Goal: Information Seeking & Learning: Learn about a topic

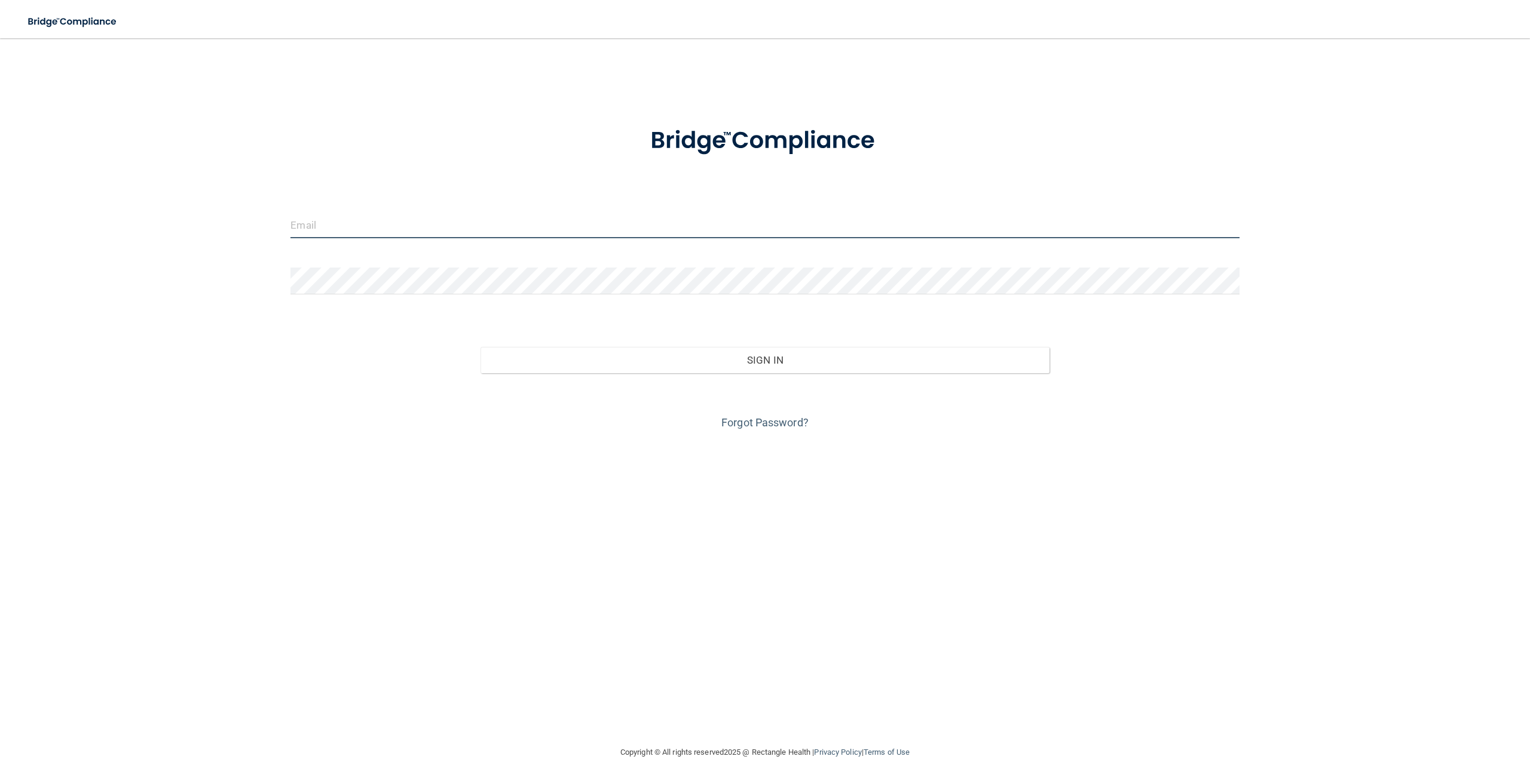
click at [468, 214] on input "email" at bounding box center [765, 225] width 949 height 27
type input "[PERSON_NAME][EMAIL_ADDRESS][DOMAIN_NAME]"
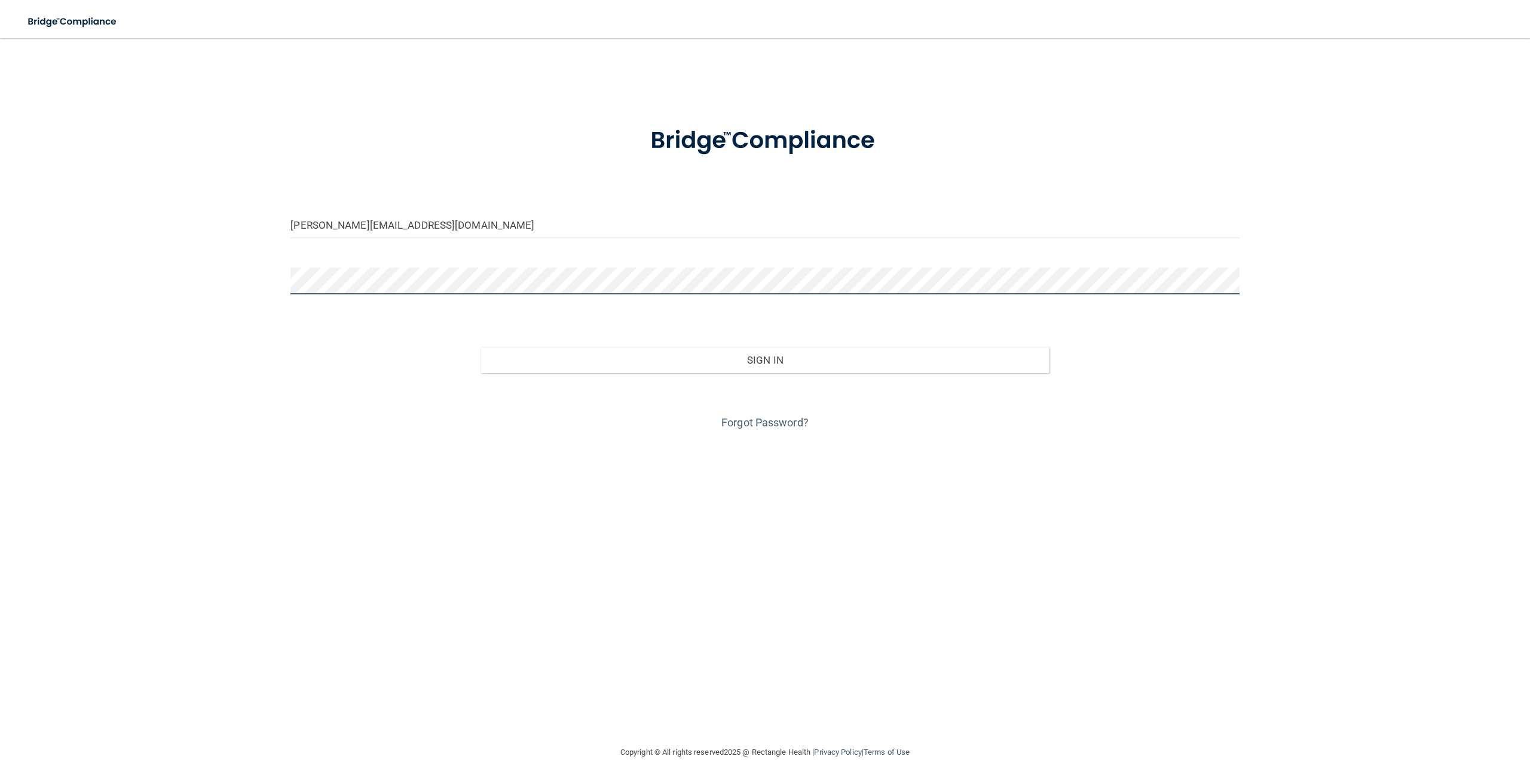
click at [480, 347] on button "Sign In" at bounding box center [765, 360] width 569 height 26
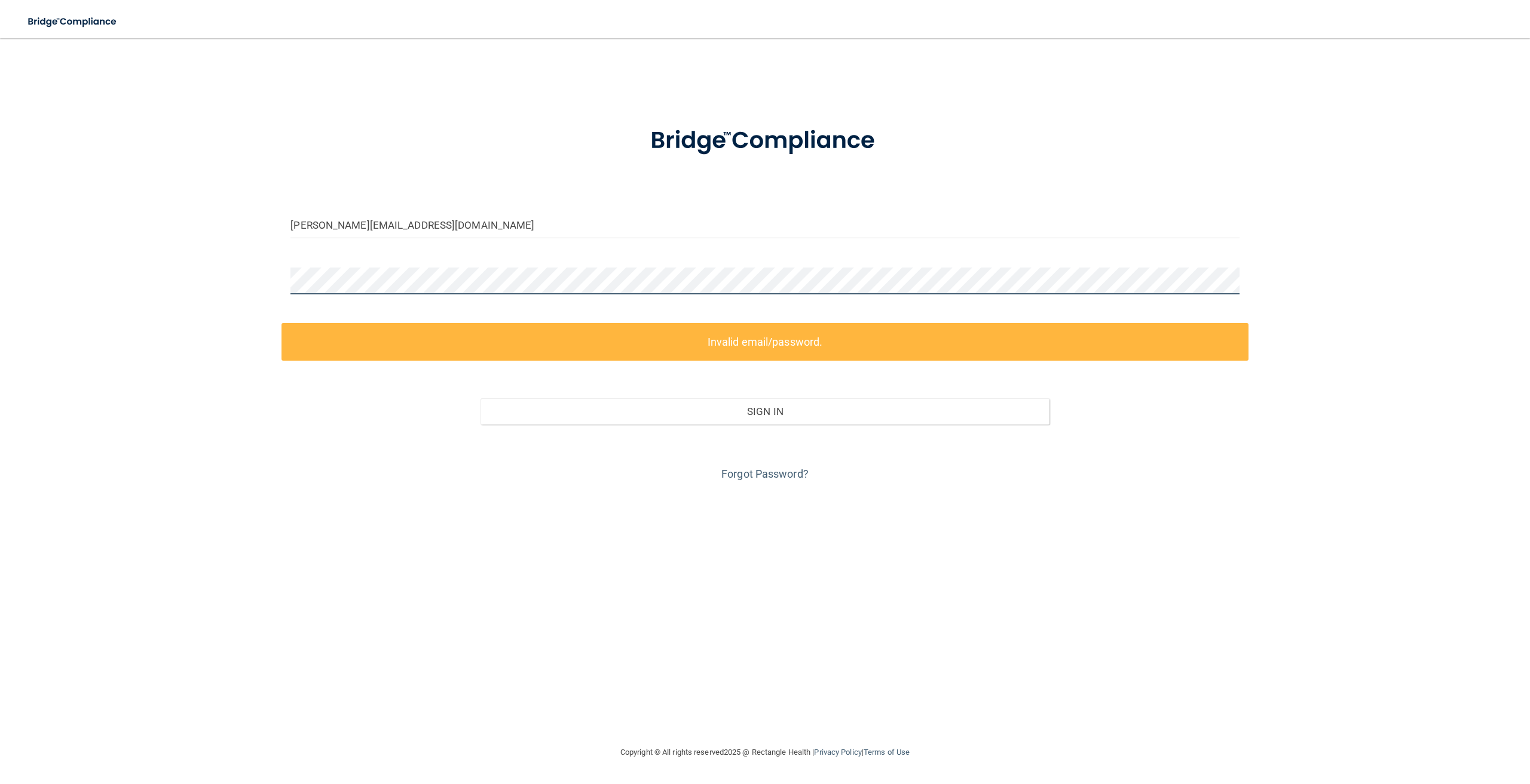
click at [282, 296] on div at bounding box center [765, 286] width 967 height 36
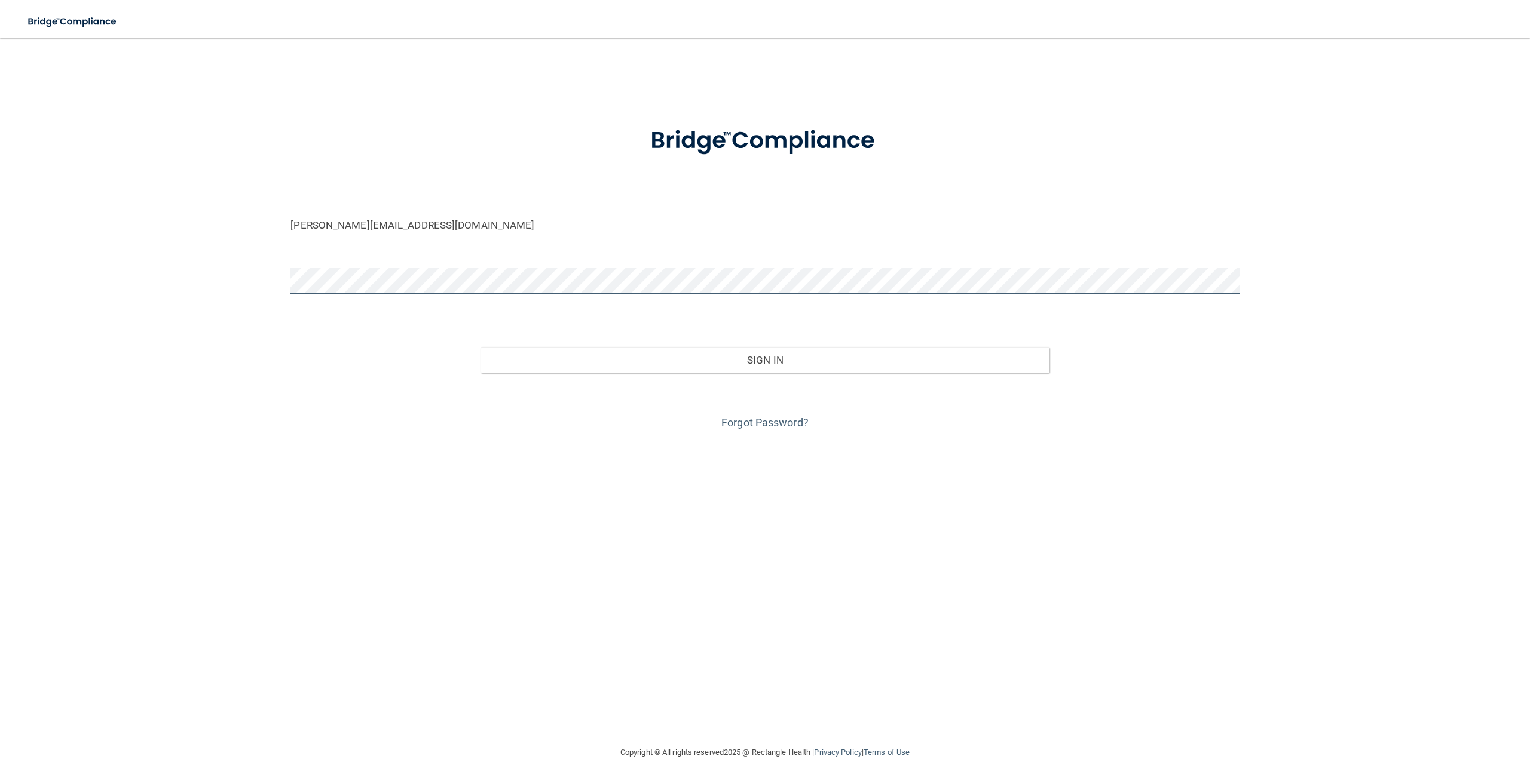
click at [480, 347] on button "Sign In" at bounding box center [765, 360] width 569 height 26
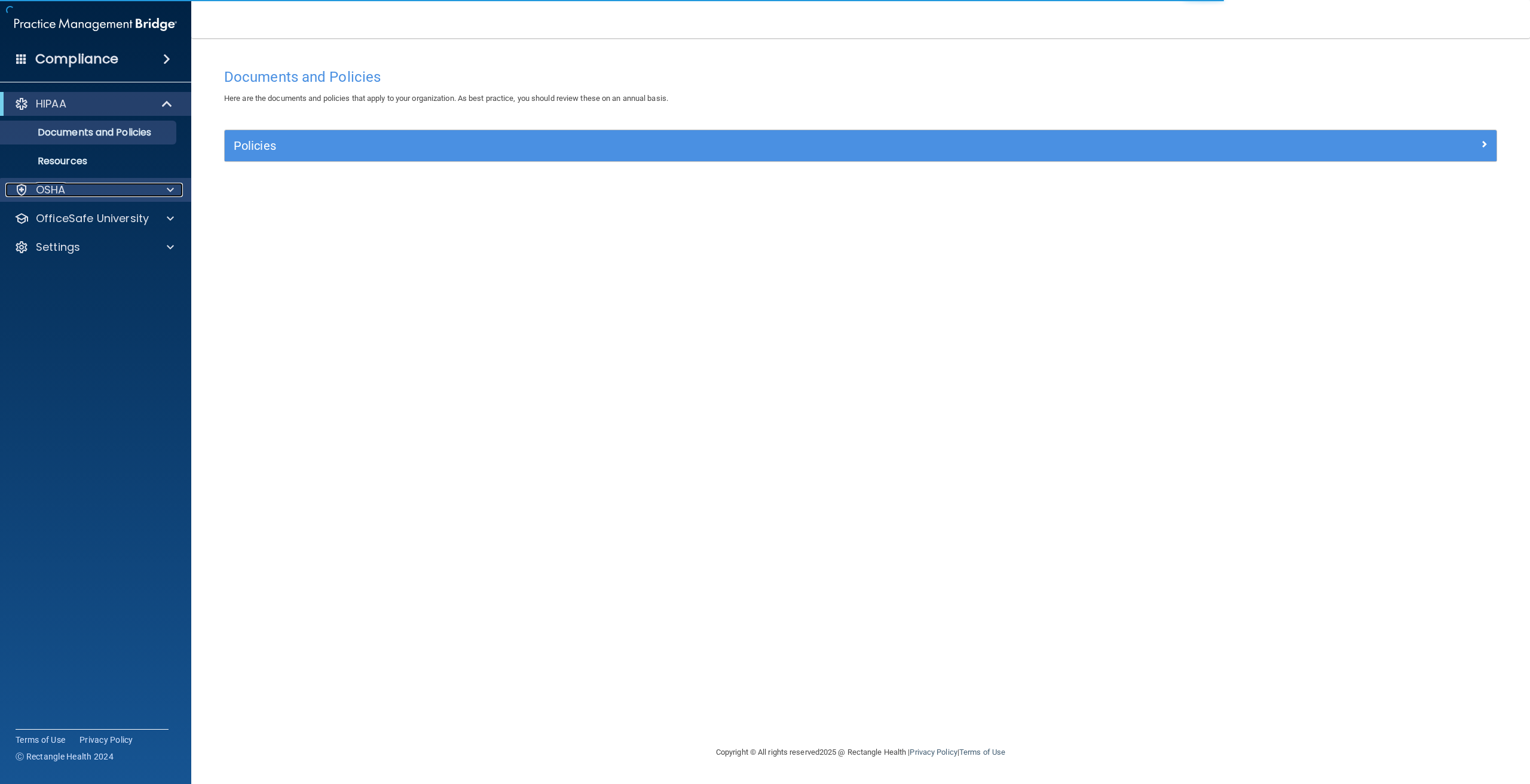
click at [159, 193] on div at bounding box center [168, 190] width 30 height 14
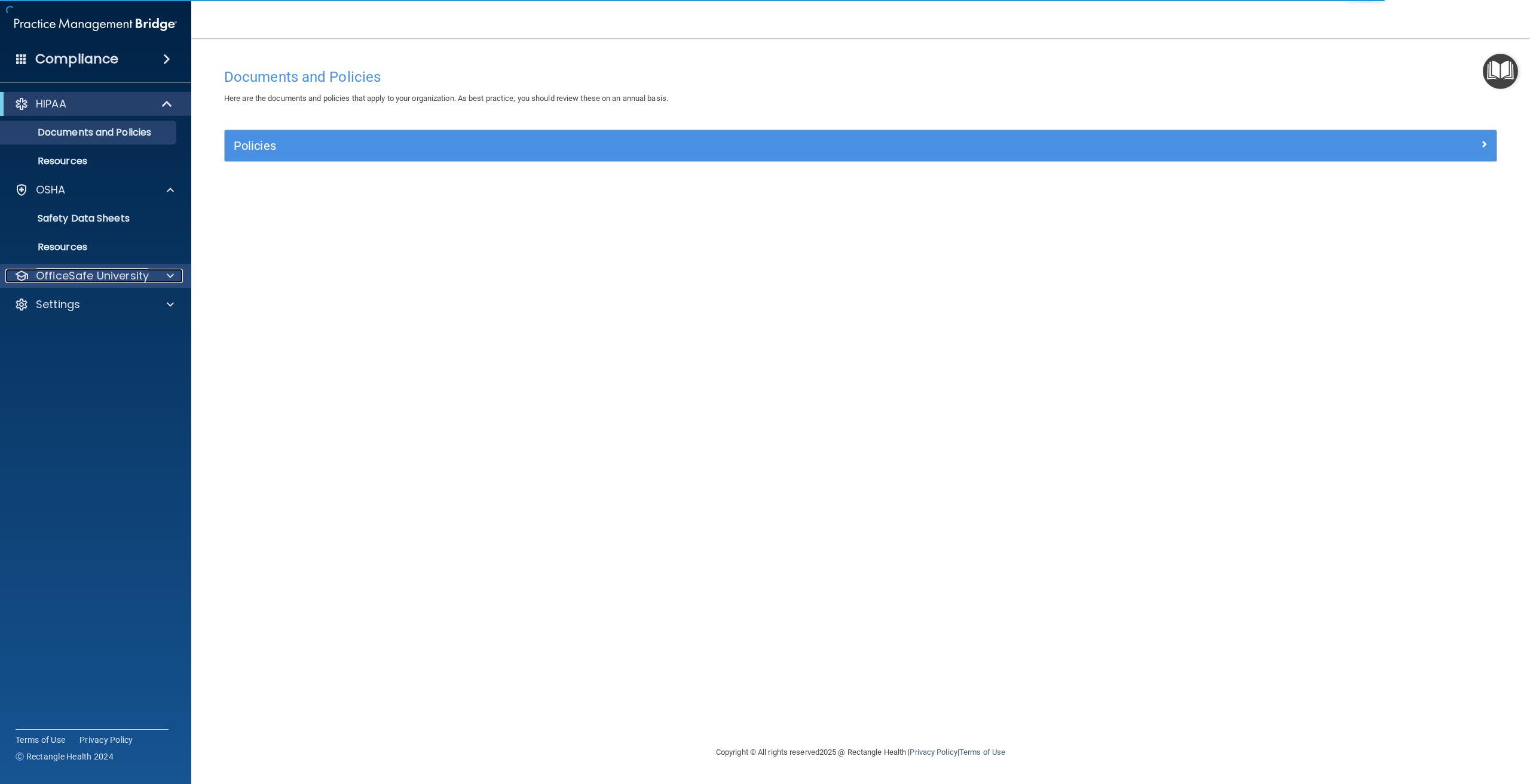
click at [164, 279] on div at bounding box center [168, 275] width 30 height 14
click at [95, 303] on p "HIPAA Training" at bounding box center [57, 305] width 99 height 12
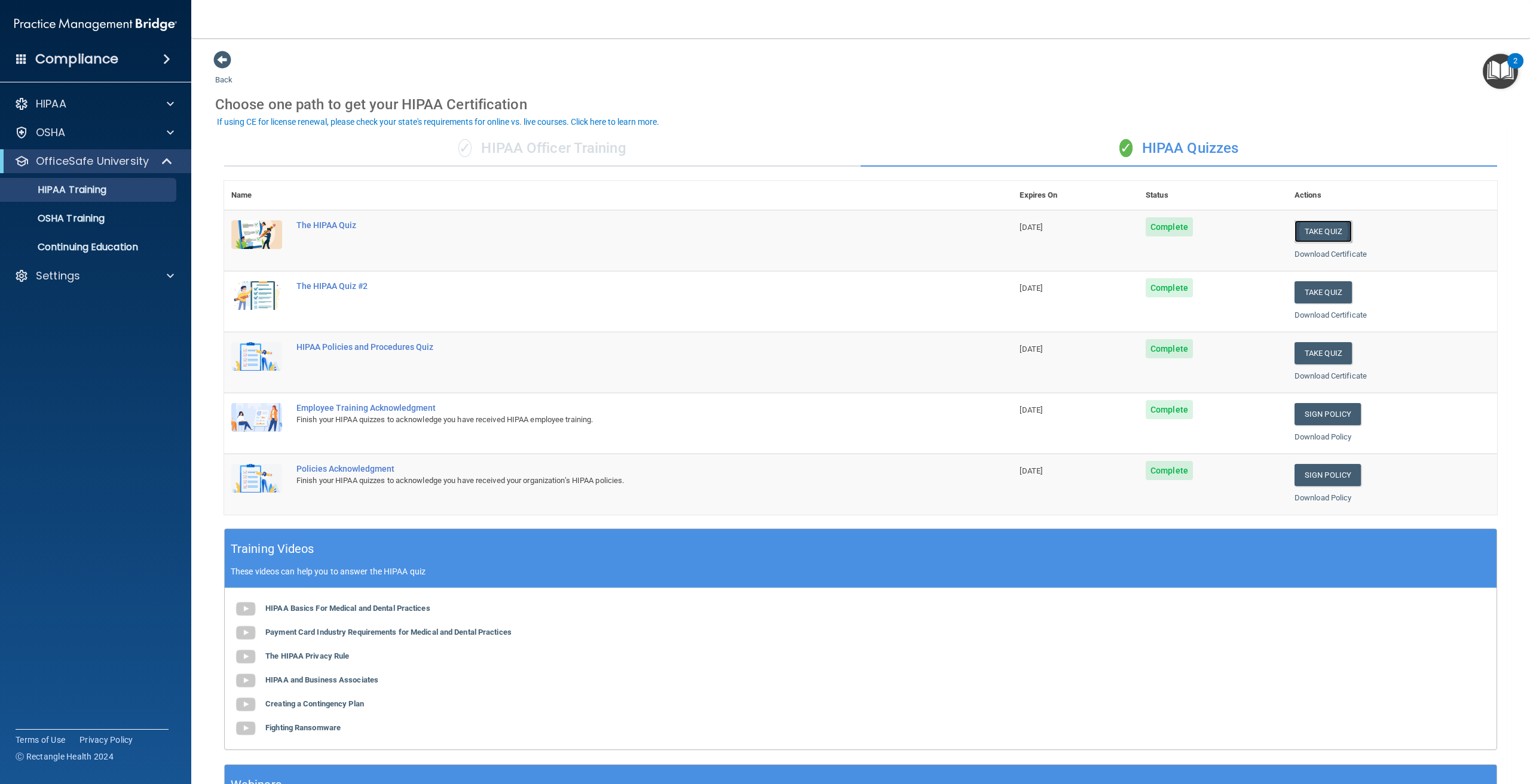
click at [1325, 227] on button "Take Quiz" at bounding box center [1323, 232] width 57 height 22
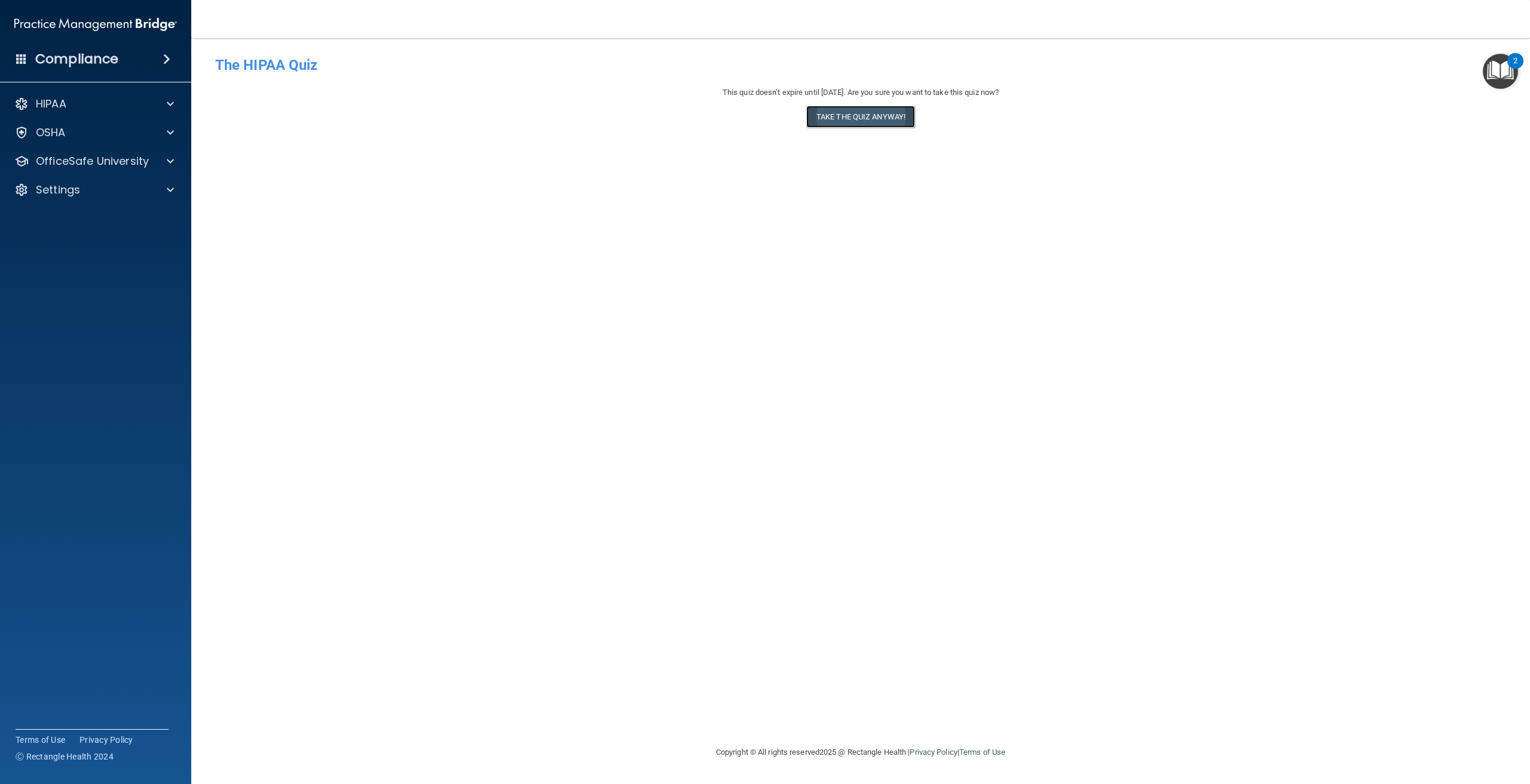
click at [896, 112] on button "Take the quiz anyway!" at bounding box center [861, 117] width 108 height 22
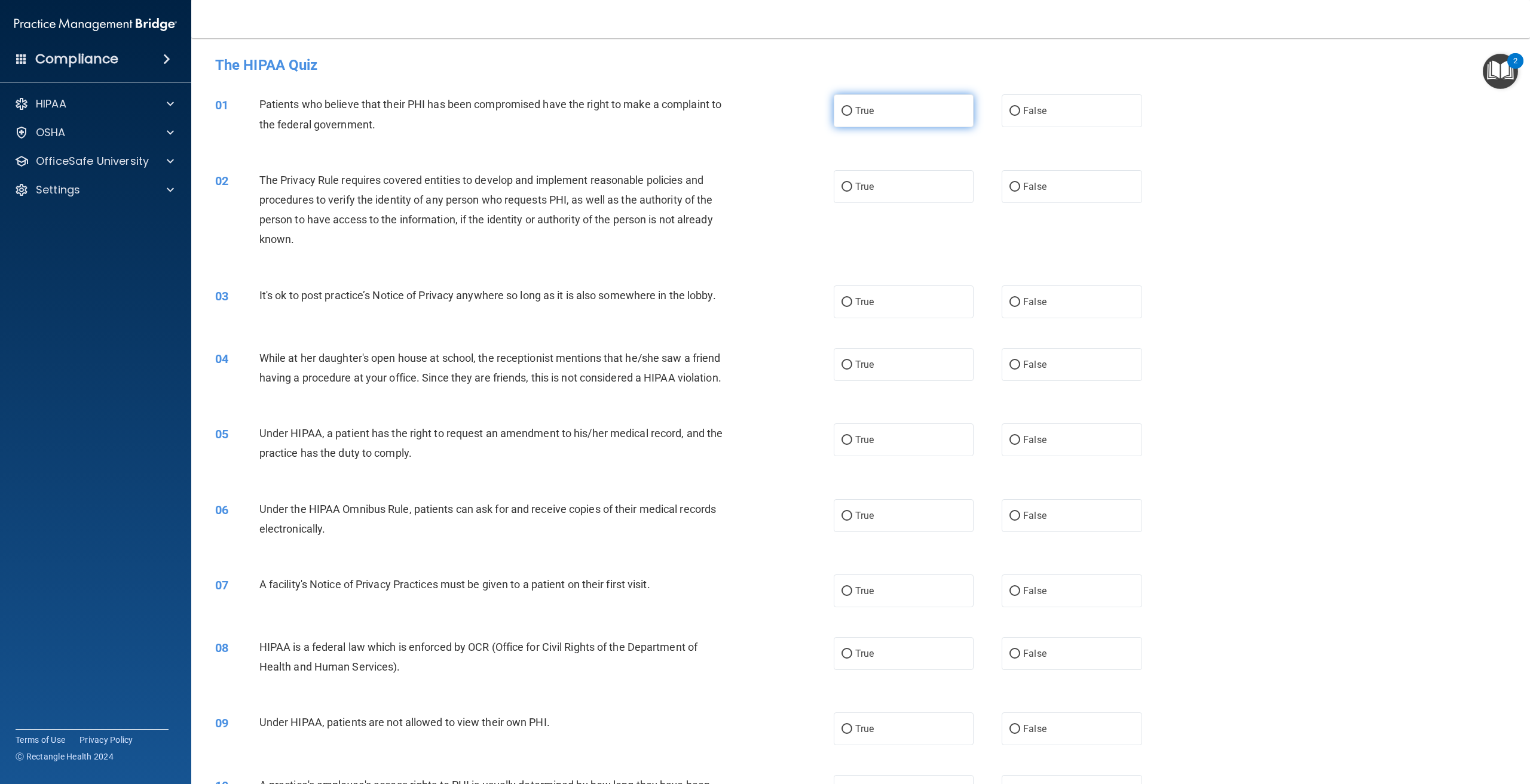
click at [879, 118] on label "True" at bounding box center [903, 111] width 140 height 33
click at [852, 116] on input "True" at bounding box center [847, 111] width 11 height 9
radio input "true"
click at [868, 188] on span "True" at bounding box center [864, 186] width 19 height 11
click at [852, 188] on input "True" at bounding box center [847, 187] width 11 height 9
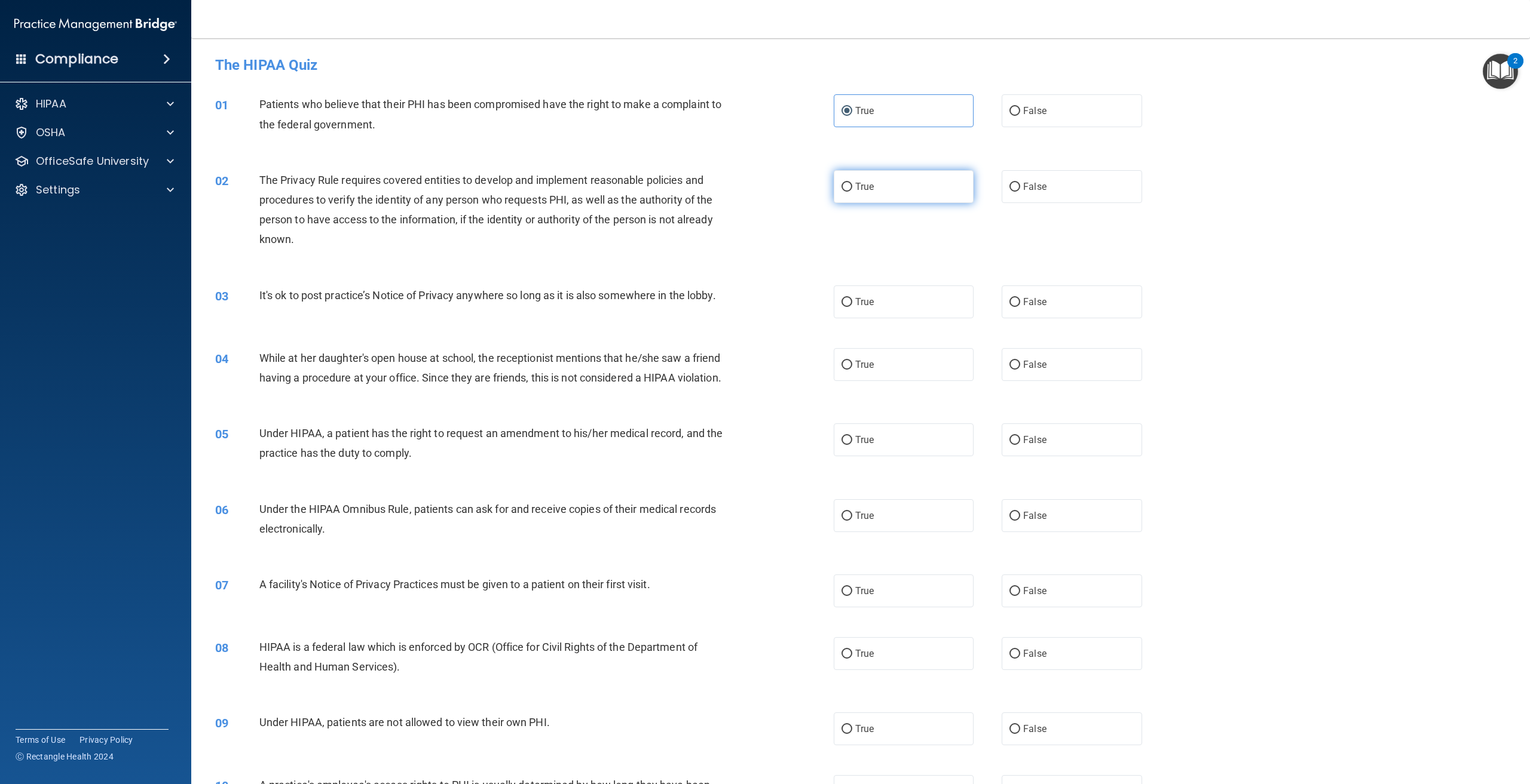
radio input "true"
click at [1023, 299] on span "False" at bounding box center [1035, 302] width 23 height 11
click at [1020, 299] on input "False" at bounding box center [1014, 302] width 11 height 9
radio input "true"
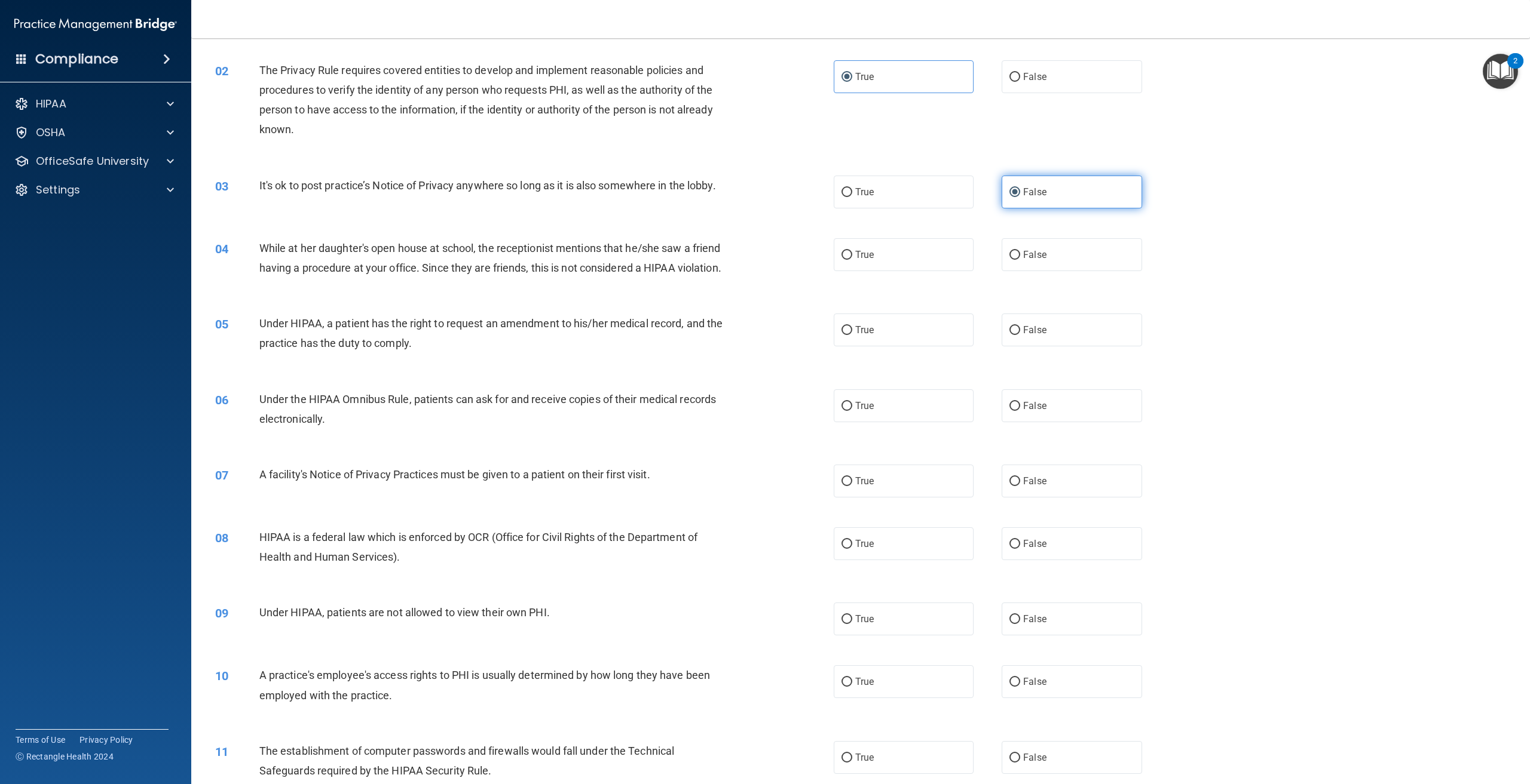
scroll to position [120, 0]
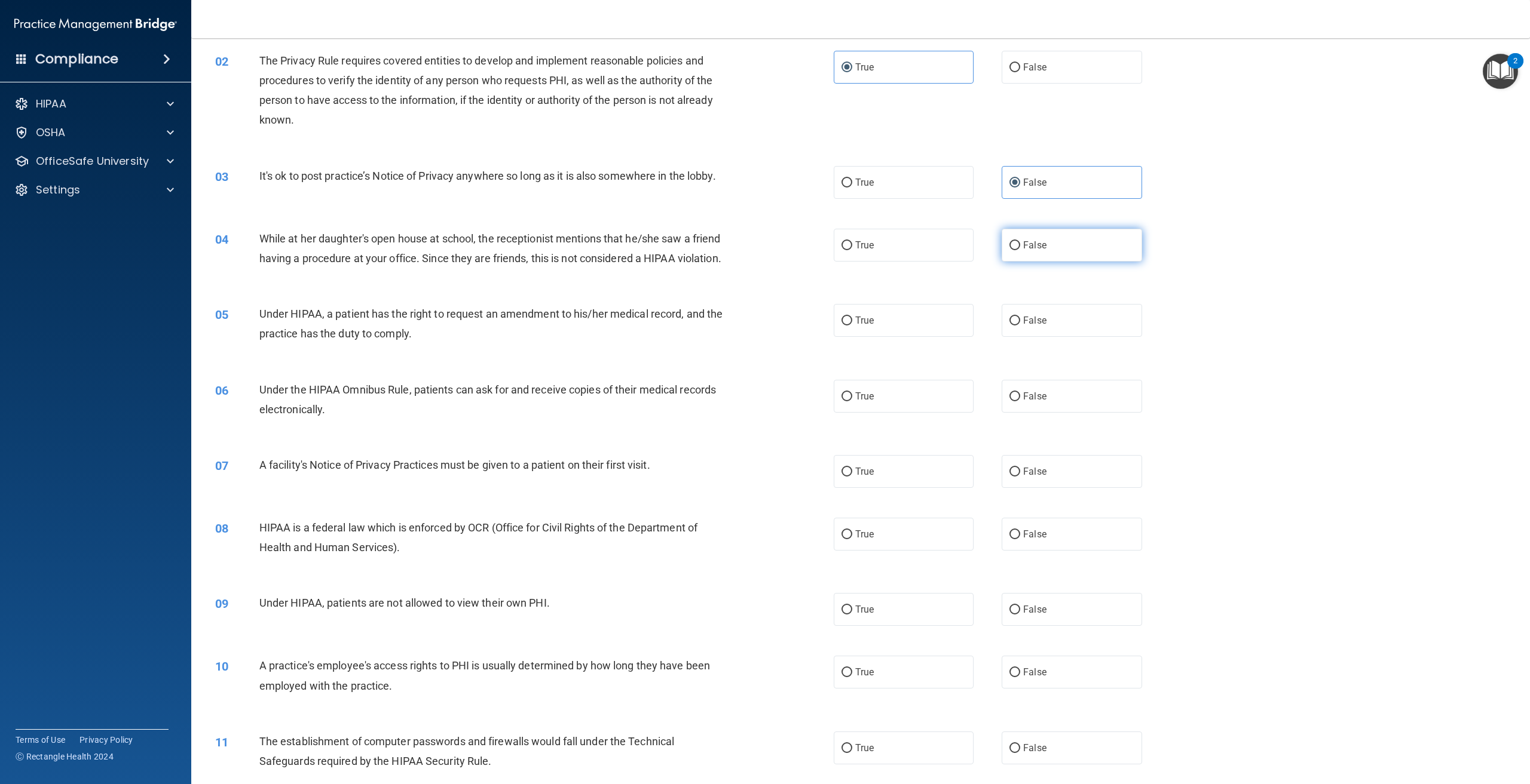
click at [1031, 259] on label "False" at bounding box center [1072, 245] width 140 height 33
click at [1020, 250] on input "False" at bounding box center [1014, 245] width 11 height 9
radio input "true"
click at [1033, 326] on span "False" at bounding box center [1035, 321] width 23 height 11
click at [1020, 326] on input "False" at bounding box center [1014, 321] width 11 height 9
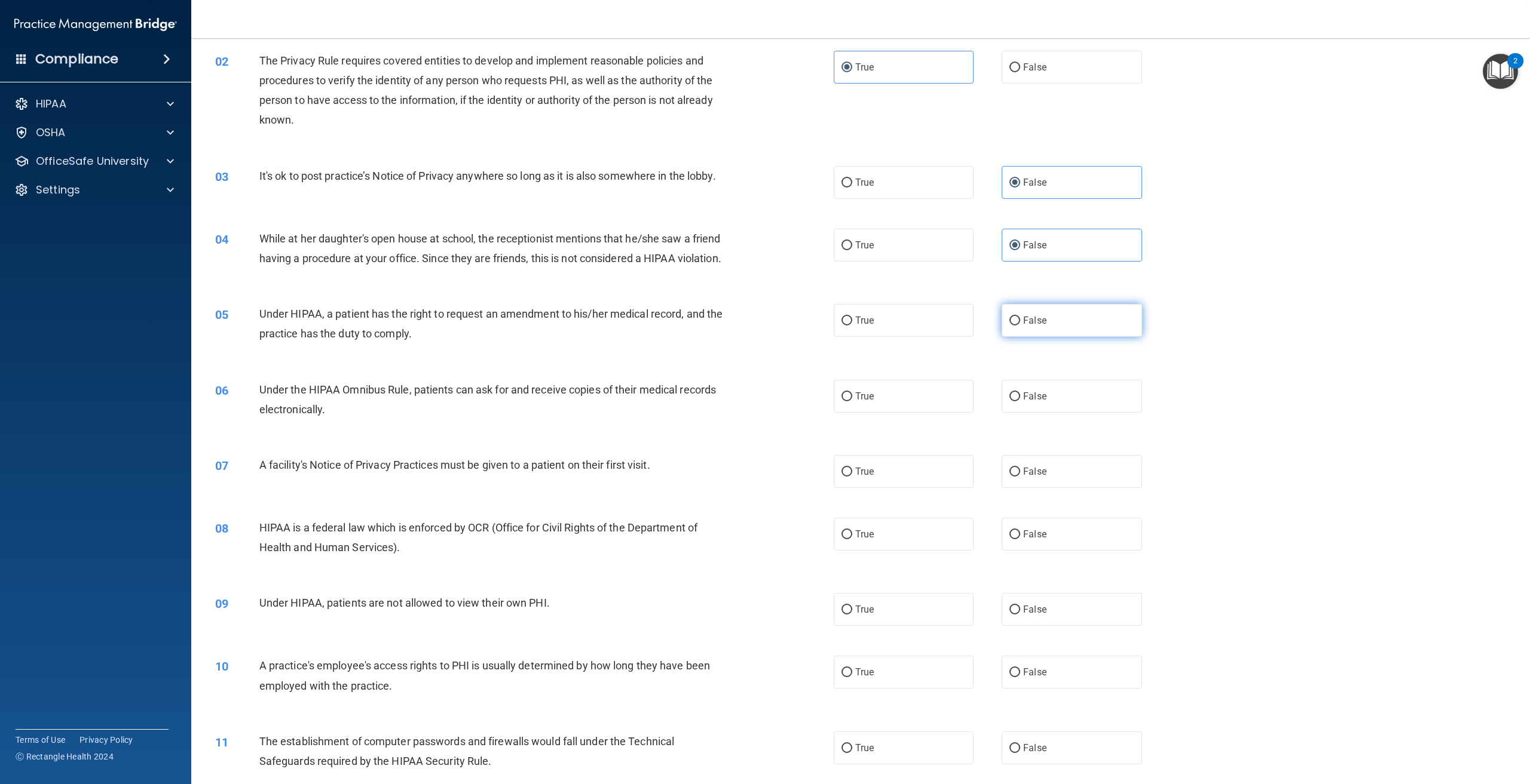
radio input "true"
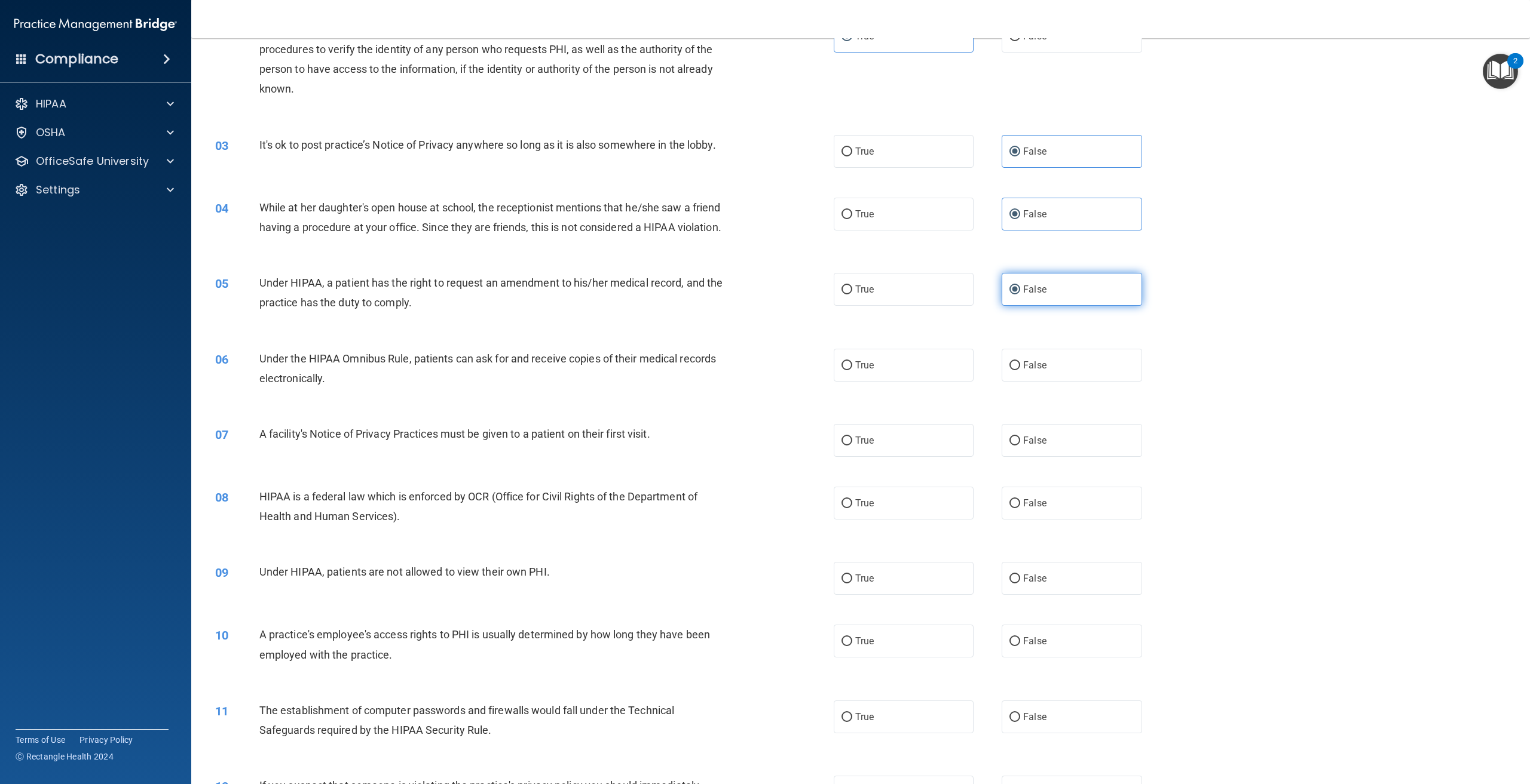
scroll to position [179, 0]
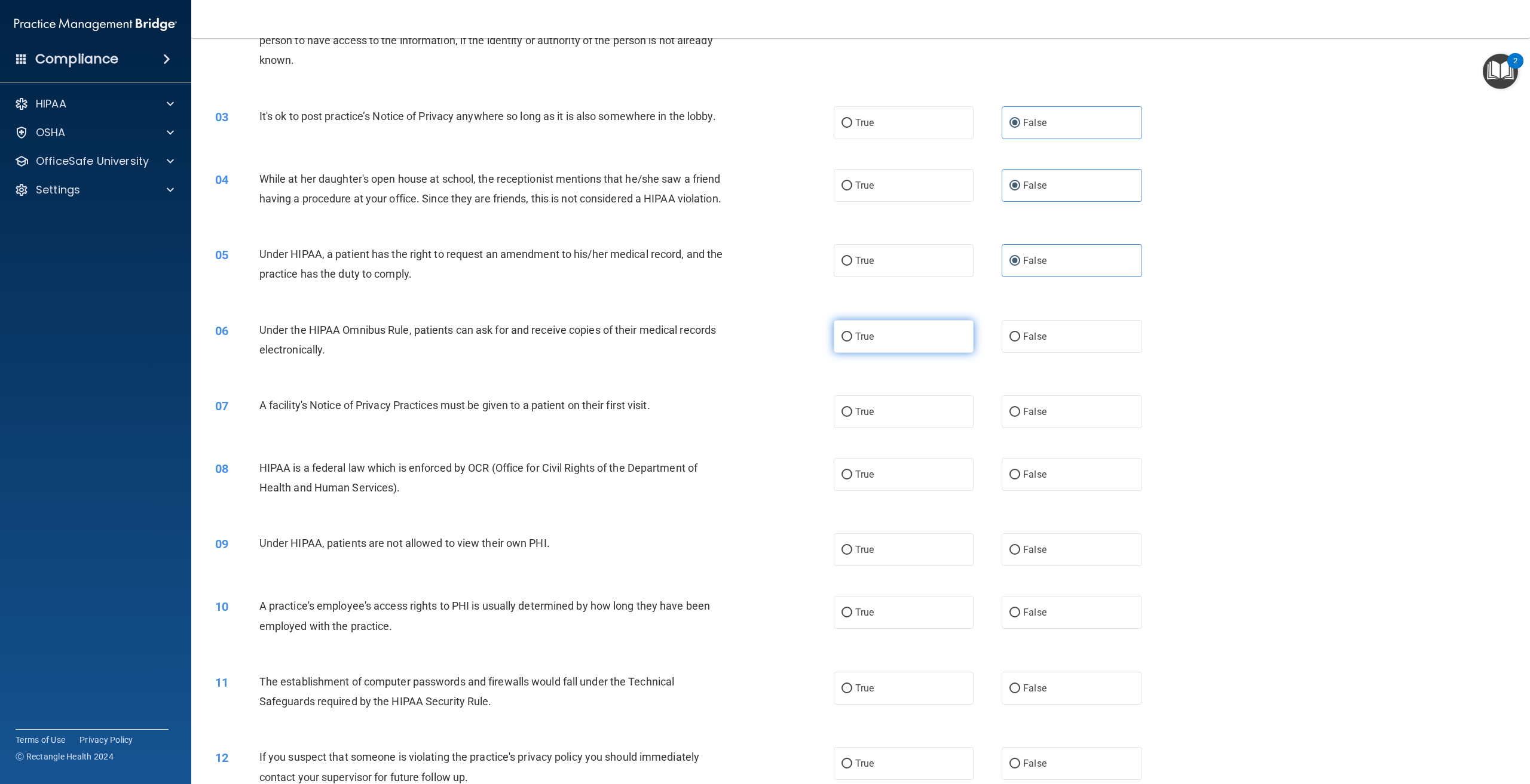
click at [921, 346] on label "True" at bounding box center [903, 337] width 140 height 33
click at [852, 342] on input "True" at bounding box center [847, 337] width 11 height 9
radio input "true"
click at [915, 429] on label "True" at bounding box center [903, 412] width 140 height 33
click at [852, 417] on input "True" at bounding box center [847, 412] width 11 height 9
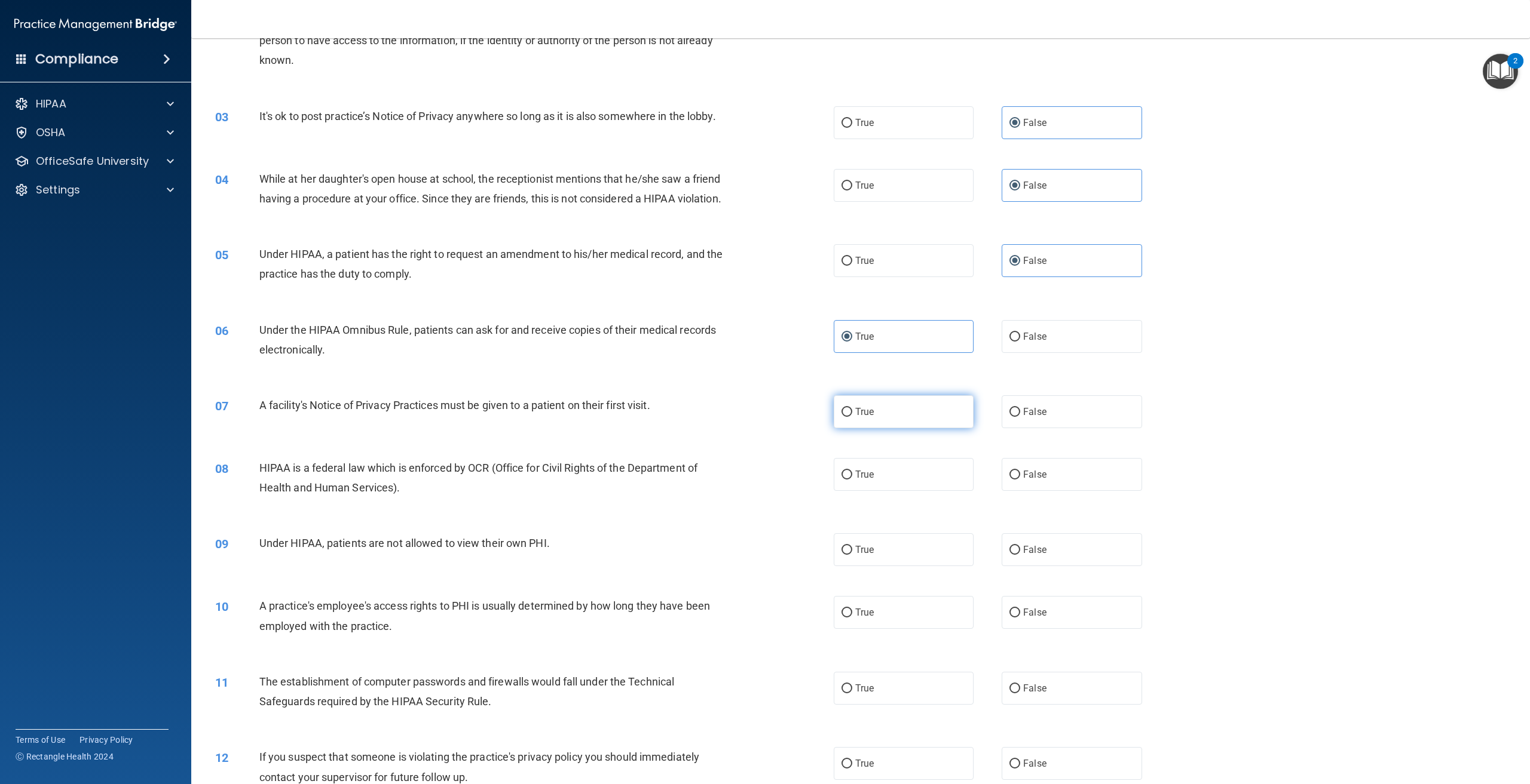
radio input "true"
click at [910, 489] on label "True" at bounding box center [903, 475] width 140 height 33
click at [852, 479] on input "True" at bounding box center [847, 475] width 11 height 9
radio input "true"
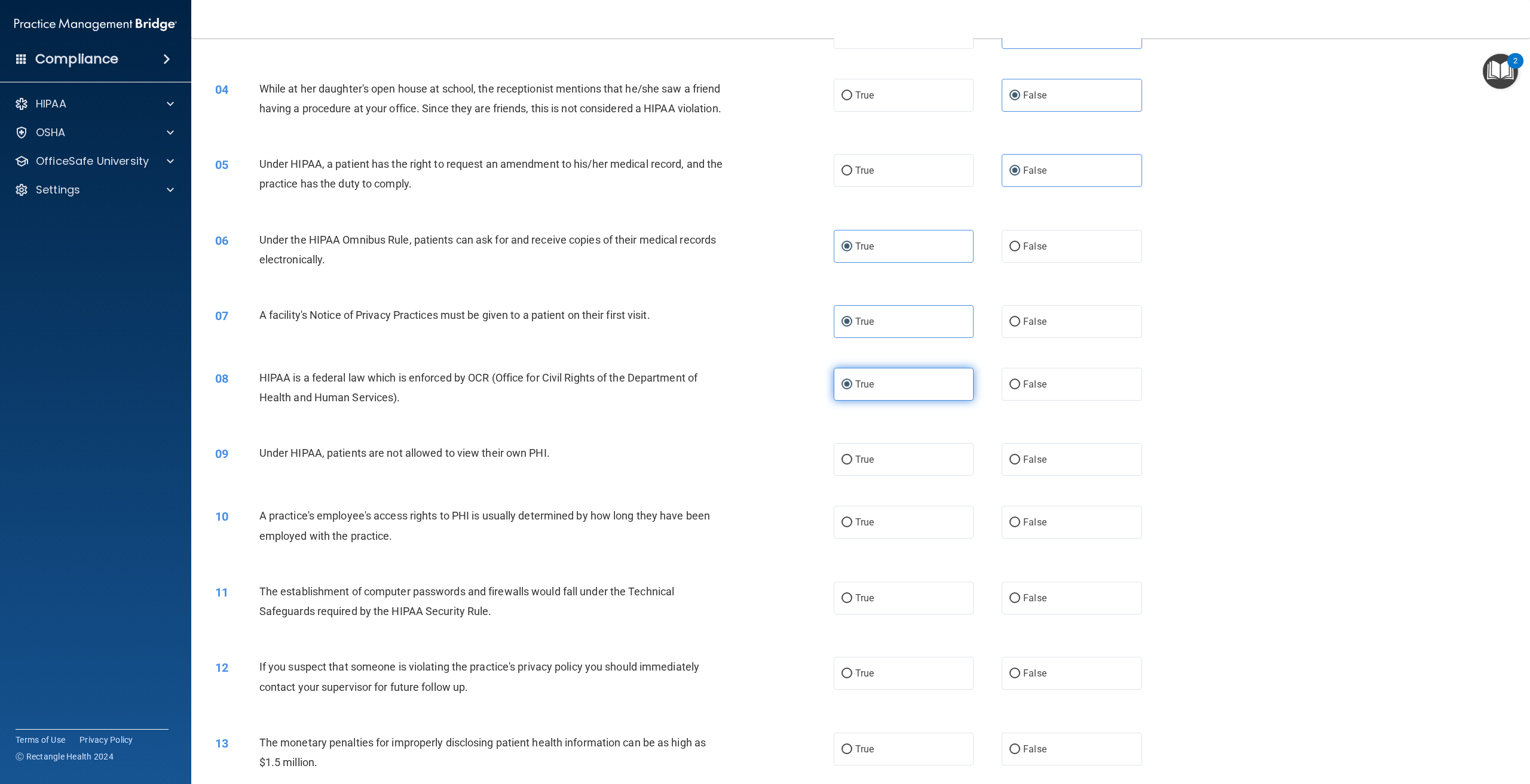
scroll to position [299, 0]
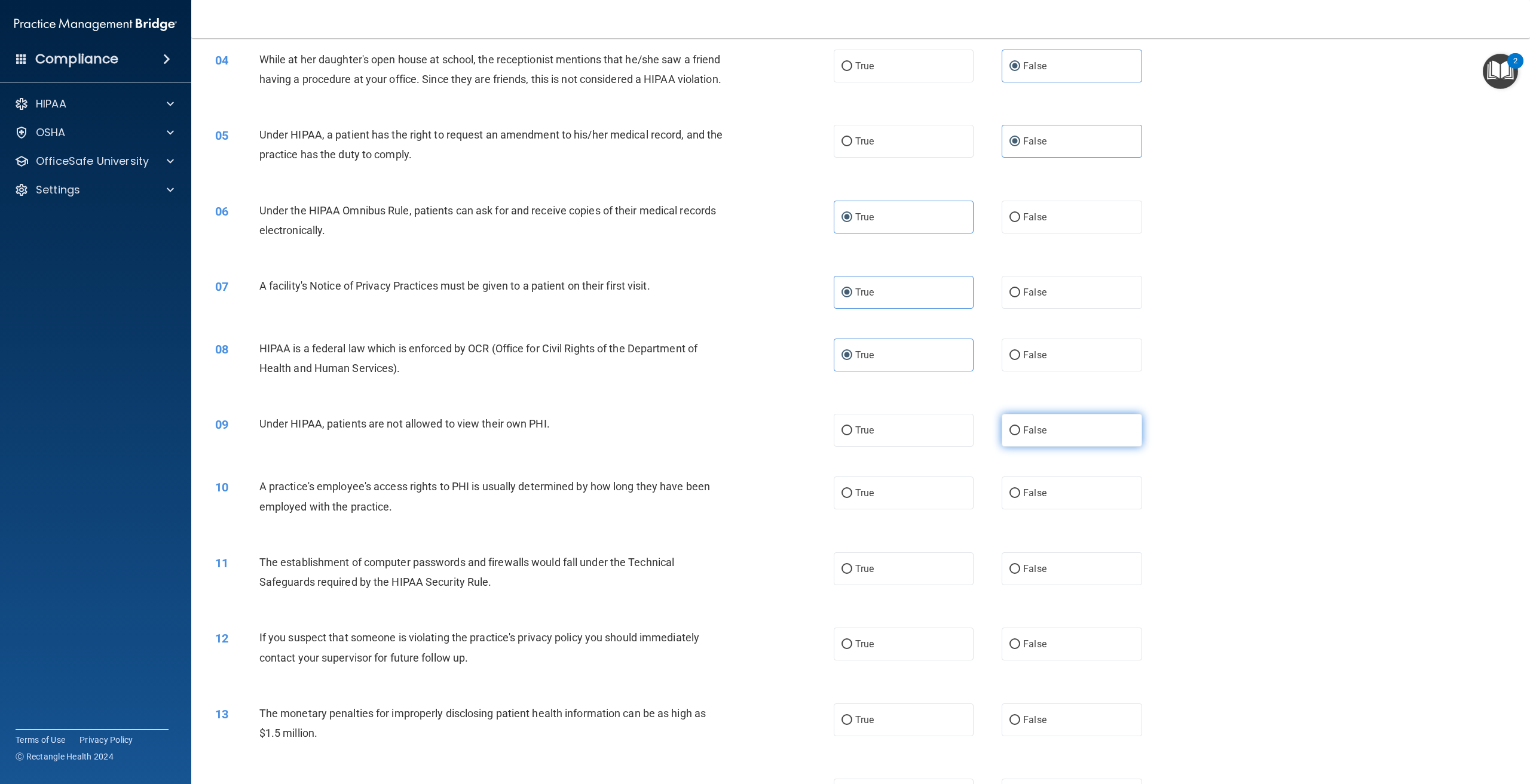
click at [1045, 447] on label "False" at bounding box center [1072, 430] width 140 height 33
click at [1020, 435] on input "False" at bounding box center [1014, 431] width 11 height 9
radio input "true"
click at [1053, 510] on label "False" at bounding box center [1072, 493] width 140 height 33
click at [1020, 498] on input "False" at bounding box center [1014, 493] width 11 height 9
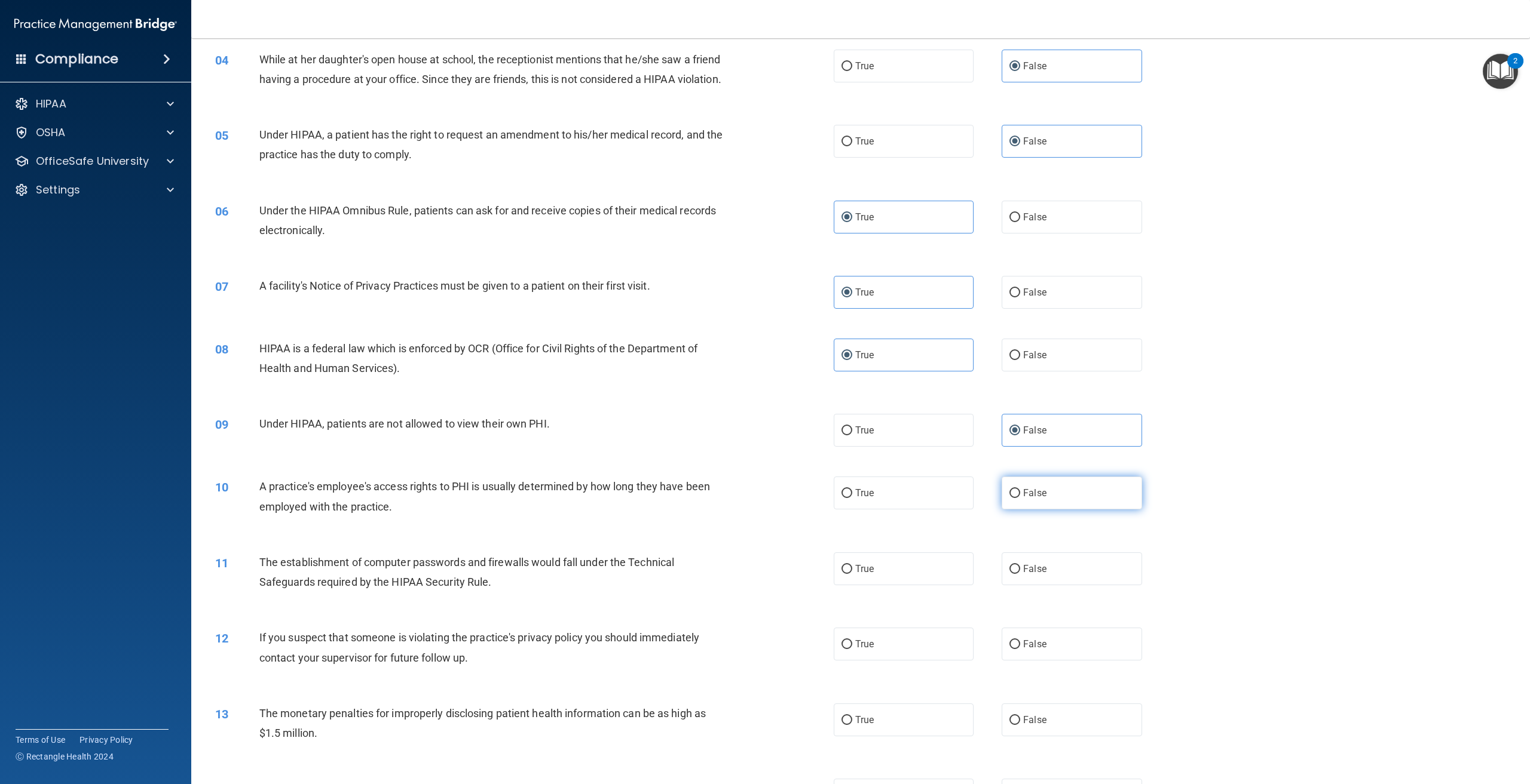
radio input "true"
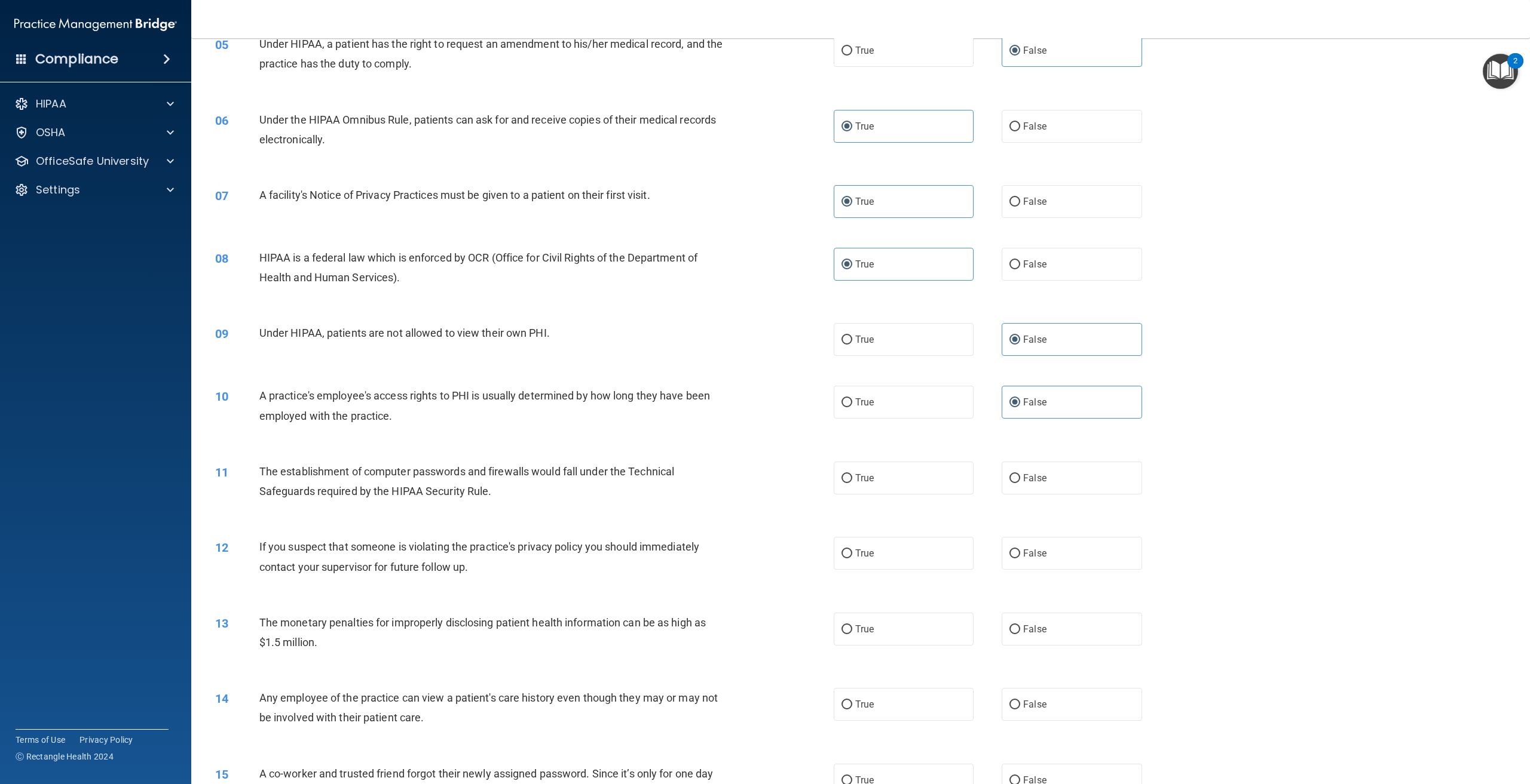
scroll to position [418, 0]
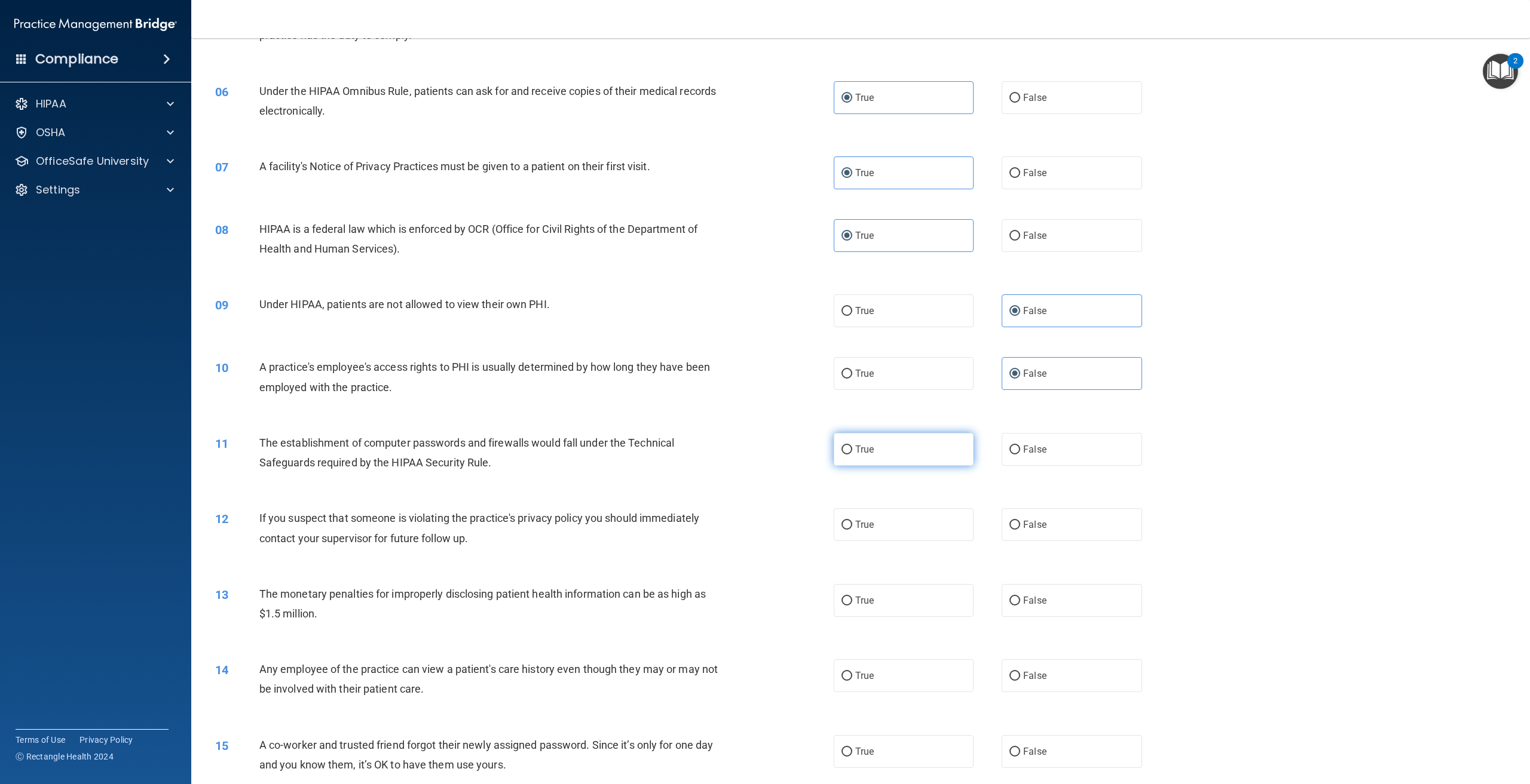
click at [888, 465] on label "True" at bounding box center [903, 450] width 140 height 33
click at [852, 455] on input "True" at bounding box center [847, 450] width 11 height 9
radio input "true"
click at [899, 541] on label "True" at bounding box center [903, 525] width 140 height 33
click at [852, 530] on input "True" at bounding box center [847, 525] width 11 height 9
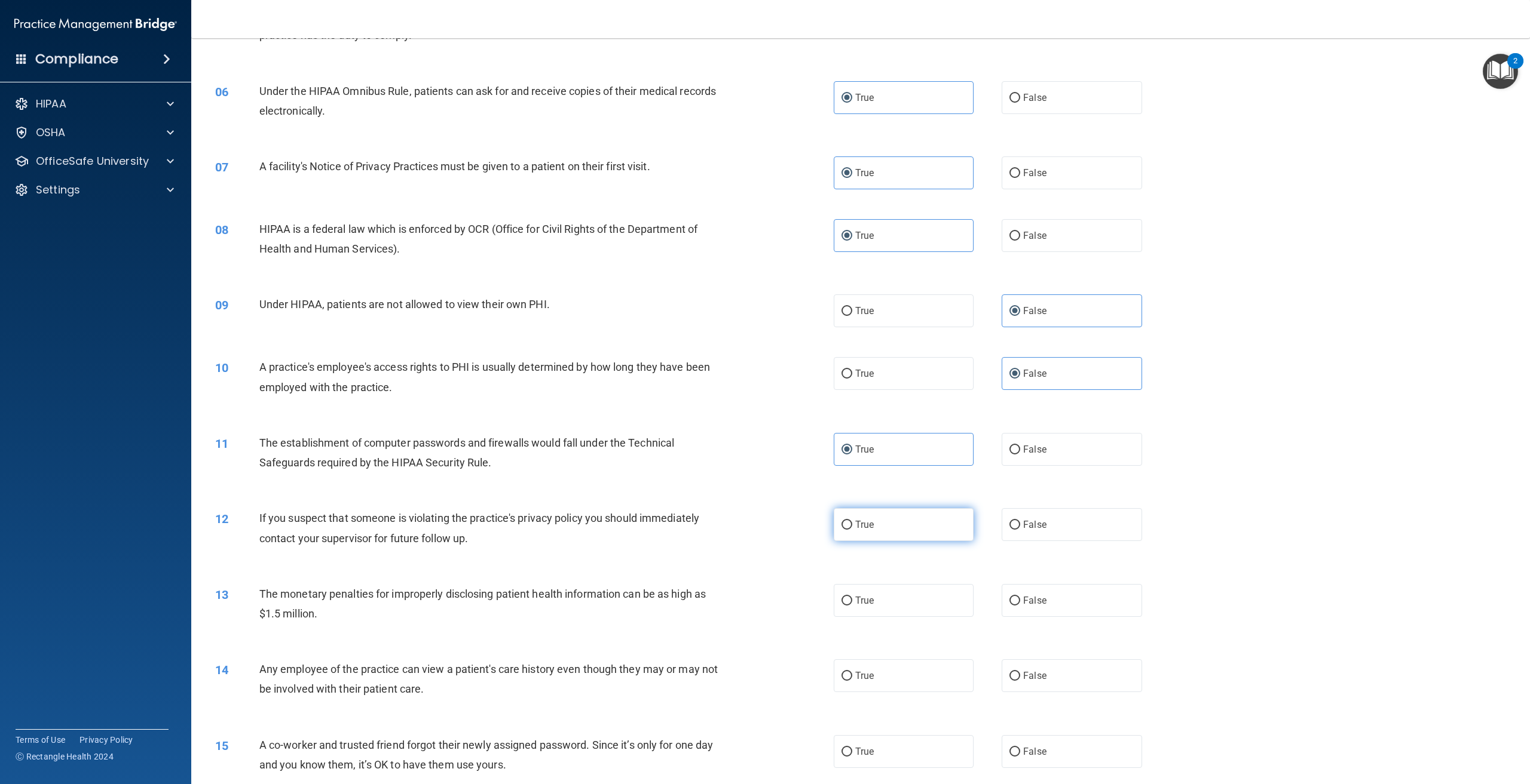
radio input "true"
click at [901, 617] on label "True" at bounding box center [903, 601] width 140 height 33
click at [852, 606] on input "True" at bounding box center [847, 601] width 11 height 9
radio input "true"
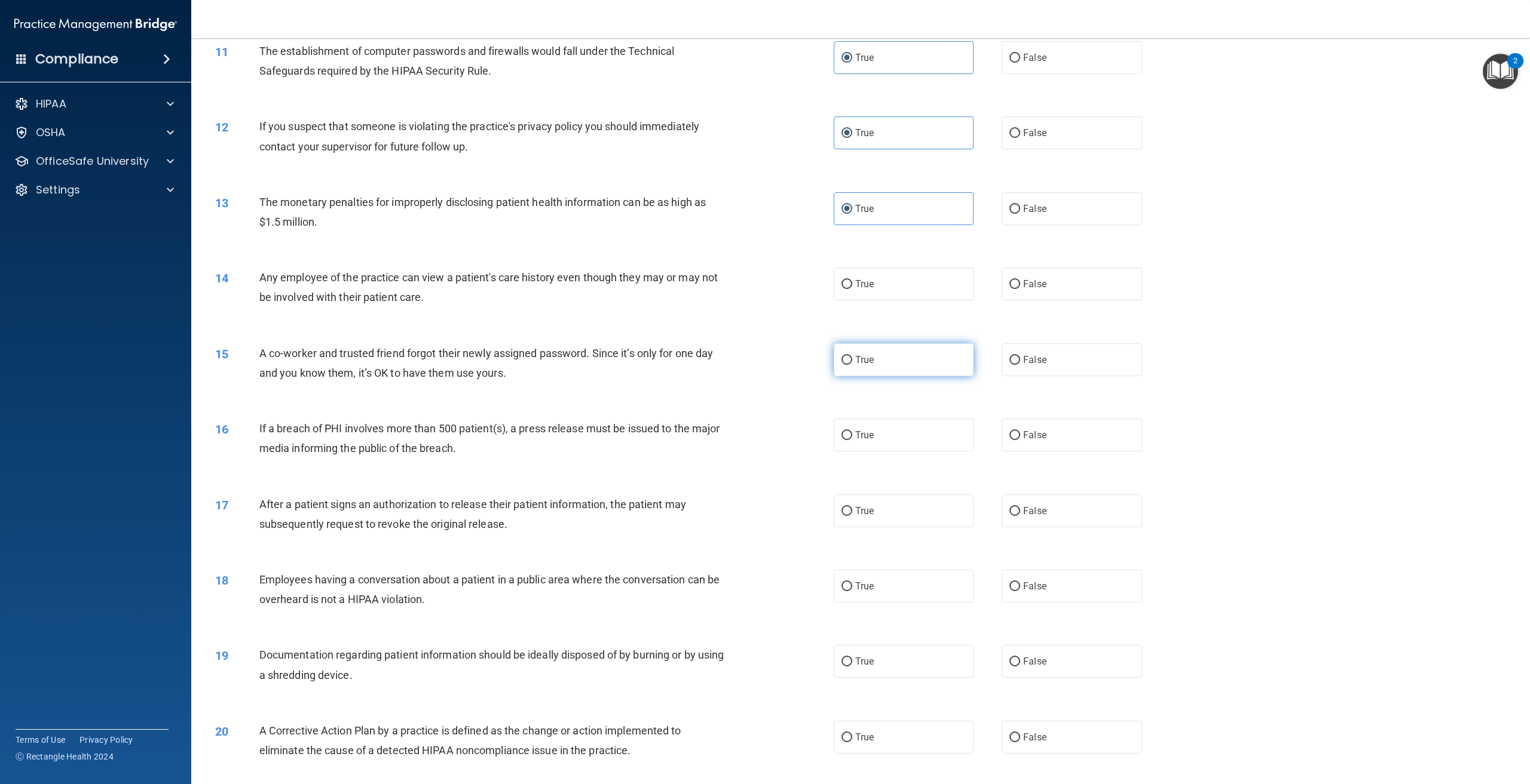
scroll to position [837, 0]
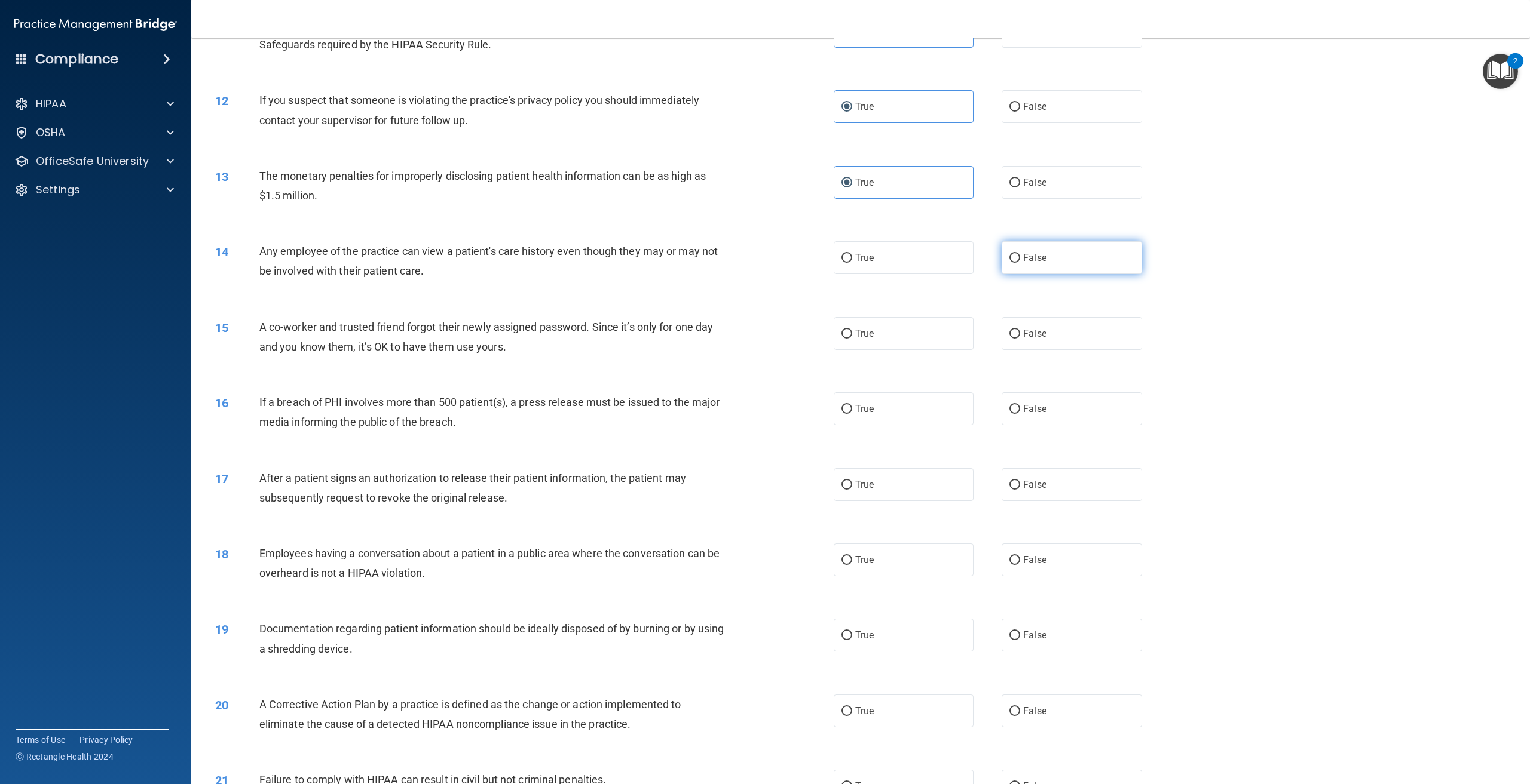
click at [1034, 264] on span "False" at bounding box center [1035, 258] width 23 height 11
click at [1020, 263] on input "False" at bounding box center [1014, 258] width 11 height 9
radio input "true"
click at [1032, 339] on span "False" at bounding box center [1035, 334] width 23 height 11
click at [1020, 339] on input "False" at bounding box center [1014, 334] width 11 height 9
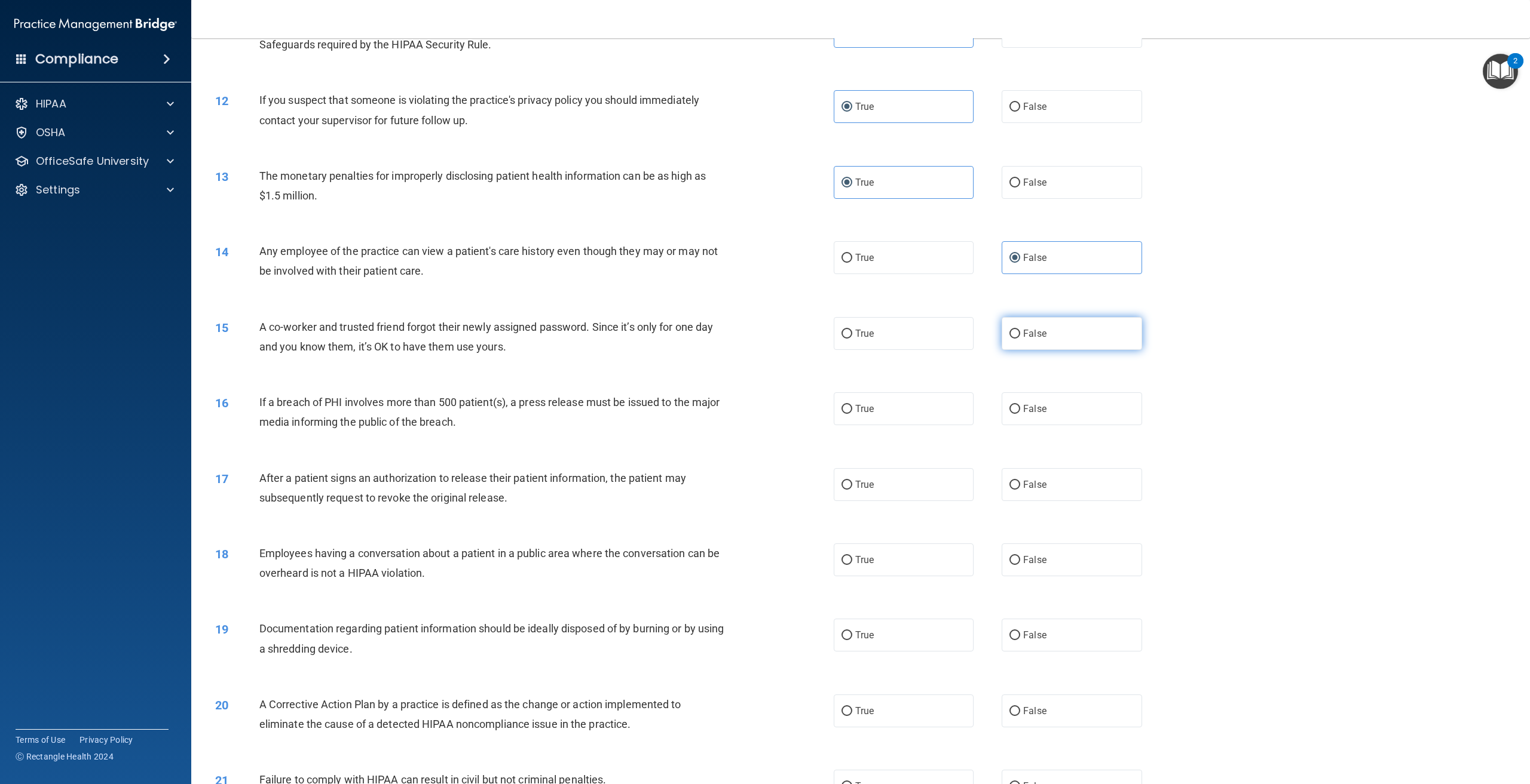
radio input "true"
click at [875, 425] on label "True" at bounding box center [903, 409] width 140 height 33
click at [852, 414] on input "True" at bounding box center [847, 409] width 11 height 9
radio input "true"
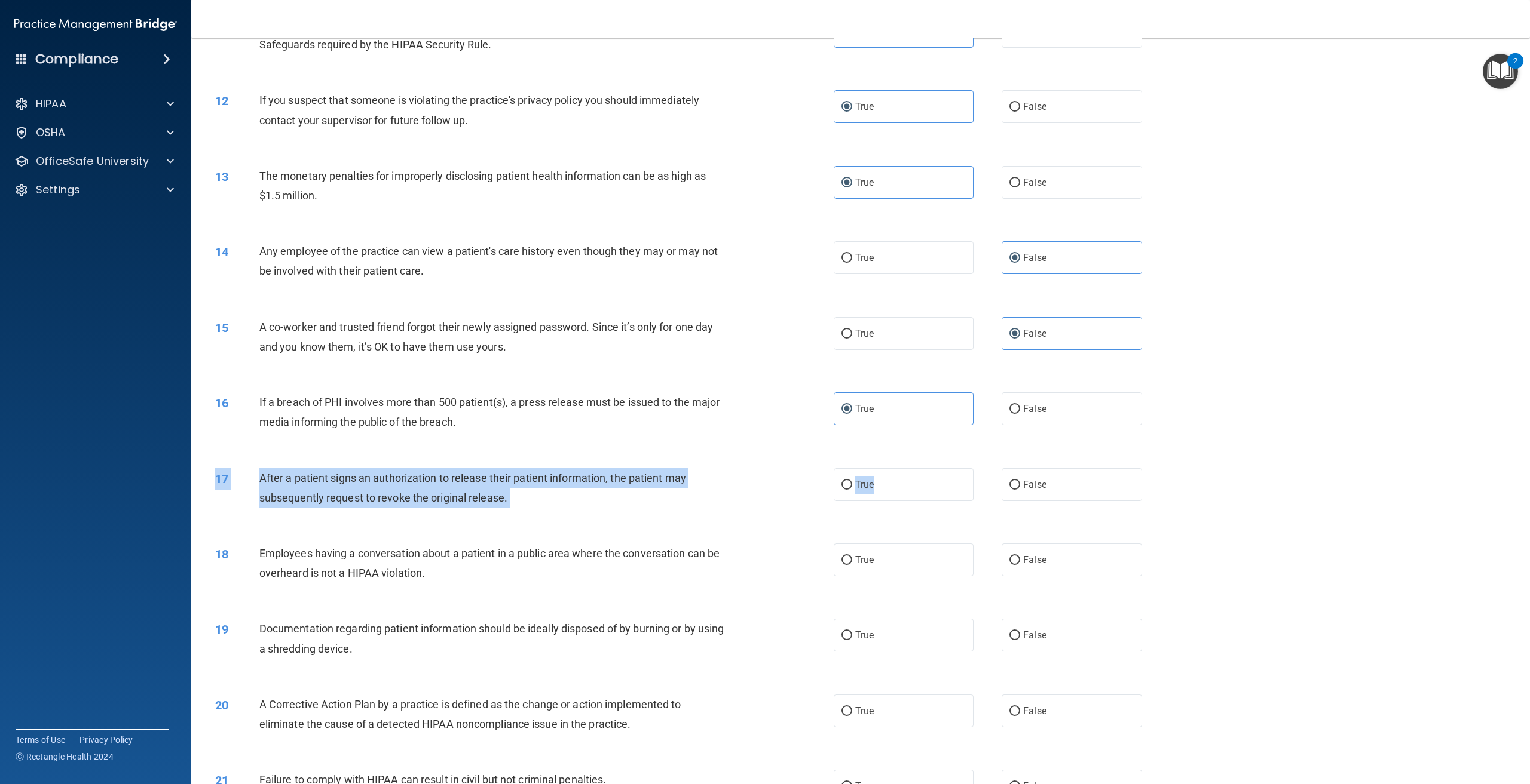
click at [875, 521] on div "17 After a patient signs an authorization to release their patient information,…" at bounding box center [861, 491] width 1309 height 76
click at [871, 497] on label "True" at bounding box center [903, 485] width 140 height 33
click at [852, 490] on input "True" at bounding box center [847, 485] width 11 height 9
radio input "true"
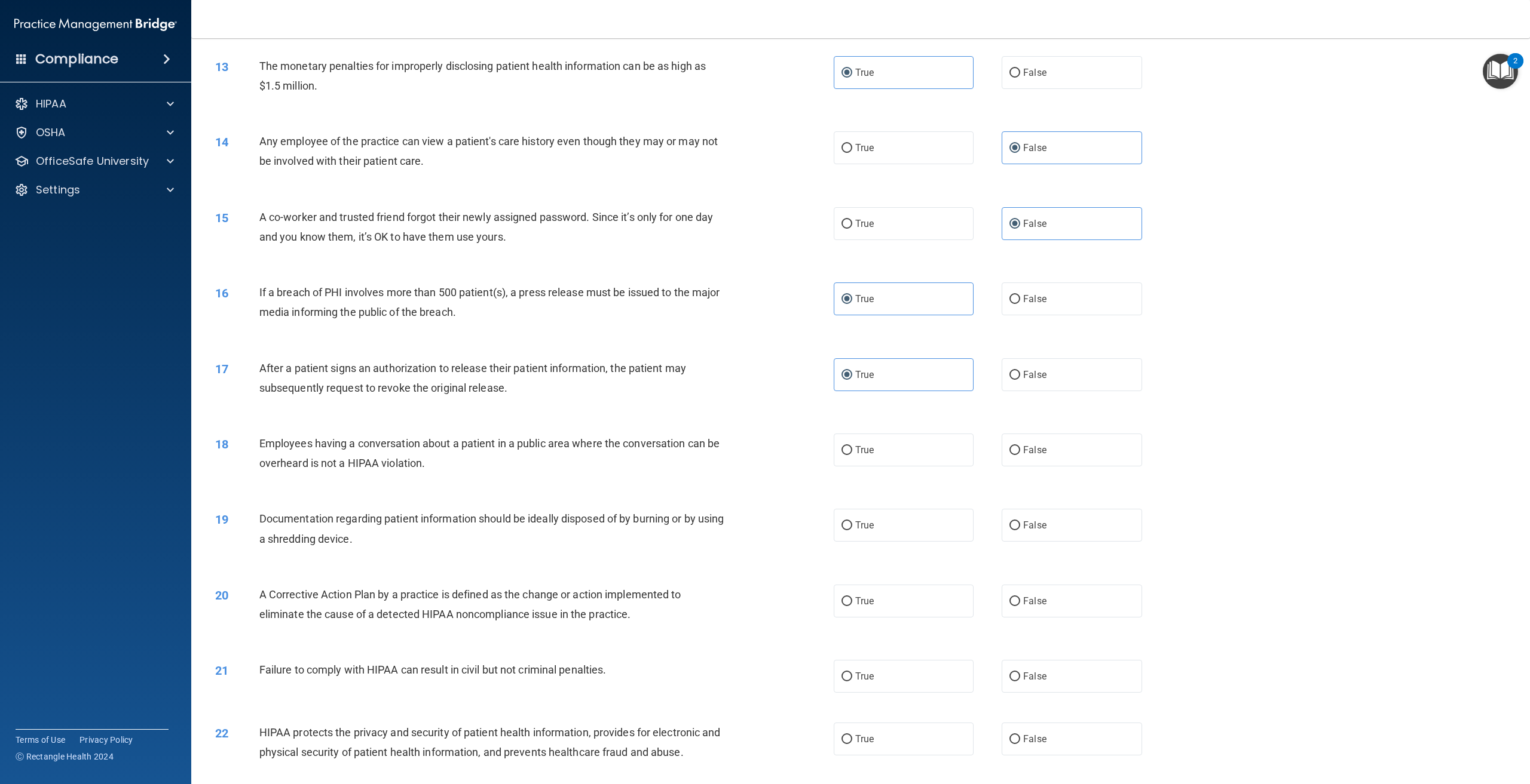
scroll to position [956, 0]
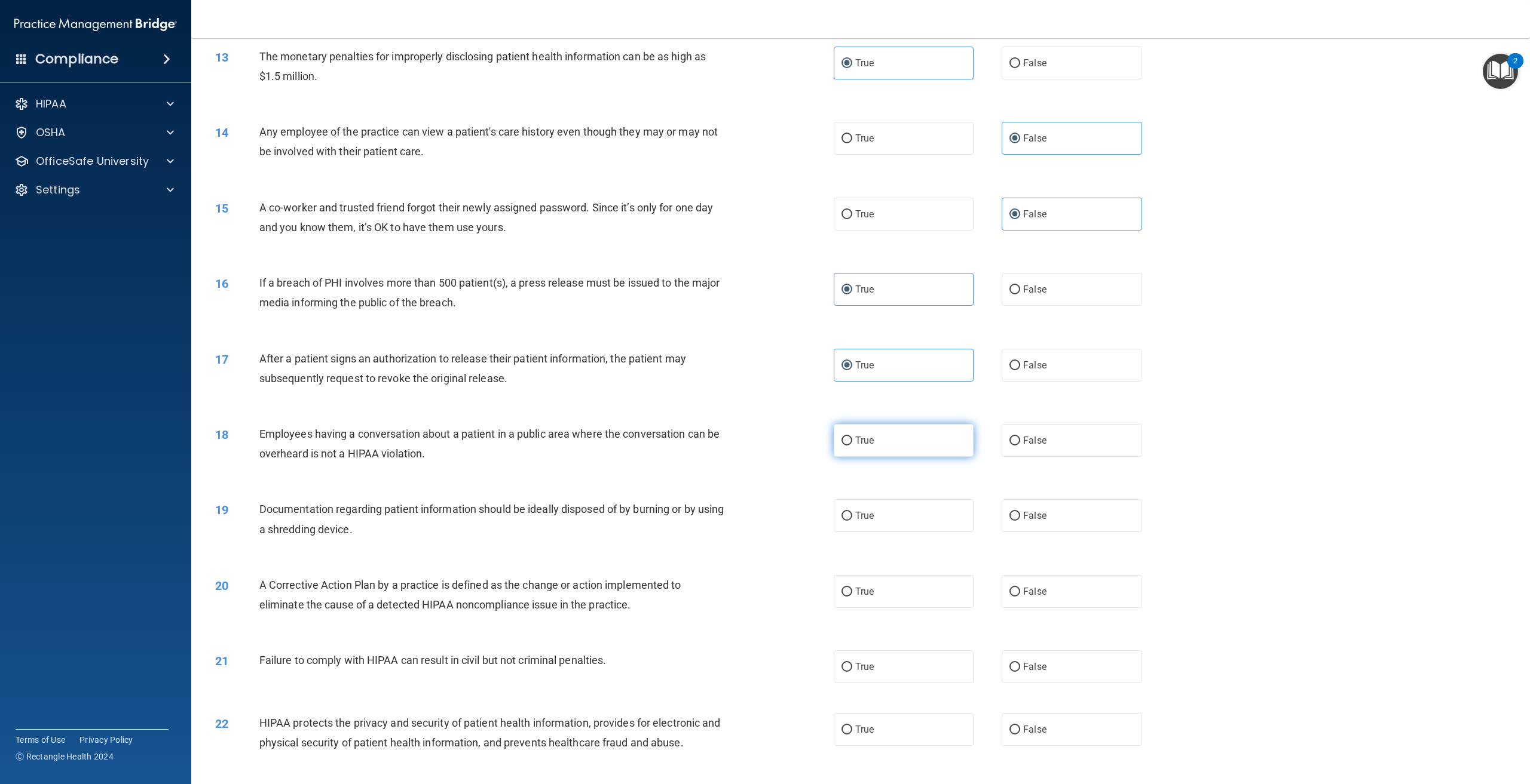
click at [903, 457] on label "True" at bounding box center [903, 441] width 140 height 33
click at [852, 446] on input "True" at bounding box center [847, 441] width 11 height 9
radio input "true"
click at [1064, 457] on label "False" at bounding box center [1072, 441] width 140 height 33
click at [1020, 446] on input "False" at bounding box center [1014, 441] width 11 height 9
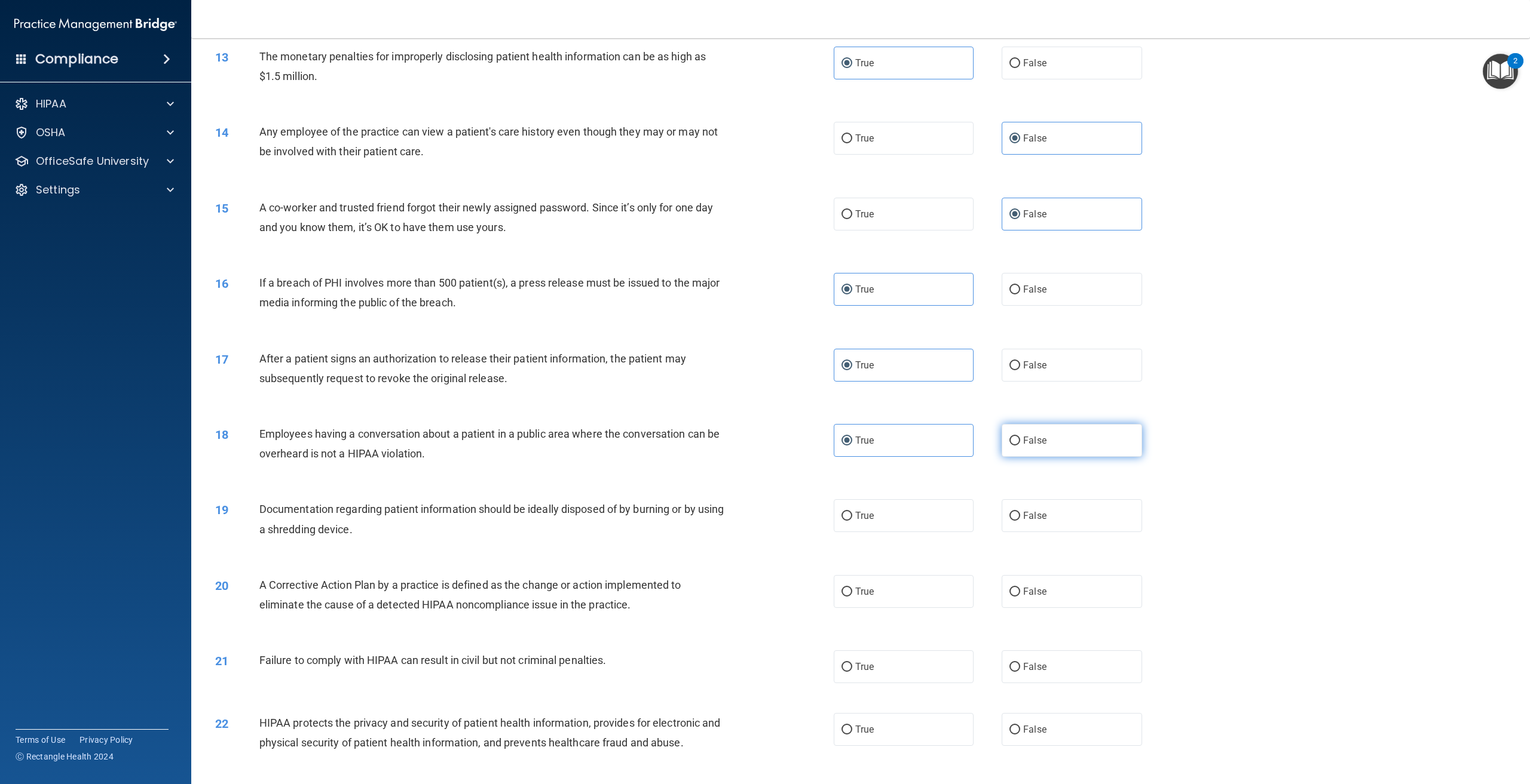
radio input "true"
radio input "false"
click at [915, 532] on label "True" at bounding box center [903, 516] width 140 height 33
click at [852, 521] on input "True" at bounding box center [847, 516] width 11 height 9
radio input "true"
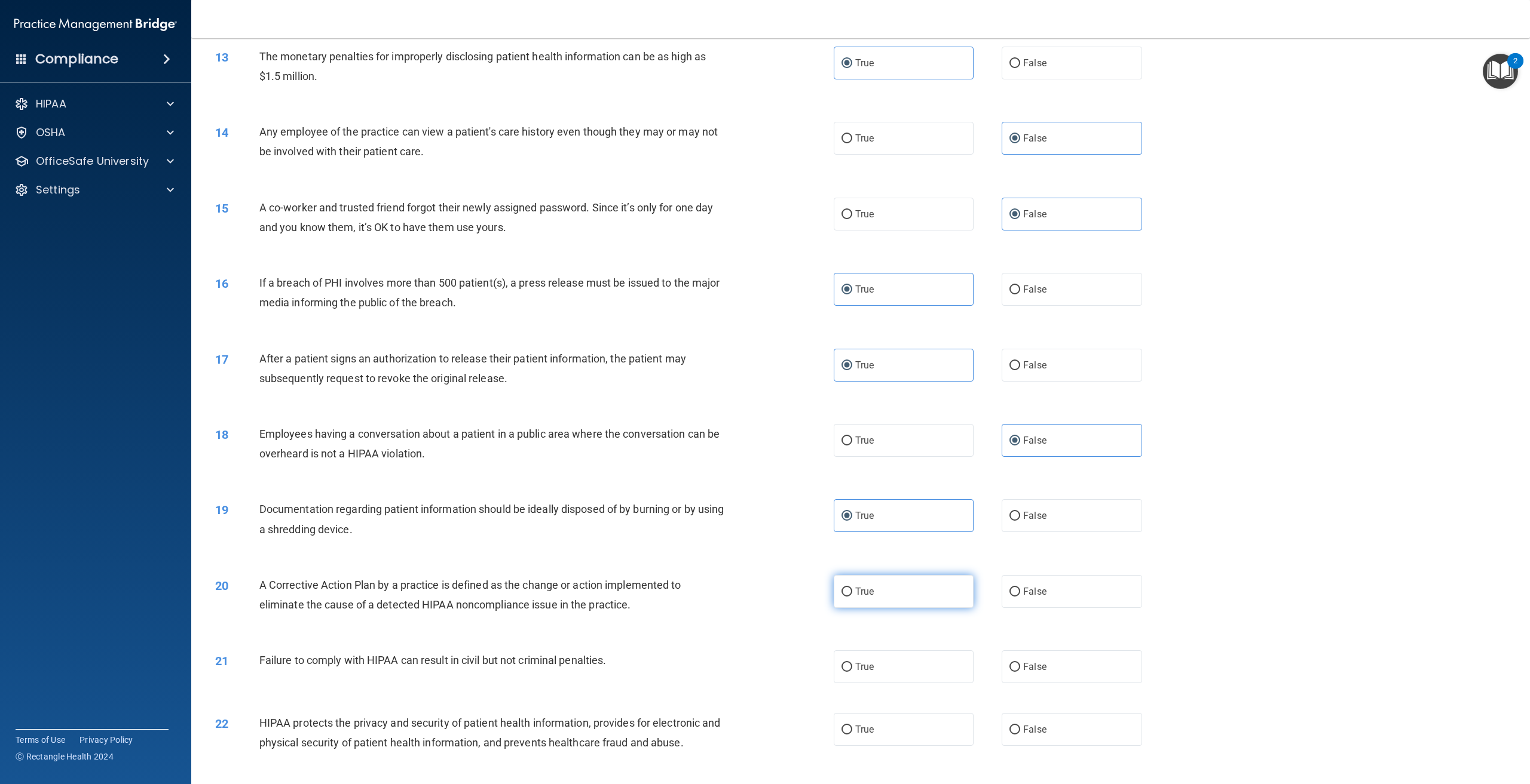
click at [905, 603] on label "True" at bounding box center [903, 592] width 140 height 33
click at [852, 597] on input "True" at bounding box center [847, 592] width 11 height 9
radio input "true"
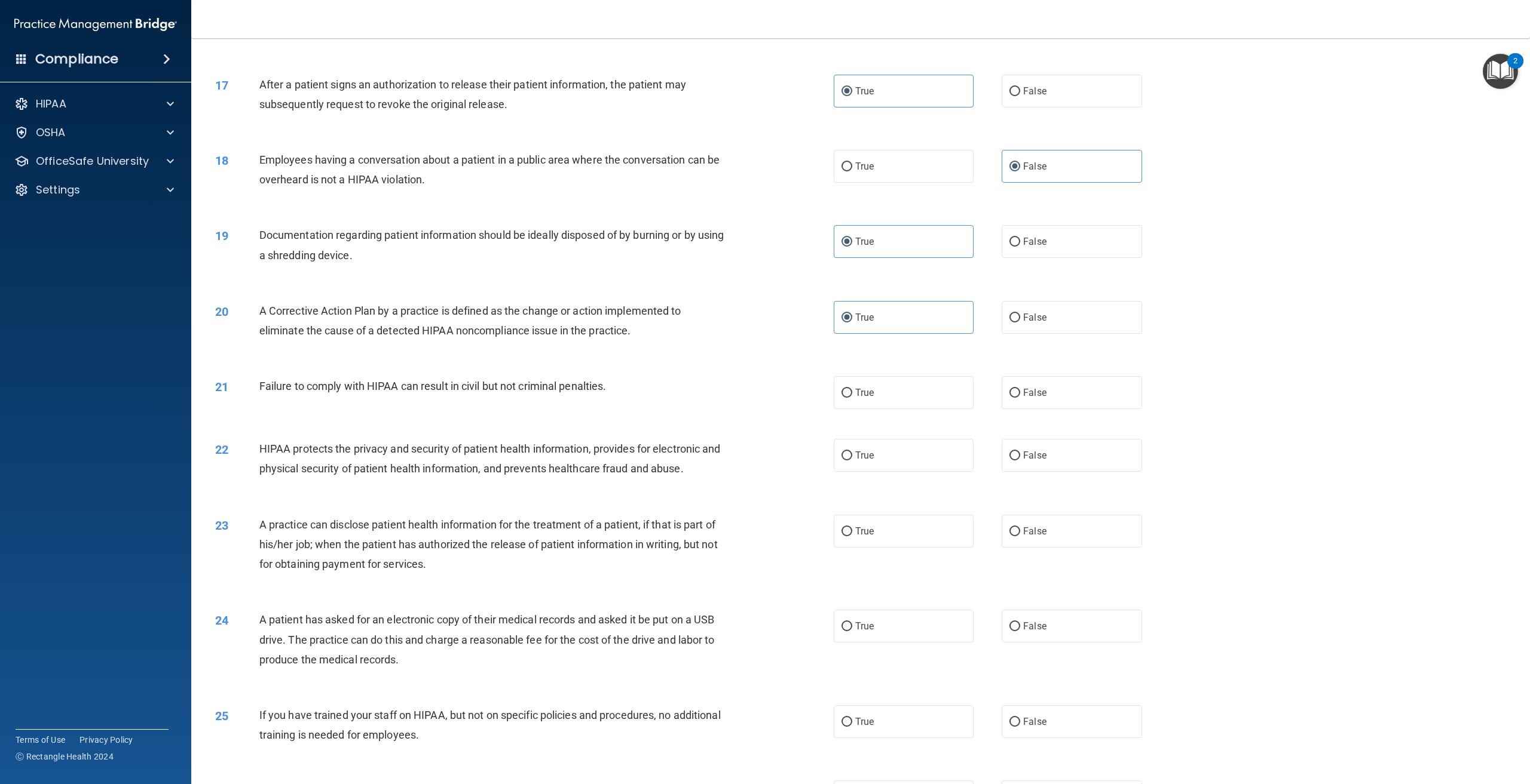
scroll to position [1254, 0]
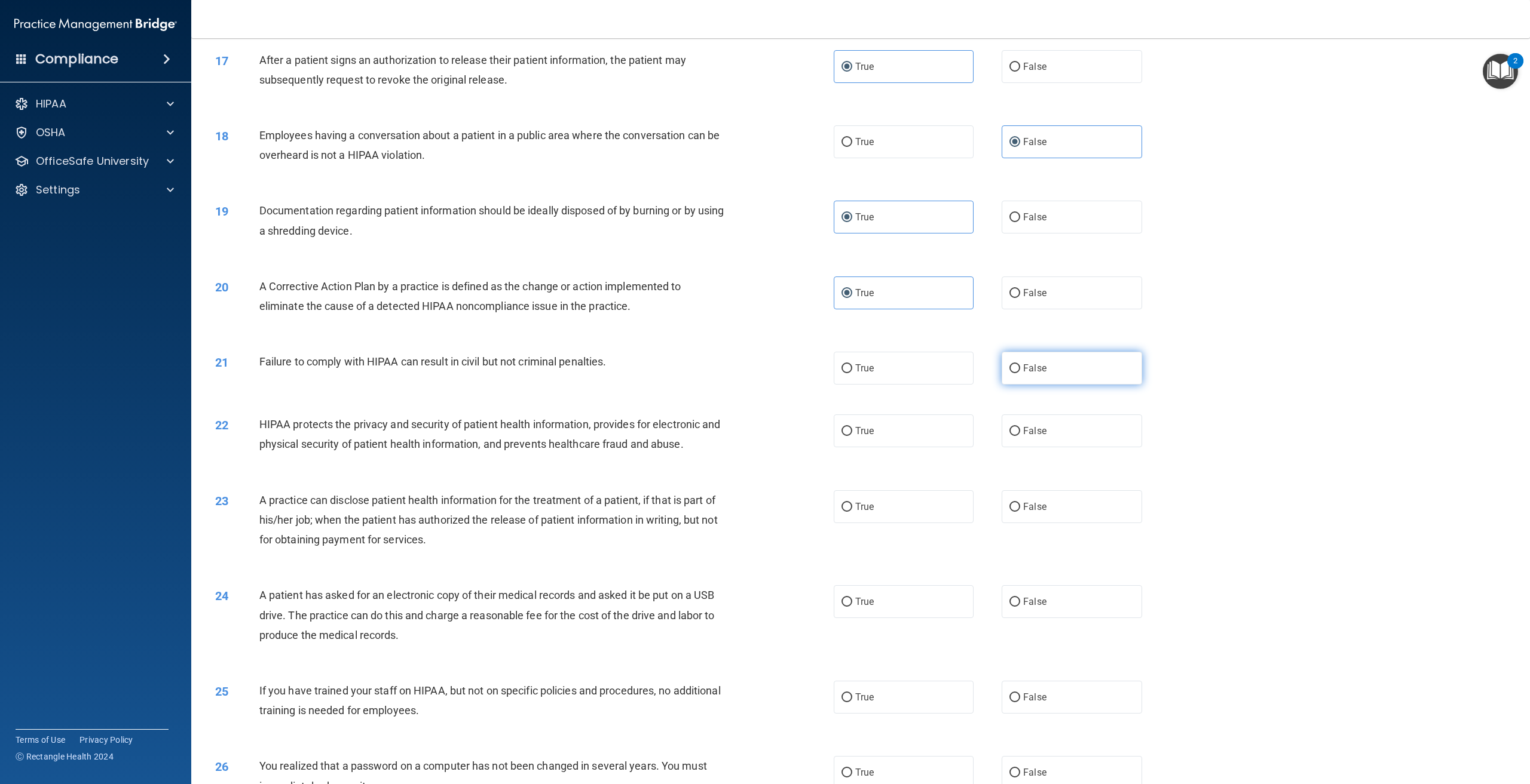
click at [1077, 385] on label "False" at bounding box center [1072, 369] width 140 height 33
click at [1020, 374] on input "False" at bounding box center [1014, 369] width 11 height 9
radio input "true"
click at [1061, 444] on label "False" at bounding box center [1072, 431] width 140 height 33
click at [1020, 436] on input "False" at bounding box center [1014, 431] width 11 height 9
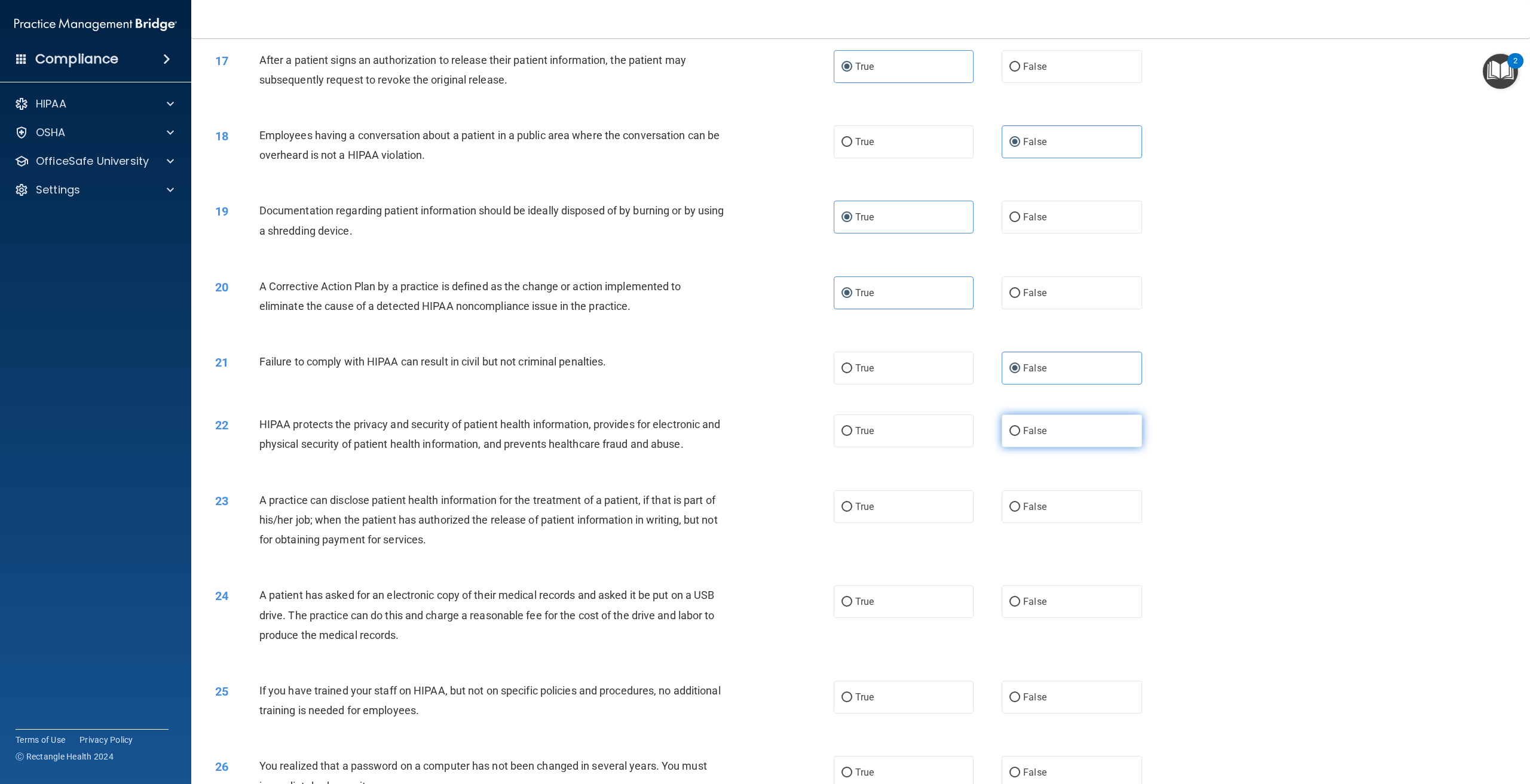
radio input "true"
click at [924, 523] on label "True" at bounding box center [903, 507] width 140 height 33
click at [852, 512] on input "True" at bounding box center [847, 507] width 11 height 9
radio input "true"
click at [889, 385] on label "True" at bounding box center [903, 369] width 140 height 33
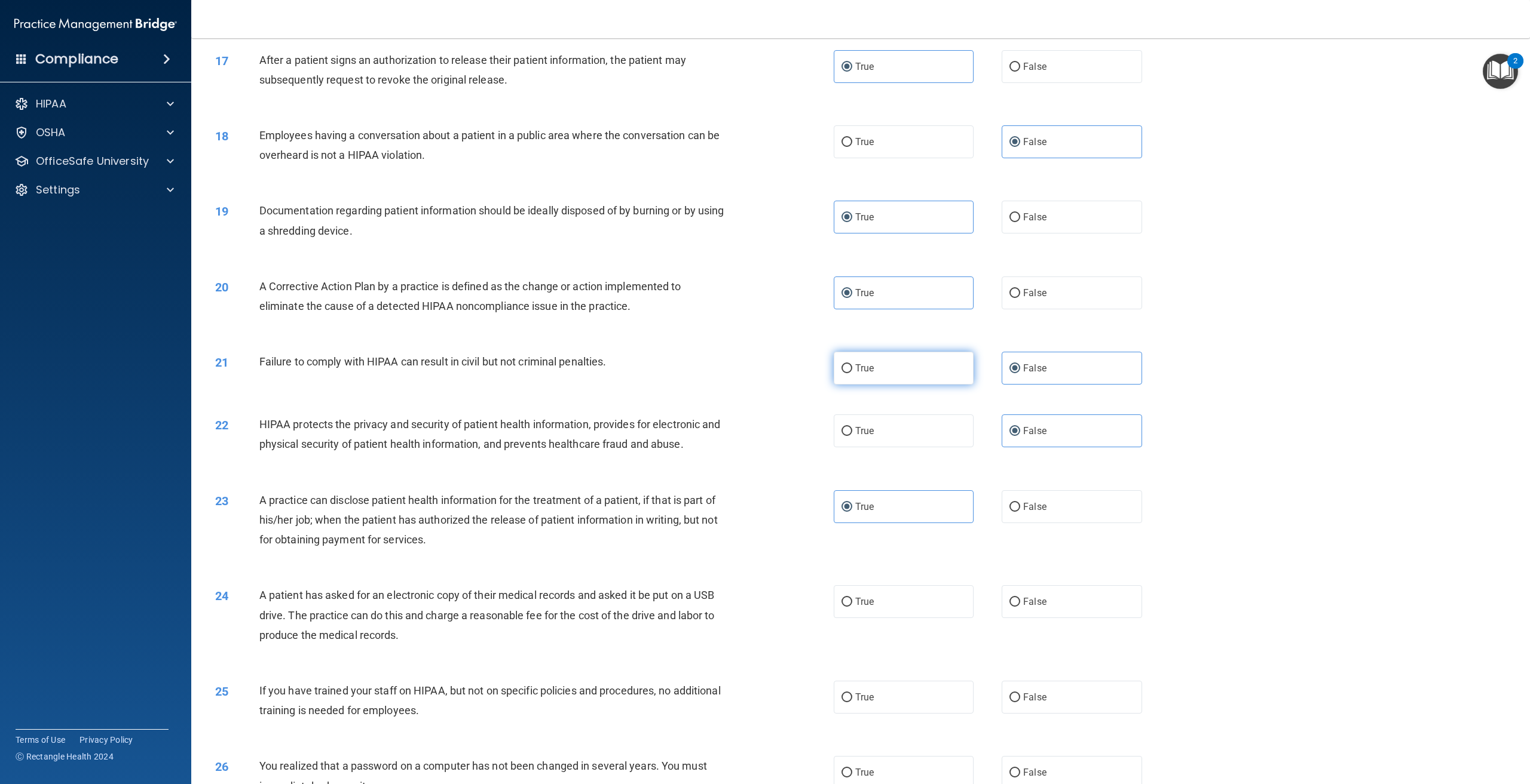
click at [852, 374] on input "True" at bounding box center [847, 369] width 11 height 9
radio input "true"
click at [1107, 385] on label "False" at bounding box center [1072, 369] width 140 height 33
click at [1020, 374] on input "False" at bounding box center [1014, 369] width 11 height 9
radio input "true"
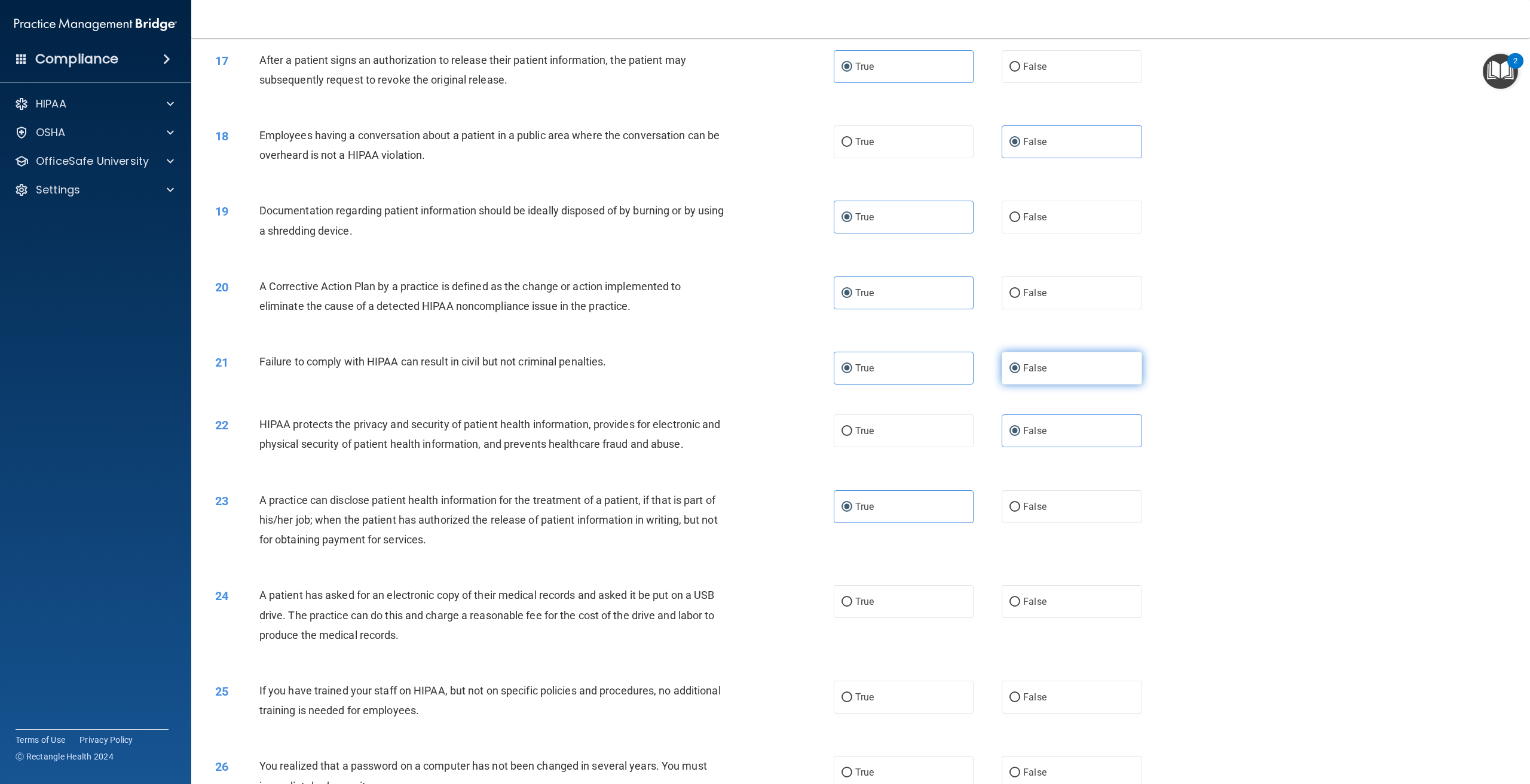
radio input "false"
click at [892, 447] on label "True" at bounding box center [903, 431] width 140 height 33
click at [852, 436] on input "True" at bounding box center [847, 431] width 11 height 9
radio input "true"
radio input "false"
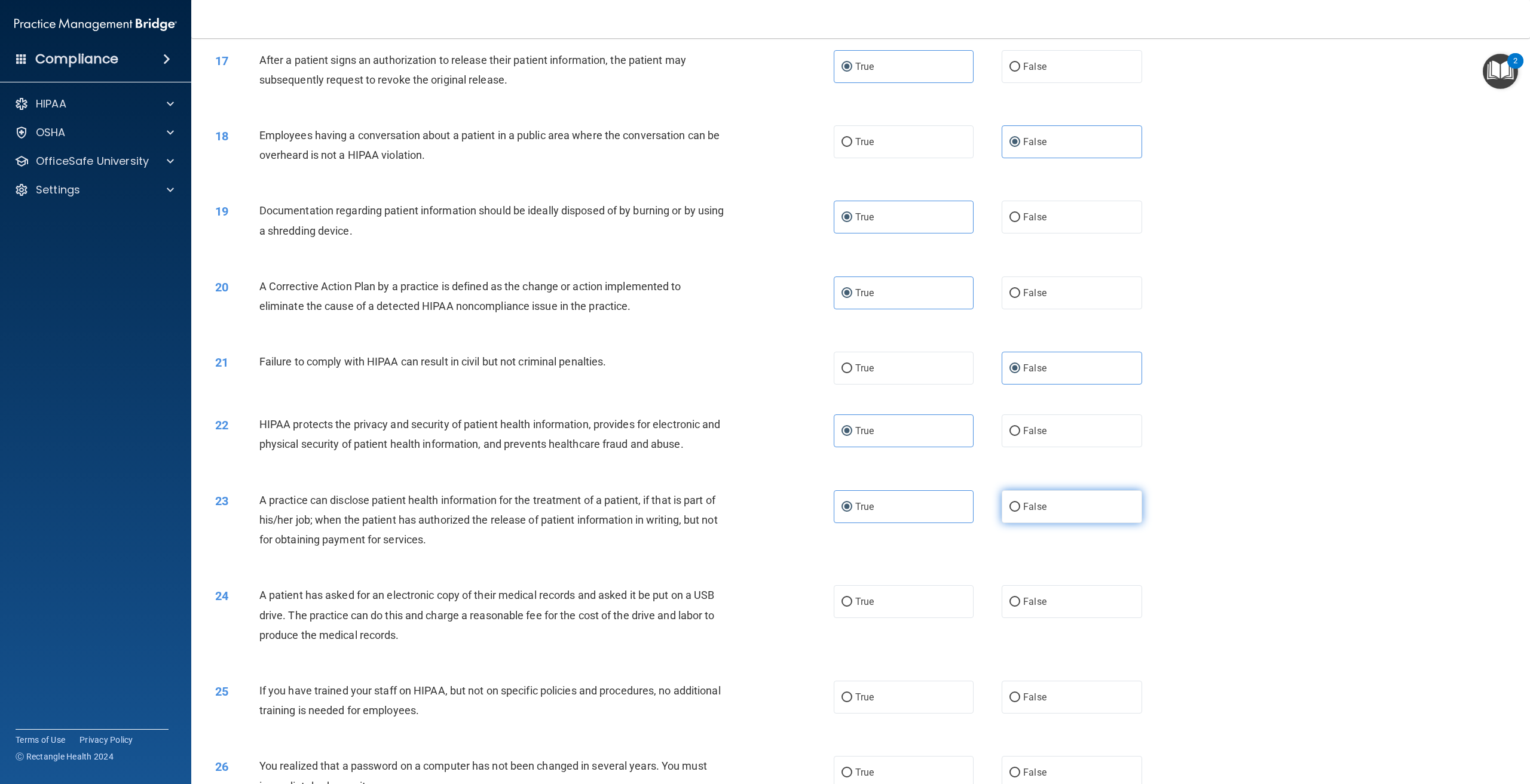
click at [1056, 523] on label "False" at bounding box center [1072, 507] width 140 height 33
click at [1020, 512] on input "False" at bounding box center [1014, 507] width 11 height 9
radio input "true"
radio input "false"
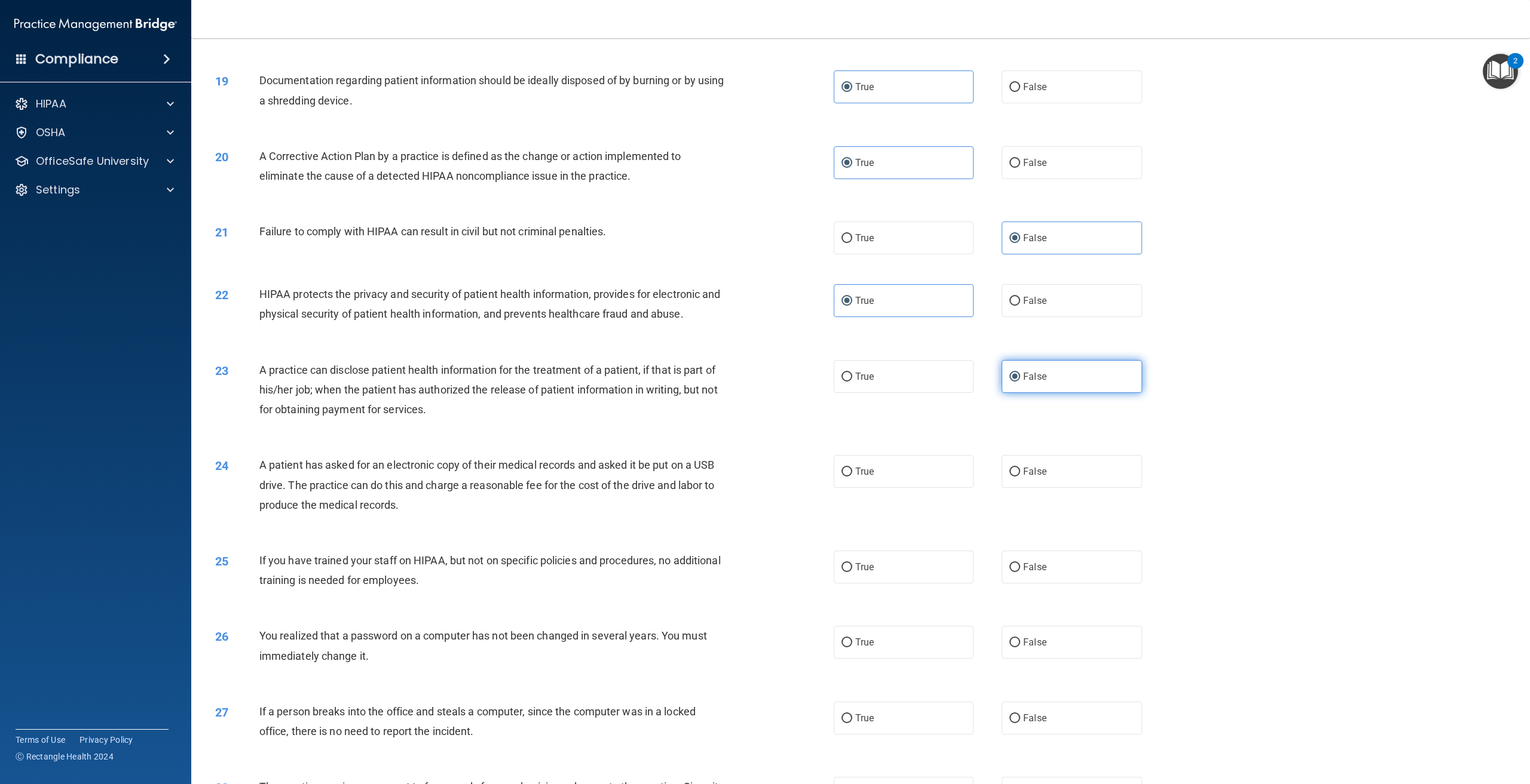
scroll to position [1553, 0]
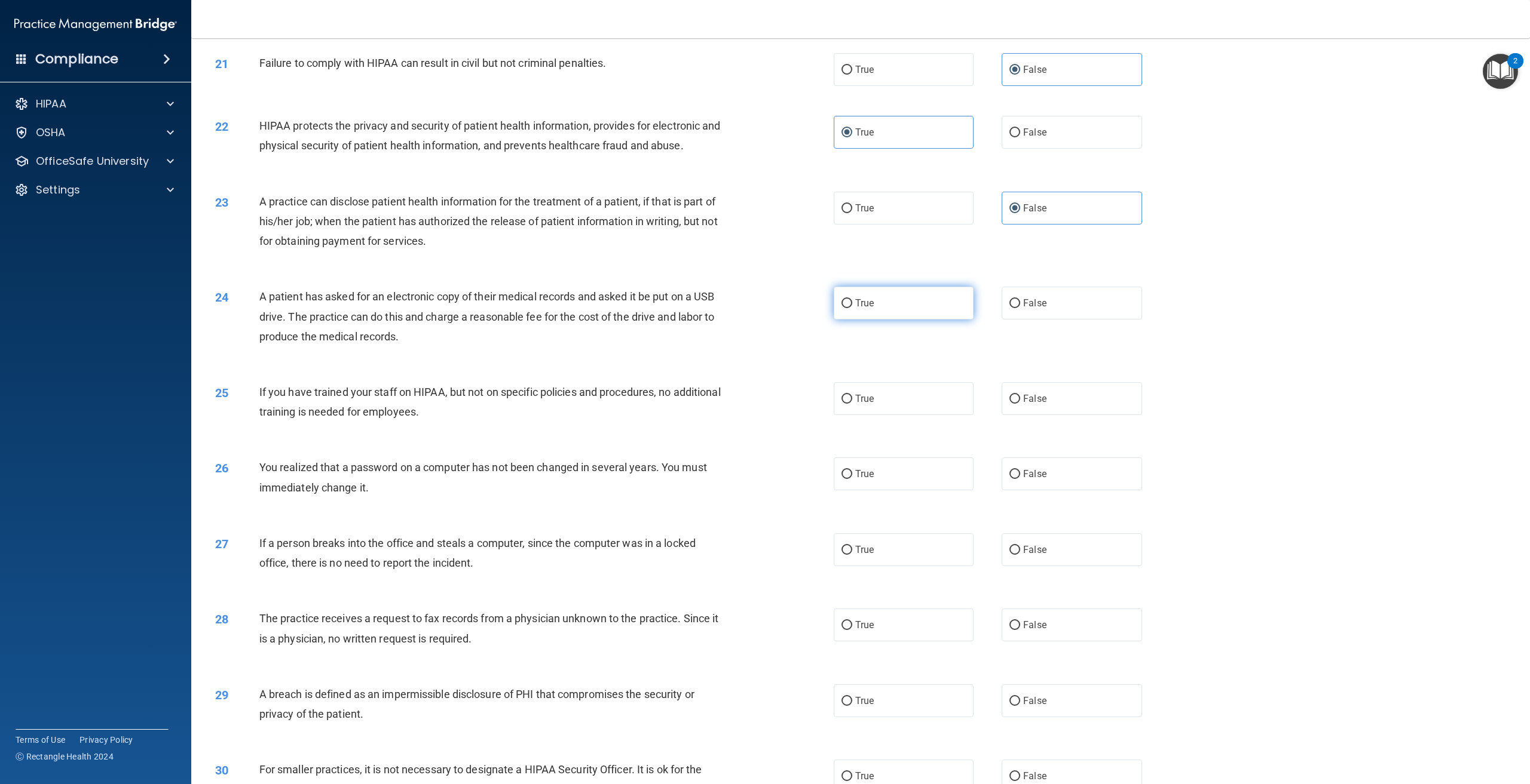
click at [876, 319] on label "True" at bounding box center [903, 303] width 140 height 33
click at [852, 308] on input "True" at bounding box center [847, 304] width 11 height 9
radio input "true"
click at [1031, 415] on label "False" at bounding box center [1072, 399] width 140 height 33
click at [1020, 404] on input "False" at bounding box center [1014, 399] width 11 height 9
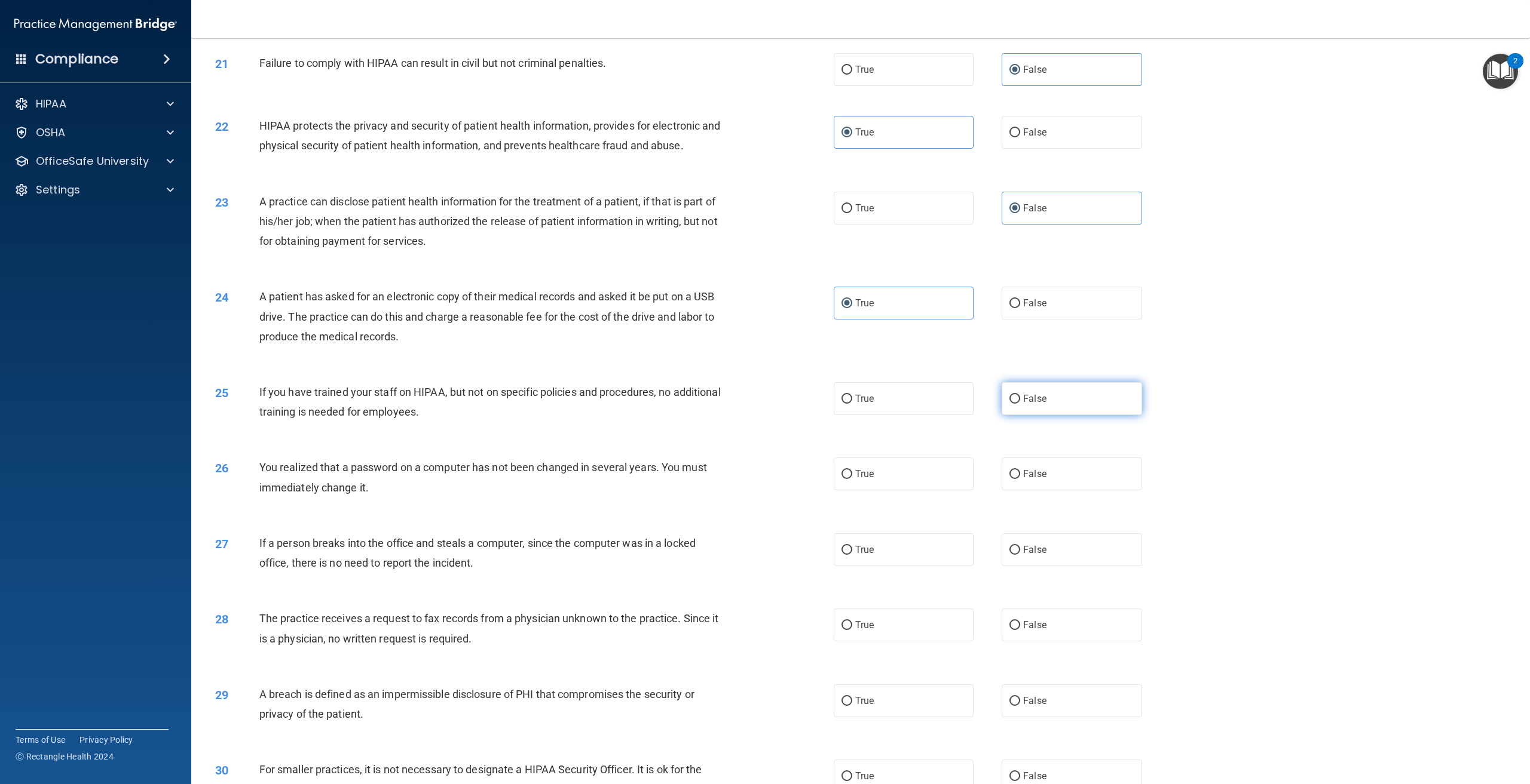
radio input "true"
click at [918, 490] on label "True" at bounding box center [903, 474] width 140 height 33
click at [852, 479] on input "True" at bounding box center [847, 475] width 11 height 9
radio input "true"
click at [1041, 587] on div "27 If a person breaks into the office and steals a computer, since the computer…" at bounding box center [861, 557] width 1309 height 76
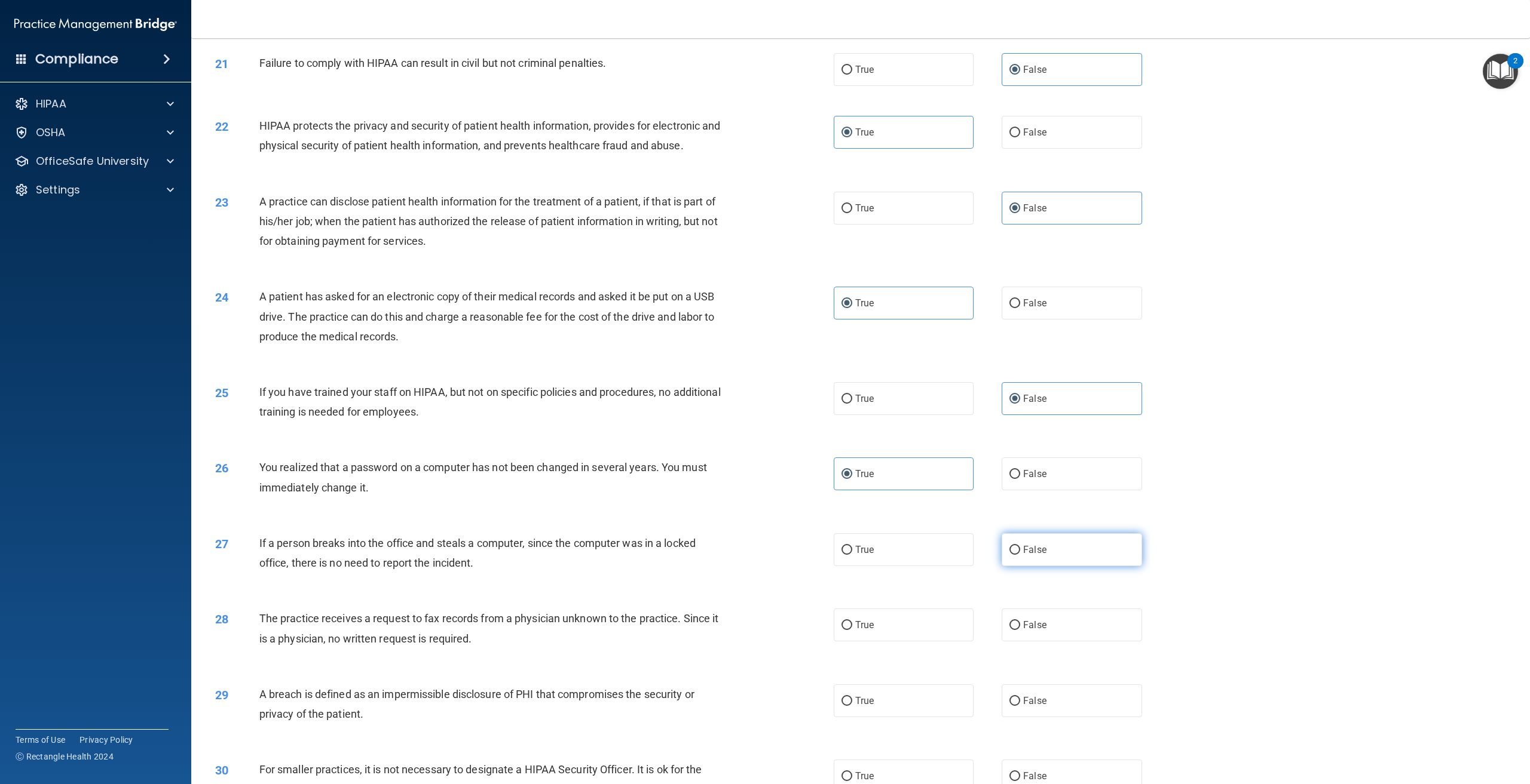
click at [1045, 566] on label "False" at bounding box center [1072, 550] width 140 height 33
click at [1020, 555] on input "False" at bounding box center [1014, 550] width 11 height 9
radio input "true"
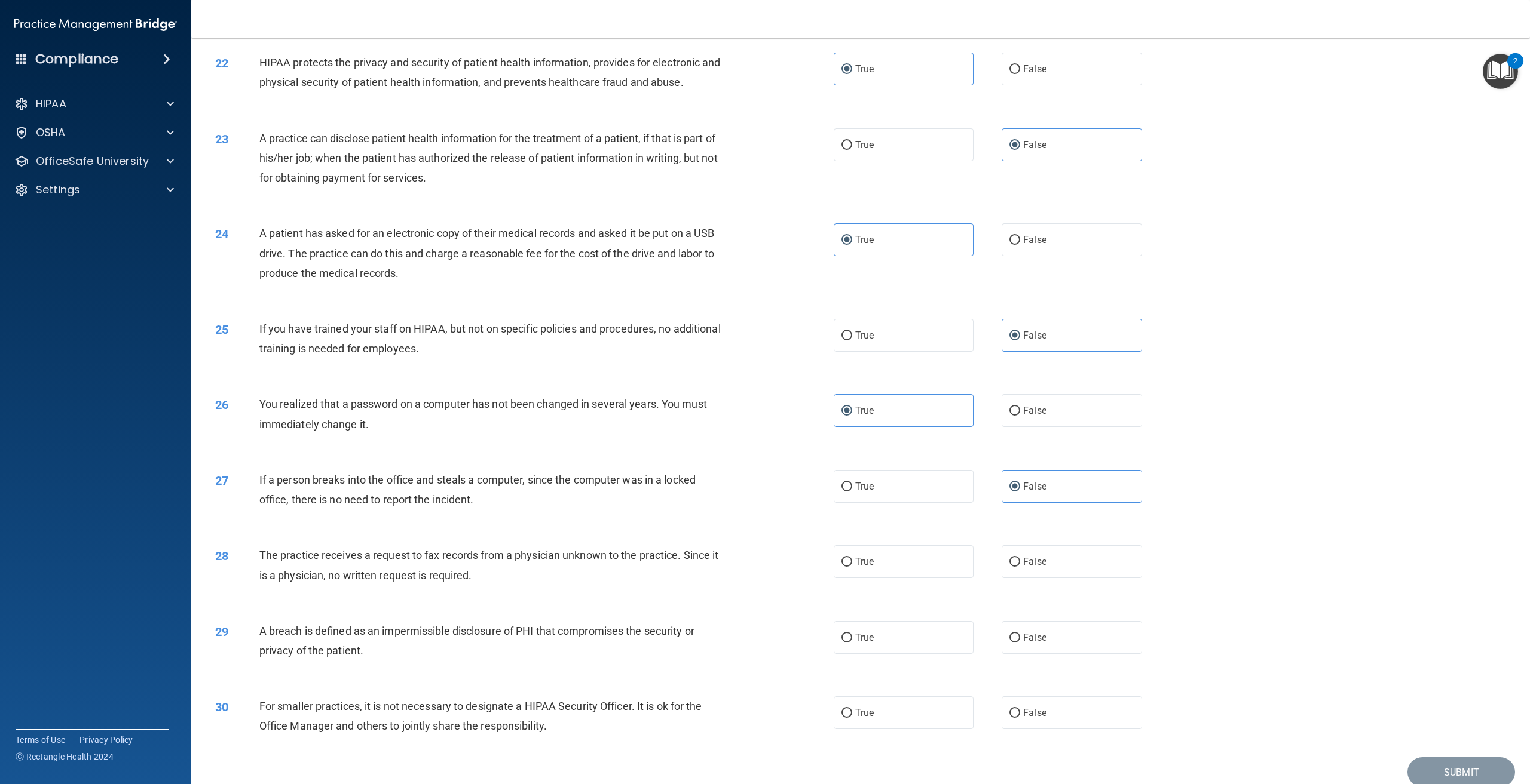
scroll to position [1687, 0]
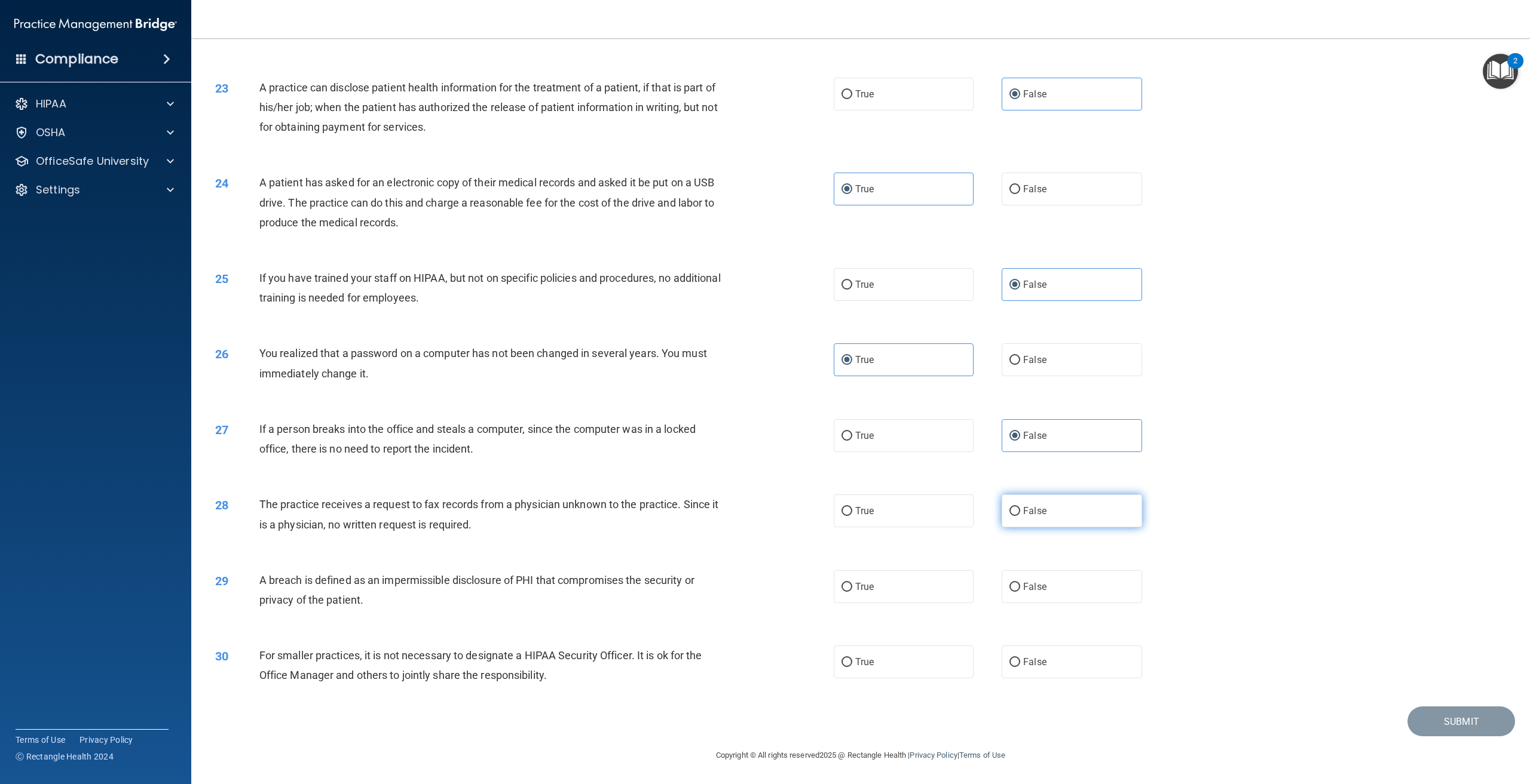
click at [1031, 506] on span "False" at bounding box center [1035, 511] width 23 height 11
click at [1020, 507] on input "False" at bounding box center [1014, 511] width 11 height 9
radio input "true"
click at [915, 596] on label "True" at bounding box center [903, 587] width 140 height 33
click at [852, 592] on input "True" at bounding box center [847, 587] width 11 height 9
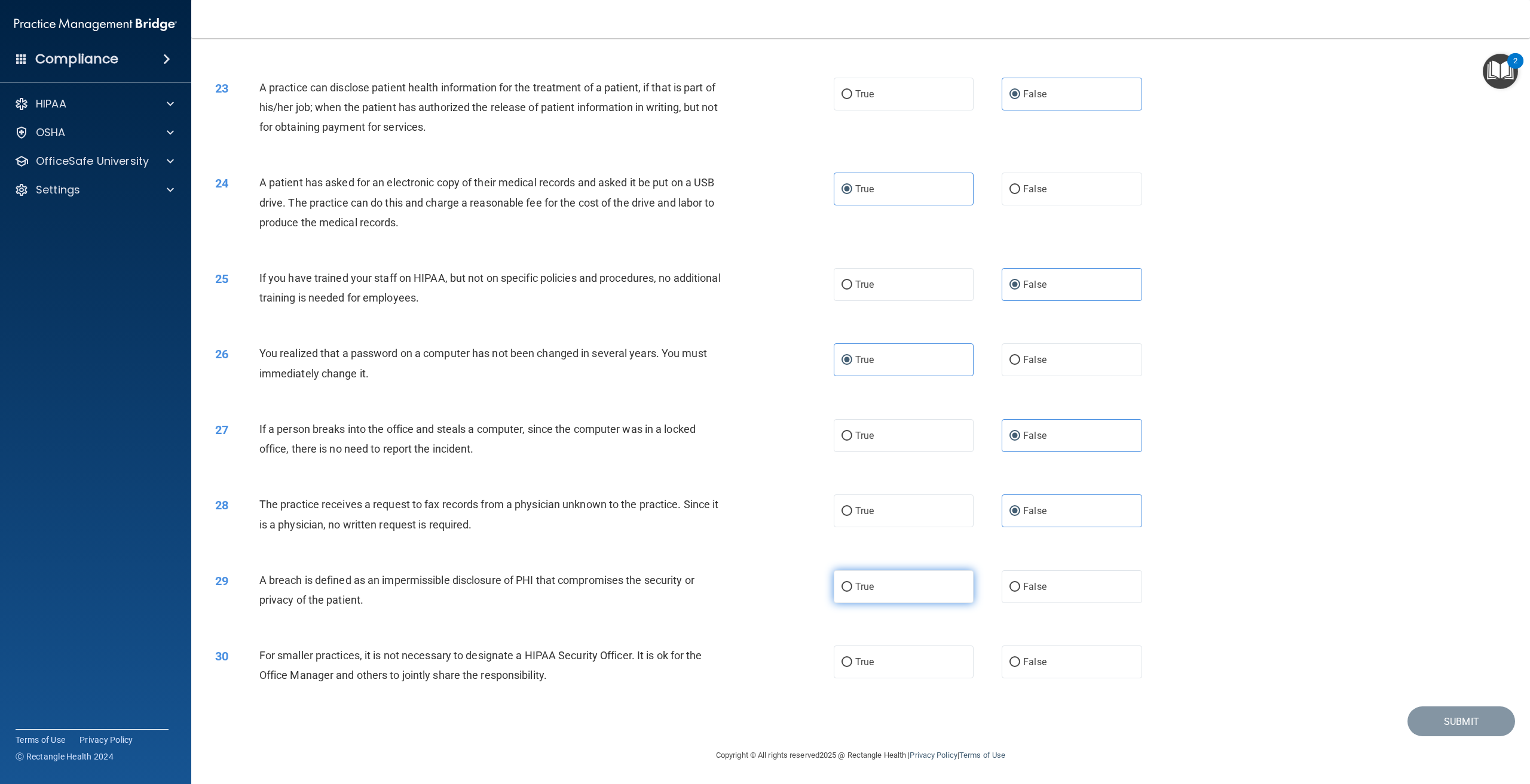
radio input "true"
click at [1044, 655] on label "False" at bounding box center [1072, 663] width 140 height 33
click at [1020, 658] on input "False" at bounding box center [1014, 663] width 11 height 9
radio input "true"
click at [1442, 712] on button "Submit" at bounding box center [1461, 722] width 108 height 30
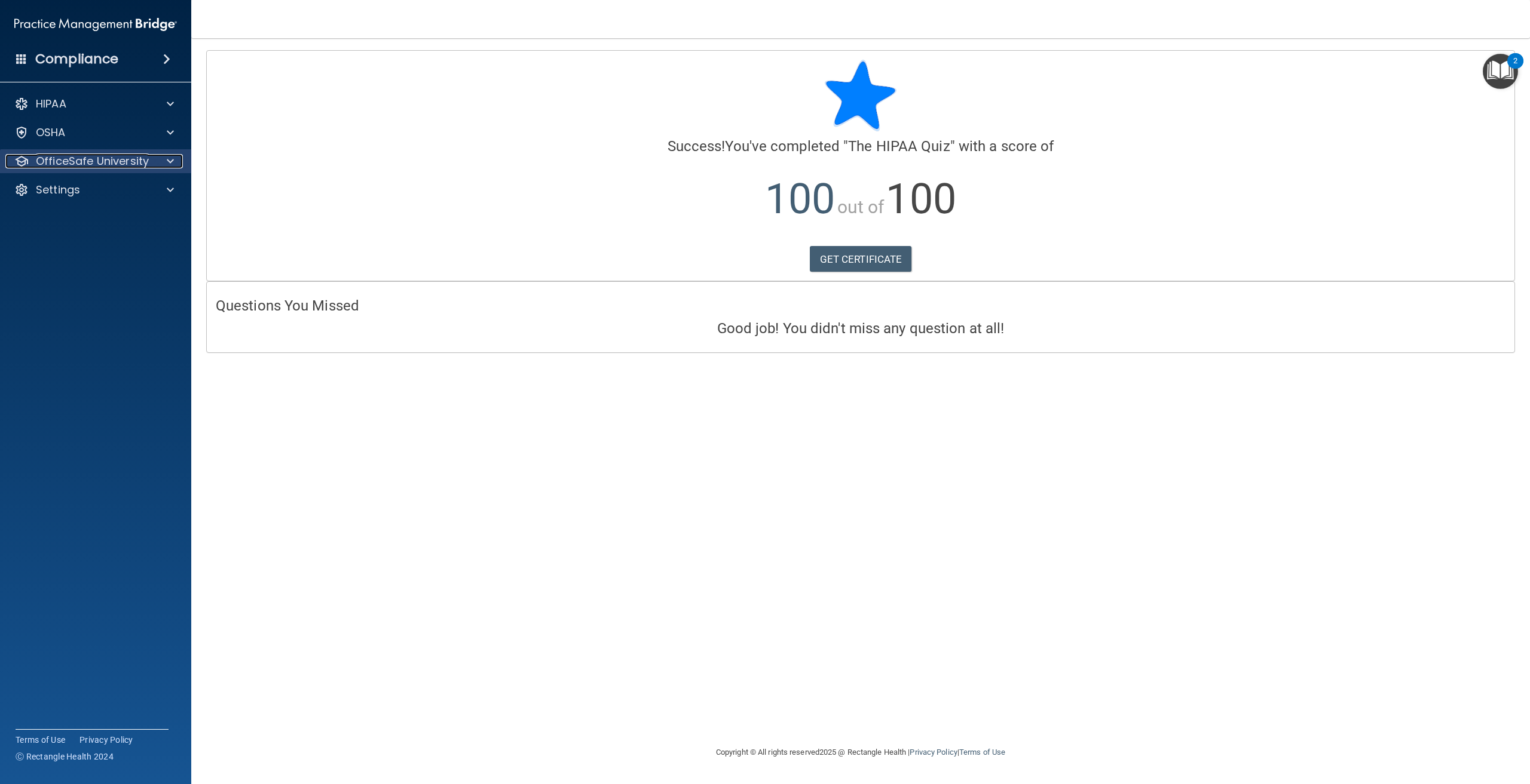
click at [173, 157] on span at bounding box center [170, 161] width 7 height 14
click at [116, 192] on div "HIPAA Training" at bounding box center [89, 190] width 163 height 12
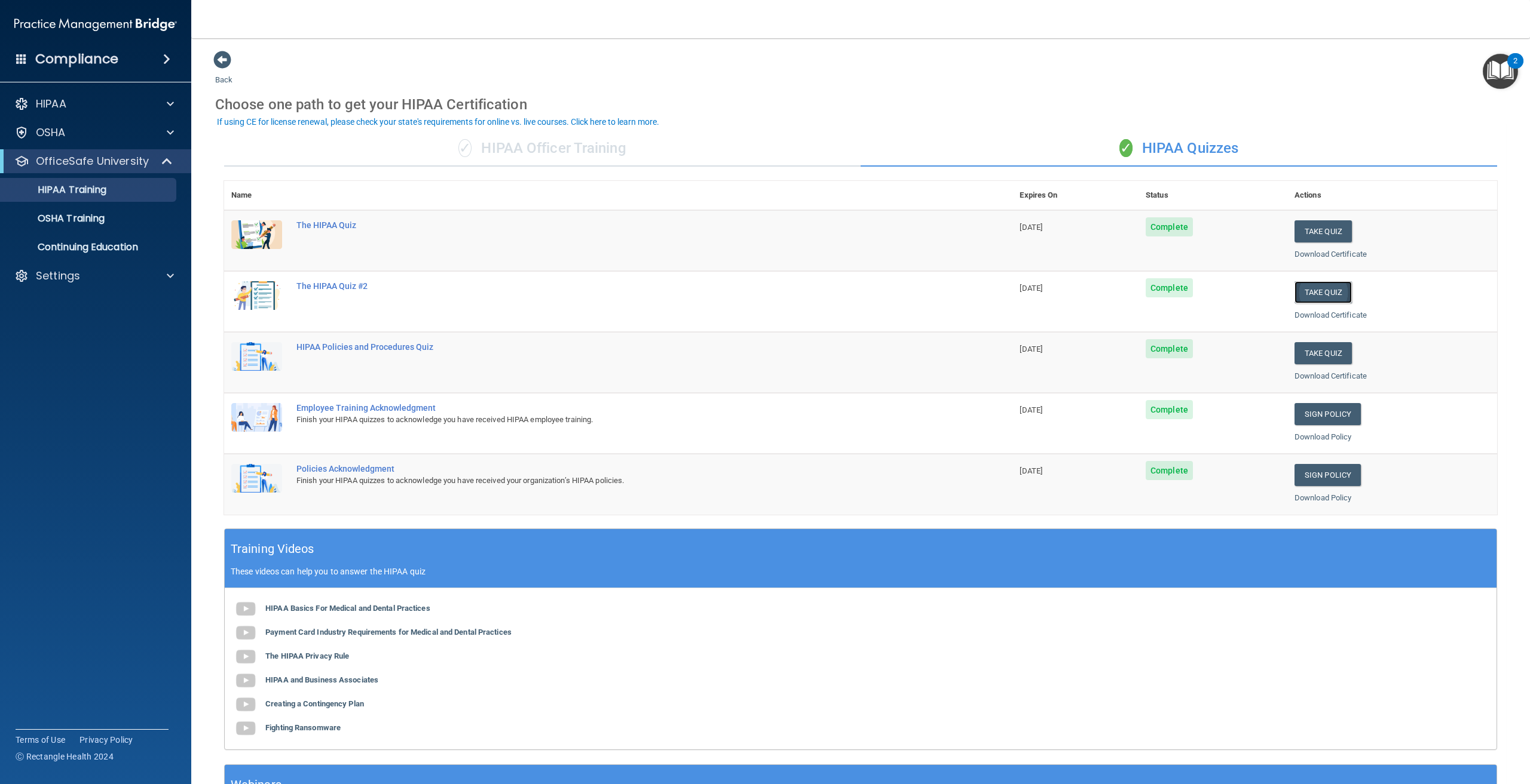
click at [1312, 296] on button "Take Quiz" at bounding box center [1323, 292] width 57 height 22
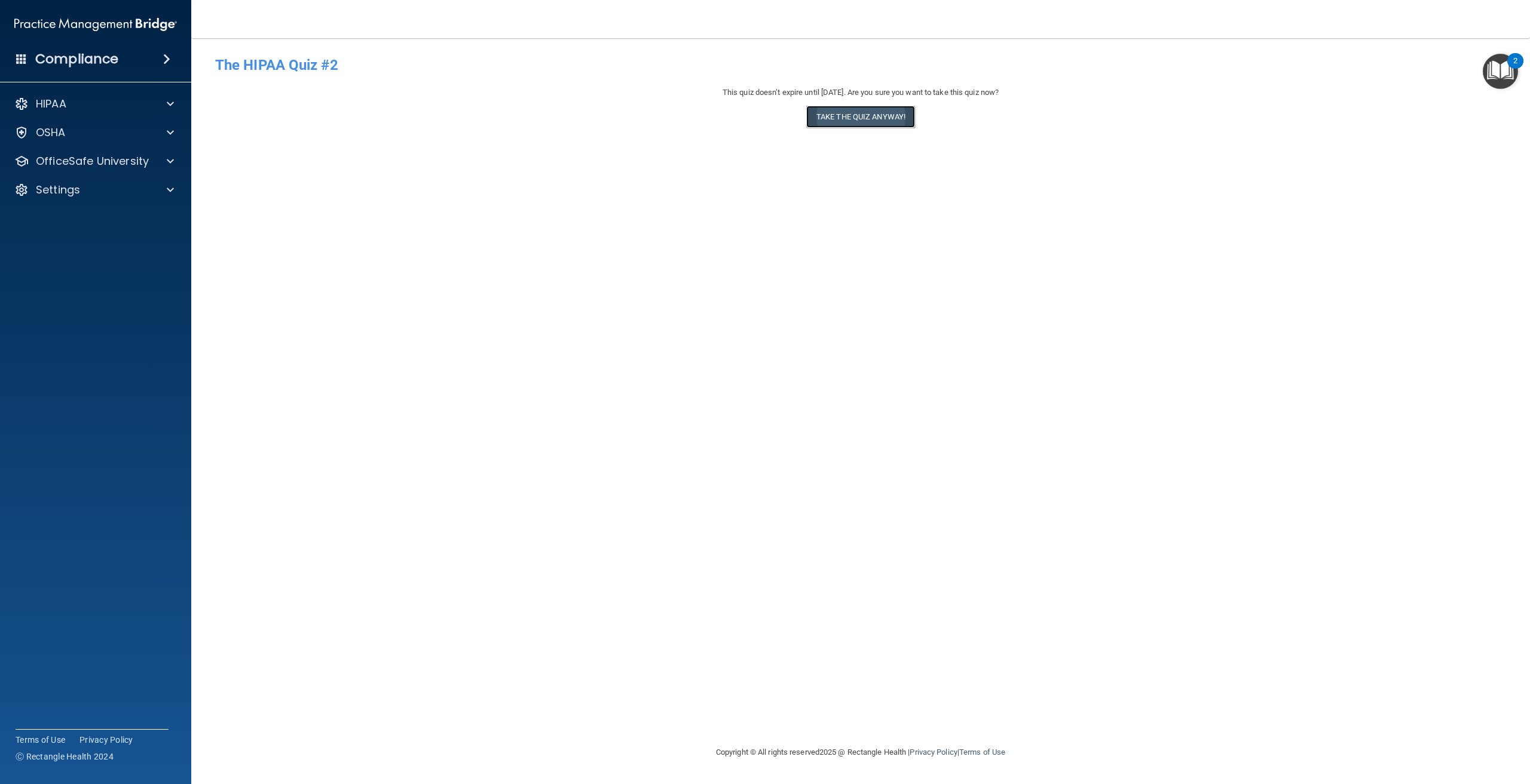
click at [857, 121] on button "Take the quiz anyway!" at bounding box center [861, 117] width 108 height 22
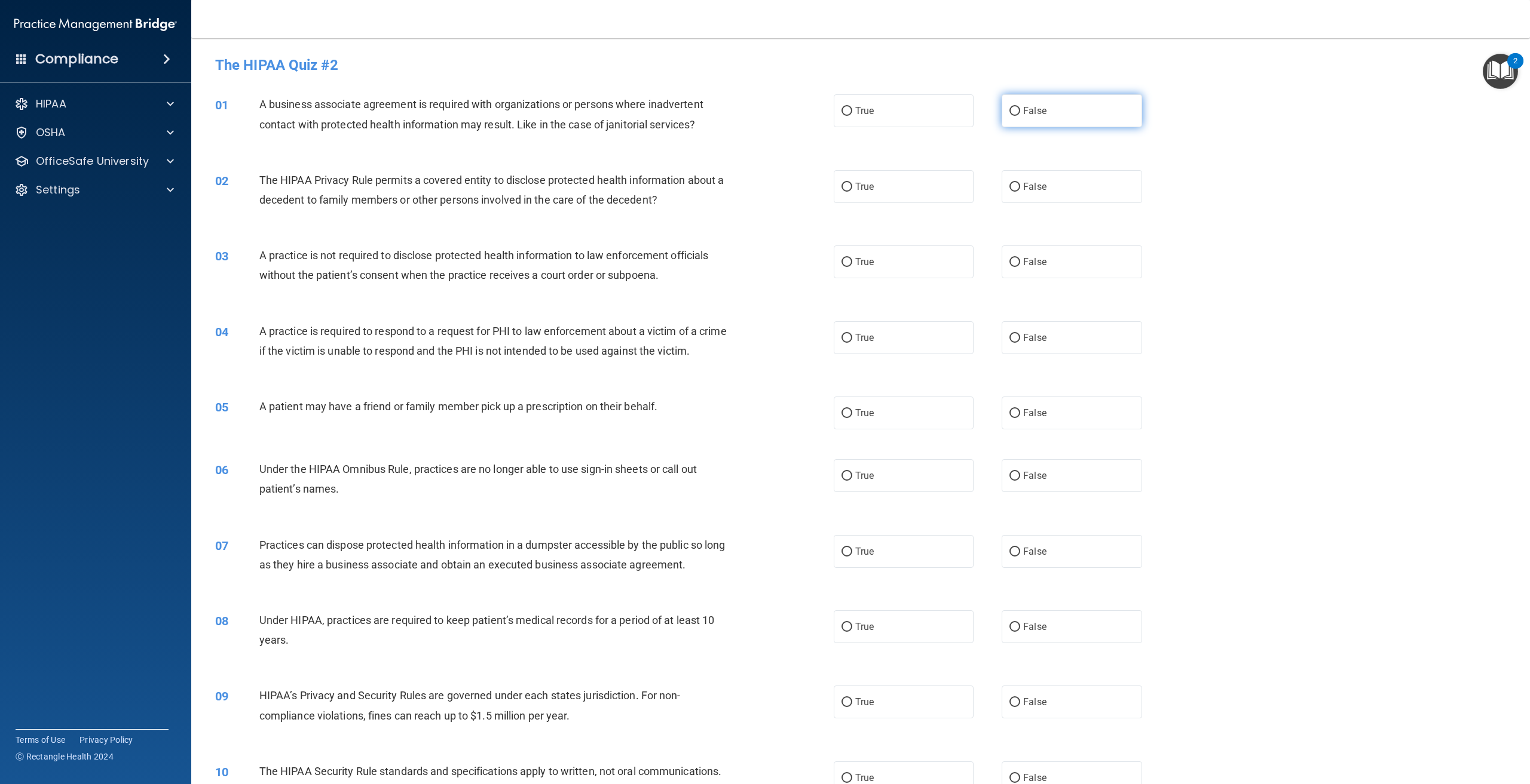
click at [1081, 120] on label "False" at bounding box center [1072, 111] width 140 height 33
click at [1020, 116] on input "False" at bounding box center [1014, 111] width 11 height 9
radio input "true"
click at [945, 190] on label "True" at bounding box center [903, 186] width 140 height 33
click at [852, 190] on input "True" at bounding box center [847, 187] width 11 height 9
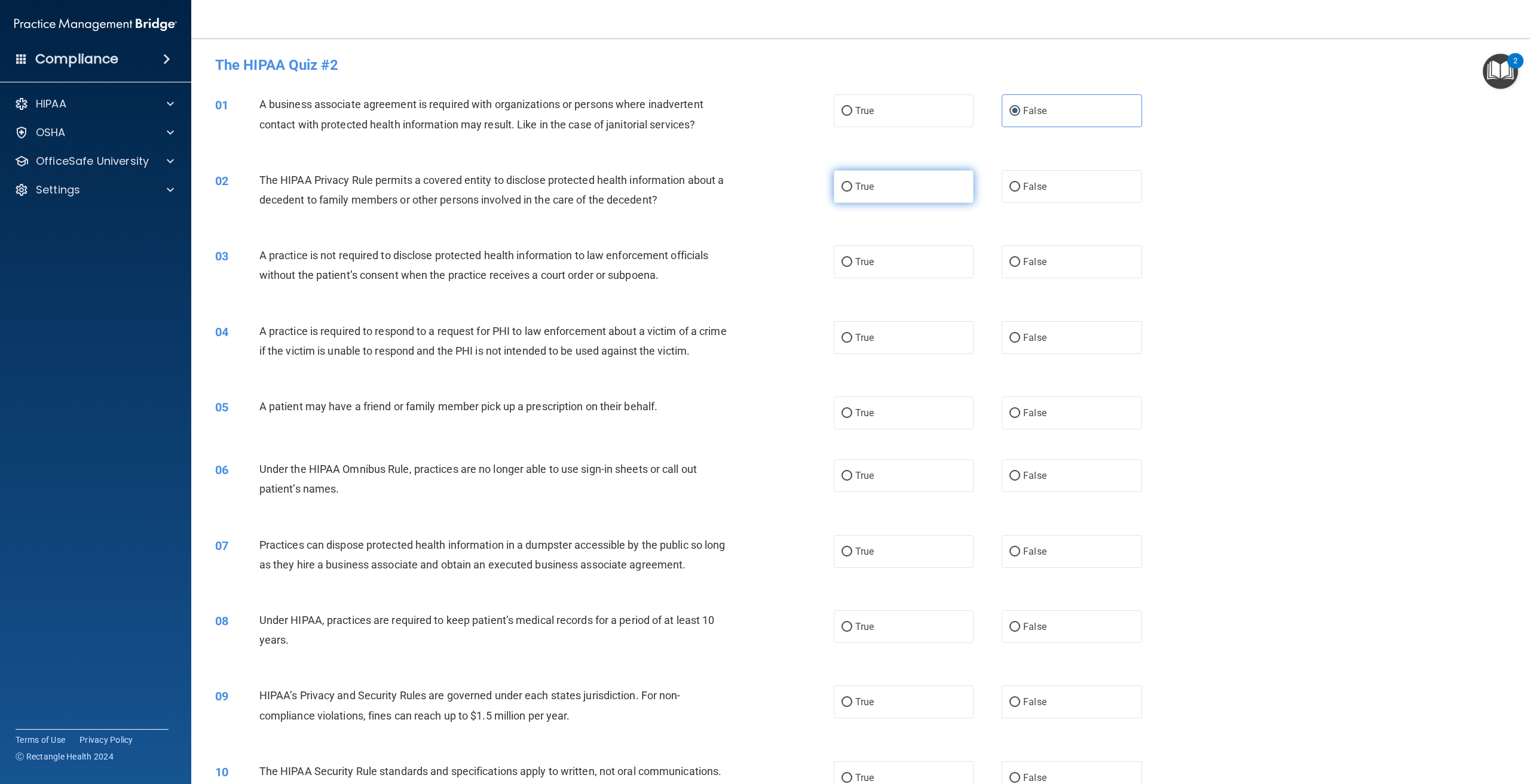
radio input "true"
click at [1074, 261] on label "False" at bounding box center [1072, 262] width 140 height 33
click at [1020, 261] on input "False" at bounding box center [1014, 262] width 11 height 9
radio input "true"
click at [877, 335] on label "True" at bounding box center [903, 338] width 140 height 33
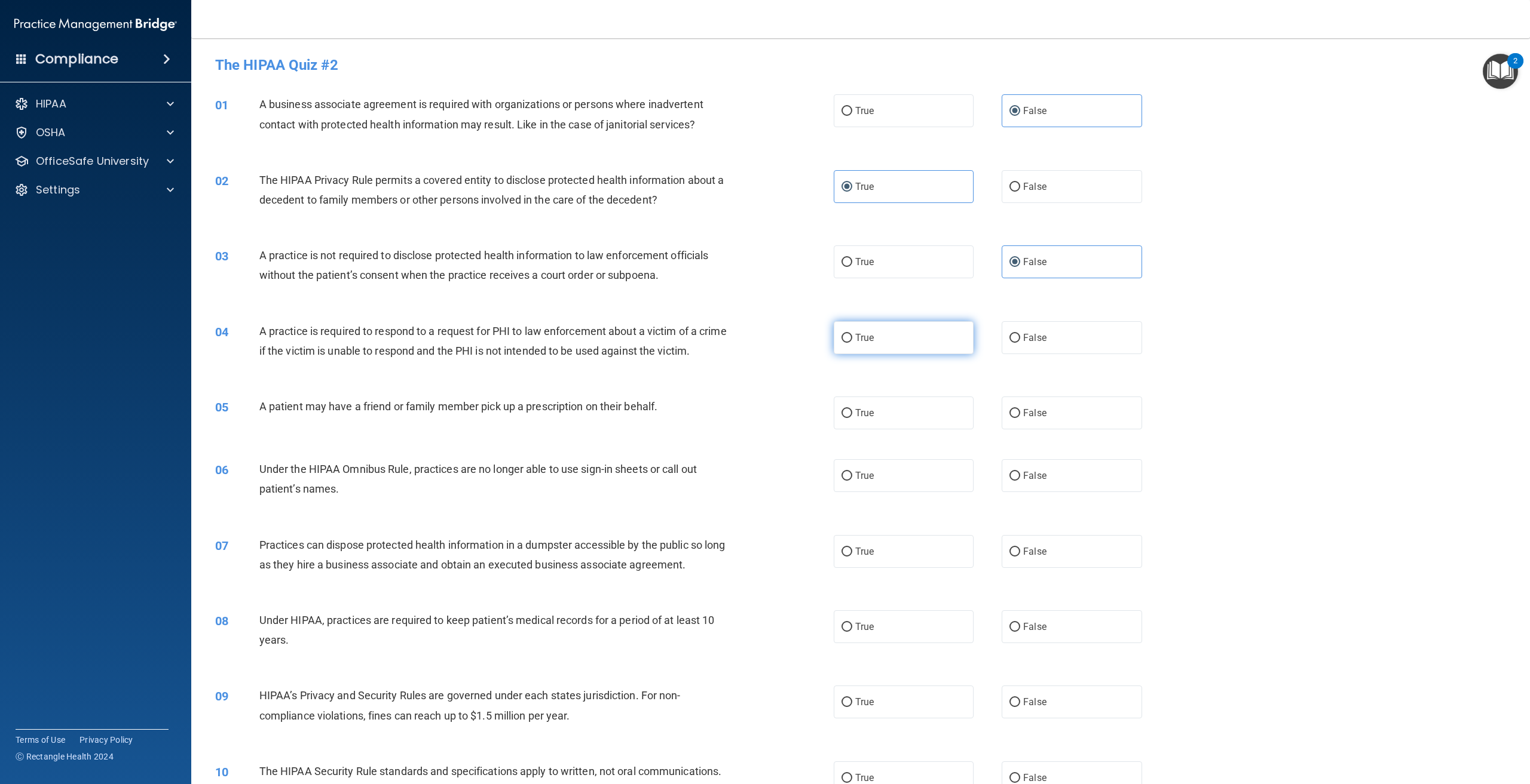
click at [852, 335] on input "True" at bounding box center [847, 338] width 11 height 9
radio input "true"
click at [884, 418] on label "True" at bounding box center [903, 413] width 140 height 33
click at [852, 418] on input "True" at bounding box center [847, 413] width 11 height 9
radio input "true"
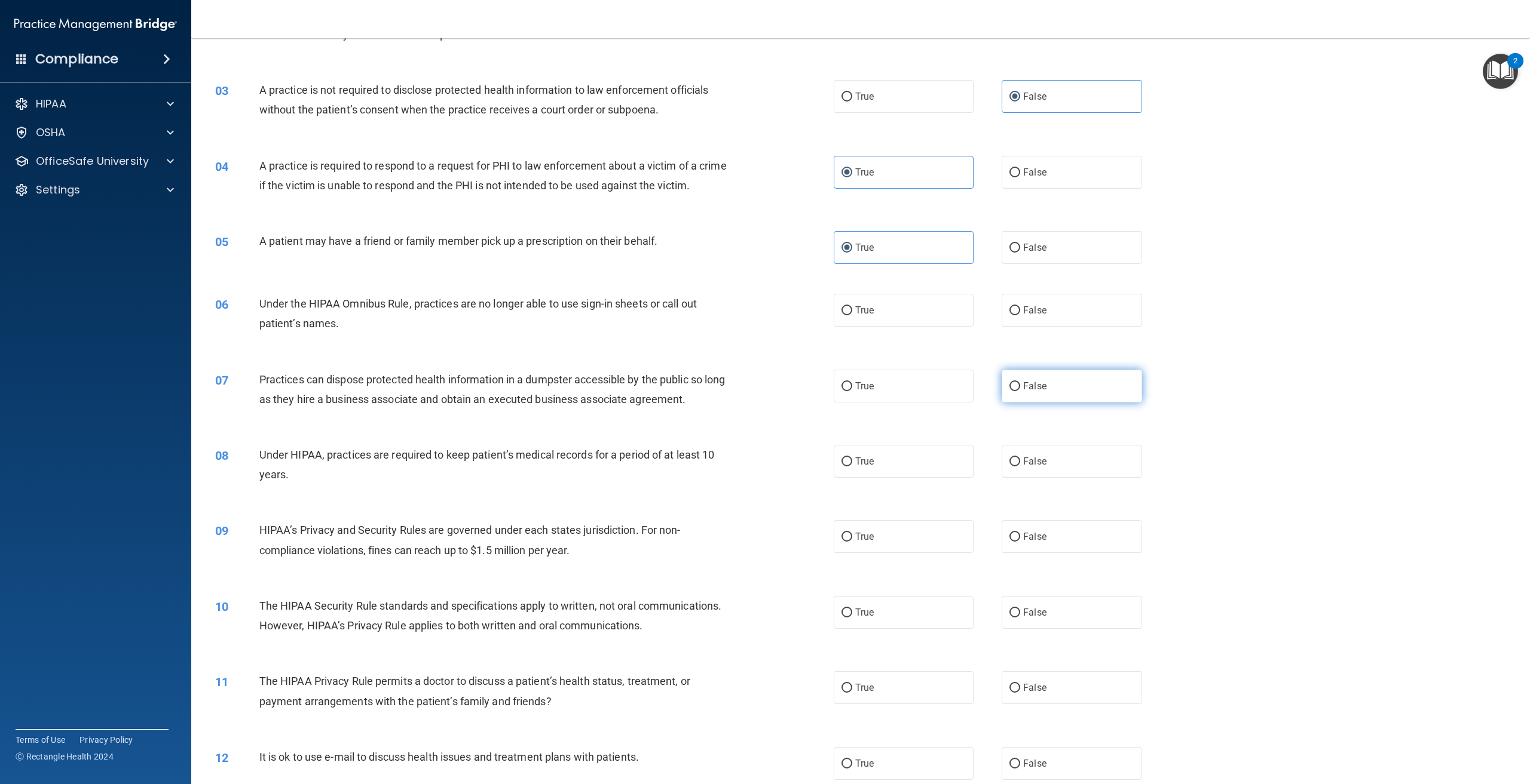
scroll to position [179, 0]
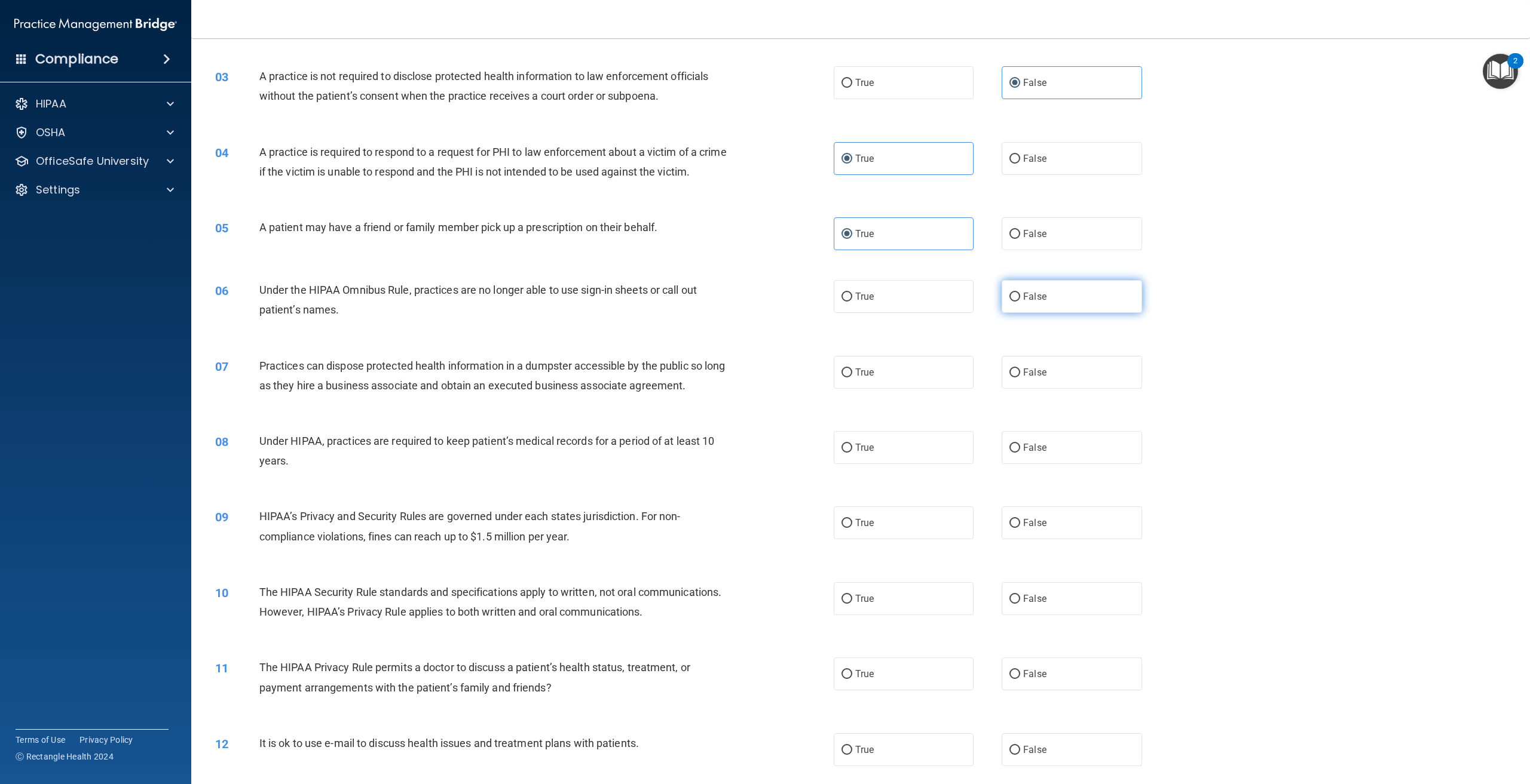
click at [1058, 308] on label "False" at bounding box center [1072, 296] width 140 height 33
click at [1020, 301] on input "False" at bounding box center [1014, 297] width 11 height 9
radio input "true"
click at [1050, 389] on label "False" at bounding box center [1072, 373] width 140 height 33
click at [1020, 378] on input "False" at bounding box center [1014, 373] width 11 height 9
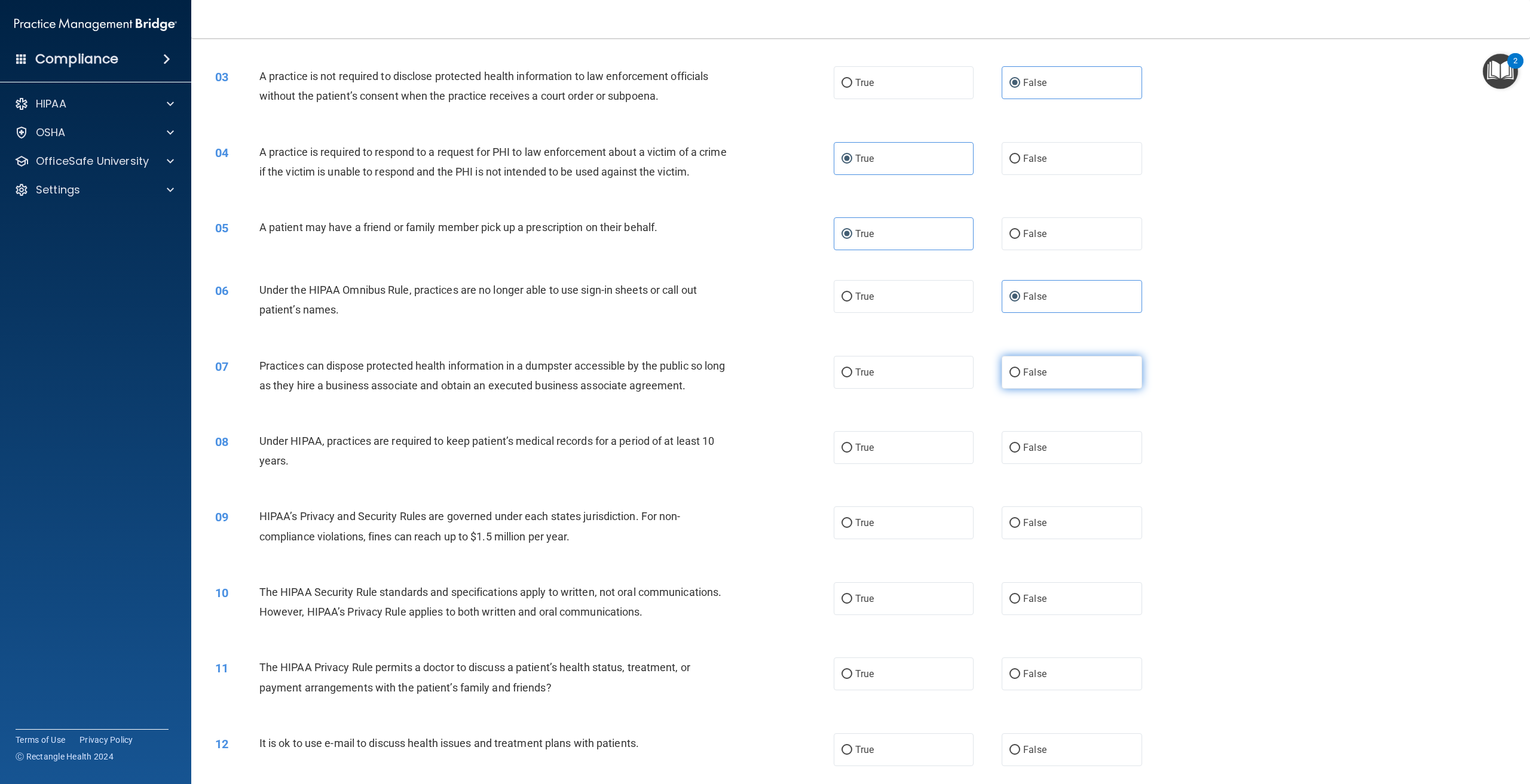
radio input "true"
drag, startPoint x: 1044, startPoint y: 451, endPoint x: 1052, endPoint y: 478, distance: 28.2
click at [1044, 452] on div "08 Under HIPAA, practices are required to keep patient’s medical records for a …" at bounding box center [861, 454] width 1309 height 76
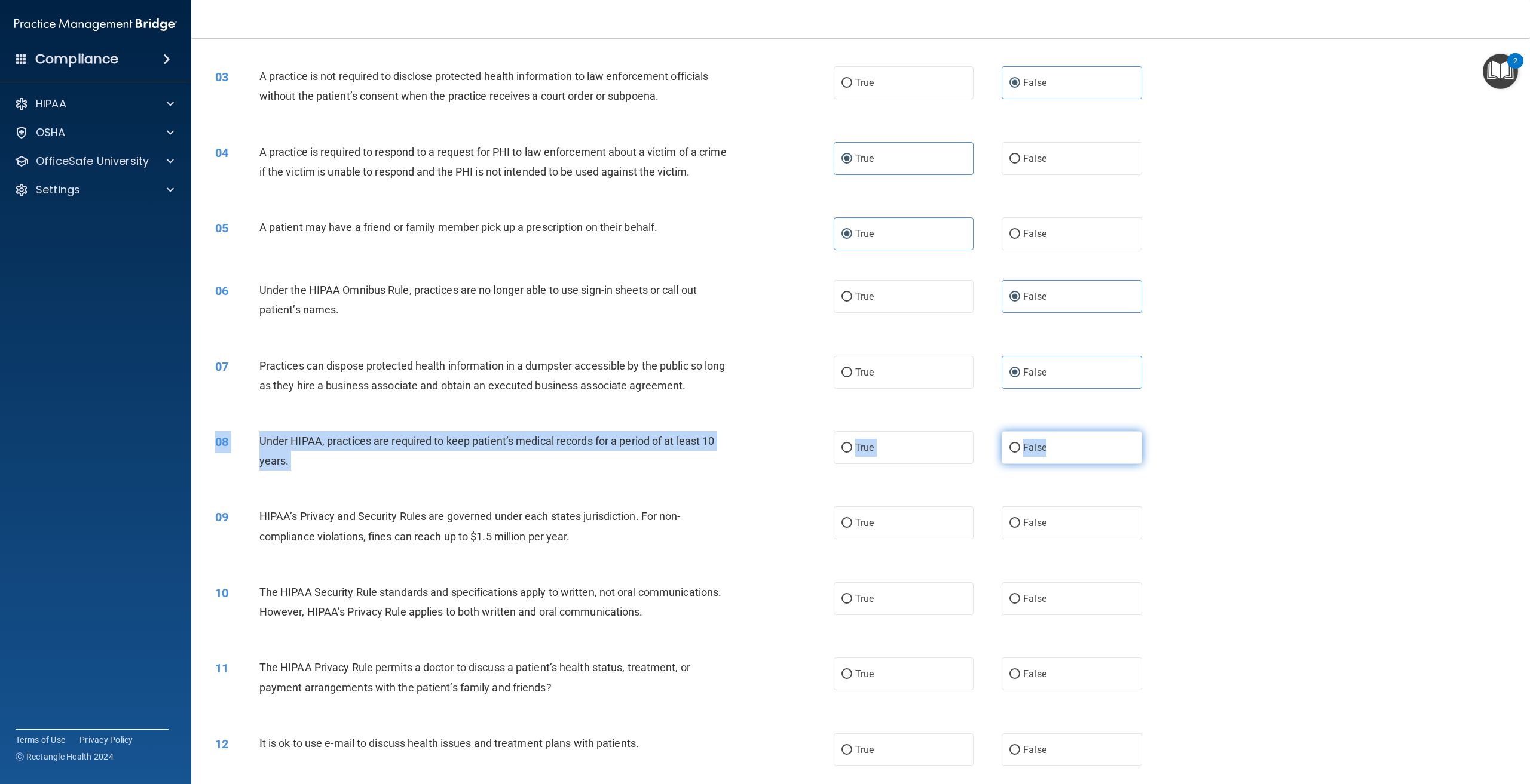
click at [1052, 464] on label "False" at bounding box center [1072, 447] width 140 height 33
click at [1020, 453] on input "False" at bounding box center [1014, 448] width 11 height 9
radio input "true"
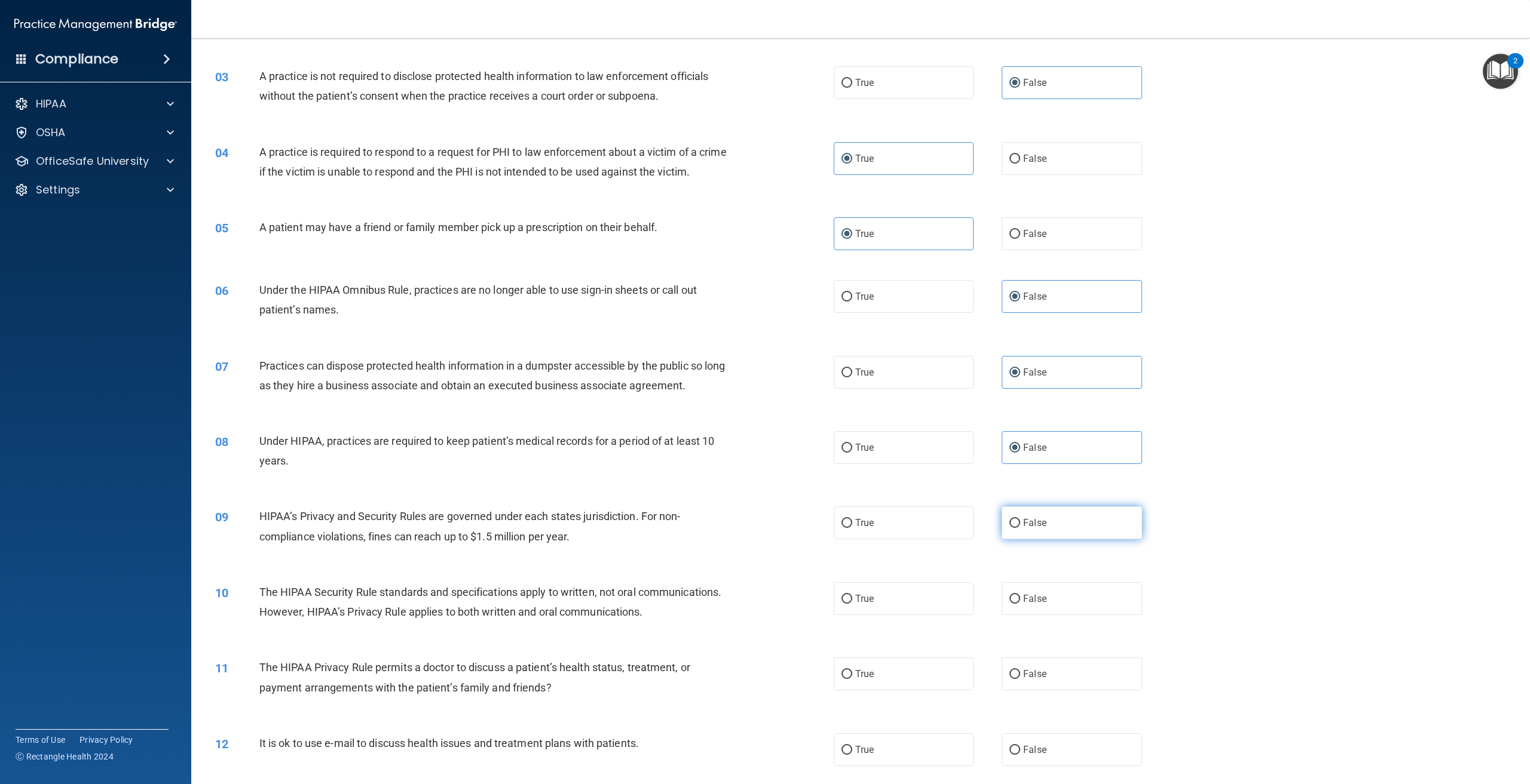
click at [1054, 539] on label "False" at bounding box center [1072, 523] width 140 height 33
click at [1020, 528] on input "False" at bounding box center [1014, 523] width 11 height 9
radio input "true"
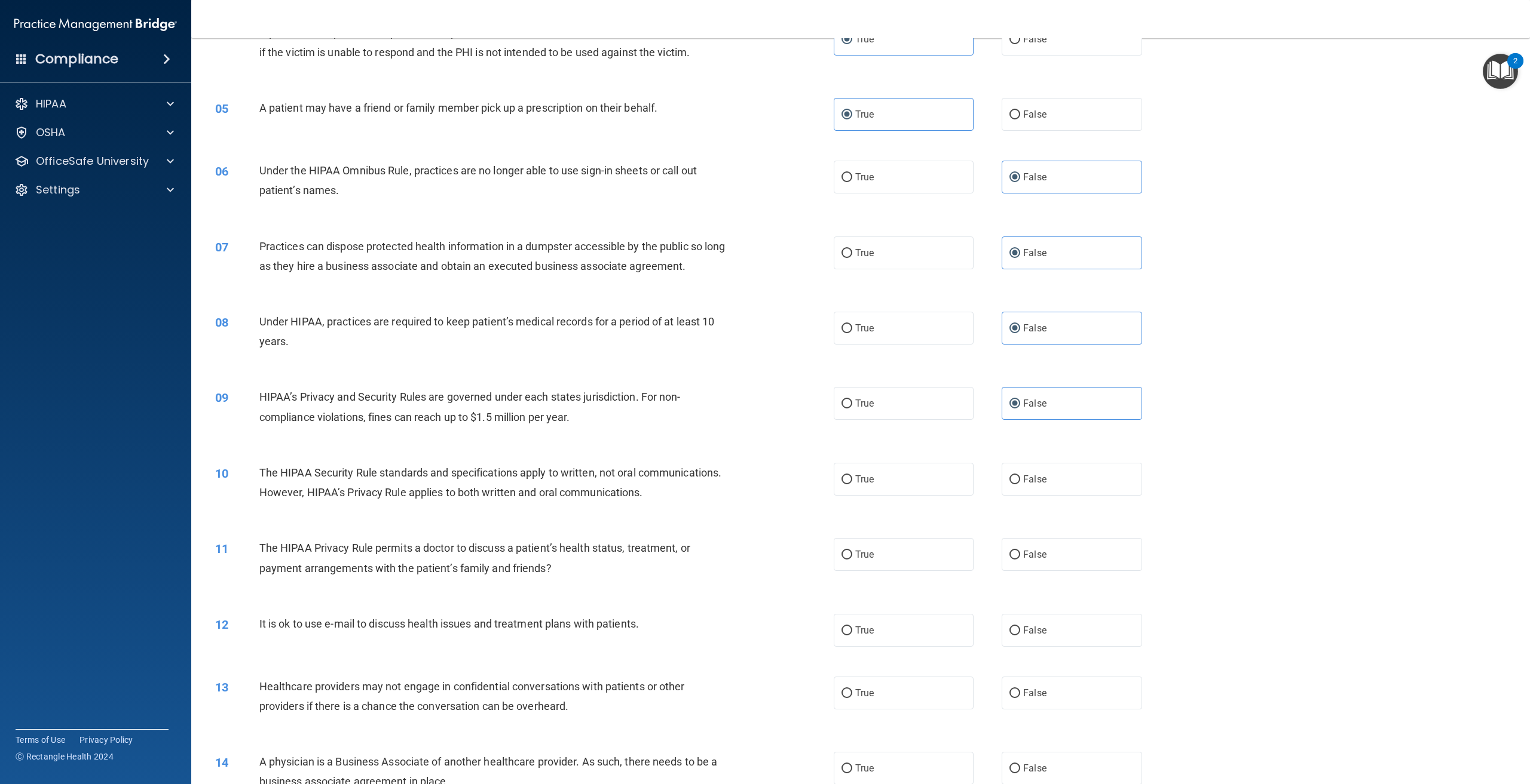
scroll to position [359, 0]
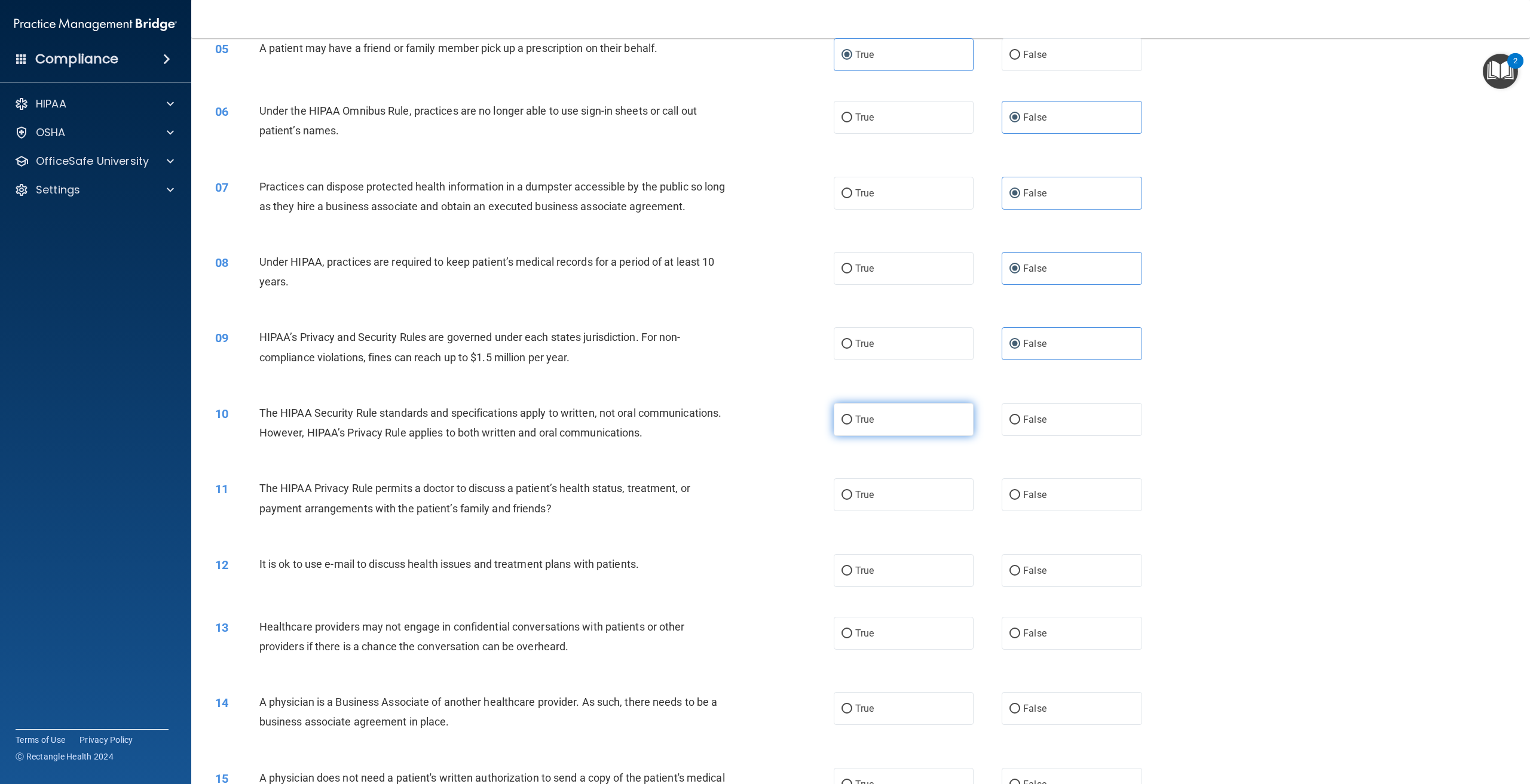
click at [912, 436] on label "True" at bounding box center [903, 420] width 140 height 33
click at [852, 424] on input "True" at bounding box center [847, 420] width 11 height 9
radio input "true"
click at [921, 511] on label "True" at bounding box center [903, 495] width 140 height 33
click at [852, 500] on input "True" at bounding box center [847, 495] width 11 height 9
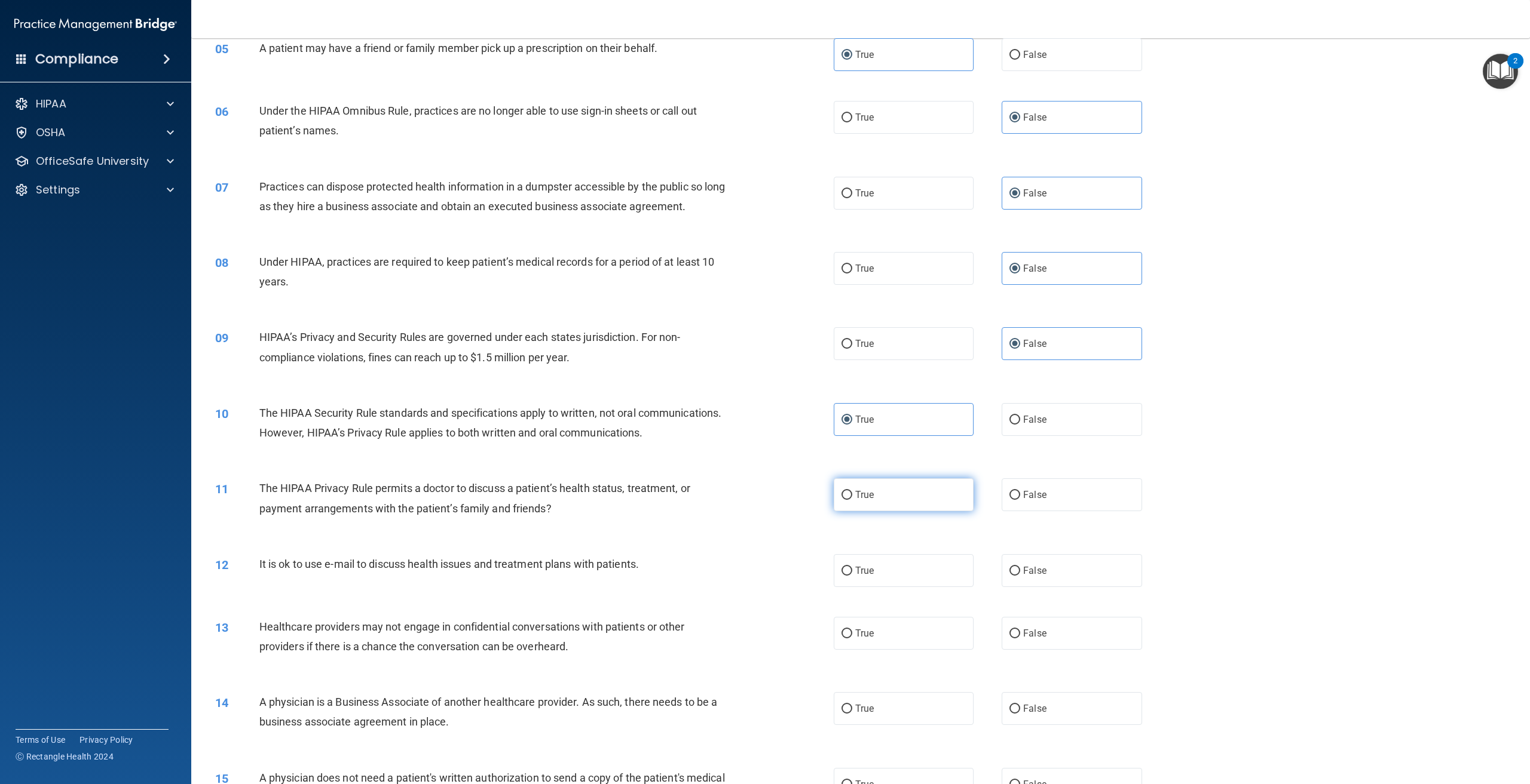
radio input "true"
click at [915, 511] on label "True" at bounding box center [903, 495] width 140 height 33
click at [852, 500] on input "True" at bounding box center [847, 495] width 11 height 9
click at [910, 587] on label "True" at bounding box center [903, 571] width 140 height 33
click at [852, 576] on input "True" at bounding box center [847, 571] width 11 height 9
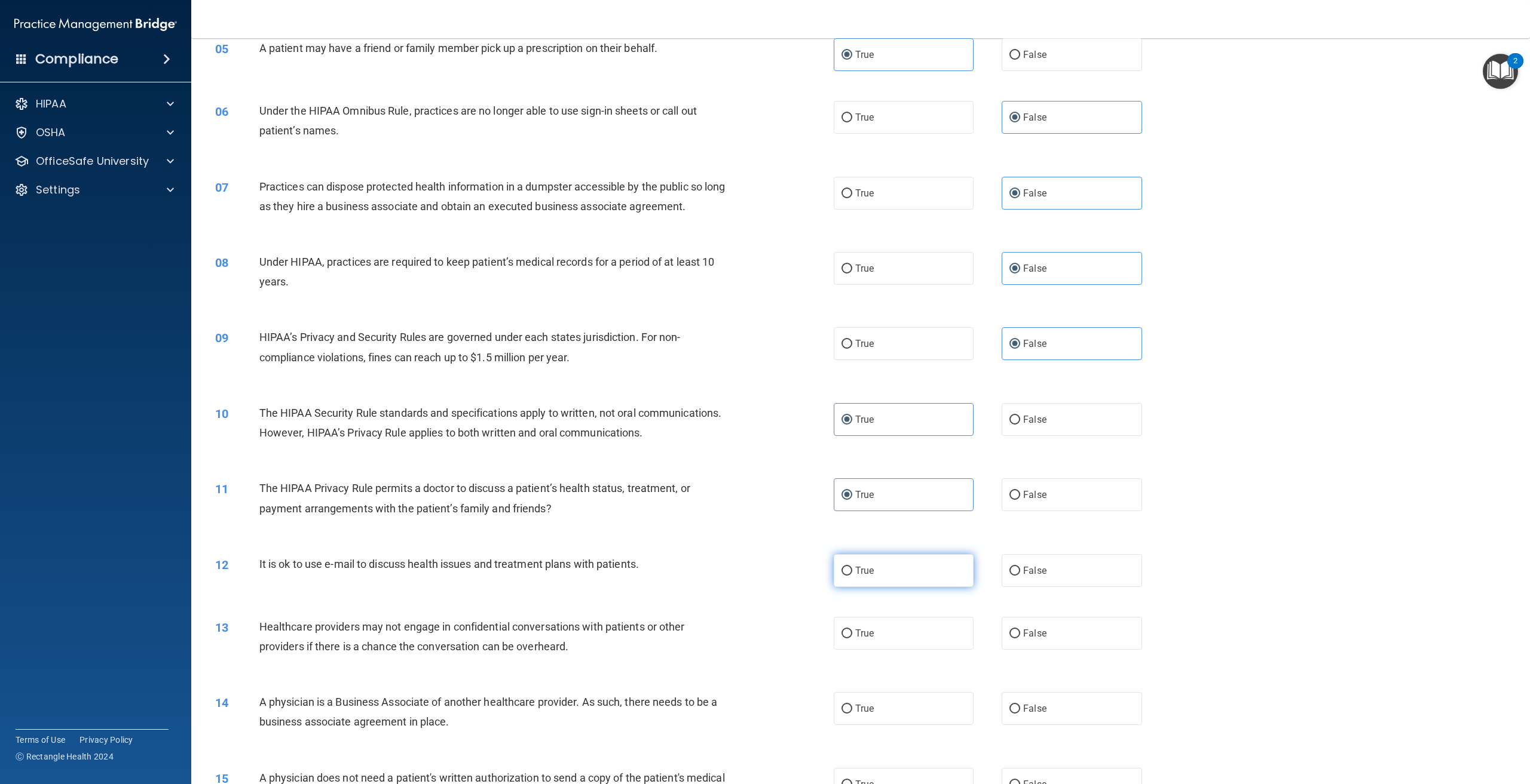
radio input "true"
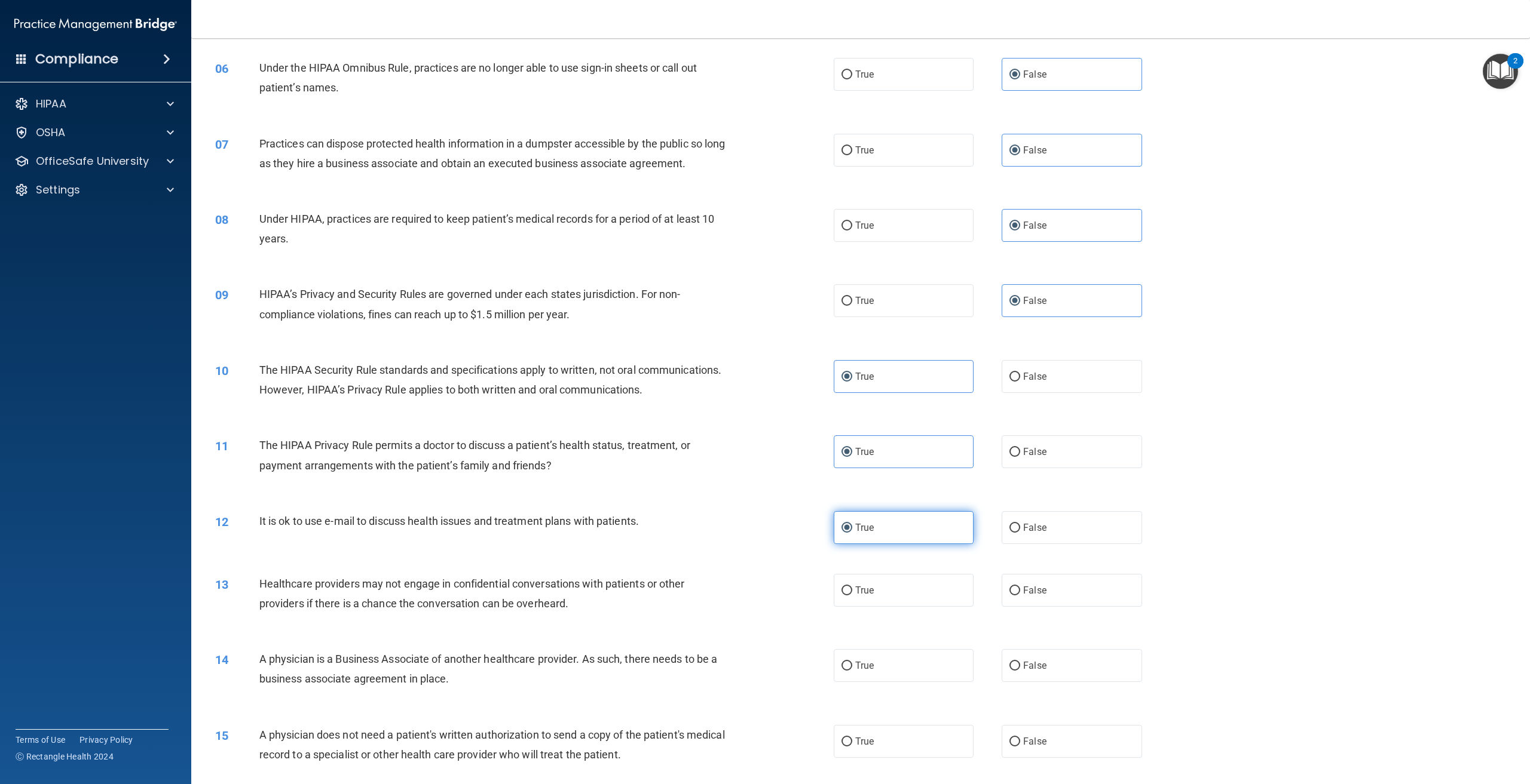
scroll to position [657, 0]
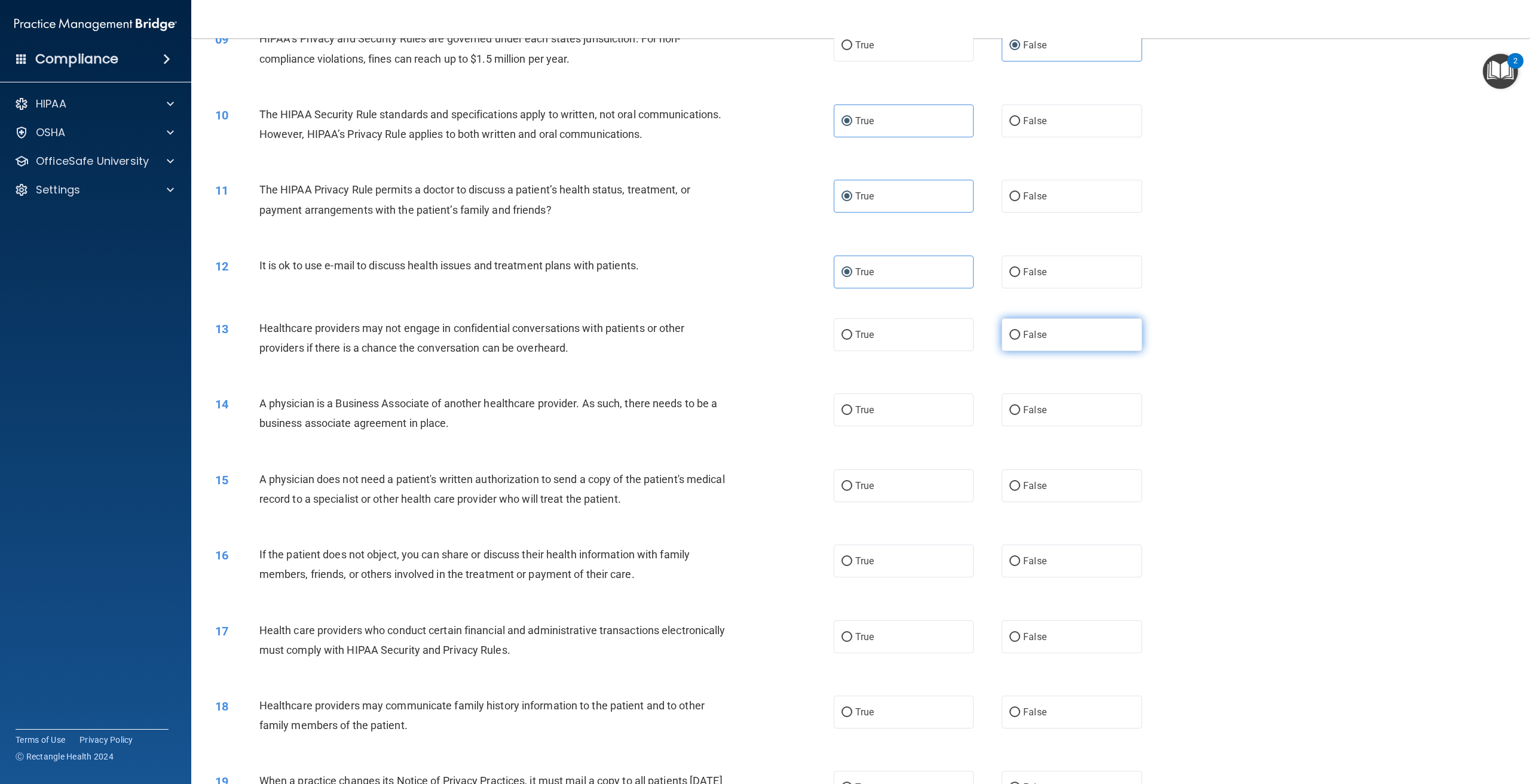
click at [1044, 351] on label "False" at bounding box center [1072, 335] width 140 height 33
click at [1020, 340] on input "False" at bounding box center [1014, 335] width 11 height 9
radio input "true"
click at [1054, 502] on label "False" at bounding box center [1072, 486] width 140 height 33
click at [1020, 491] on input "False" at bounding box center [1014, 486] width 11 height 9
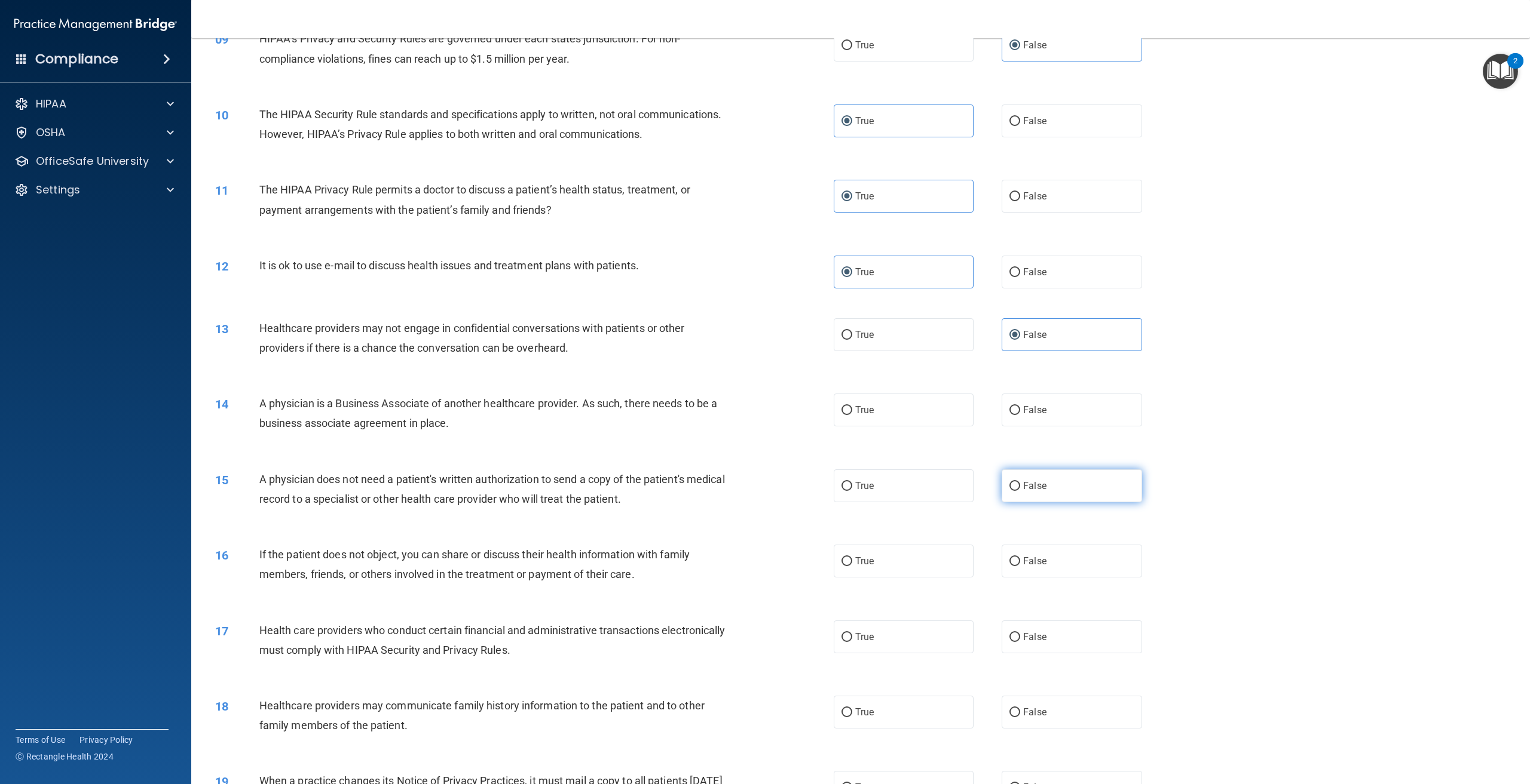
radio input "true"
click at [1058, 427] on label "False" at bounding box center [1072, 410] width 140 height 33
click at [1020, 415] on input "False" at bounding box center [1014, 410] width 11 height 9
radio input "true"
click at [906, 502] on label "True" at bounding box center [903, 486] width 140 height 33
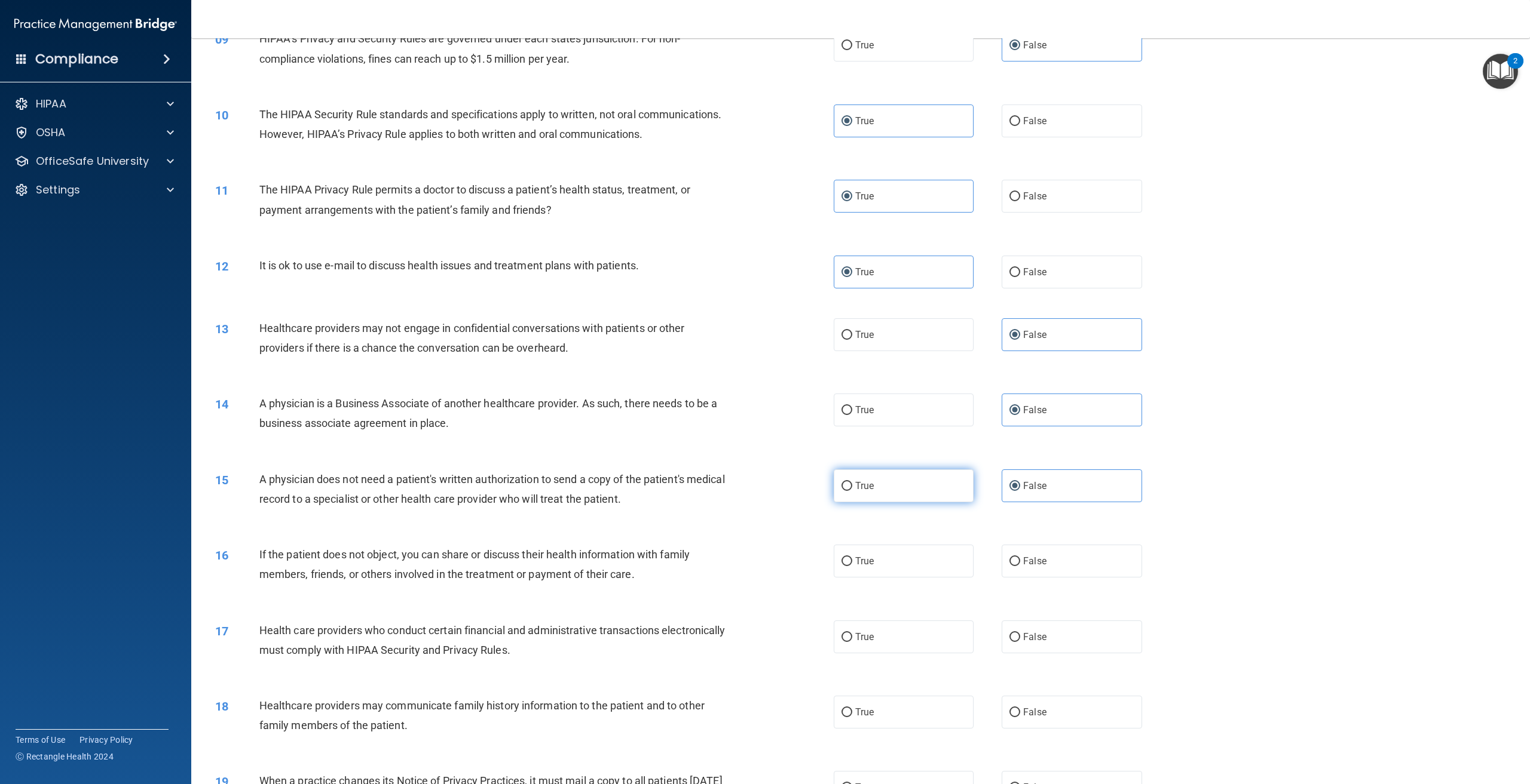
click at [852, 491] on input "True" at bounding box center [847, 486] width 11 height 9
radio input "true"
radio input "false"
click at [886, 578] on label "True" at bounding box center [903, 562] width 140 height 33
click at [852, 566] on input "True" at bounding box center [847, 562] width 11 height 9
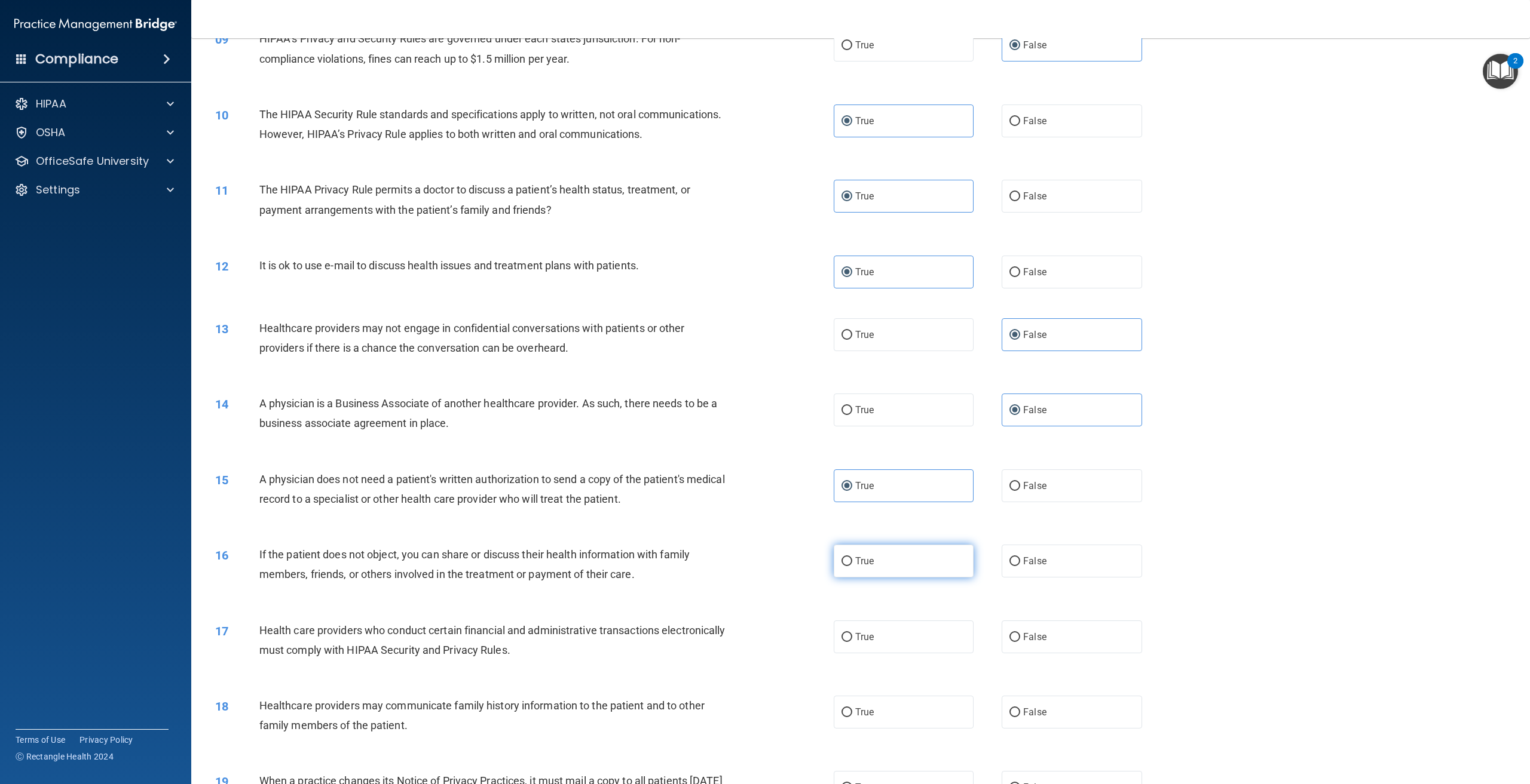
radio input "true"
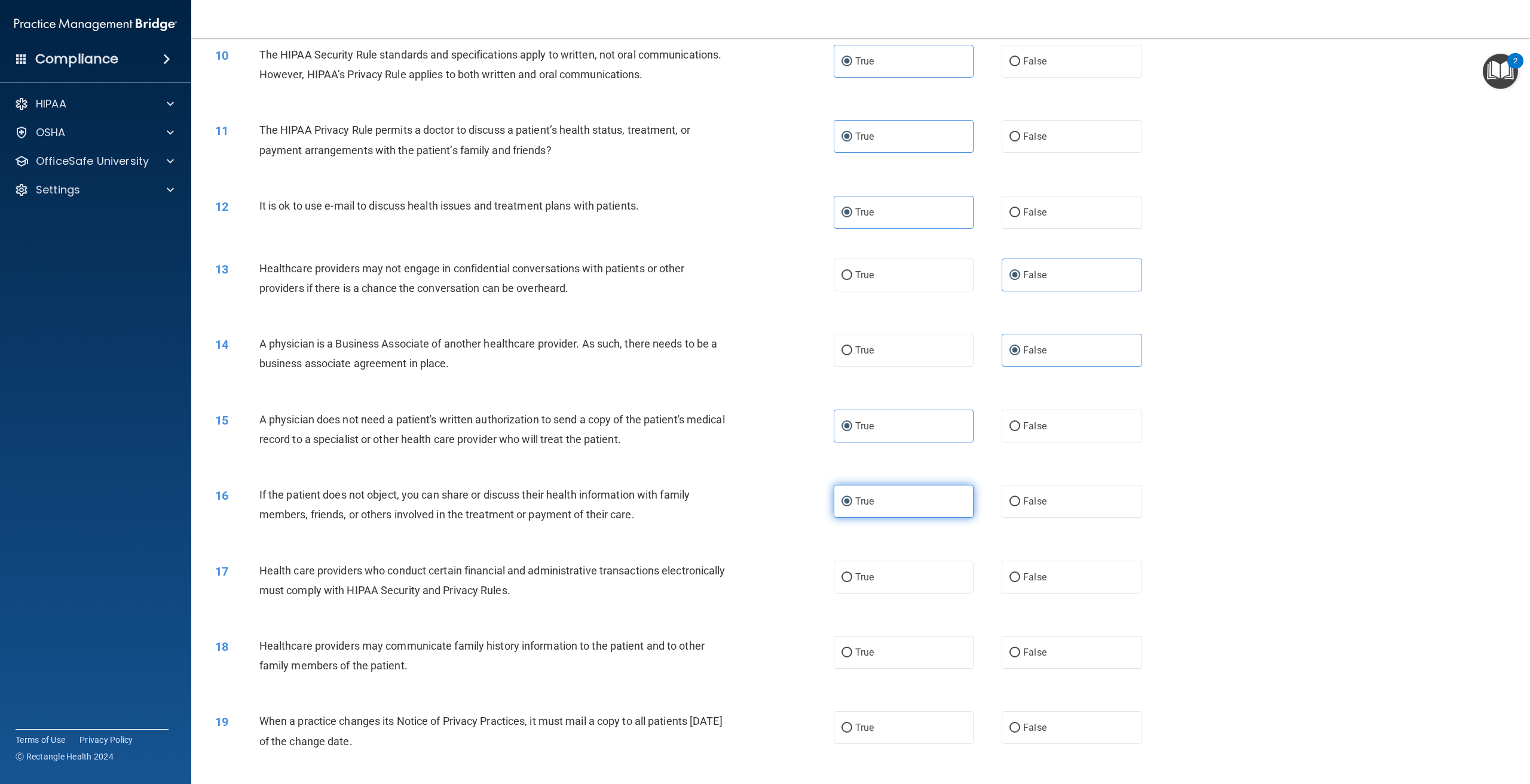
scroll to position [777, 0]
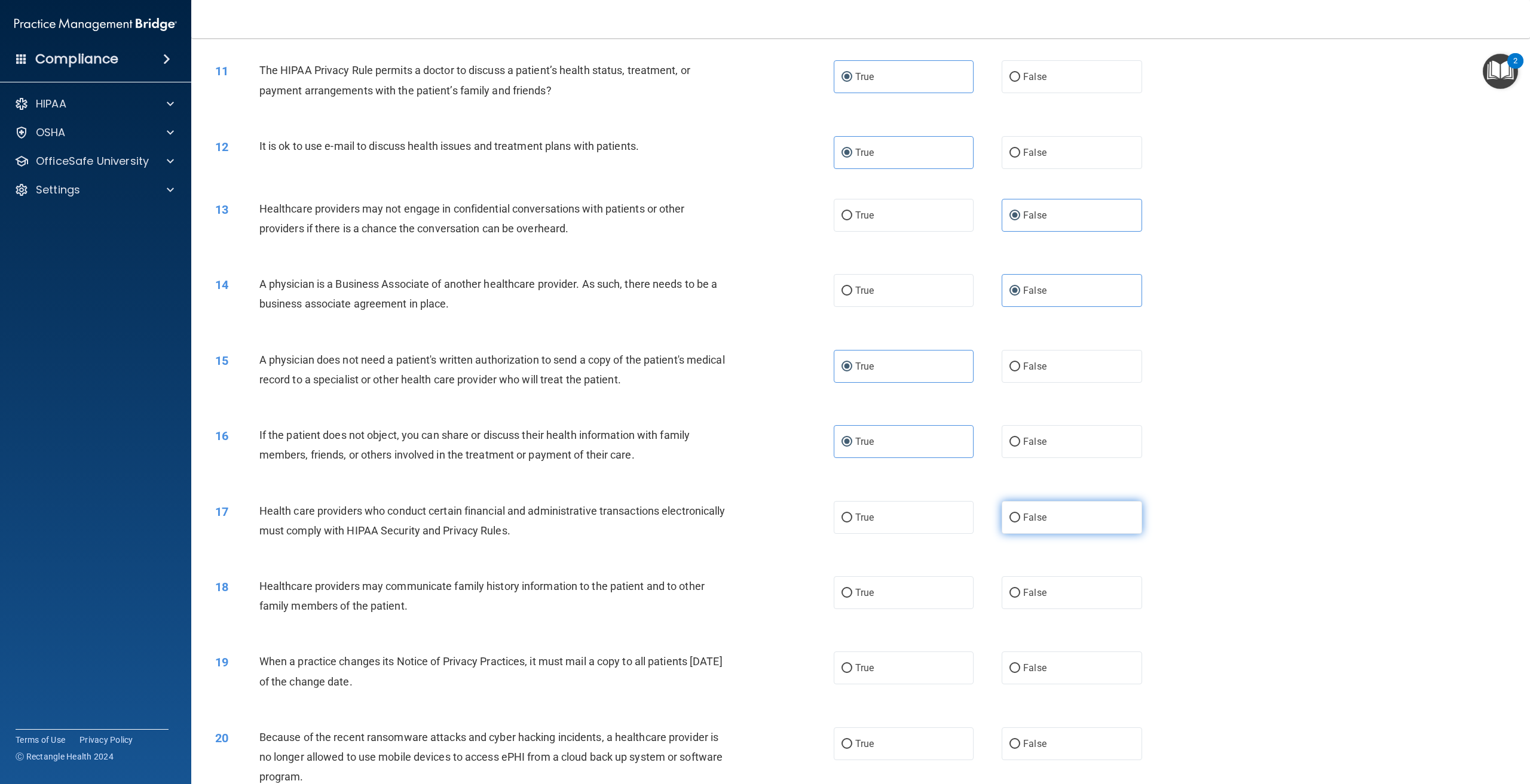
click at [1048, 534] on label "False" at bounding box center [1072, 518] width 140 height 33
click at [1020, 523] on input "False" at bounding box center [1014, 518] width 11 height 9
radio input "true"
click at [948, 609] on label "True" at bounding box center [903, 593] width 140 height 33
click at [852, 598] on input "True" at bounding box center [847, 594] width 11 height 9
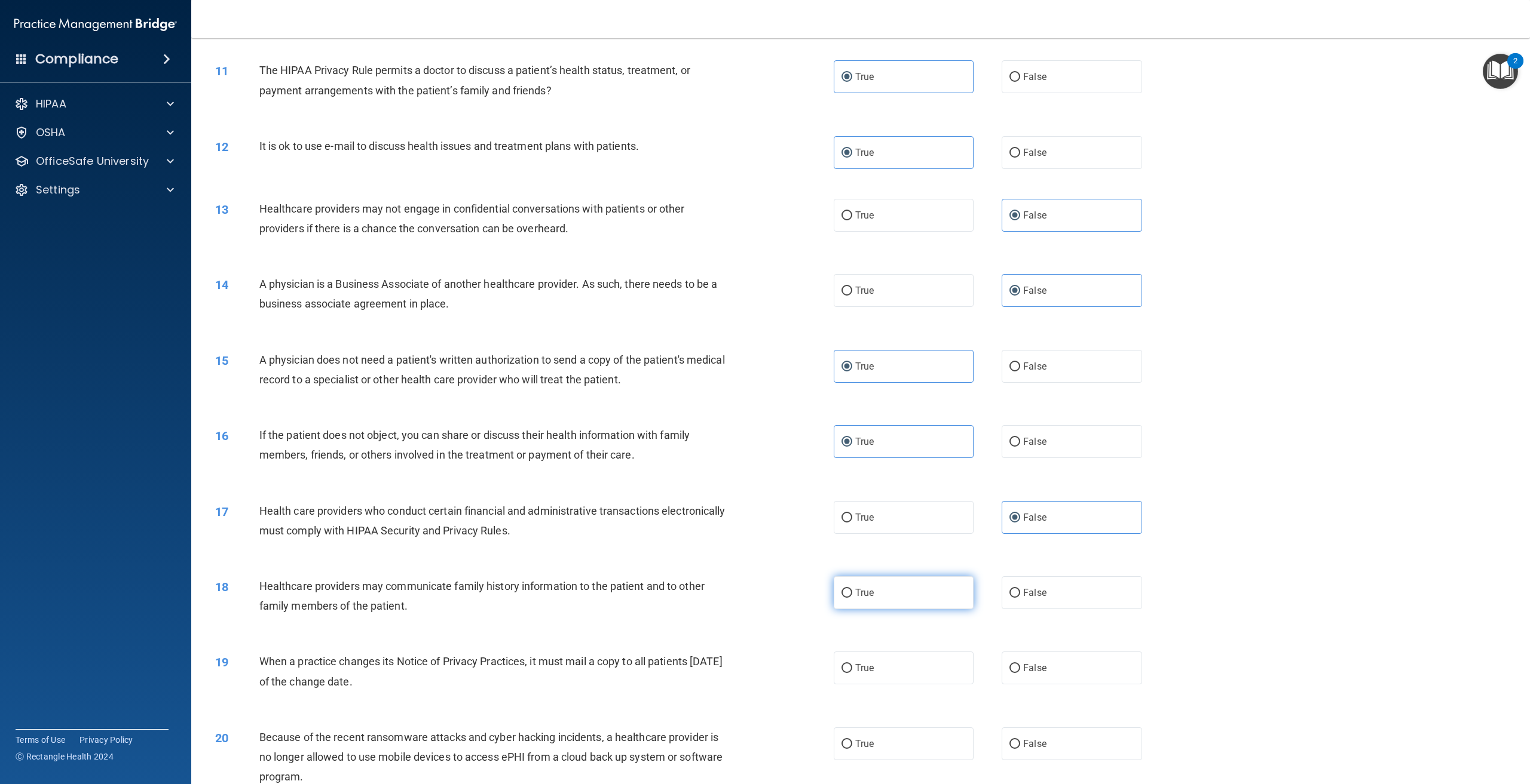
radio input "true"
click at [903, 534] on label "True" at bounding box center [903, 518] width 140 height 33
click at [852, 523] on input "True" at bounding box center [847, 518] width 11 height 9
radio input "true"
radio input "false"
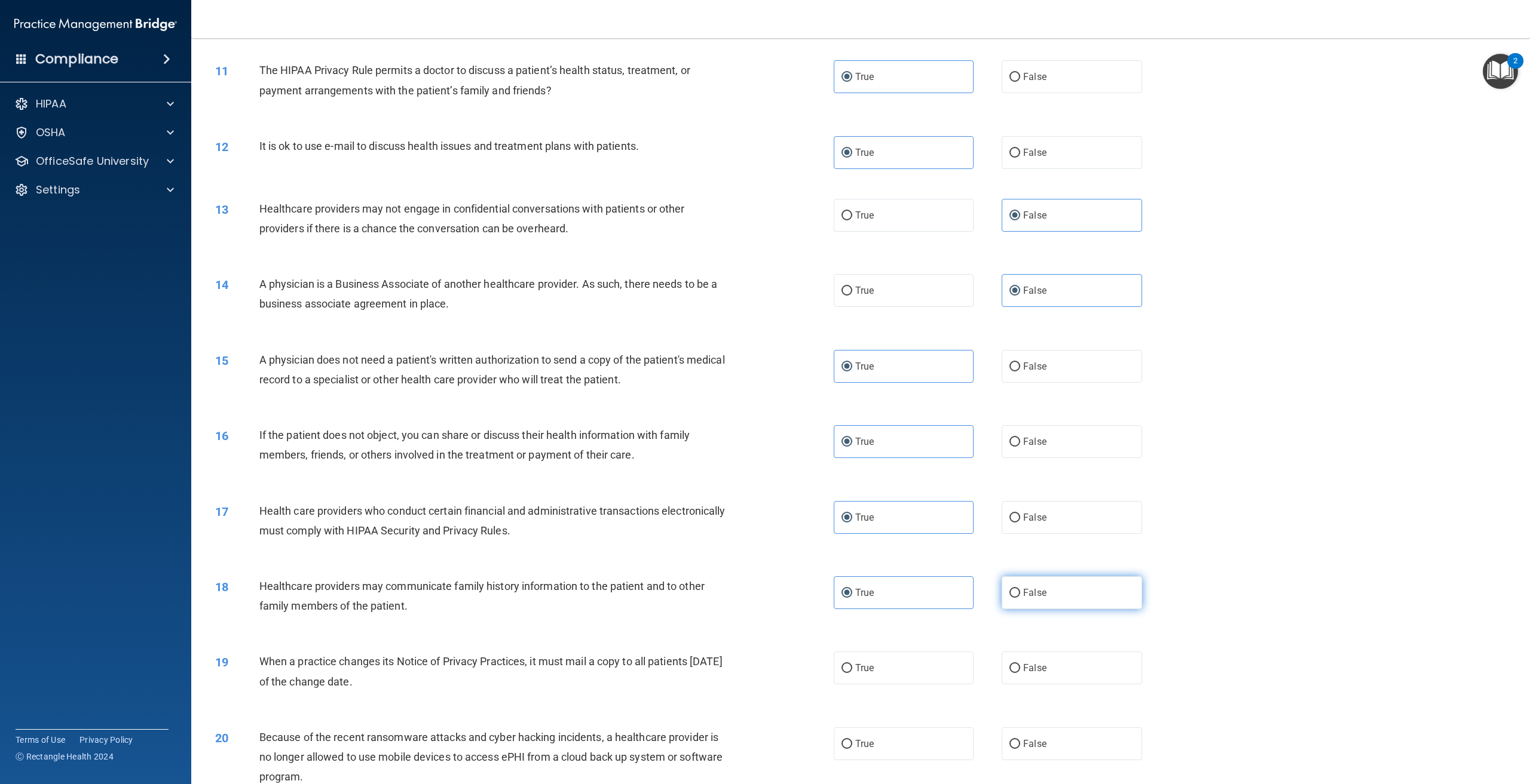
click at [1045, 609] on label "False" at bounding box center [1072, 593] width 140 height 33
click at [1020, 598] on input "False" at bounding box center [1014, 594] width 11 height 9
radio input "true"
radio input "false"
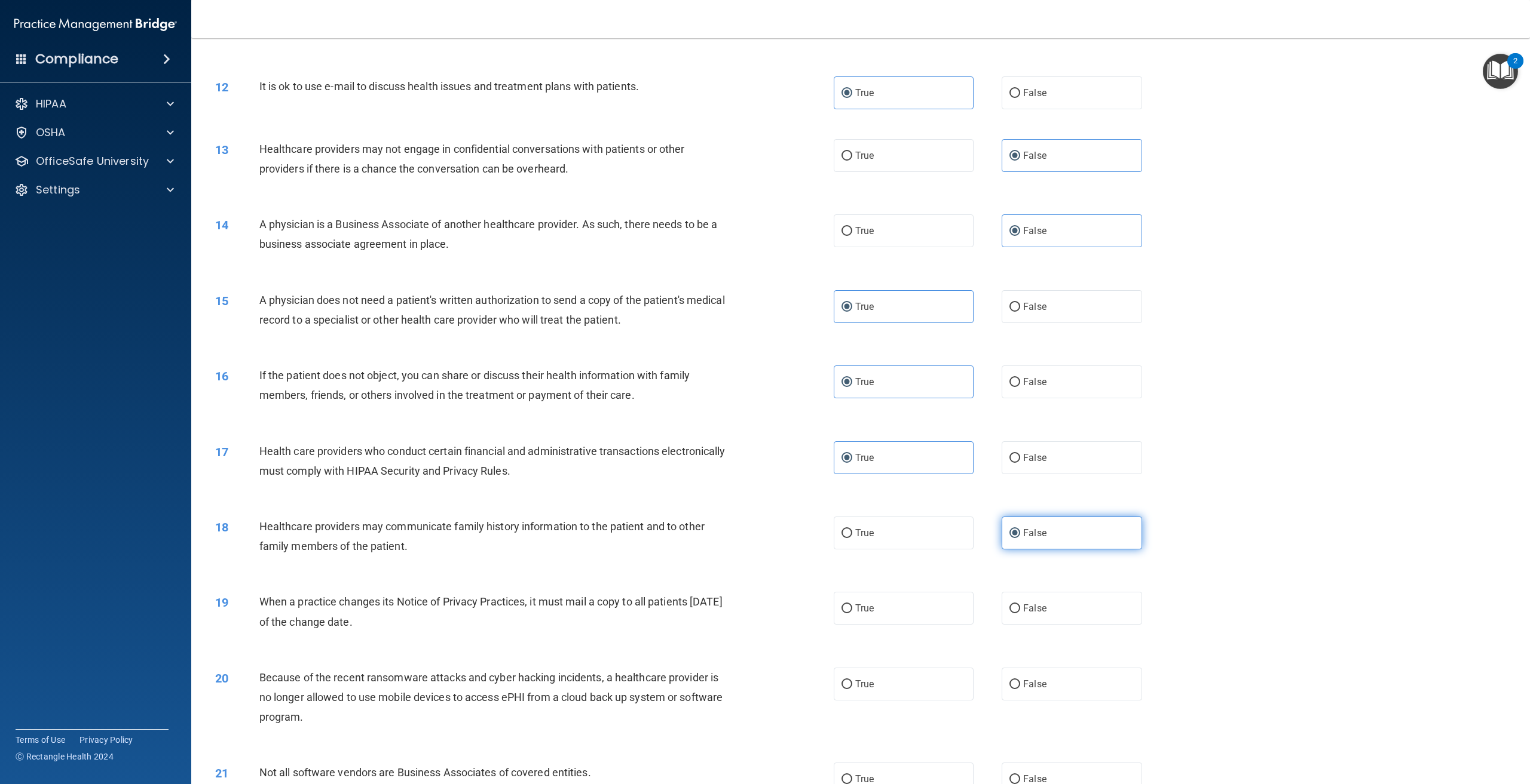
scroll to position [956, 0]
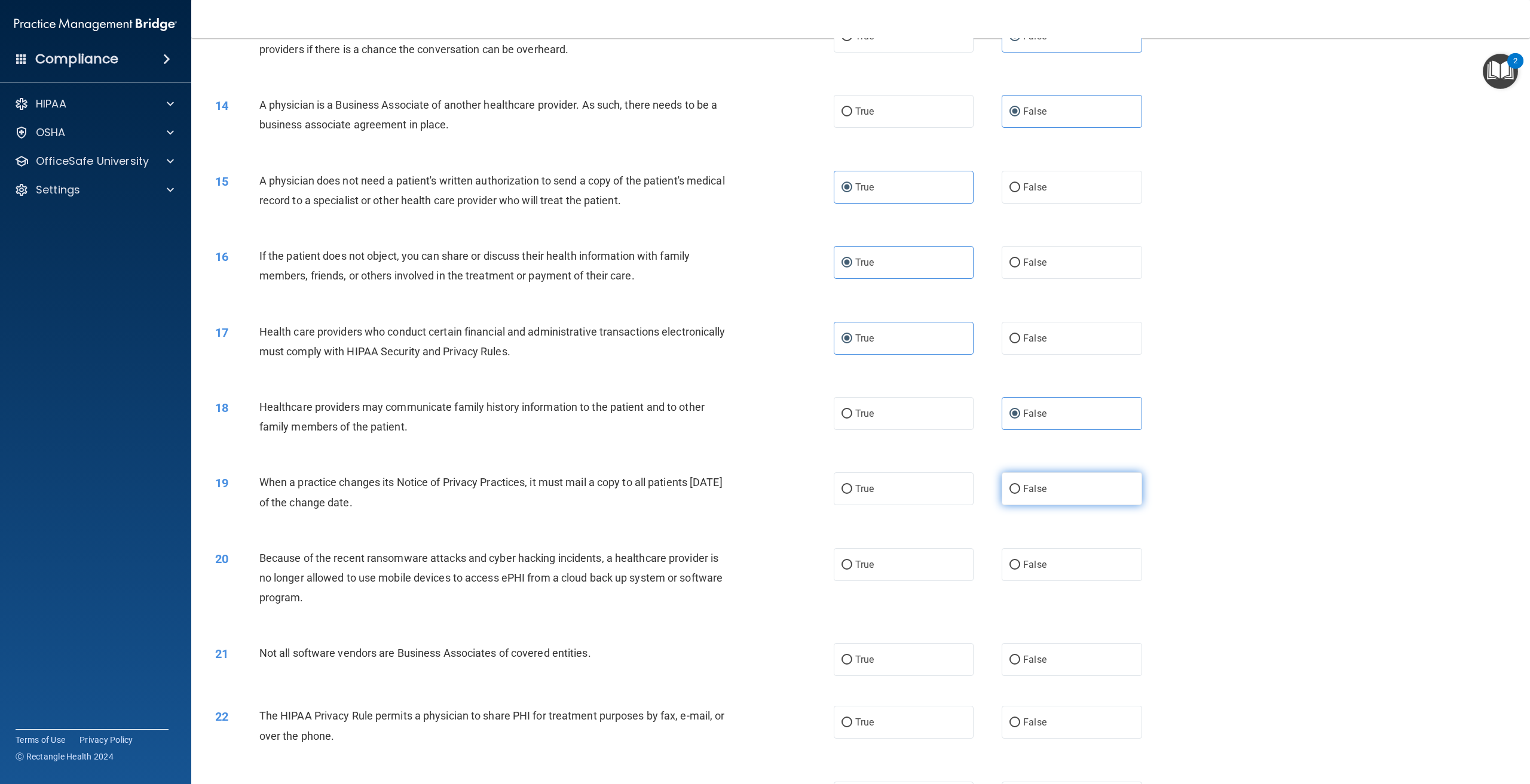
click at [1052, 506] on label "False" at bounding box center [1072, 489] width 140 height 33
click at [1020, 494] on input "False" at bounding box center [1014, 489] width 11 height 9
radio input "true"
click at [1055, 581] on label "False" at bounding box center [1072, 565] width 140 height 33
click at [1020, 570] on input "False" at bounding box center [1014, 565] width 11 height 9
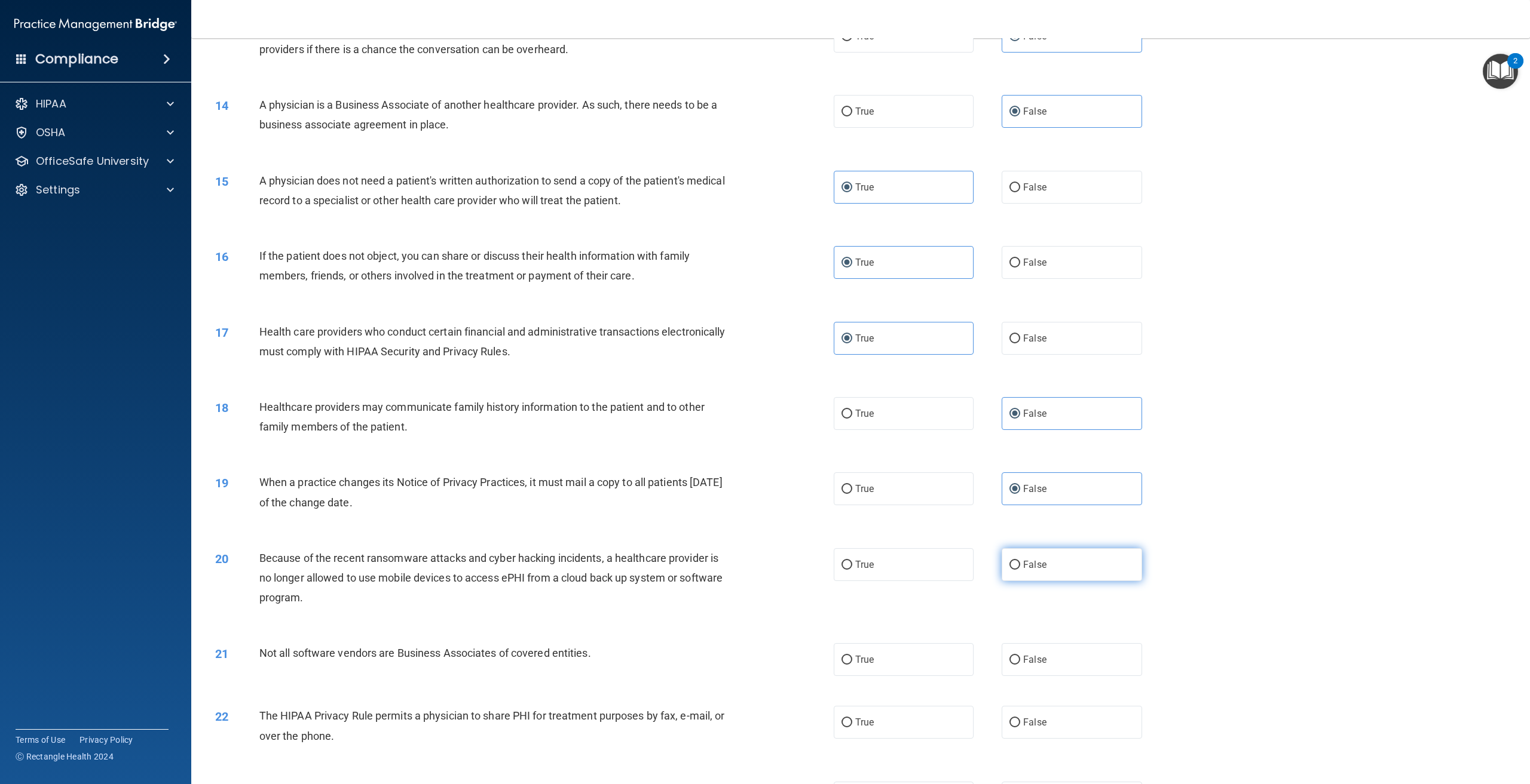
radio input "true"
click at [917, 676] on label "True" at bounding box center [903, 660] width 140 height 33
click at [852, 665] on input "True" at bounding box center [847, 660] width 11 height 9
radio input "true"
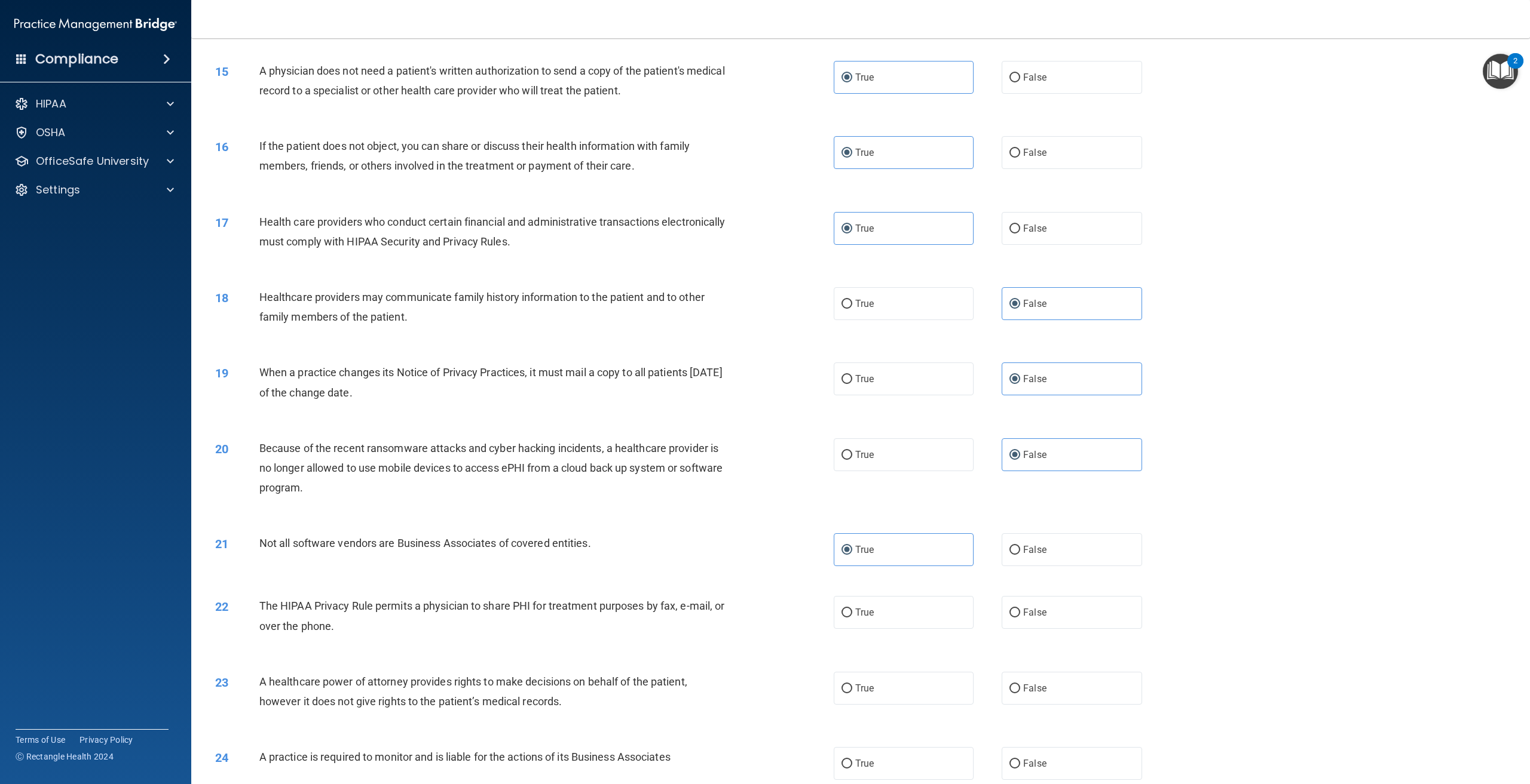
scroll to position [1075, 0]
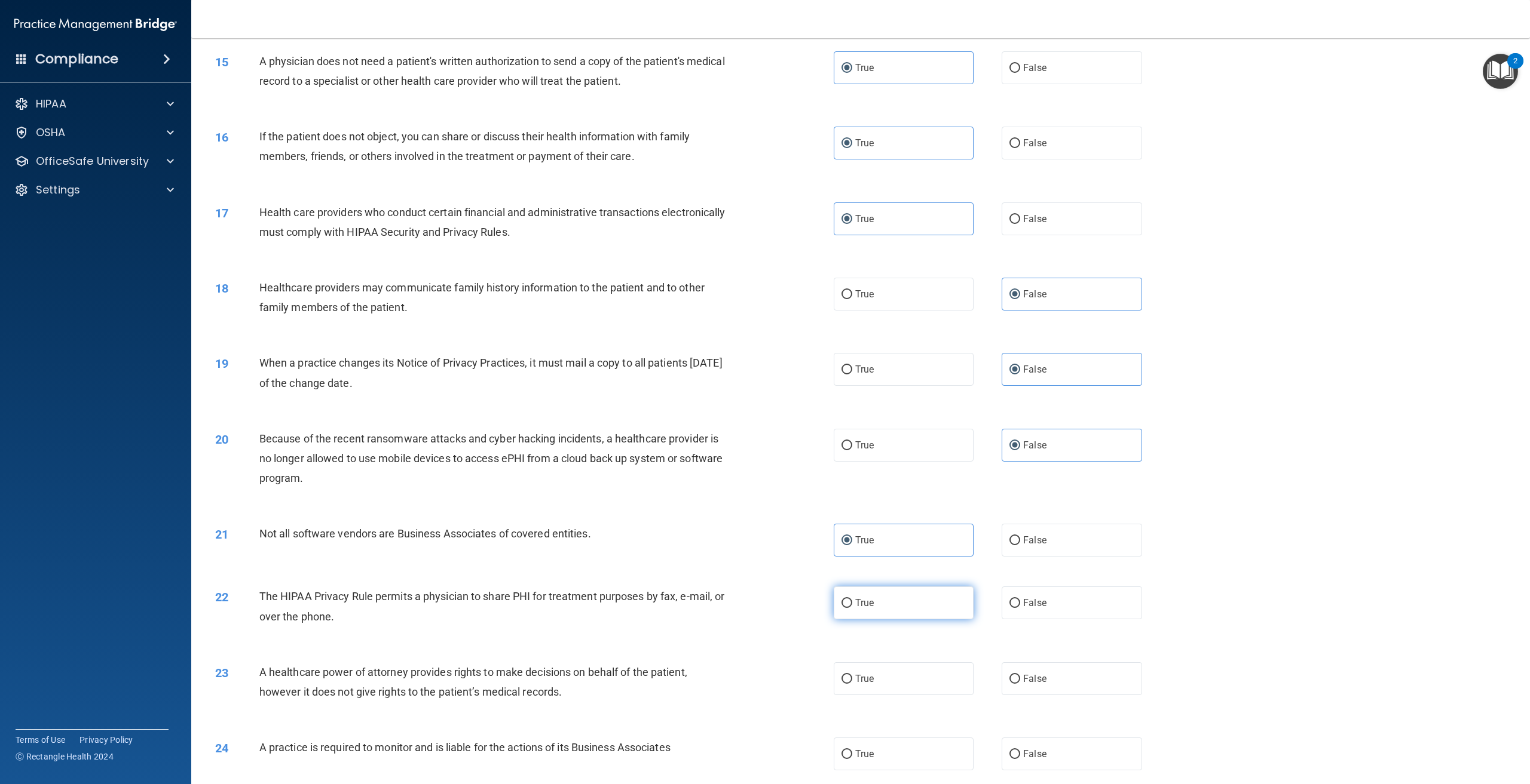
click at [888, 620] on label "True" at bounding box center [903, 603] width 140 height 33
click at [852, 608] on input "True" at bounding box center [847, 603] width 11 height 9
radio input "true"
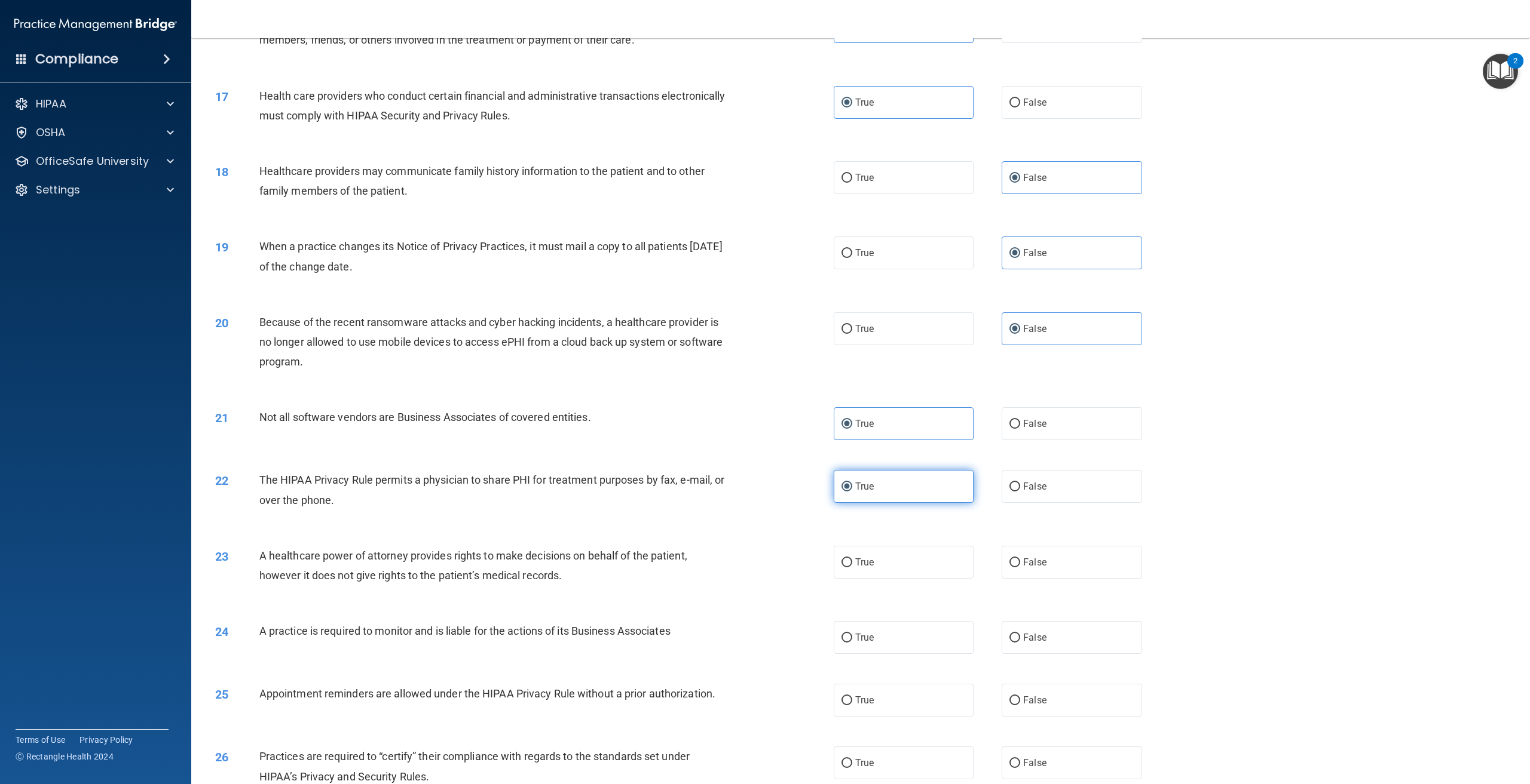
scroll to position [1194, 0]
click at [1054, 576] on label "False" at bounding box center [1072, 559] width 140 height 33
click at [1020, 565] on input "False" at bounding box center [1014, 560] width 11 height 9
radio input "true"
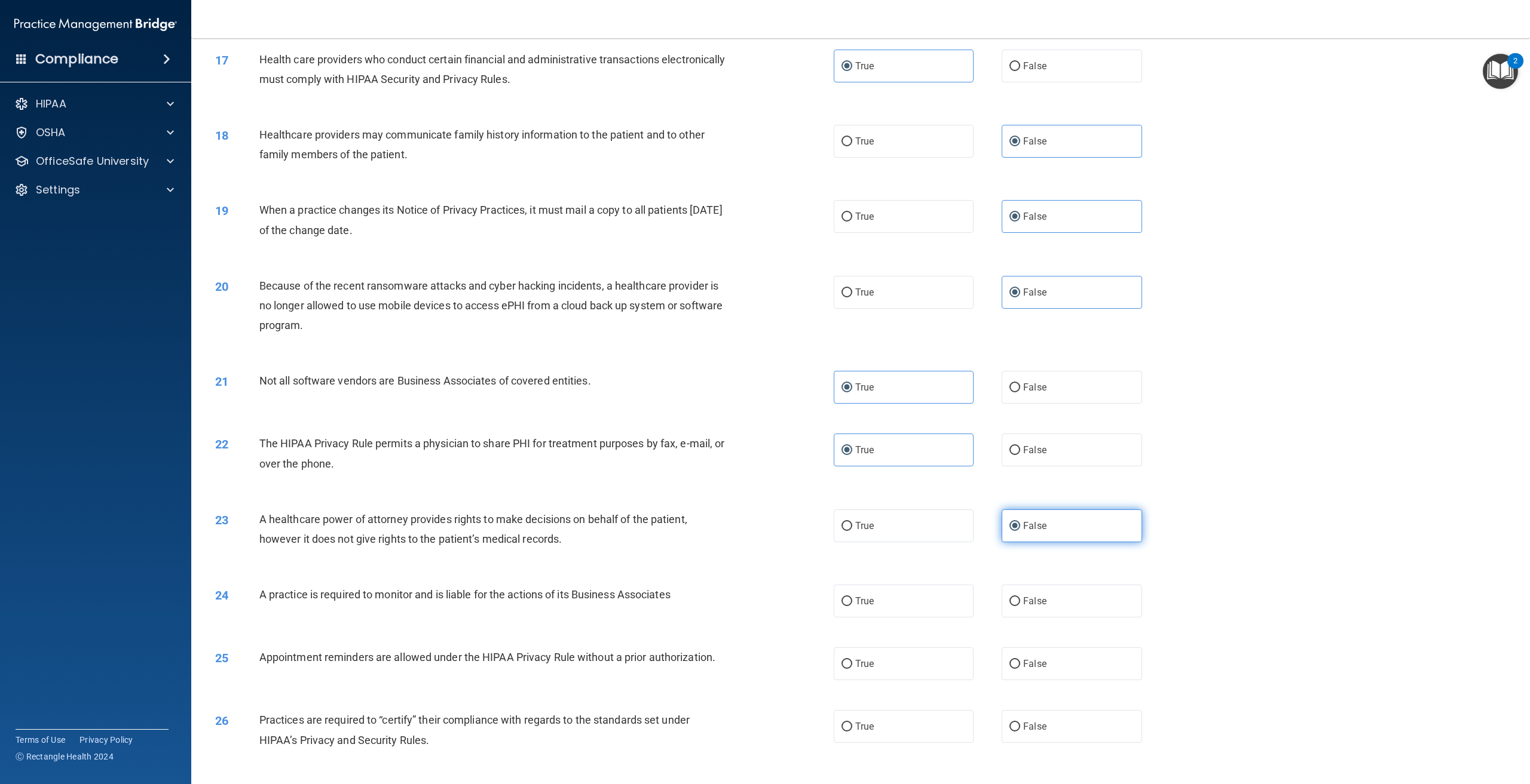
scroll to position [1254, 0]
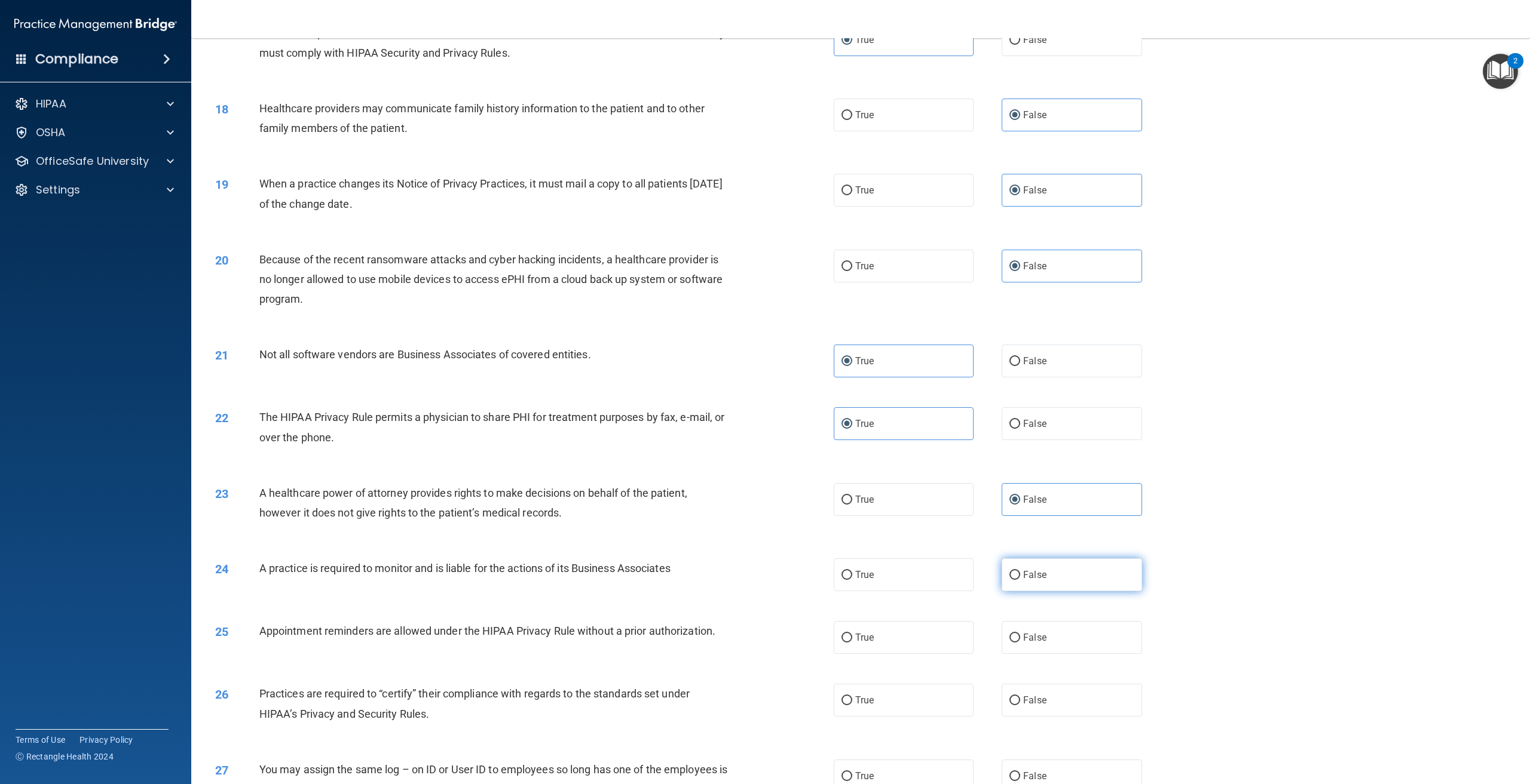
click at [1058, 591] on label "False" at bounding box center [1072, 575] width 140 height 33
click at [1020, 580] on input "False" at bounding box center [1014, 575] width 11 height 9
radio input "true"
click at [948, 654] on label "True" at bounding box center [903, 638] width 140 height 33
click at [852, 643] on input "True" at bounding box center [847, 638] width 11 height 9
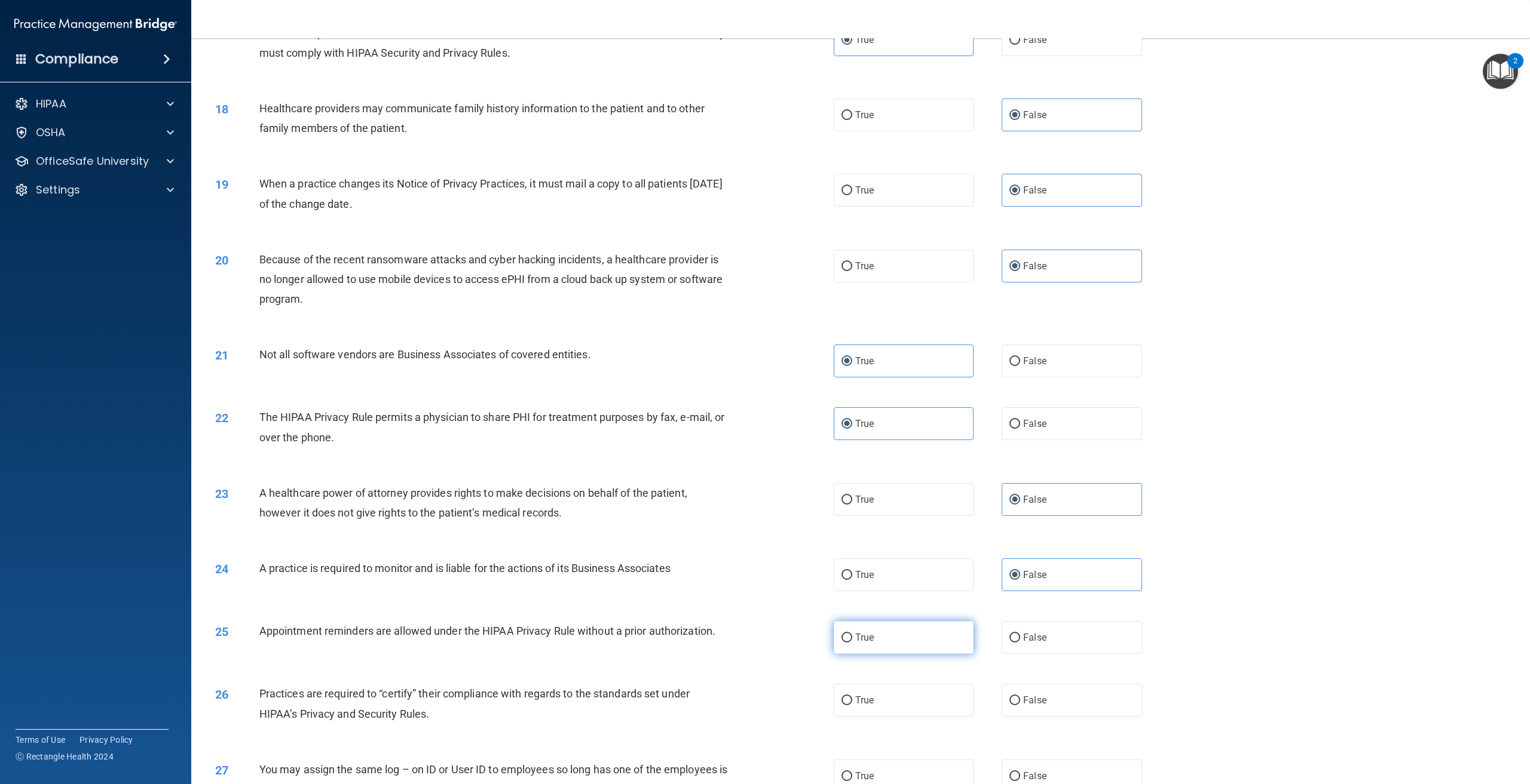
radio input "true"
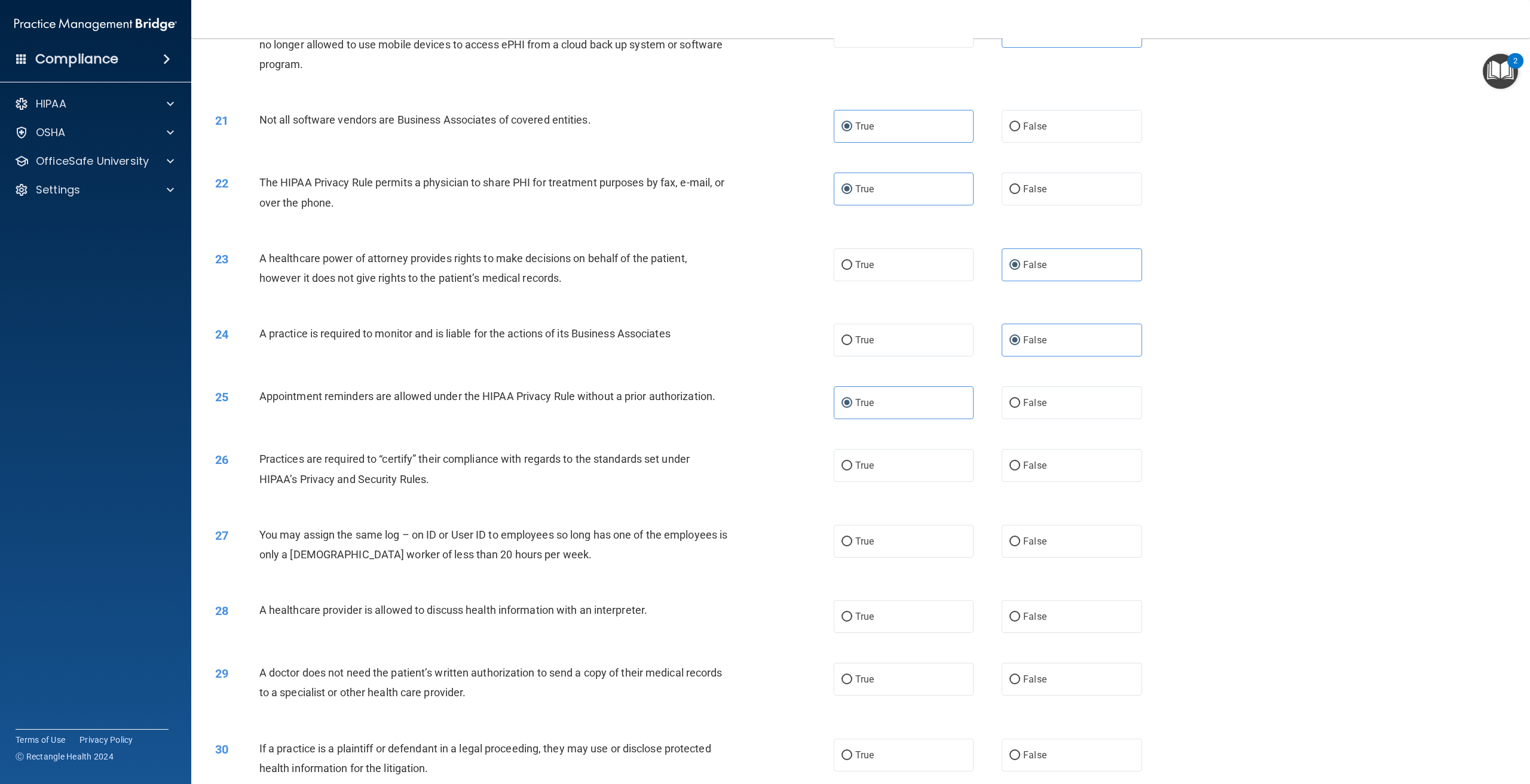
scroll to position [1493, 0]
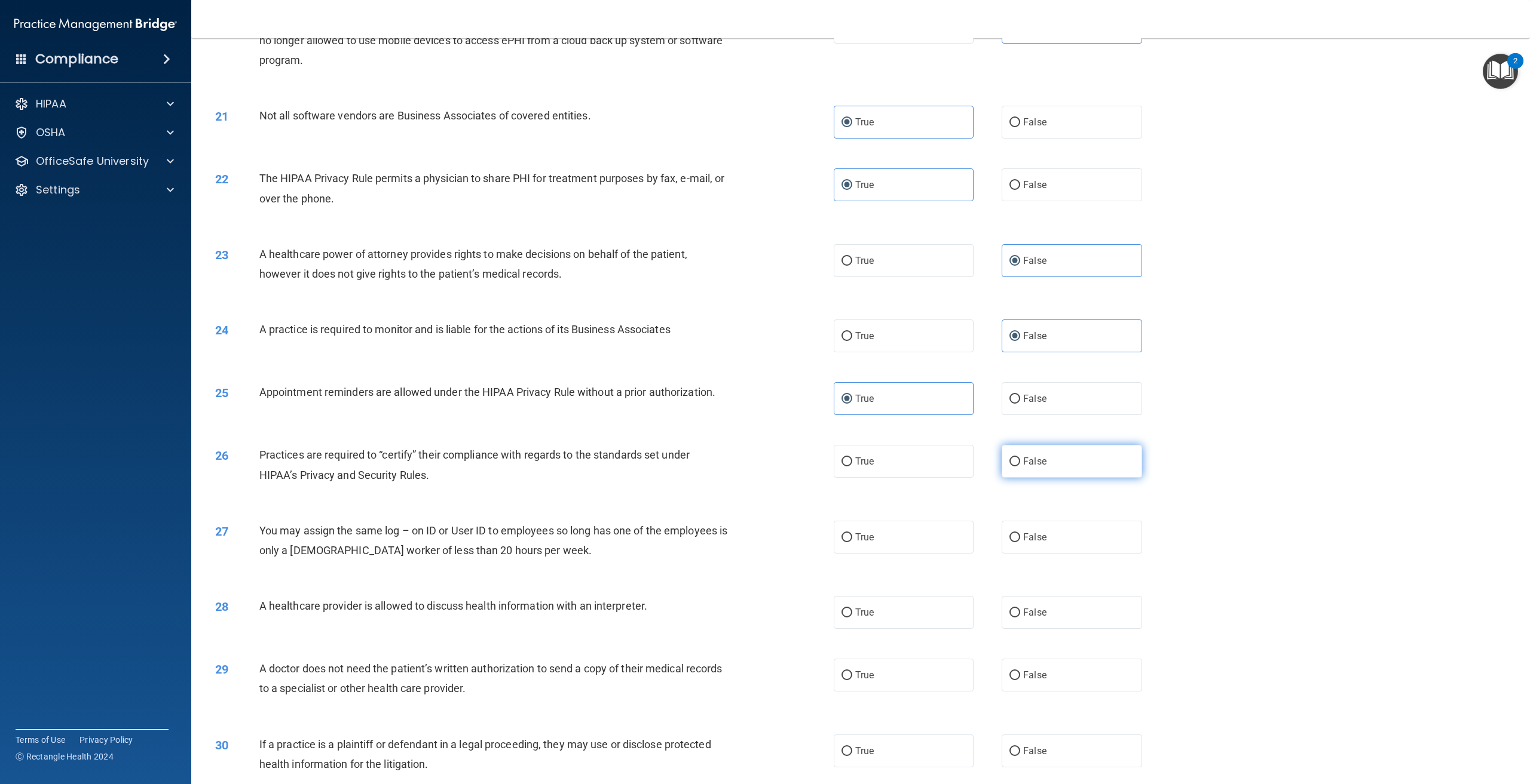
click at [1074, 478] on label "False" at bounding box center [1072, 461] width 140 height 33
click at [1020, 466] on input "False" at bounding box center [1014, 461] width 11 height 9
radio input "true"
click at [1062, 554] on label "False" at bounding box center [1072, 538] width 140 height 33
click at [1020, 543] on input "False" at bounding box center [1014, 538] width 11 height 9
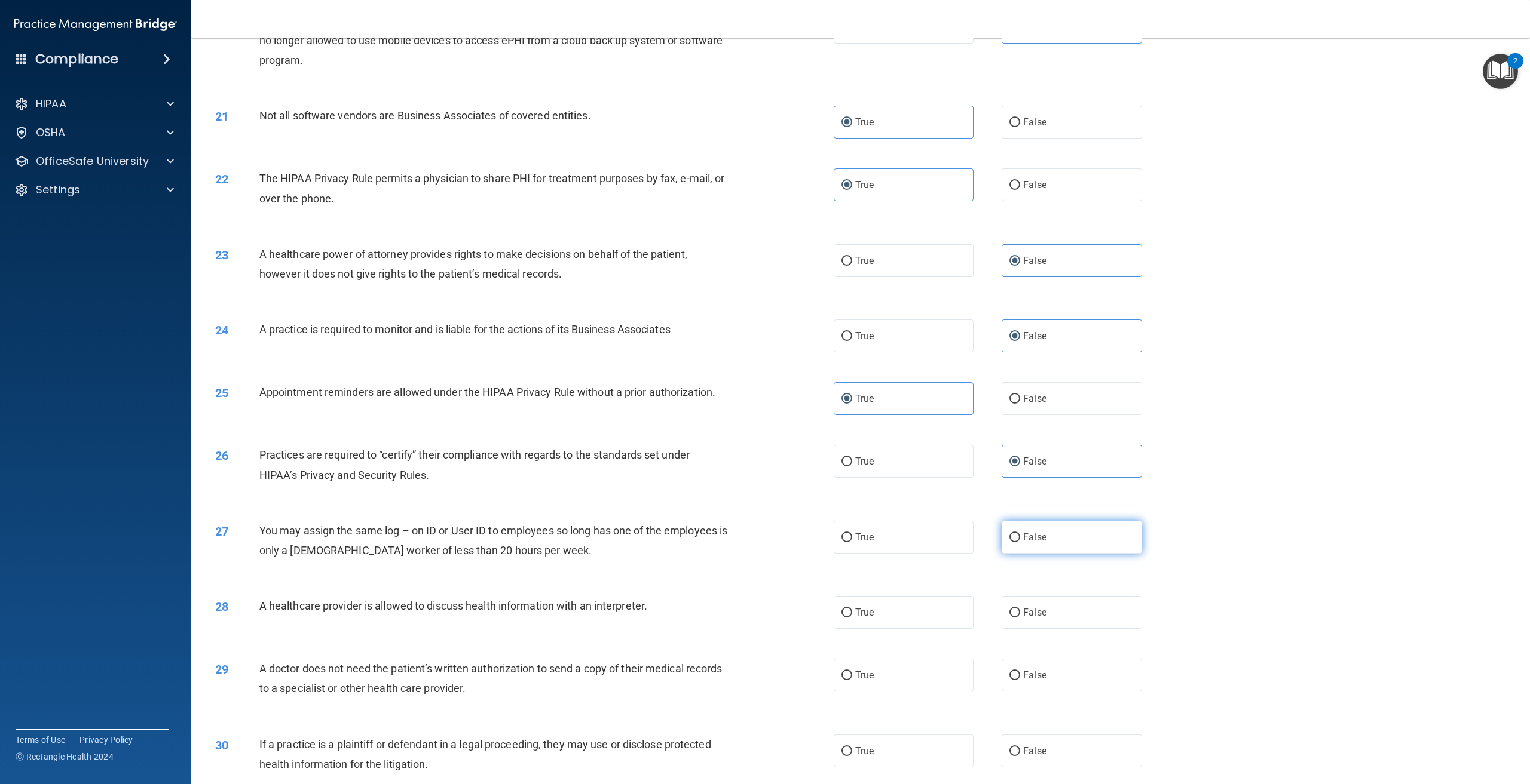
radio input "true"
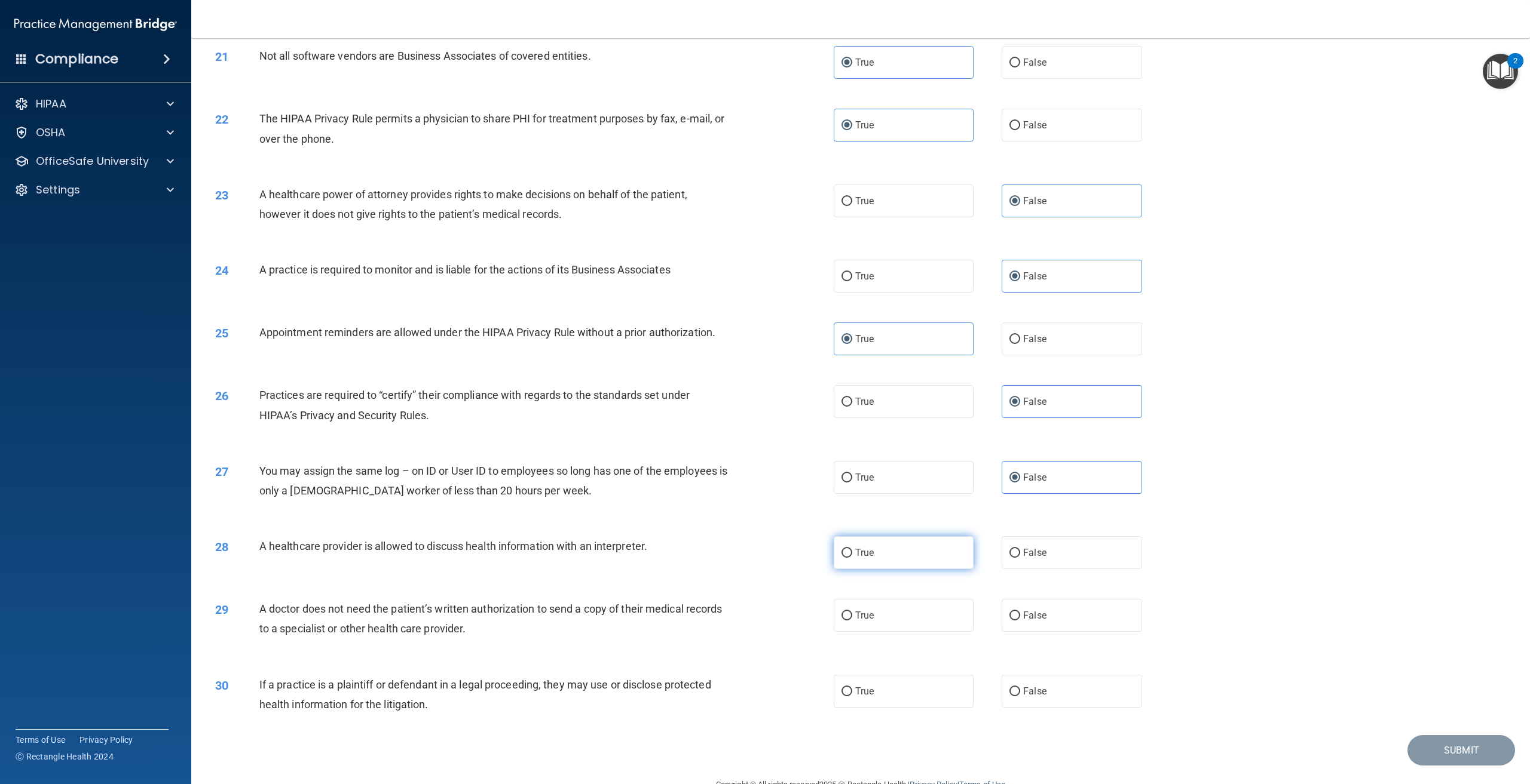
click at [930, 570] on label "True" at bounding box center [903, 552] width 140 height 33
click at [852, 558] on input "True" at bounding box center [847, 553] width 11 height 9
radio input "true"
click at [944, 632] on label "True" at bounding box center [903, 616] width 140 height 33
click at [852, 621] on input "True" at bounding box center [847, 616] width 11 height 9
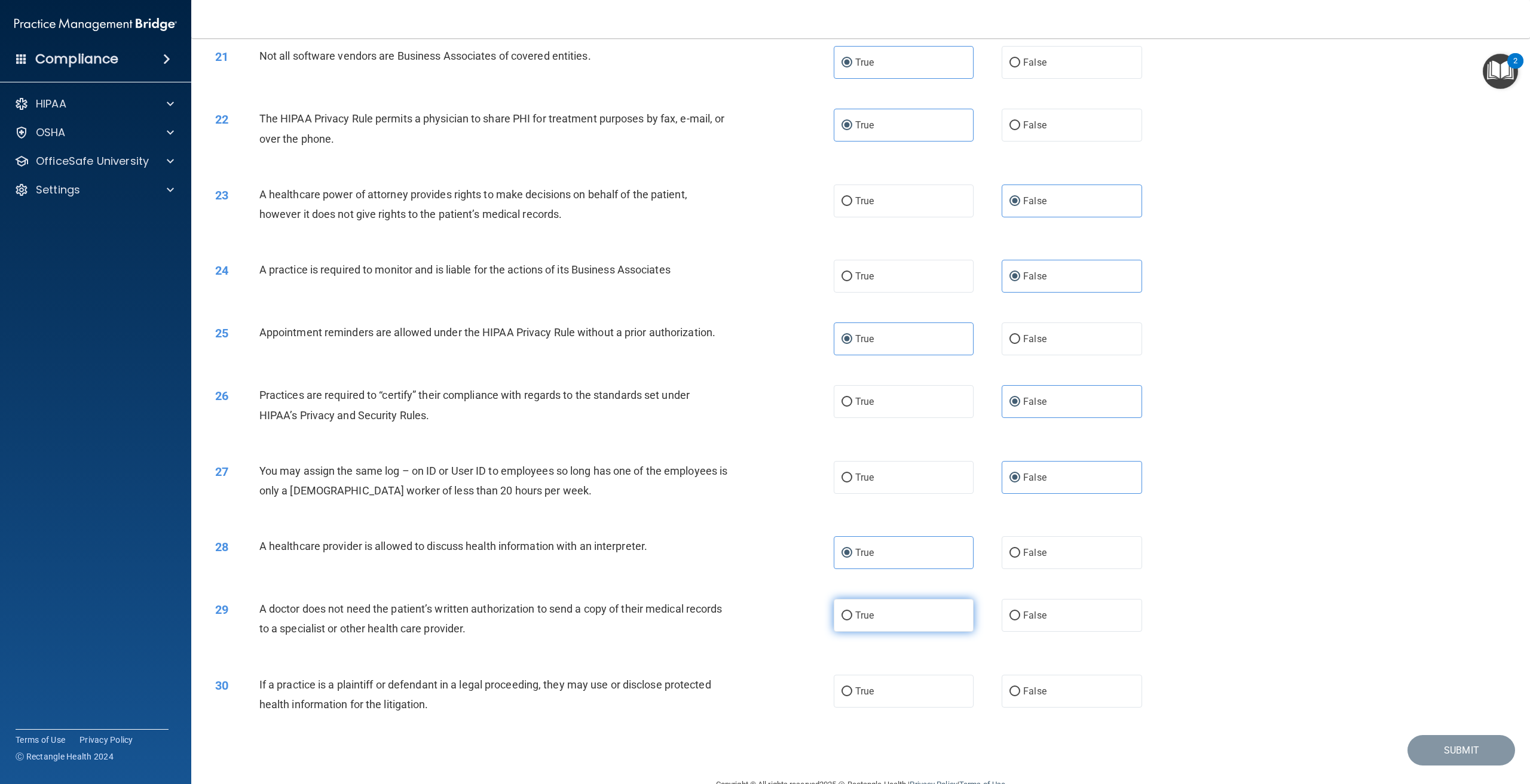
radio input "true"
click at [948, 708] on label "True" at bounding box center [903, 691] width 140 height 33
click at [852, 697] on input "True" at bounding box center [847, 692] width 11 height 9
radio input "true"
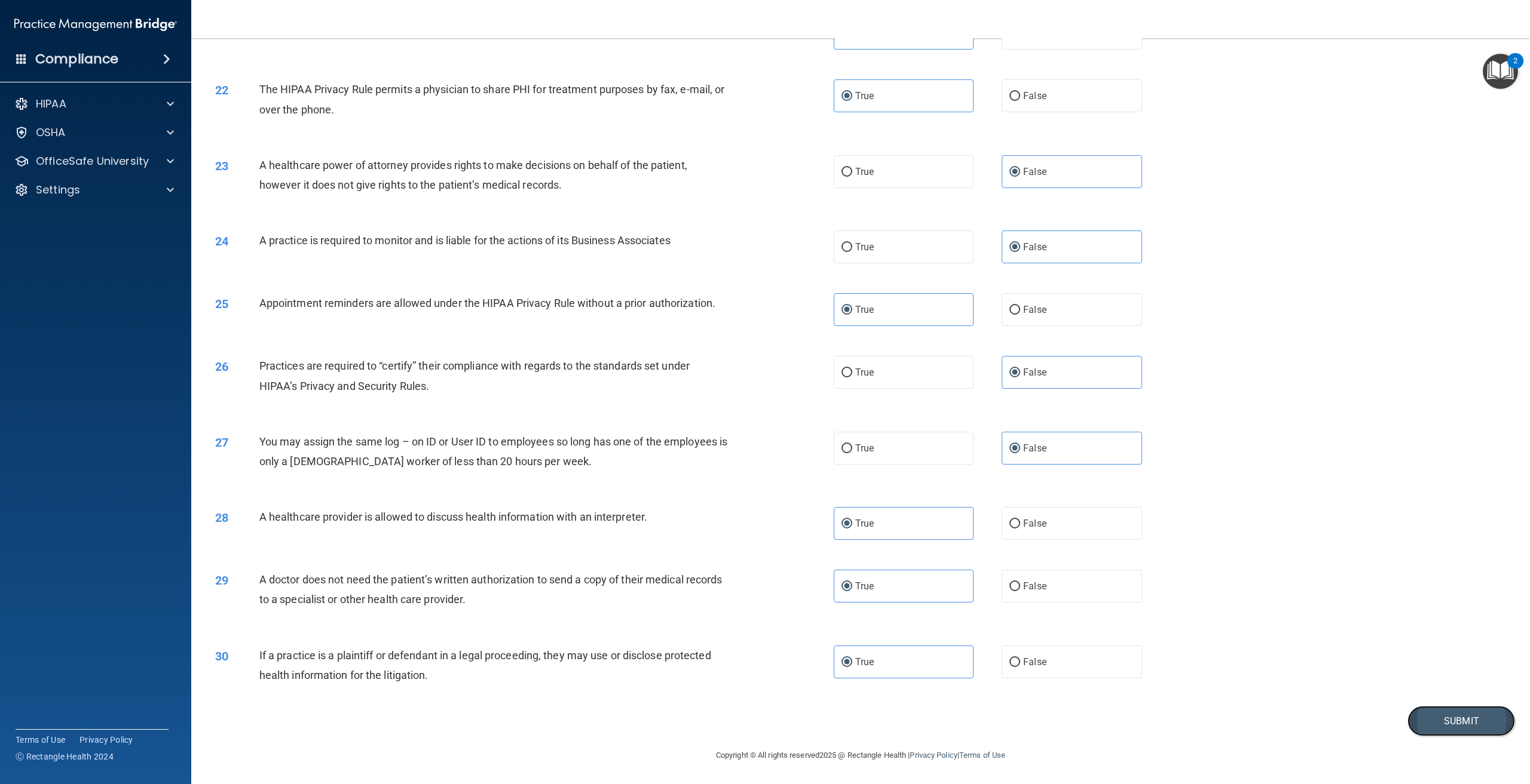
click at [1431, 717] on button "Submit" at bounding box center [1461, 721] width 108 height 30
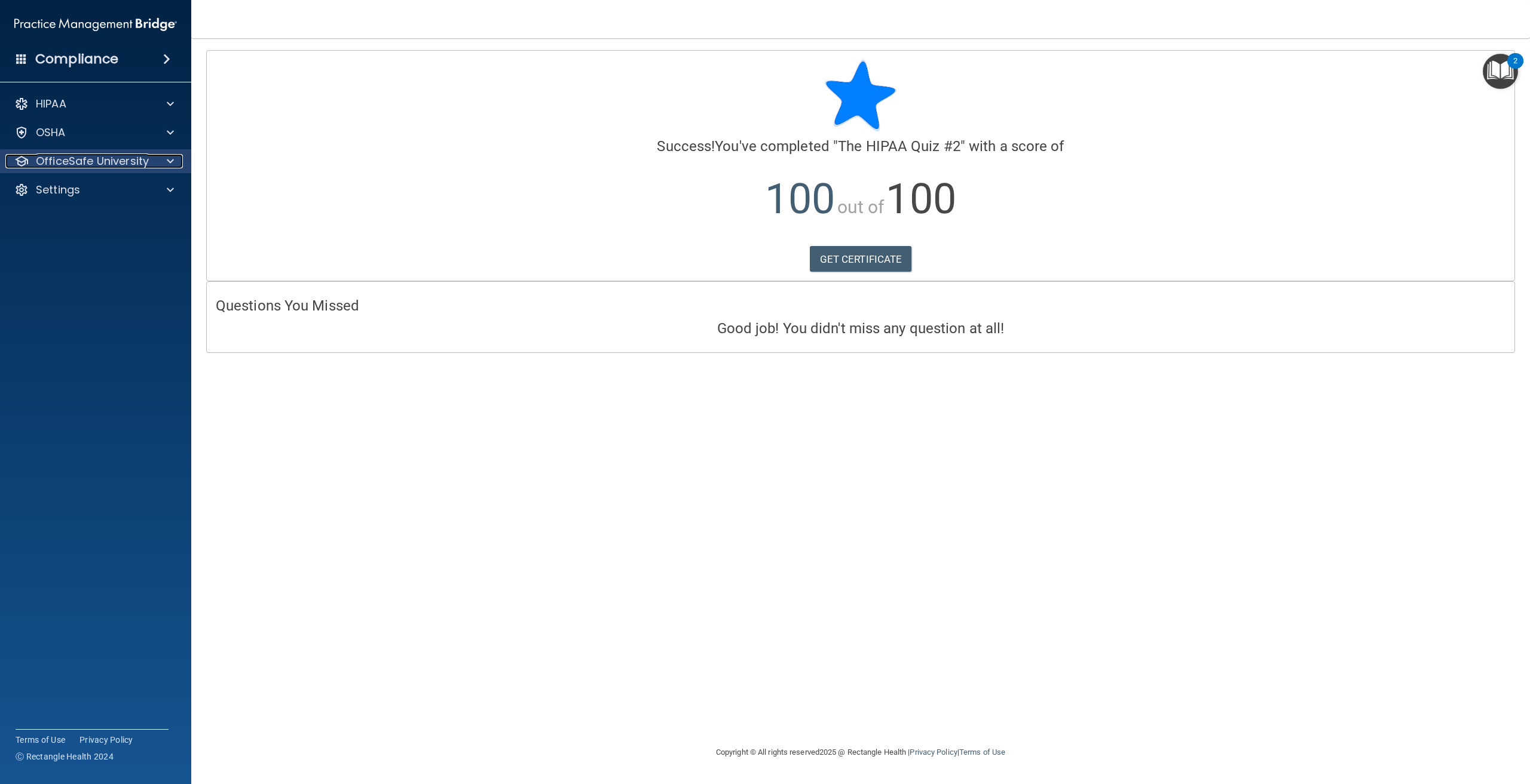
click at [115, 166] on p "OfficeSafe University" at bounding box center [93, 161] width 113 height 14
click at [107, 198] on link "HIPAA Training" at bounding box center [81, 190] width 188 height 24
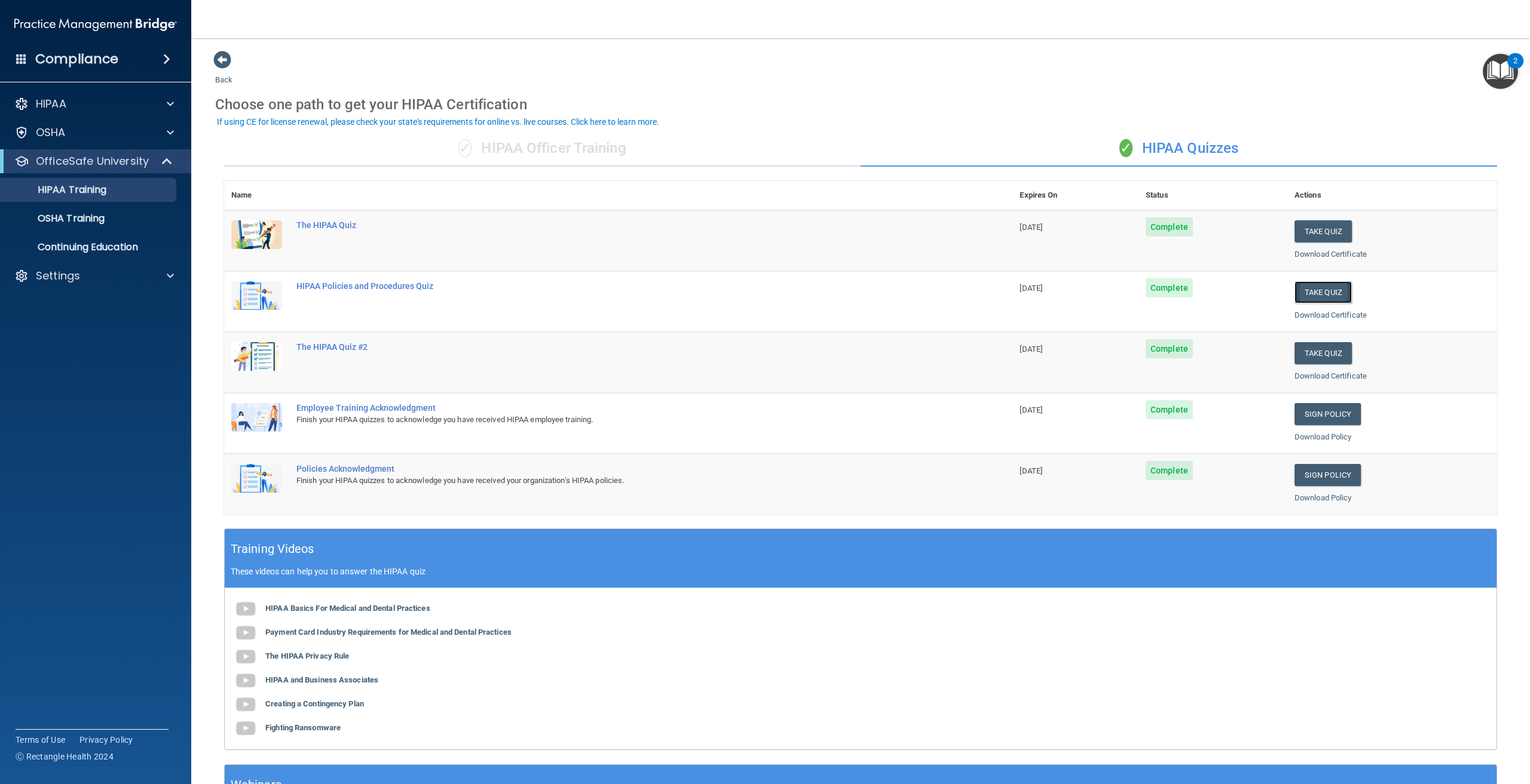
click at [1294, 297] on button "Take Quiz" at bounding box center [1323, 292] width 57 height 22
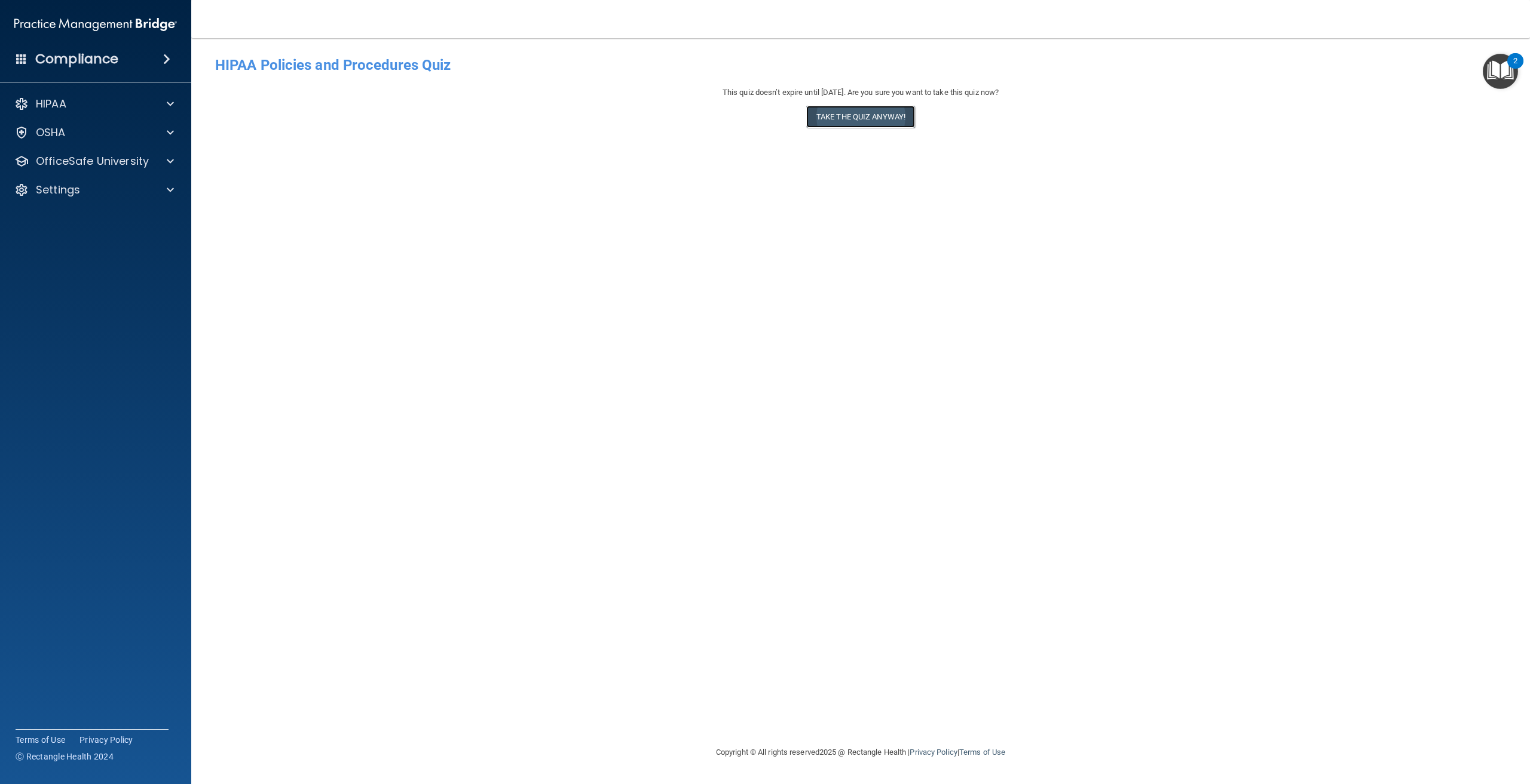
click at [877, 117] on button "Take the quiz anyway!" at bounding box center [861, 117] width 108 height 22
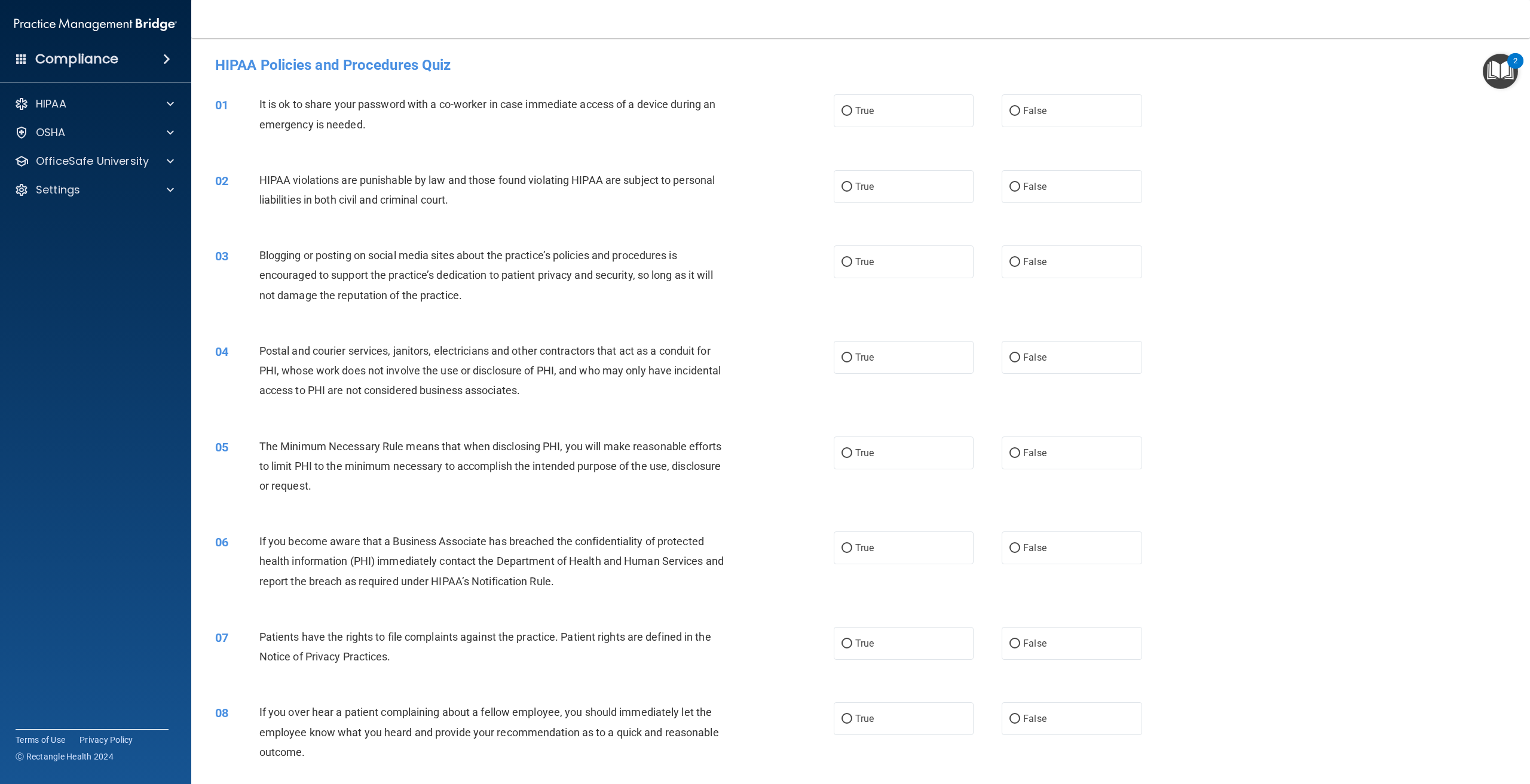
click at [1118, 133] on div "01 It is ok to share your password with a co-worker in case immediate access of…" at bounding box center [861, 117] width 1309 height 76
click at [1107, 111] on label "False" at bounding box center [1072, 111] width 140 height 33
click at [1020, 111] on input "False" at bounding box center [1014, 111] width 11 height 9
radio input "true"
click at [925, 195] on label "True" at bounding box center [903, 186] width 140 height 33
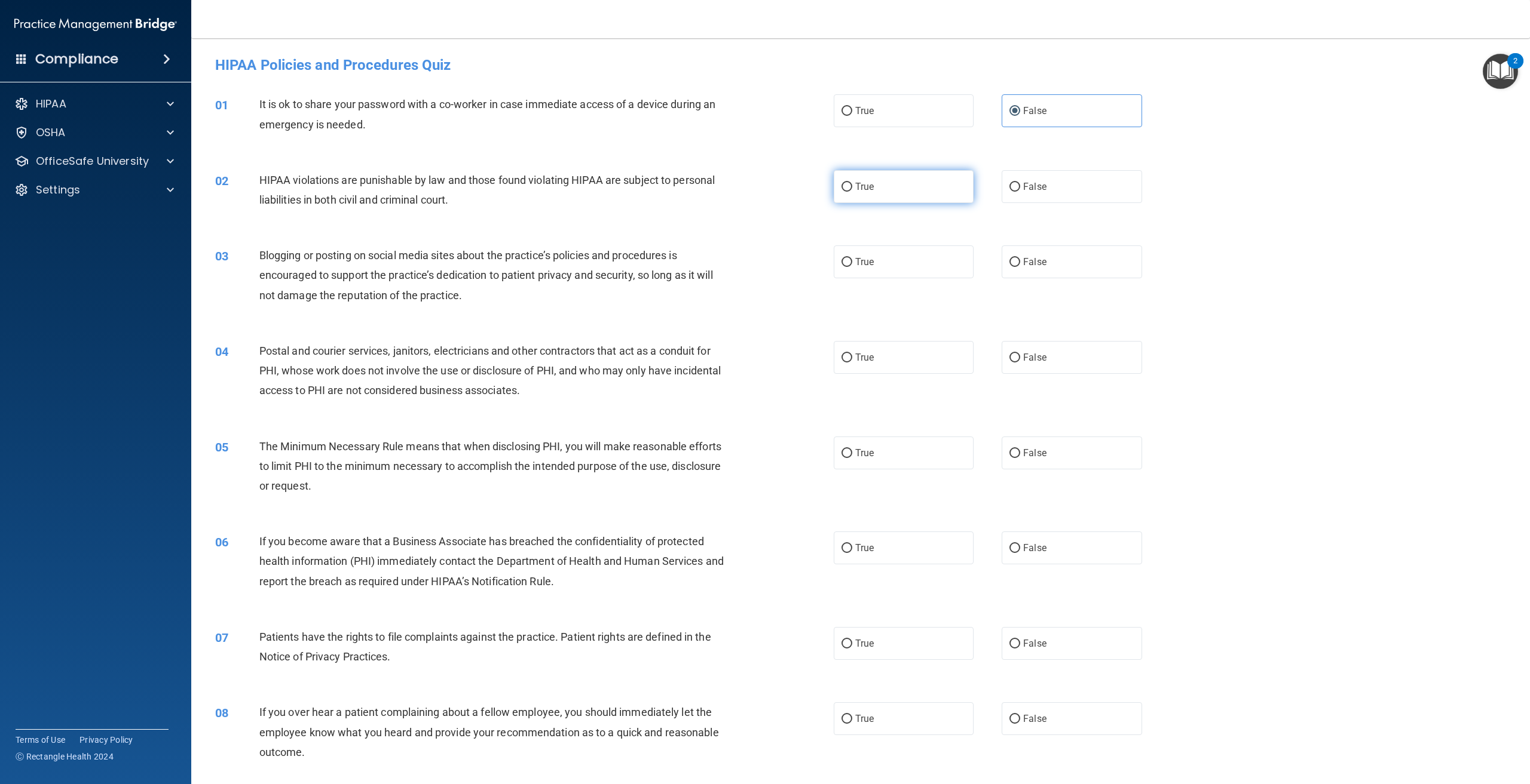
click at [852, 192] on input "True" at bounding box center [847, 187] width 11 height 9
radio input "true"
click at [1044, 262] on label "False" at bounding box center [1072, 262] width 140 height 33
click at [1020, 262] on input "False" at bounding box center [1014, 262] width 11 height 9
radio input "true"
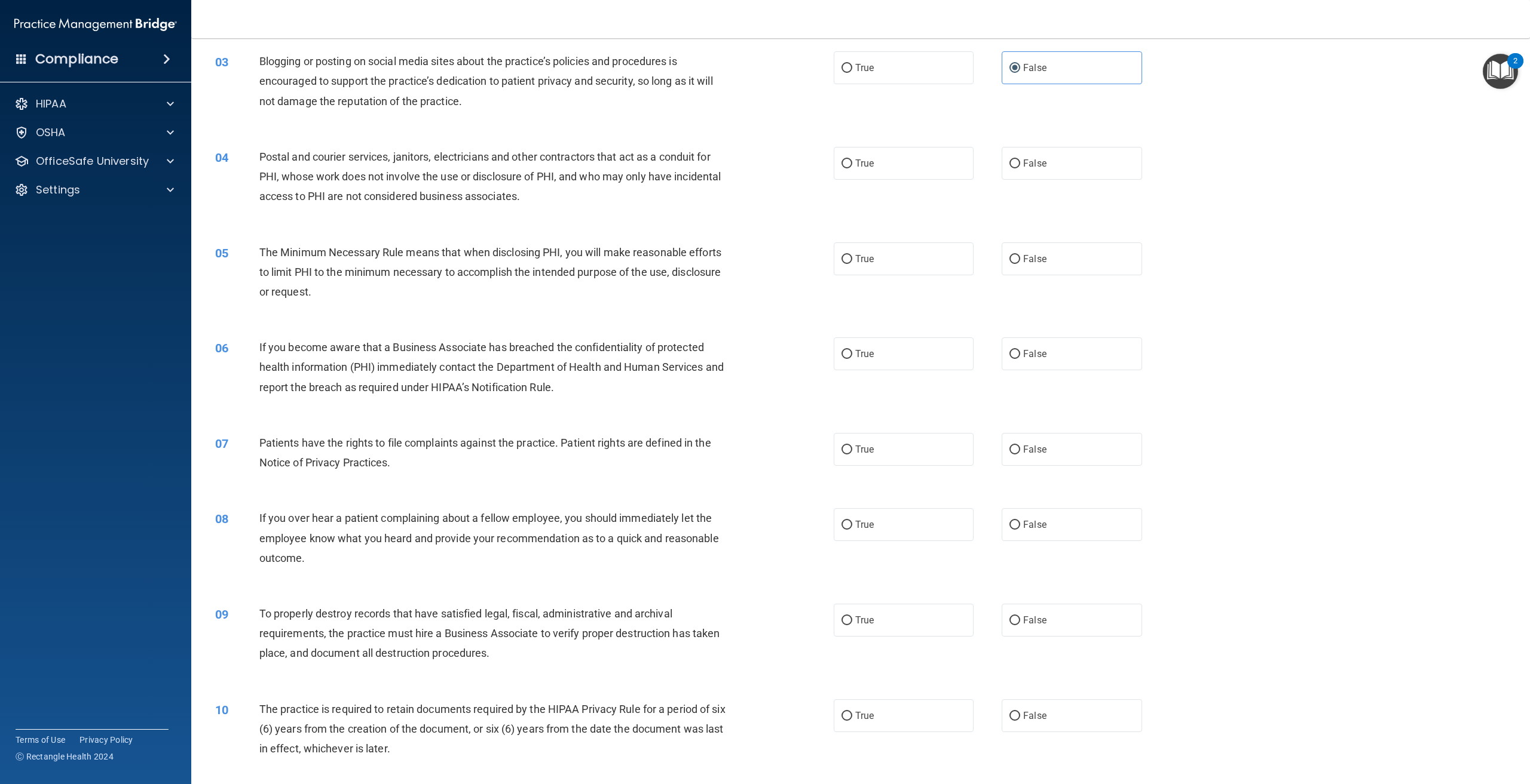
scroll to position [179, 0]
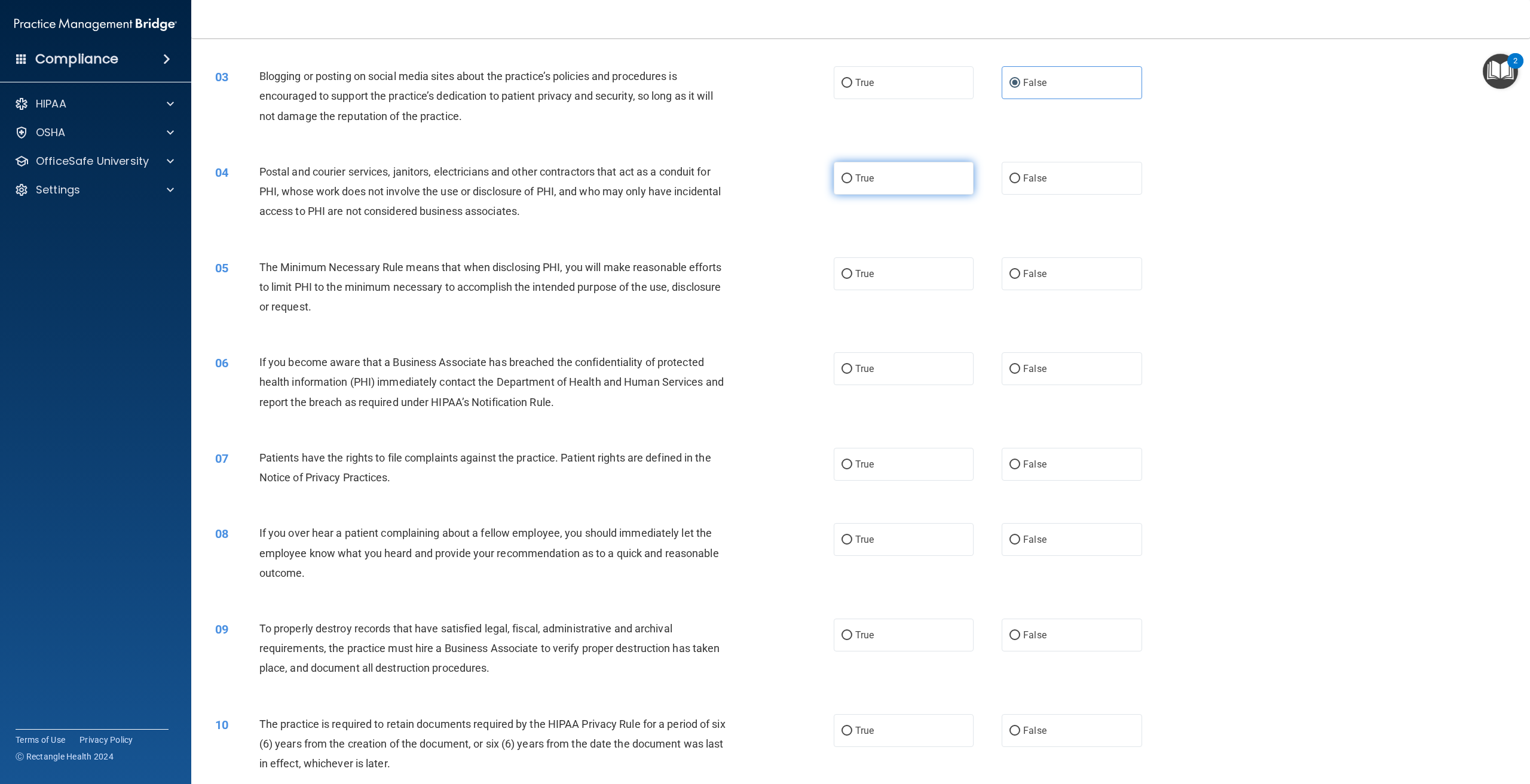
click at [914, 191] on label "True" at bounding box center [903, 178] width 140 height 33
click at [852, 183] on input "True" at bounding box center [847, 178] width 11 height 9
radio input "true"
click at [909, 270] on label "True" at bounding box center [903, 274] width 140 height 33
click at [852, 270] on input "True" at bounding box center [847, 274] width 11 height 9
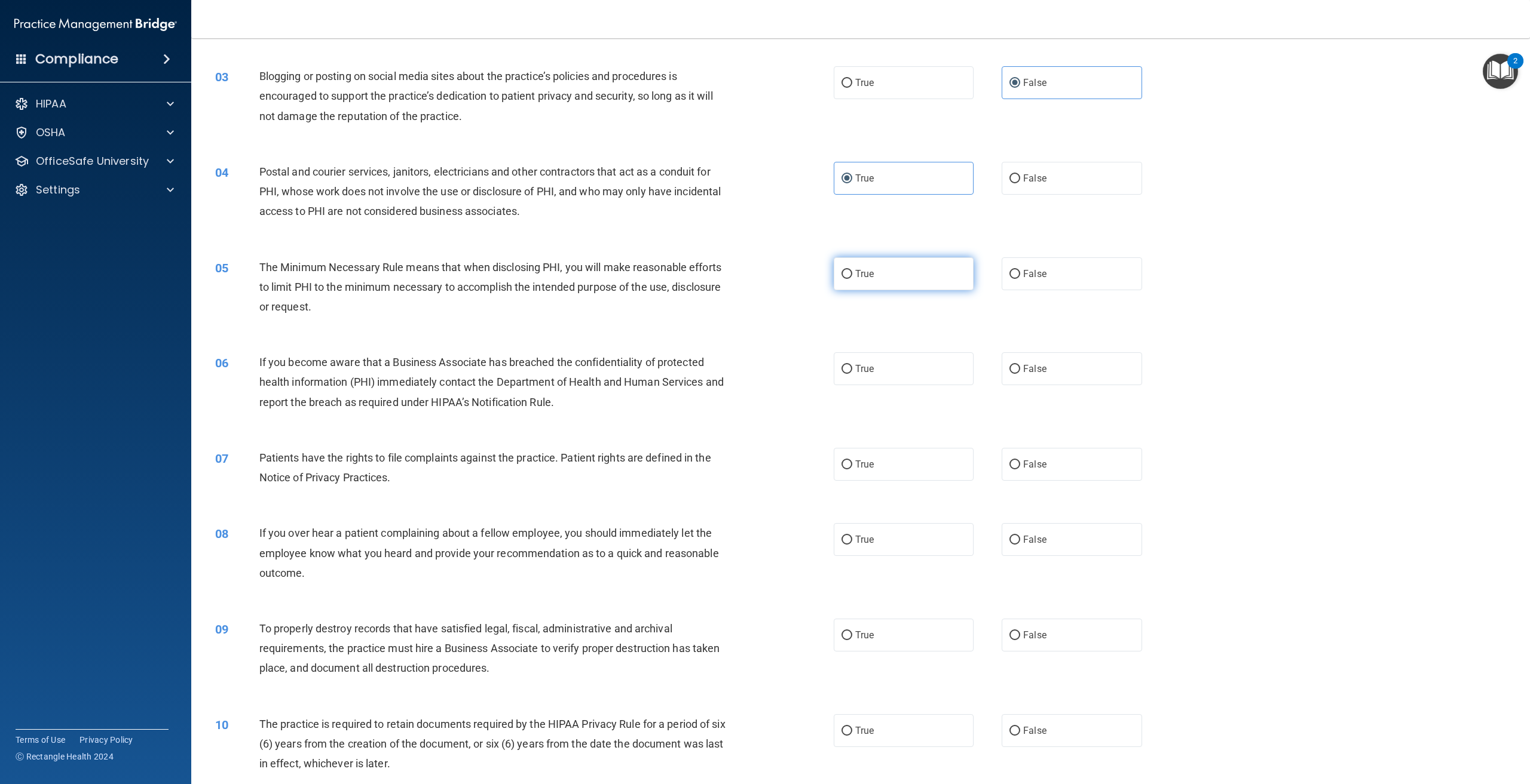
radio input "true"
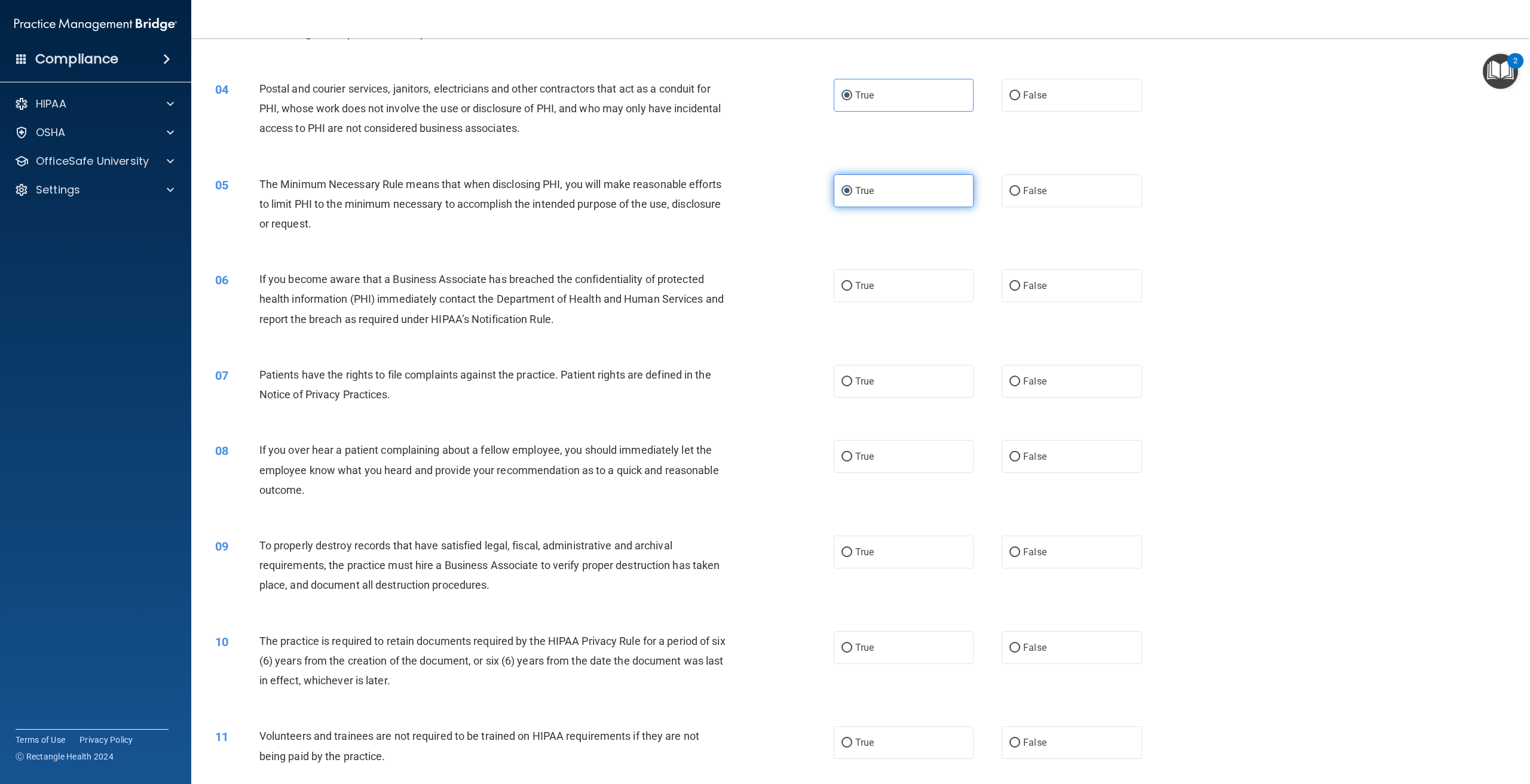
scroll to position [299, 0]
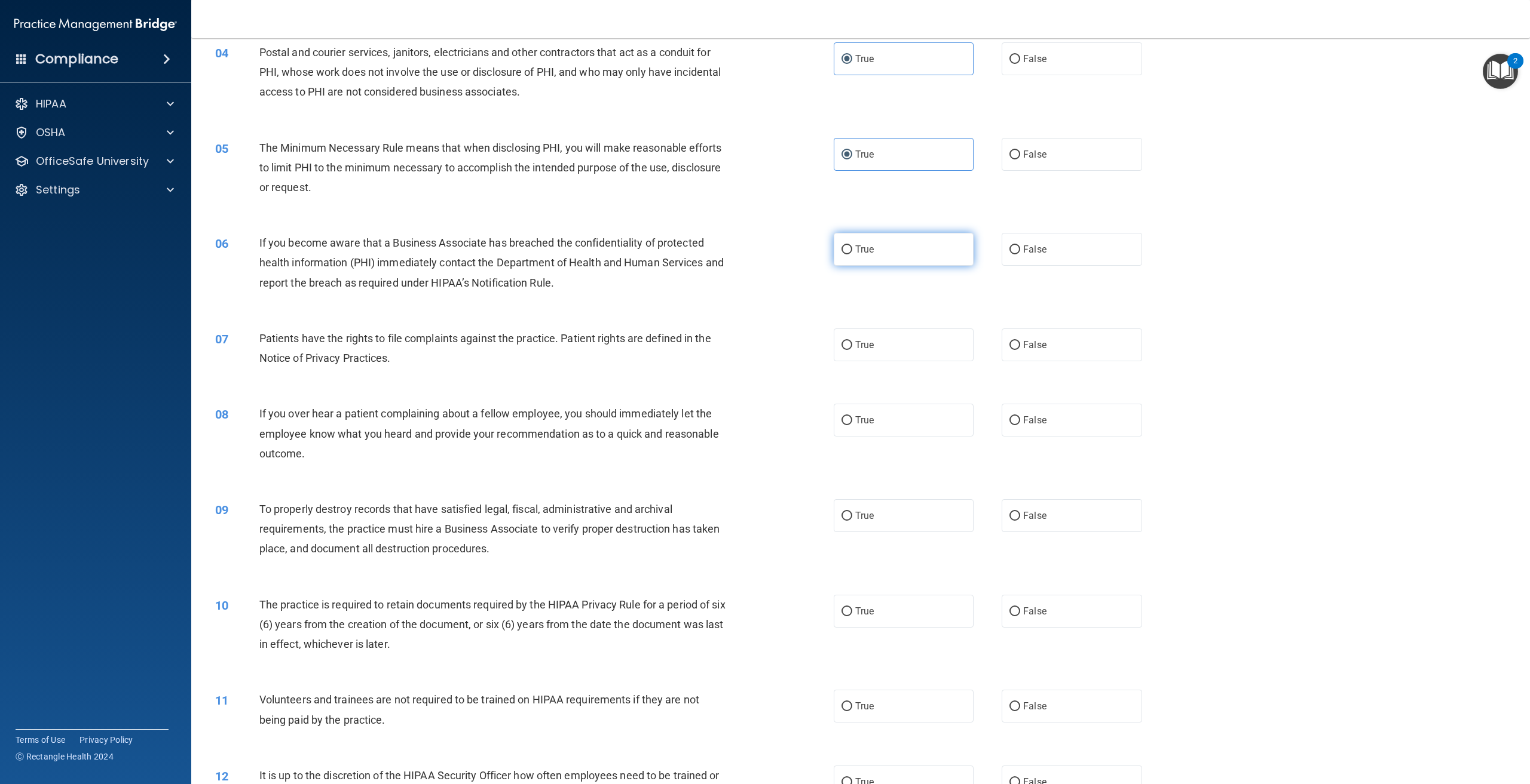
click at [903, 255] on label "True" at bounding box center [903, 250] width 140 height 33
click at [852, 254] on input "True" at bounding box center [847, 250] width 11 height 9
radio input "true"
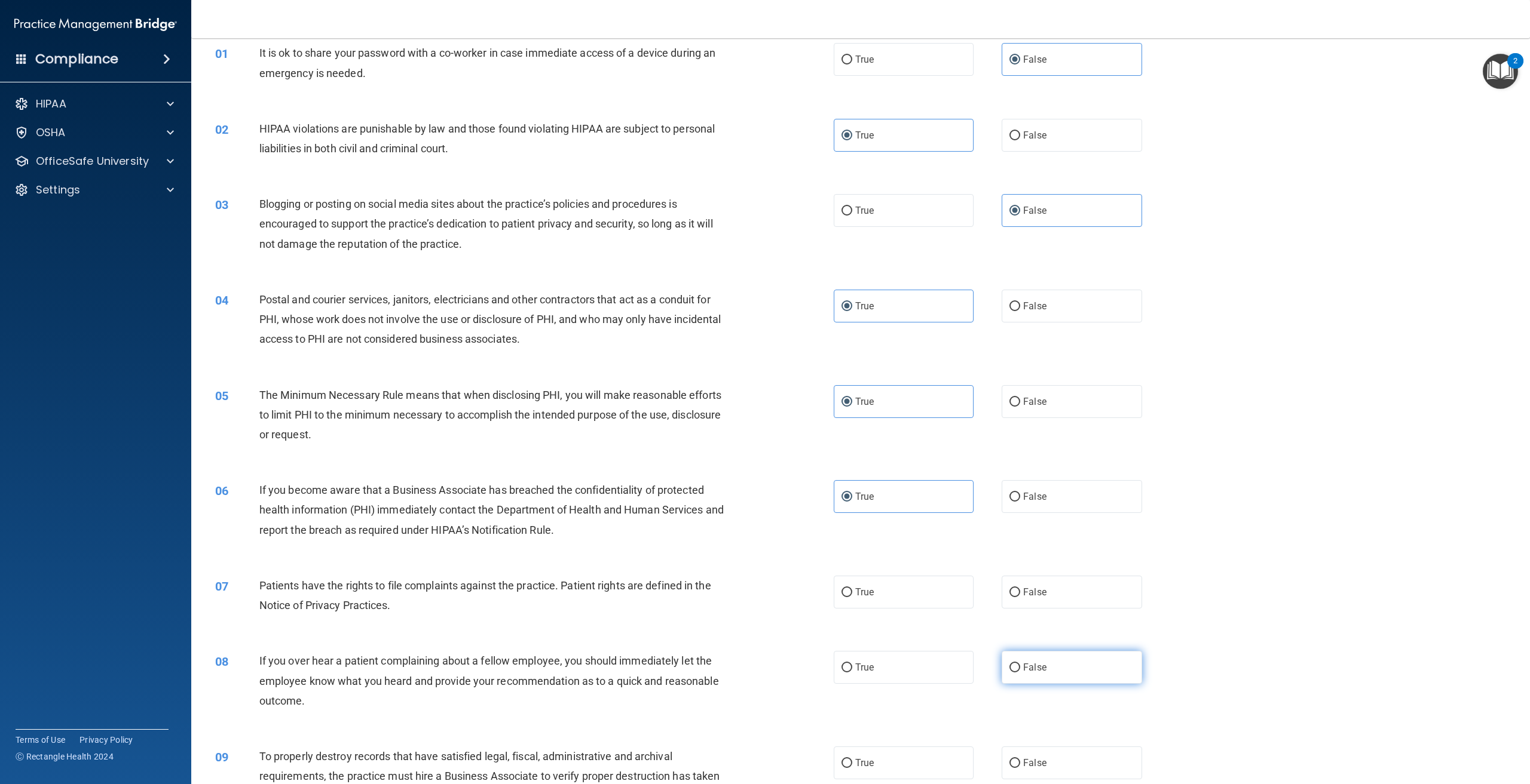
scroll to position [0, 0]
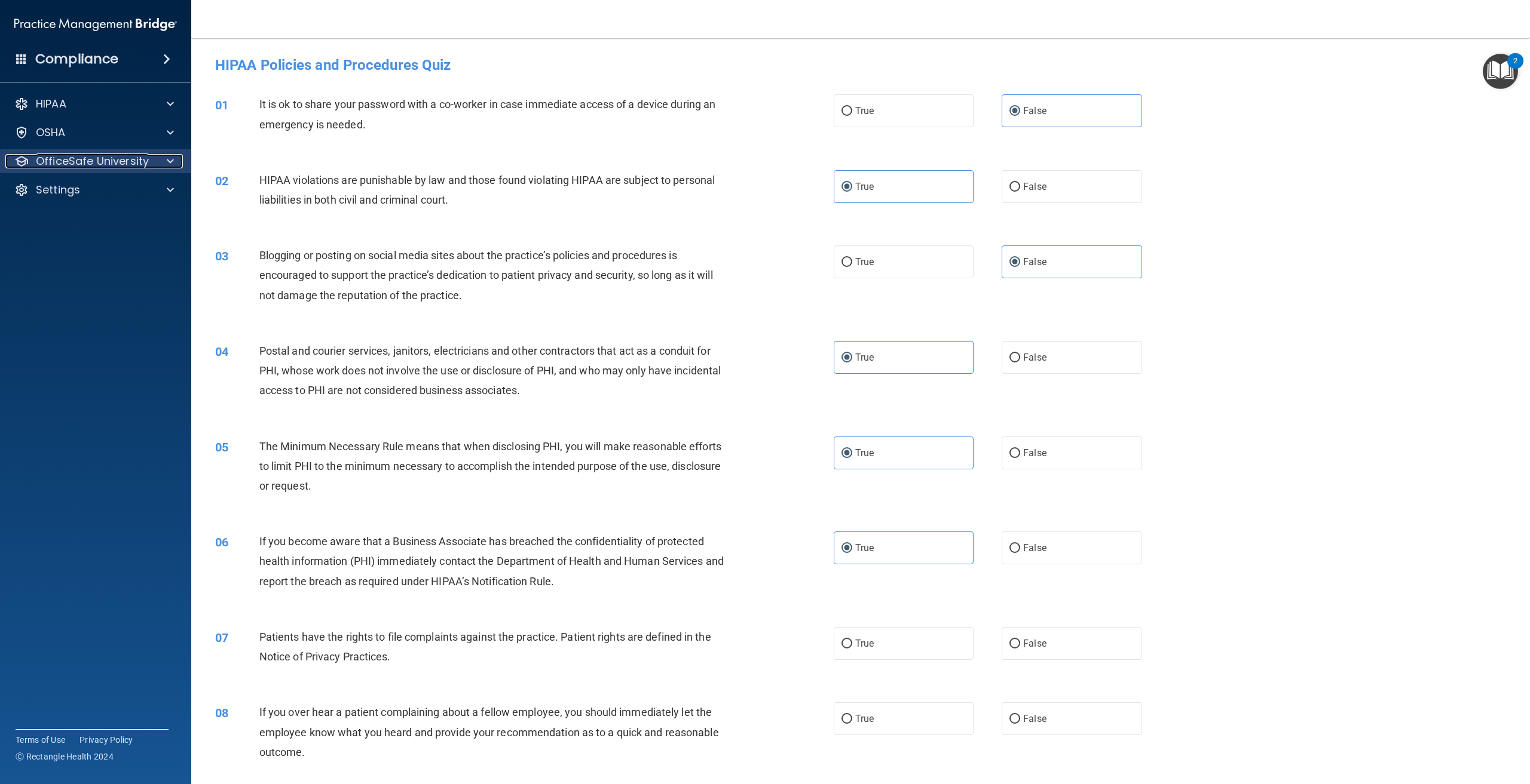
click at [165, 166] on div at bounding box center [168, 161] width 30 height 14
click at [74, 193] on p "HIPAA Training" at bounding box center [57, 190] width 99 height 12
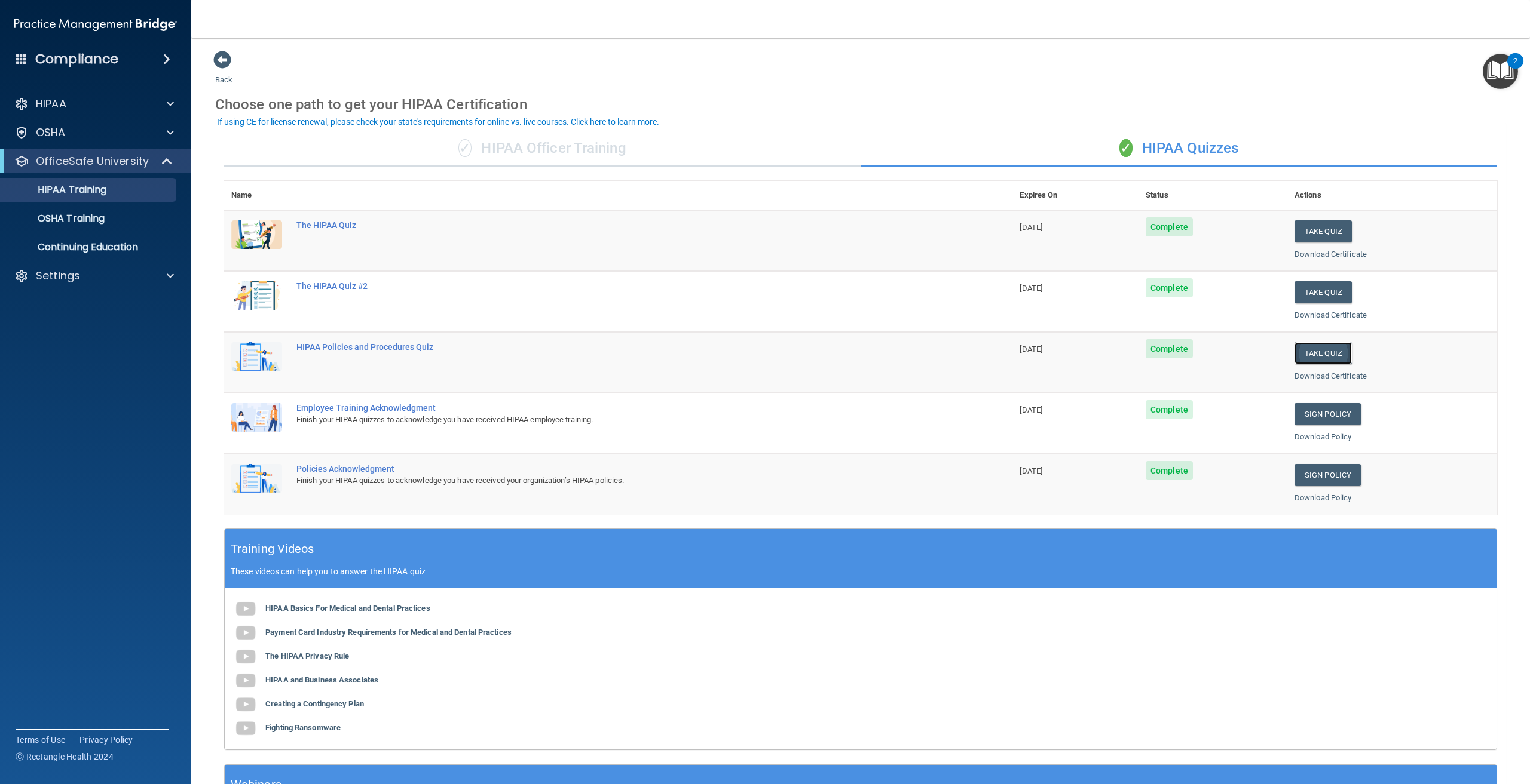
click at [1329, 353] on button "Take Quiz" at bounding box center [1323, 353] width 57 height 22
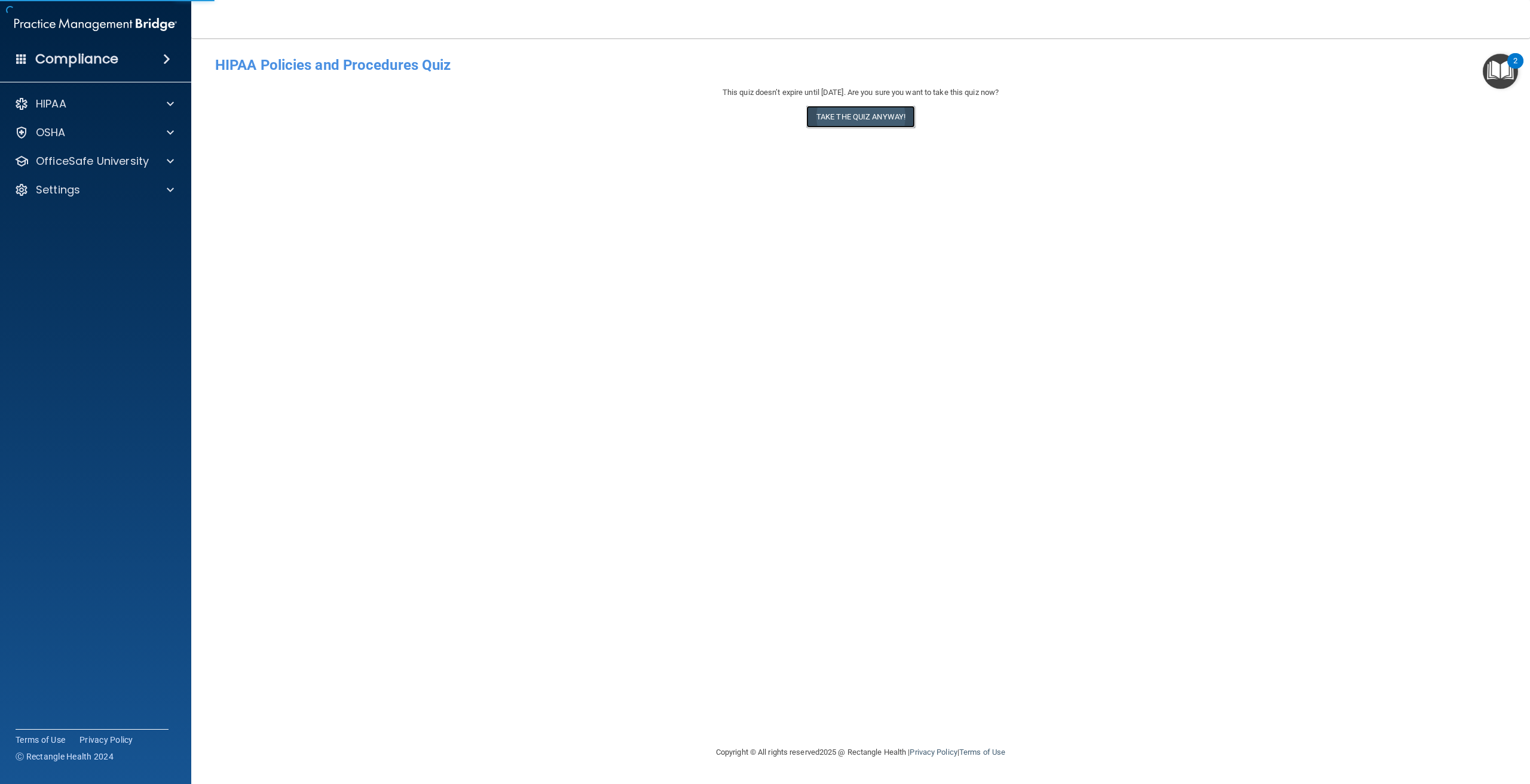
click at [842, 113] on button "Take the quiz anyway!" at bounding box center [861, 117] width 108 height 22
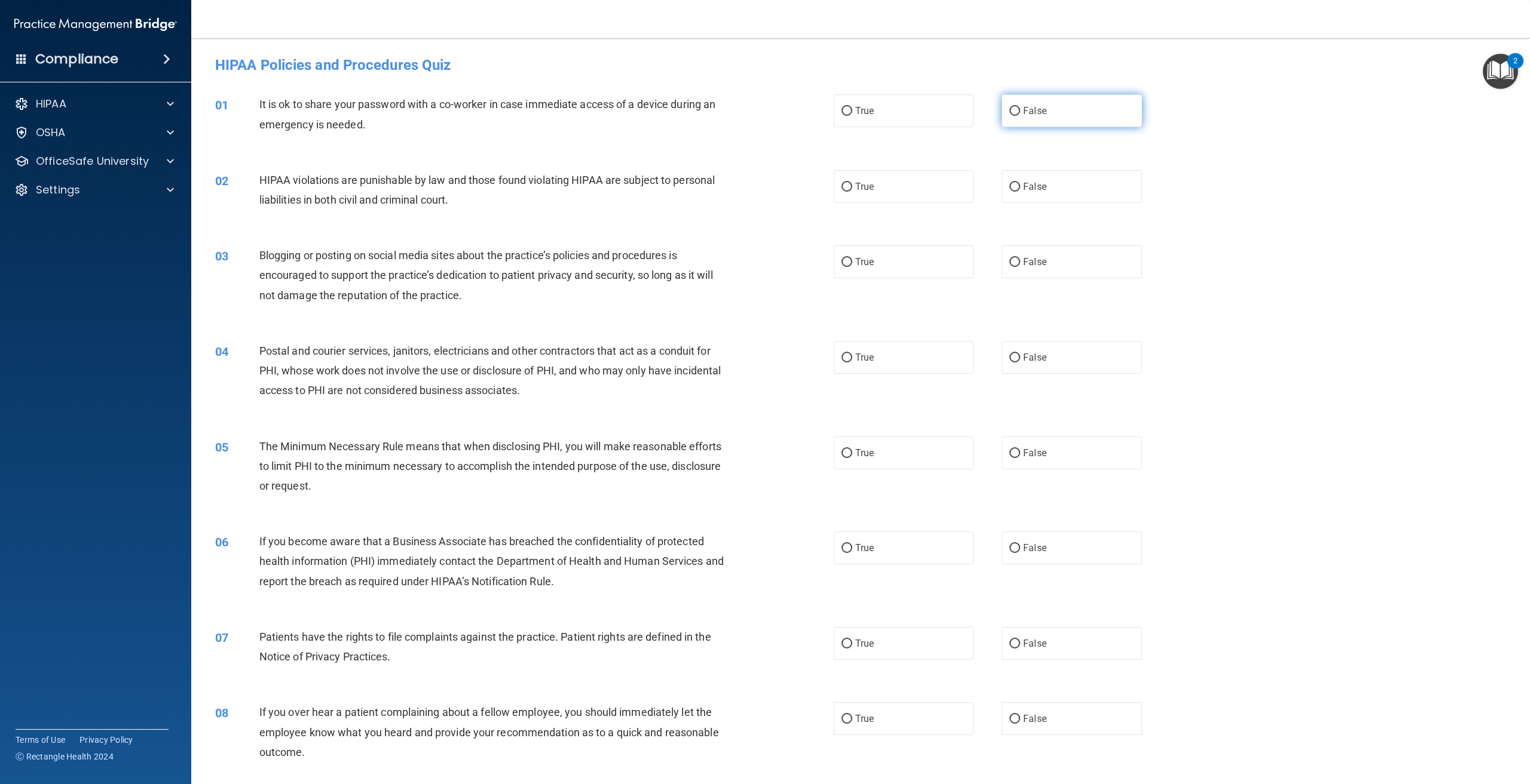
click at [1033, 111] on span "False" at bounding box center [1035, 111] width 23 height 11
click at [1020, 111] on input "False" at bounding box center [1014, 111] width 11 height 9
radio input "true"
click at [836, 195] on label "True" at bounding box center [903, 186] width 140 height 33
click at [842, 192] on input "True" at bounding box center [847, 187] width 11 height 9
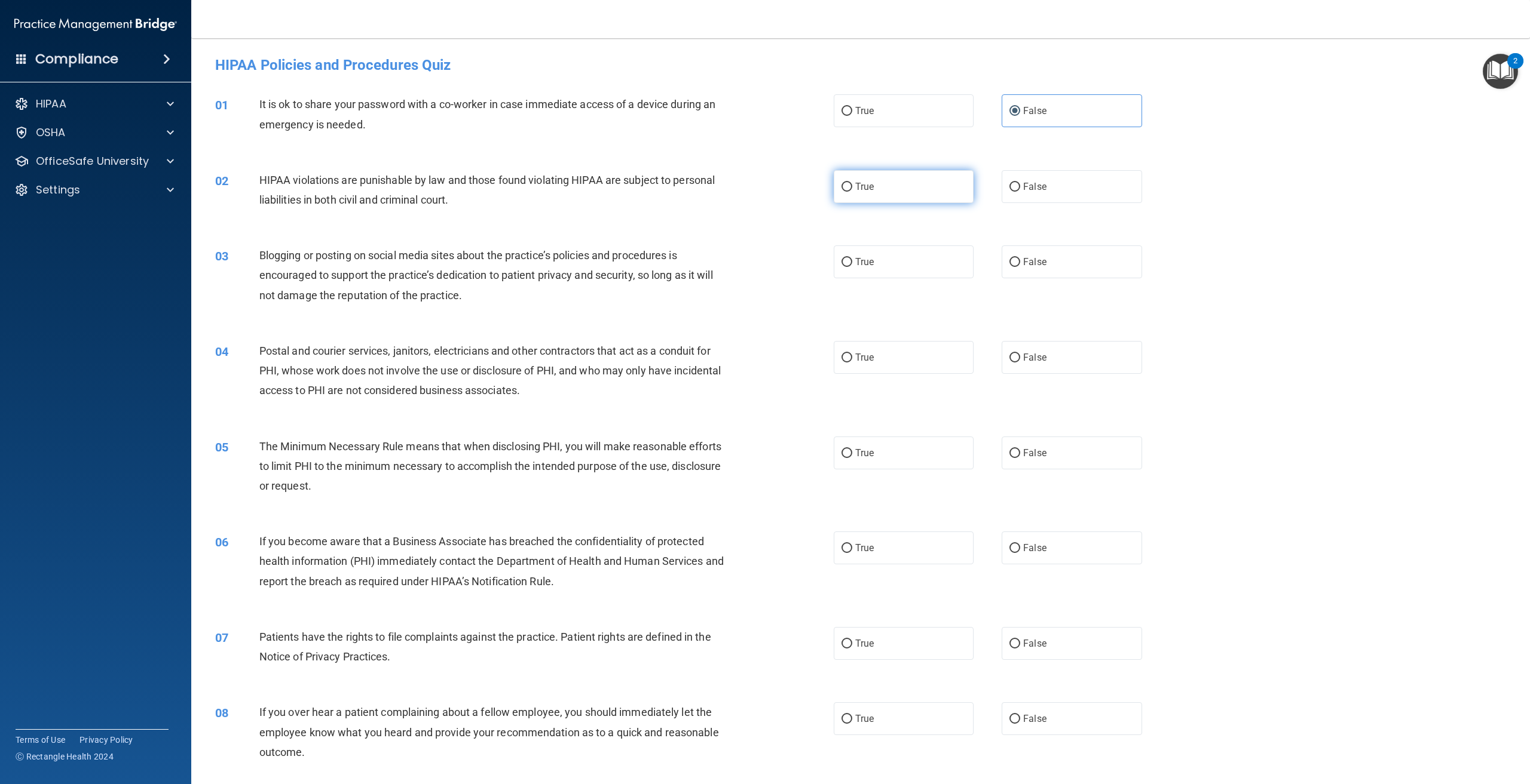
radio input "true"
click at [1012, 273] on label "False" at bounding box center [1072, 262] width 140 height 33
click at [1012, 267] on input "False" at bounding box center [1014, 262] width 11 height 9
radio input "true"
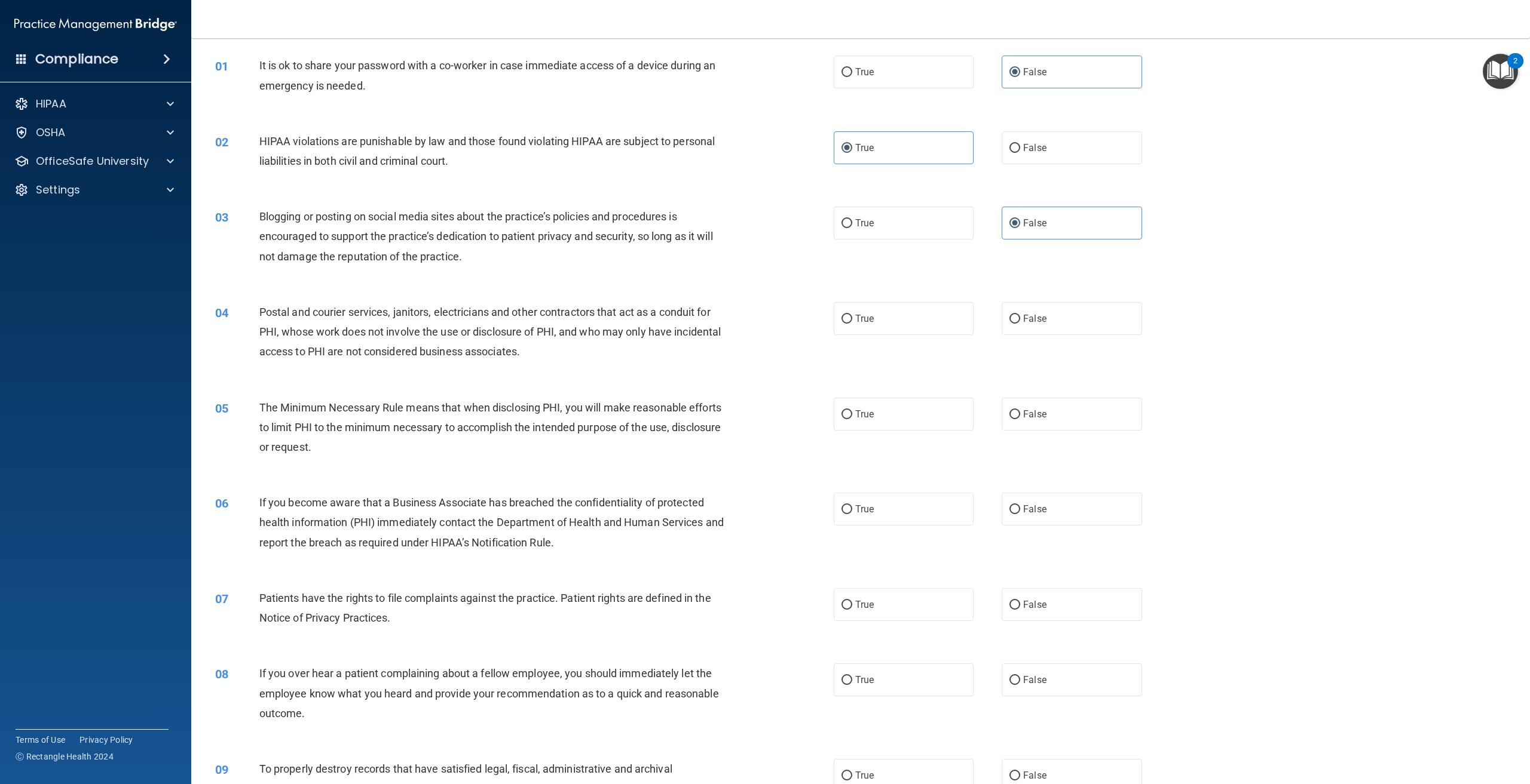
scroll to position [120, 0]
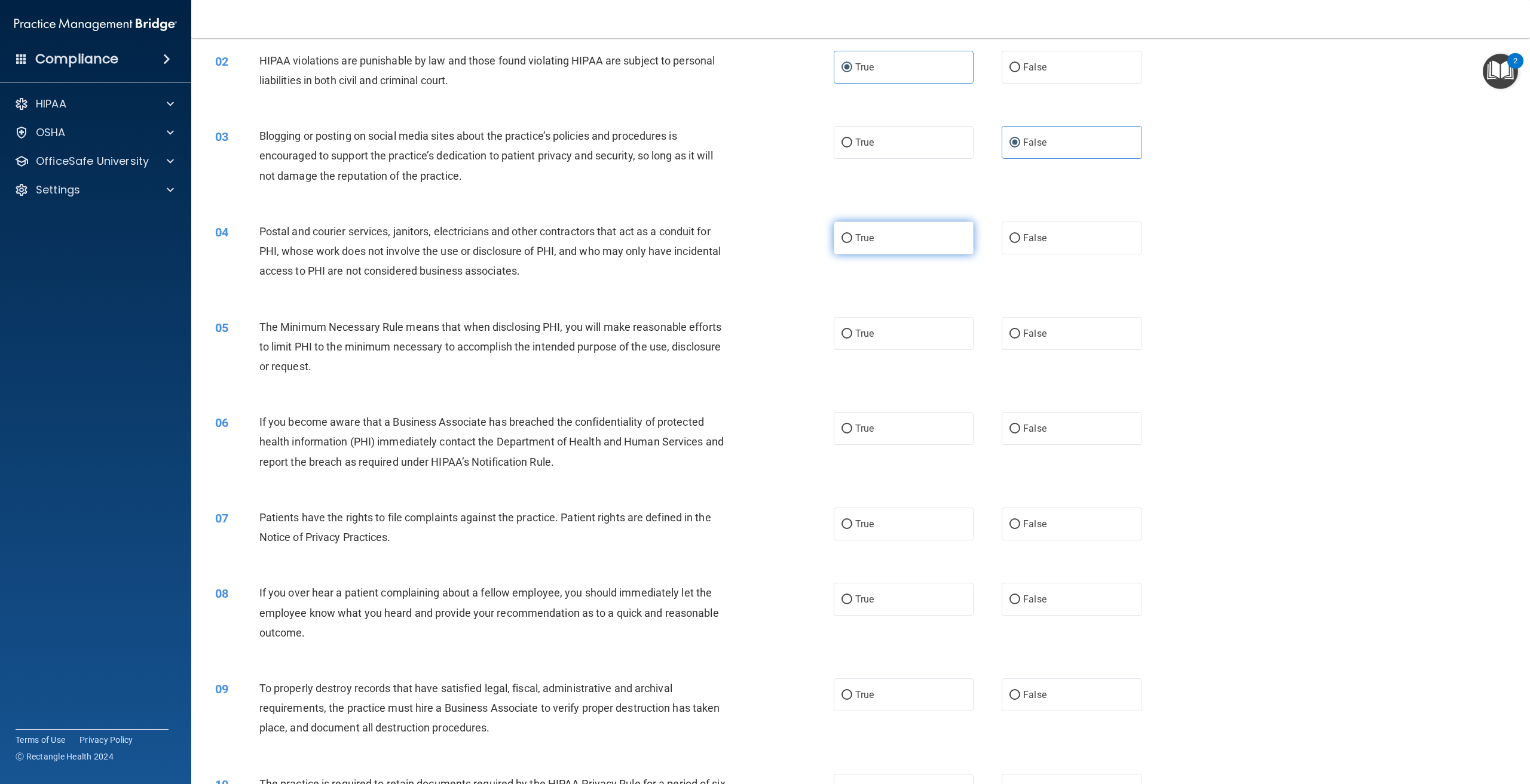
click at [859, 238] on span "True" at bounding box center [864, 238] width 19 height 11
click at [852, 238] on input "True" at bounding box center [847, 238] width 11 height 9
radio input "true"
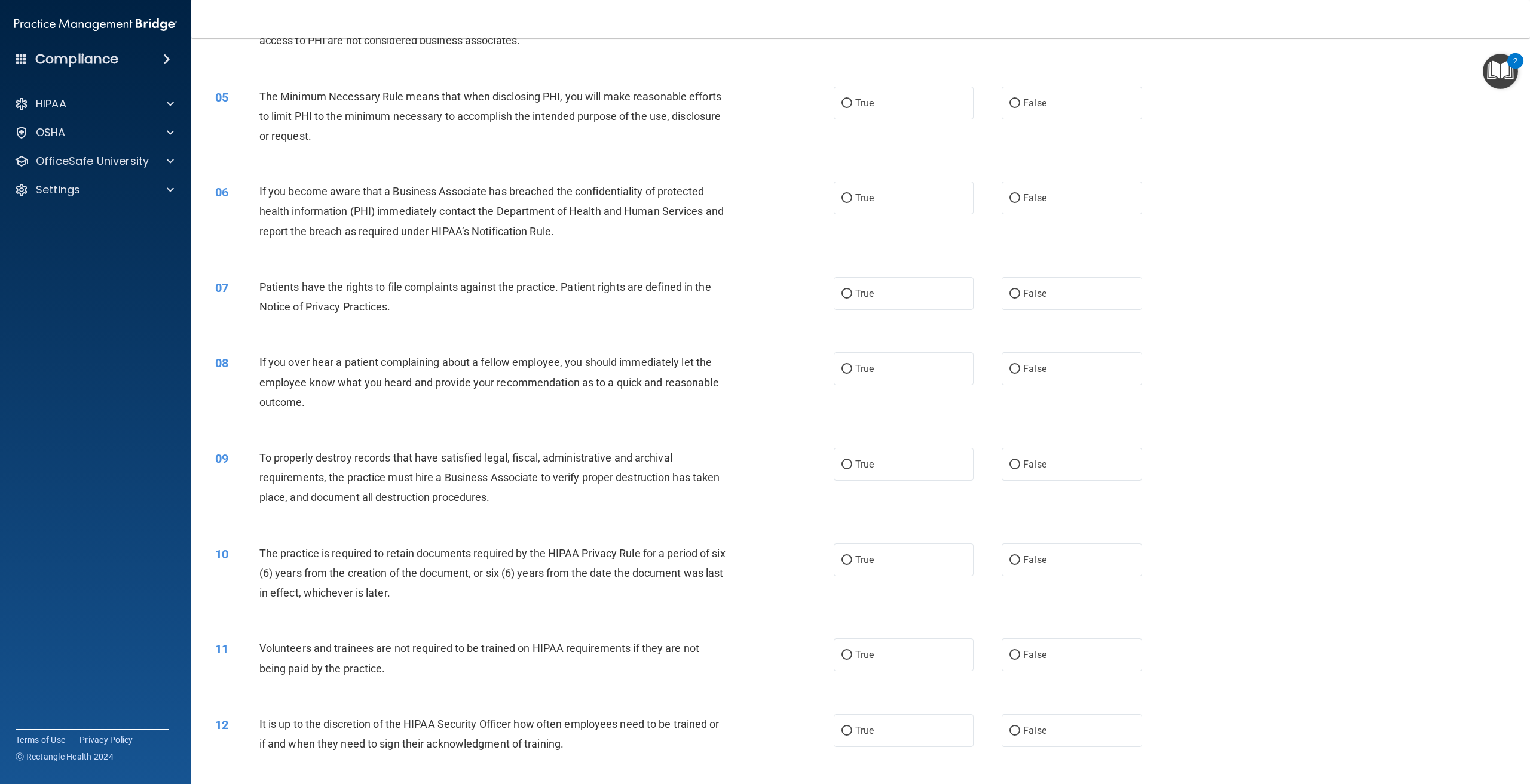
scroll to position [359, 0]
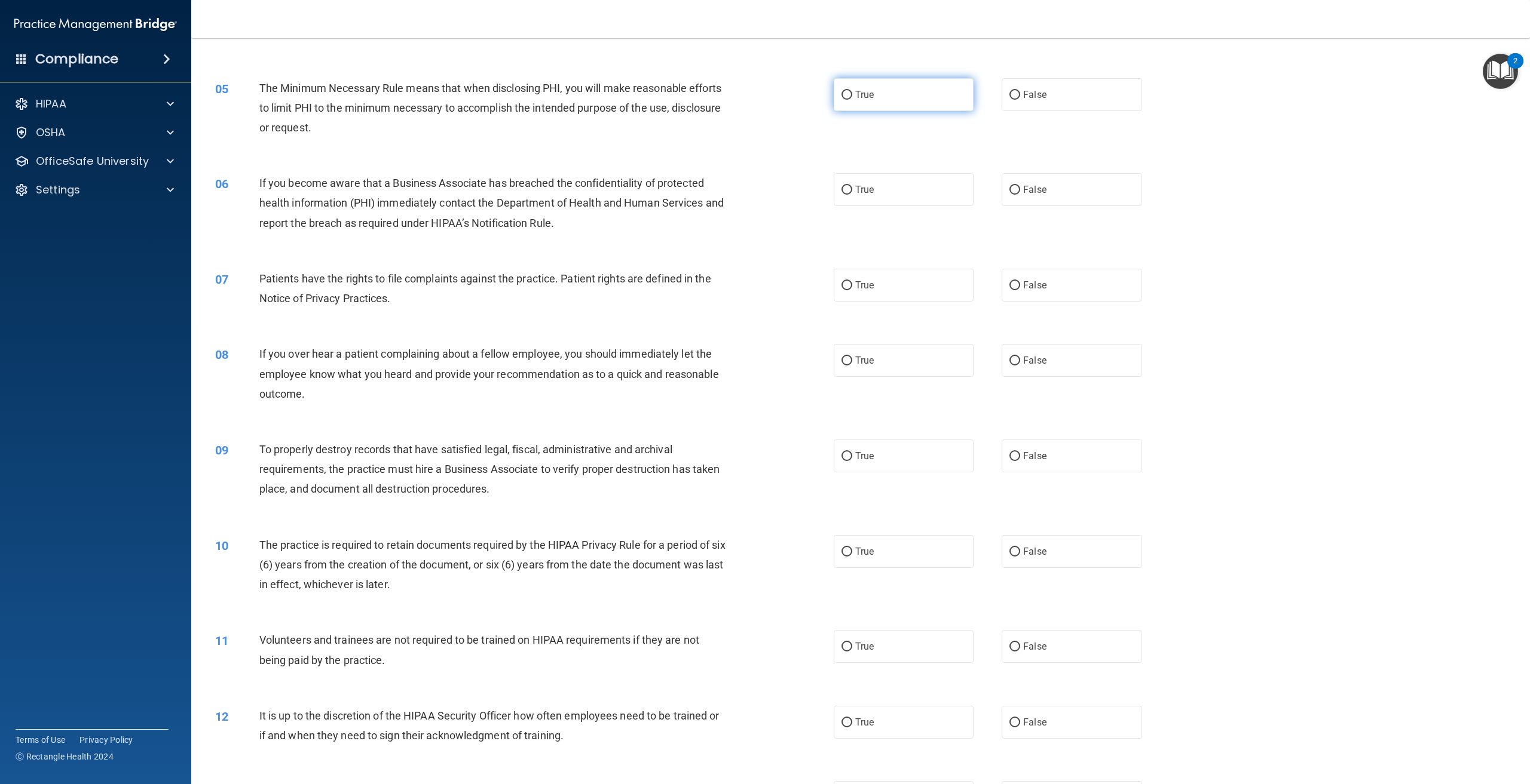
click at [893, 104] on label "True" at bounding box center [903, 94] width 140 height 33
click at [852, 100] on input "True" at bounding box center [847, 95] width 11 height 9
radio input "true"
click at [898, 195] on label "True" at bounding box center [903, 190] width 140 height 33
click at [852, 195] on input "True" at bounding box center [847, 190] width 11 height 9
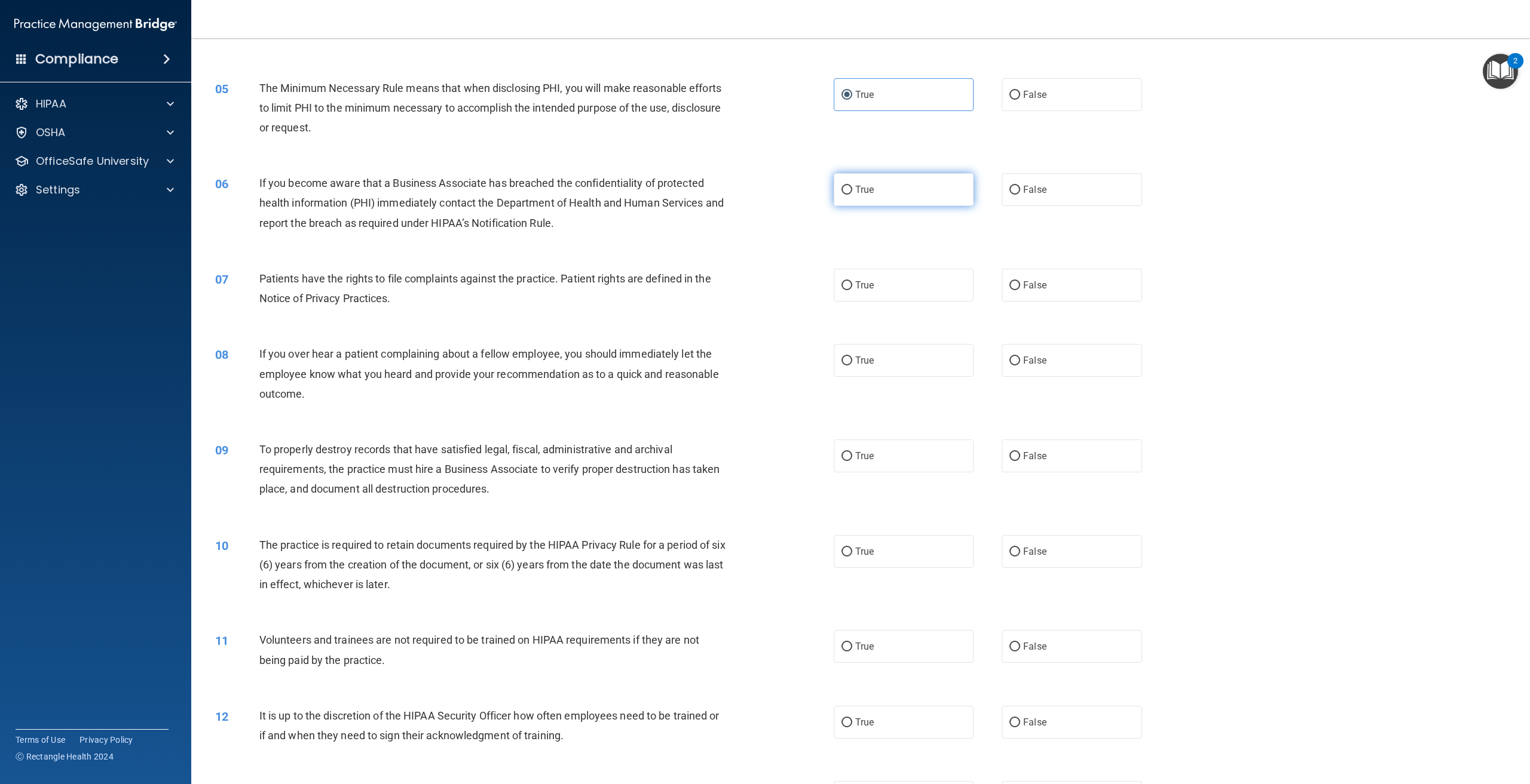
radio input "true"
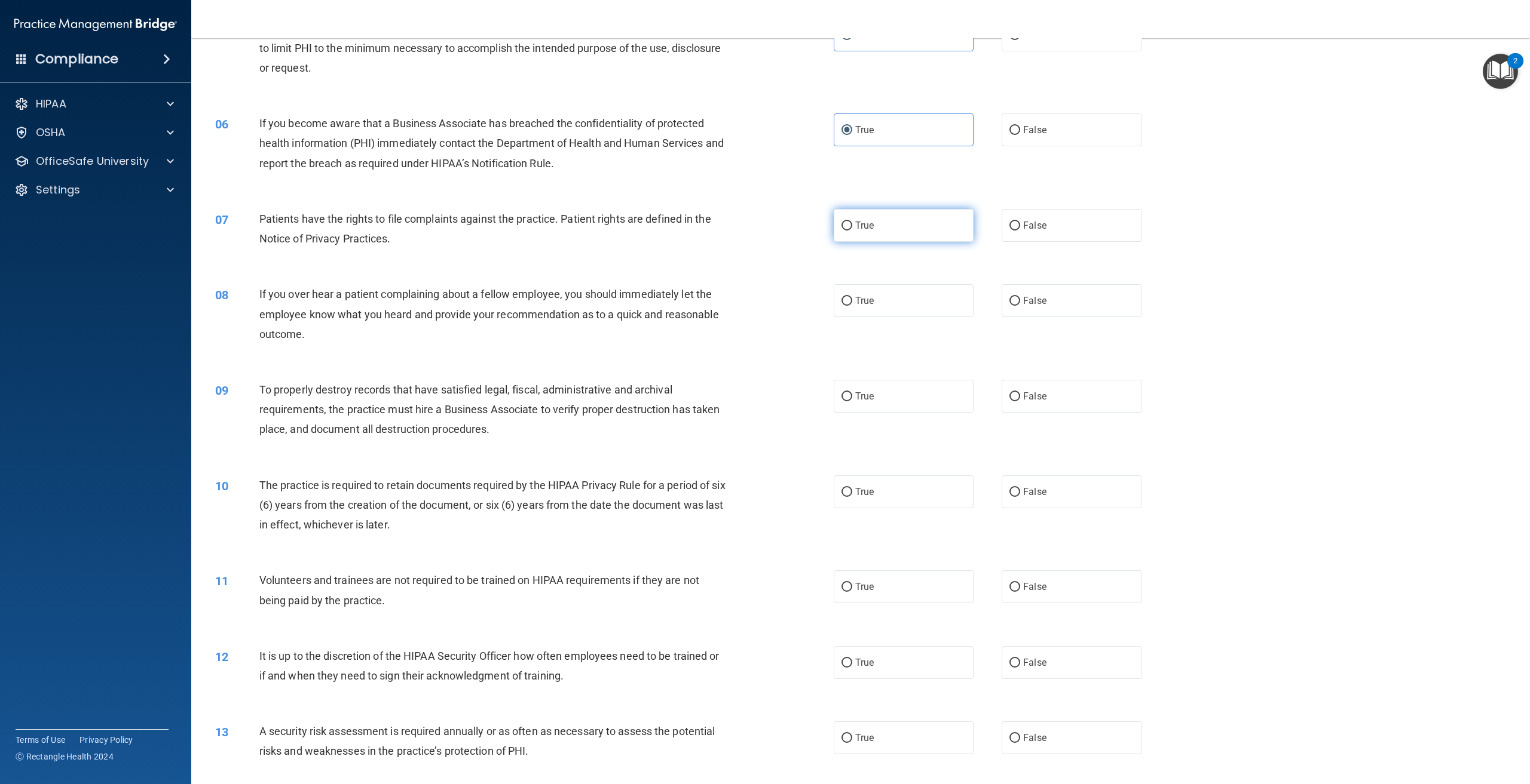
click at [907, 228] on label "True" at bounding box center [903, 226] width 140 height 33
click at [852, 228] on input "True" at bounding box center [847, 226] width 11 height 9
radio input "true"
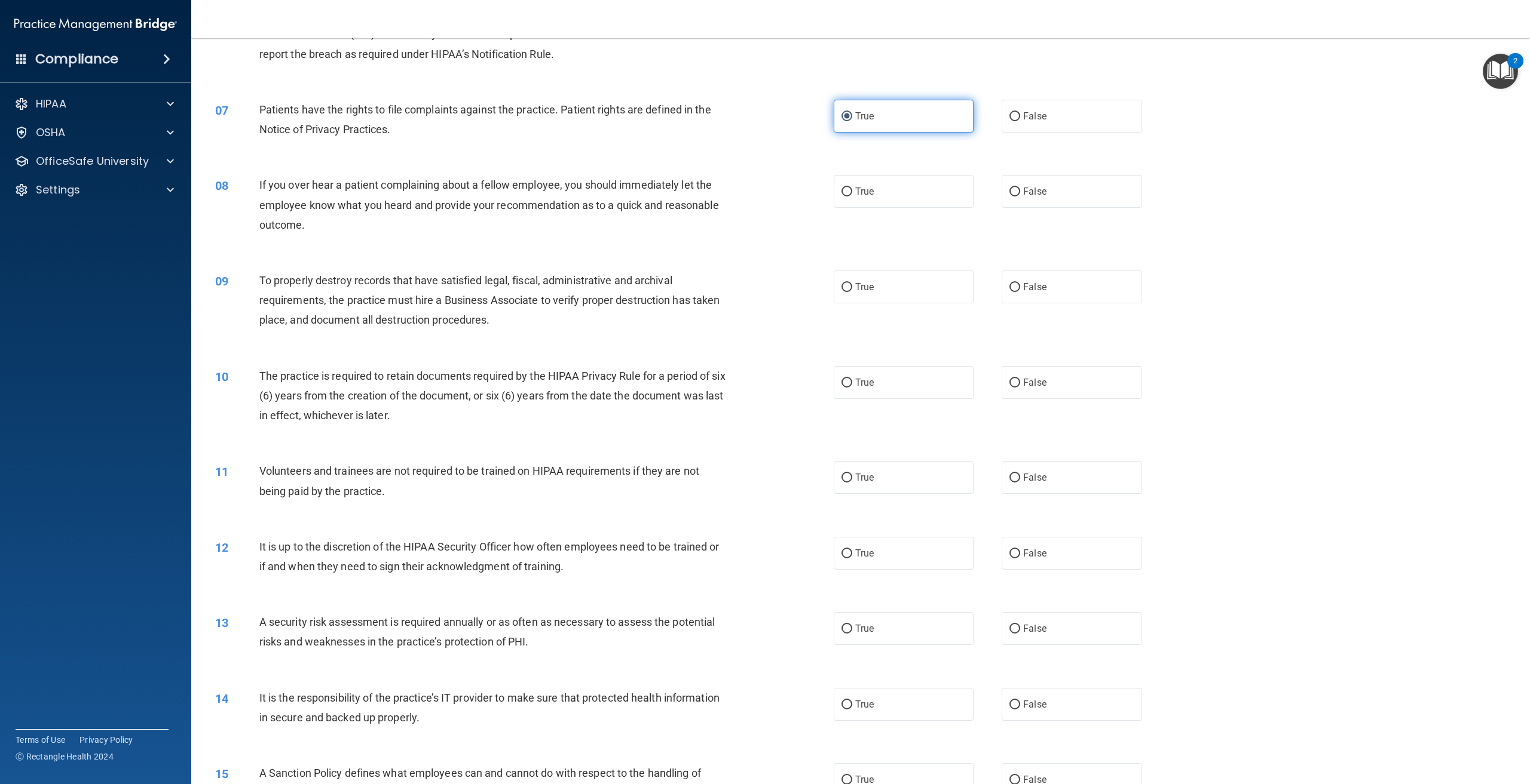
scroll to position [538, 0]
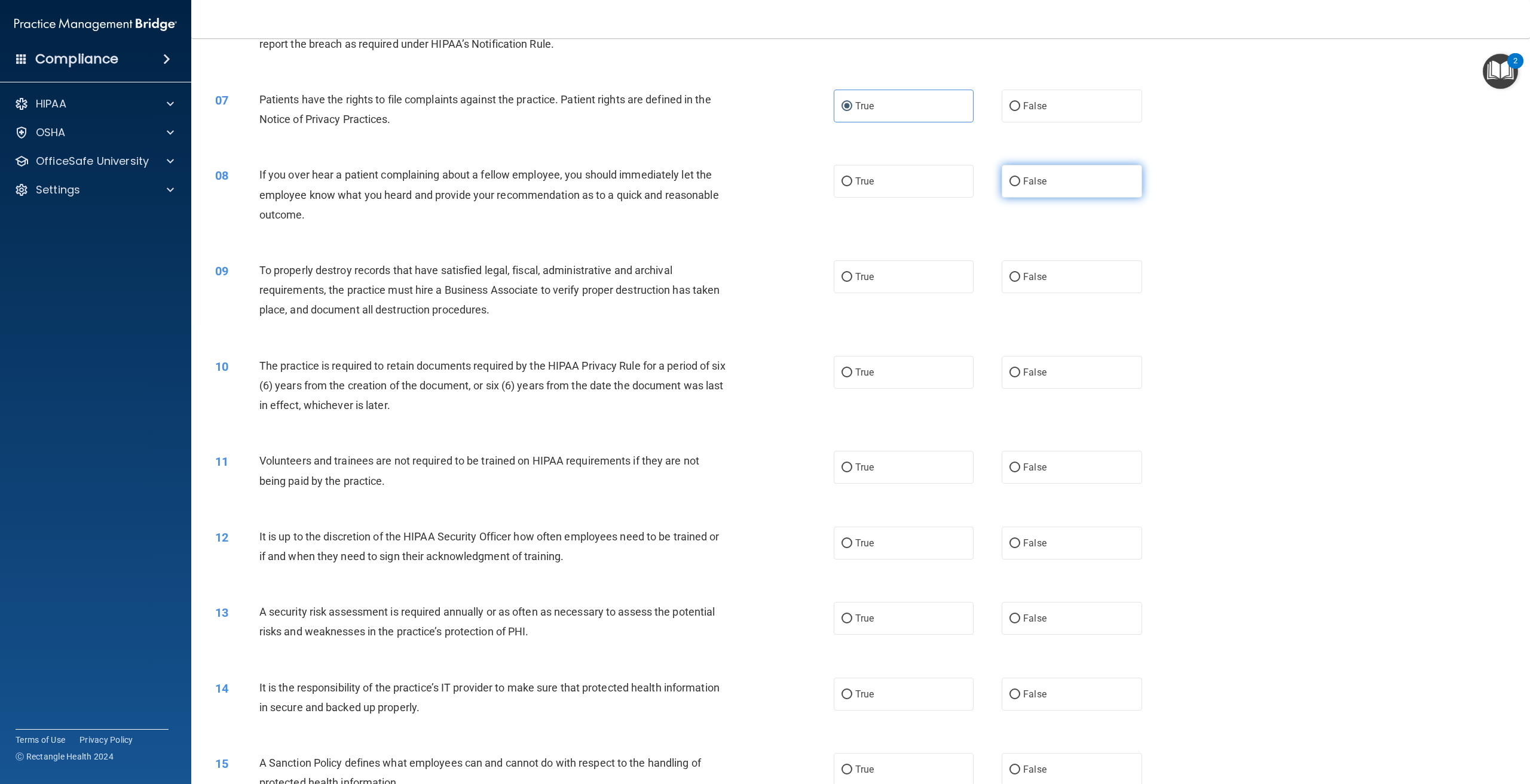
click at [1044, 190] on label "False" at bounding box center [1072, 181] width 140 height 33
click at [1020, 186] on input "False" at bounding box center [1014, 181] width 11 height 9
radio input "true"
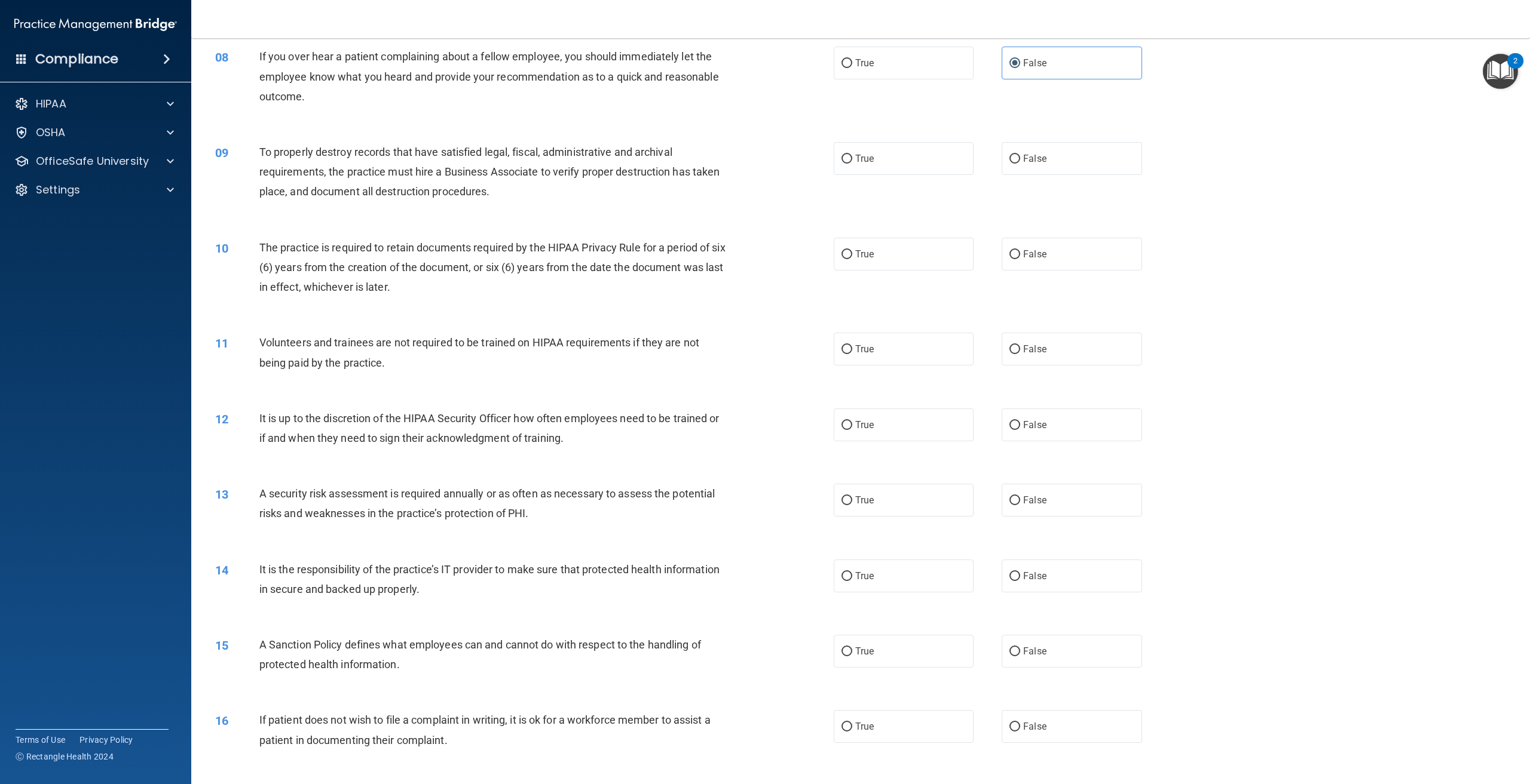
scroll to position [657, 0]
click at [1047, 163] on label "False" at bounding box center [1072, 158] width 140 height 33
click at [1020, 163] on input "False" at bounding box center [1014, 158] width 11 height 9
radio input "true"
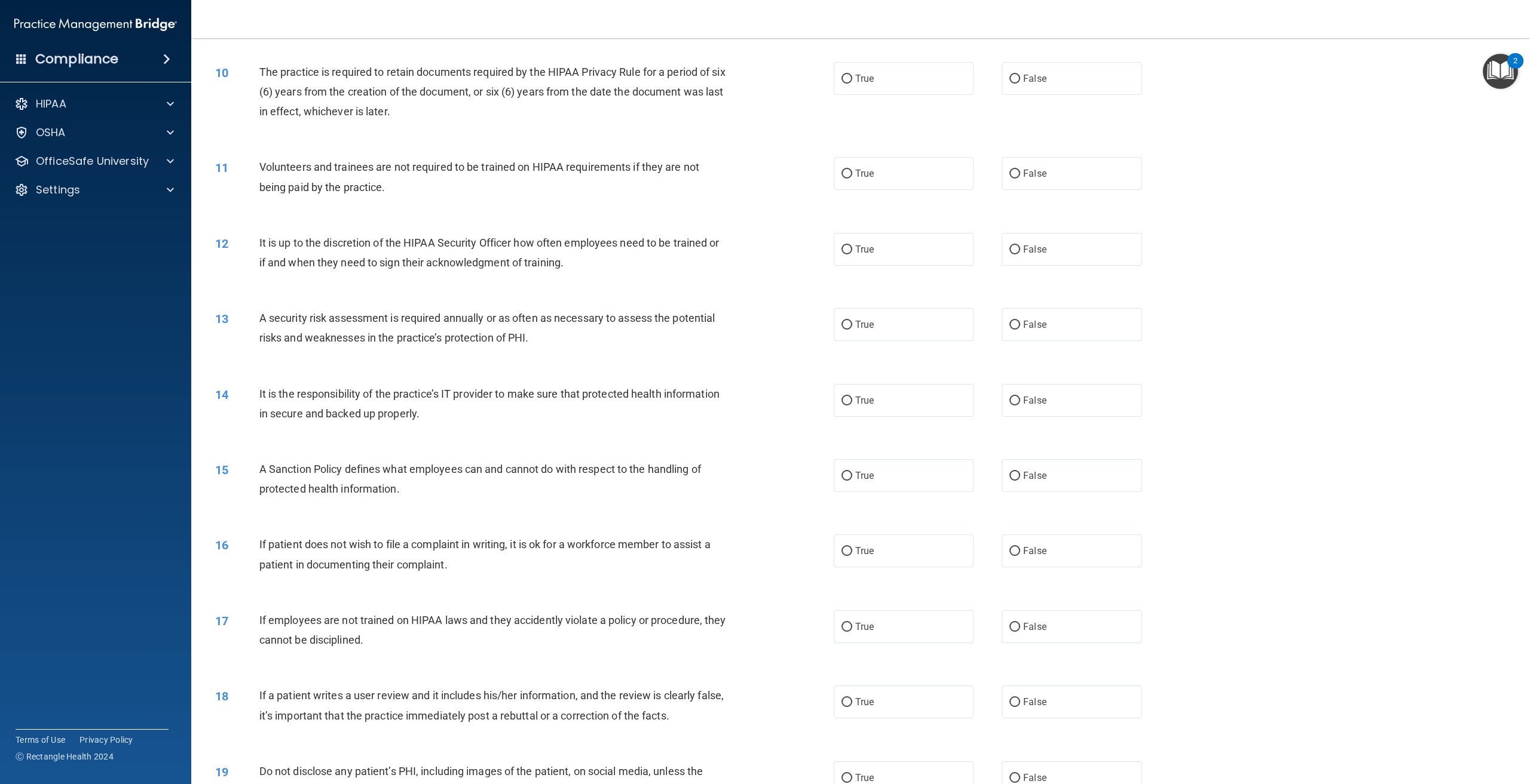
scroll to position [837, 0]
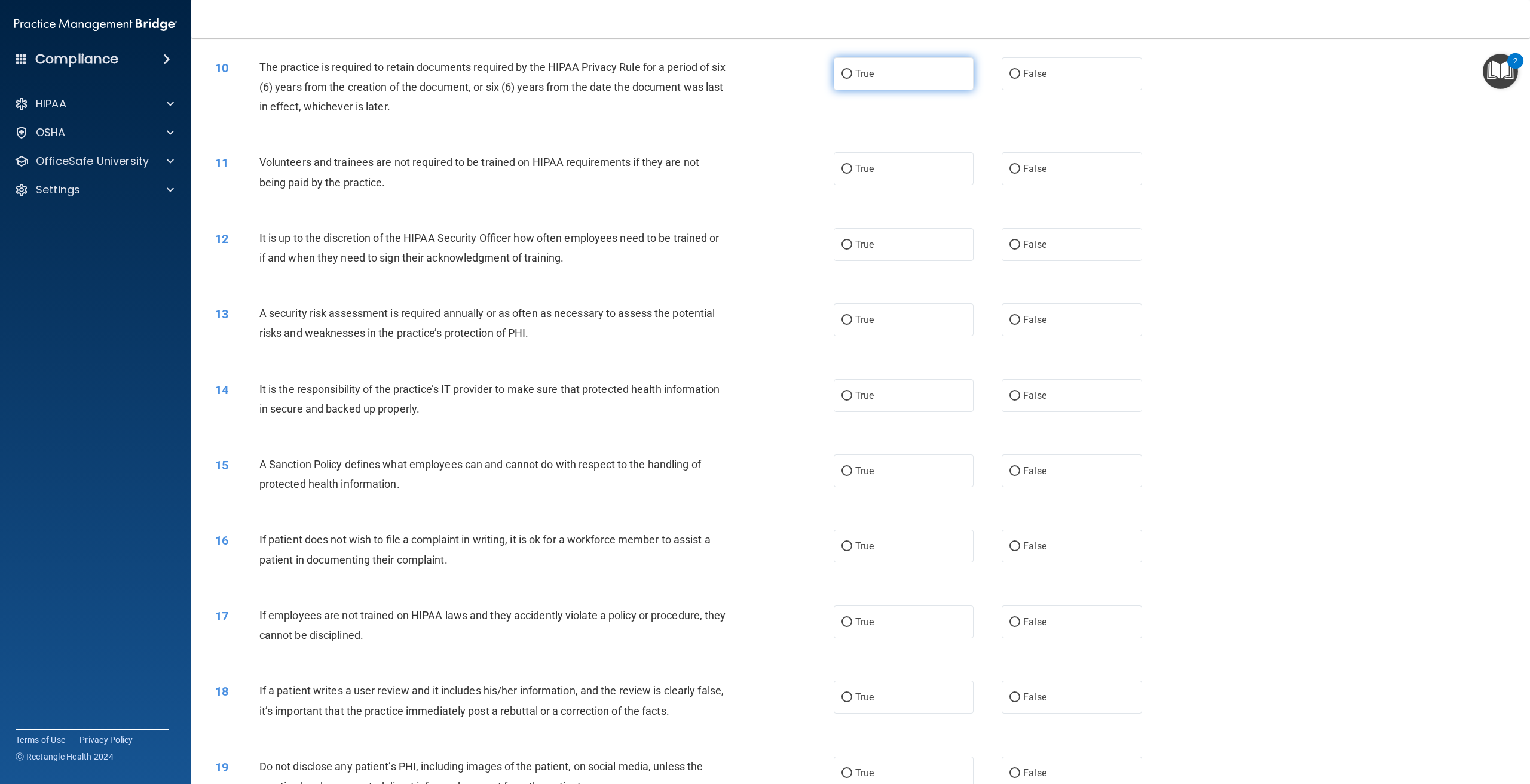
click at [931, 83] on label "True" at bounding box center [903, 74] width 140 height 33
click at [852, 79] on input "True" at bounding box center [847, 74] width 11 height 9
radio input "true"
drag, startPoint x: 436, startPoint y: 112, endPoint x: 417, endPoint y: 115, distance: 19.2
click at [403, 114] on div "The practice is required to retain documents required by the HIPAA Privacy Rule…" at bounding box center [498, 87] width 477 height 60
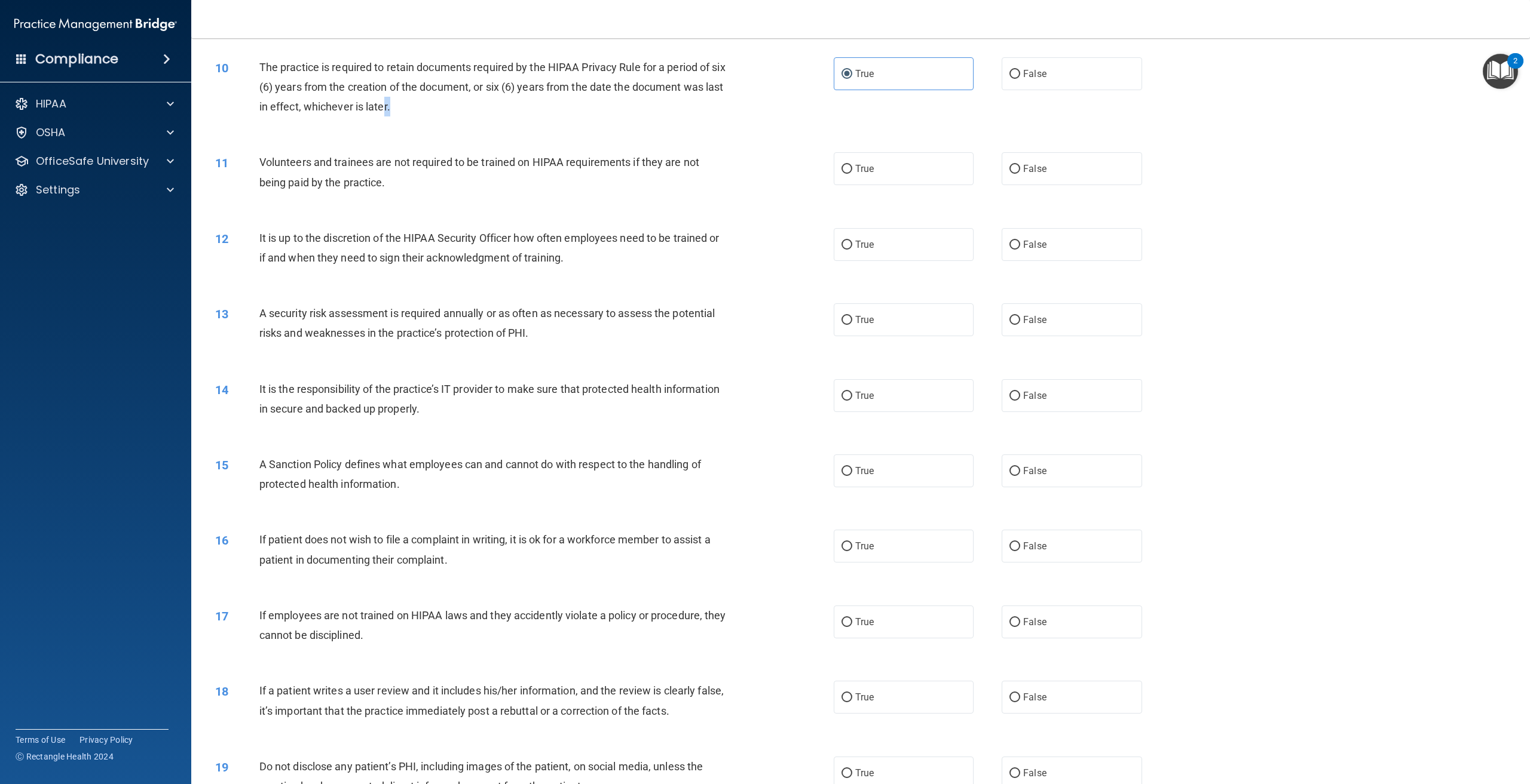
click at [464, 118] on div "10 The practice is required to retain documents required by the HIPAA Privacy R…" at bounding box center [524, 90] width 655 height 66
click at [1026, 182] on label "False" at bounding box center [1072, 169] width 140 height 33
click at [1020, 174] on input "False" at bounding box center [1014, 169] width 11 height 9
radio input "true"
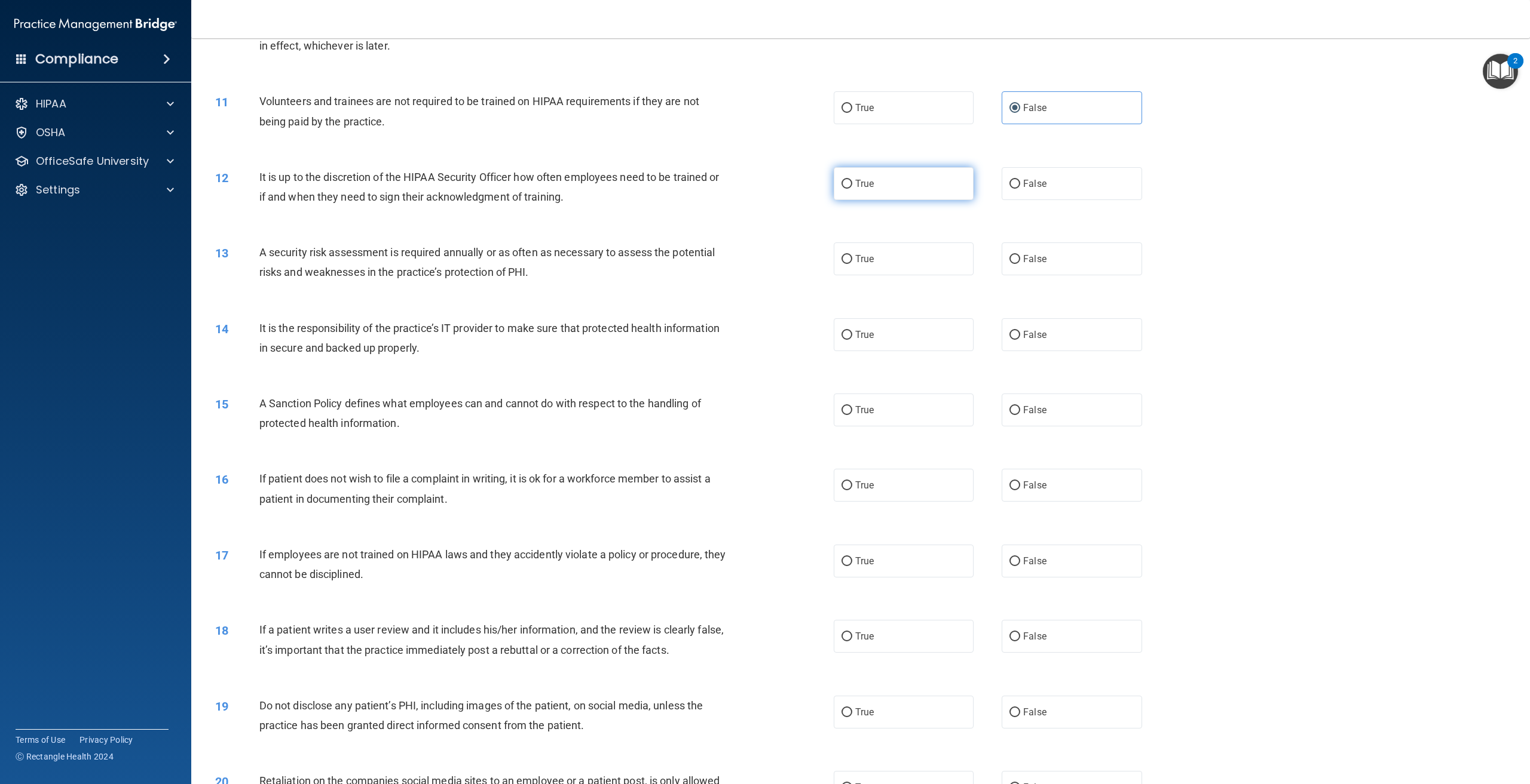
scroll to position [956, 0]
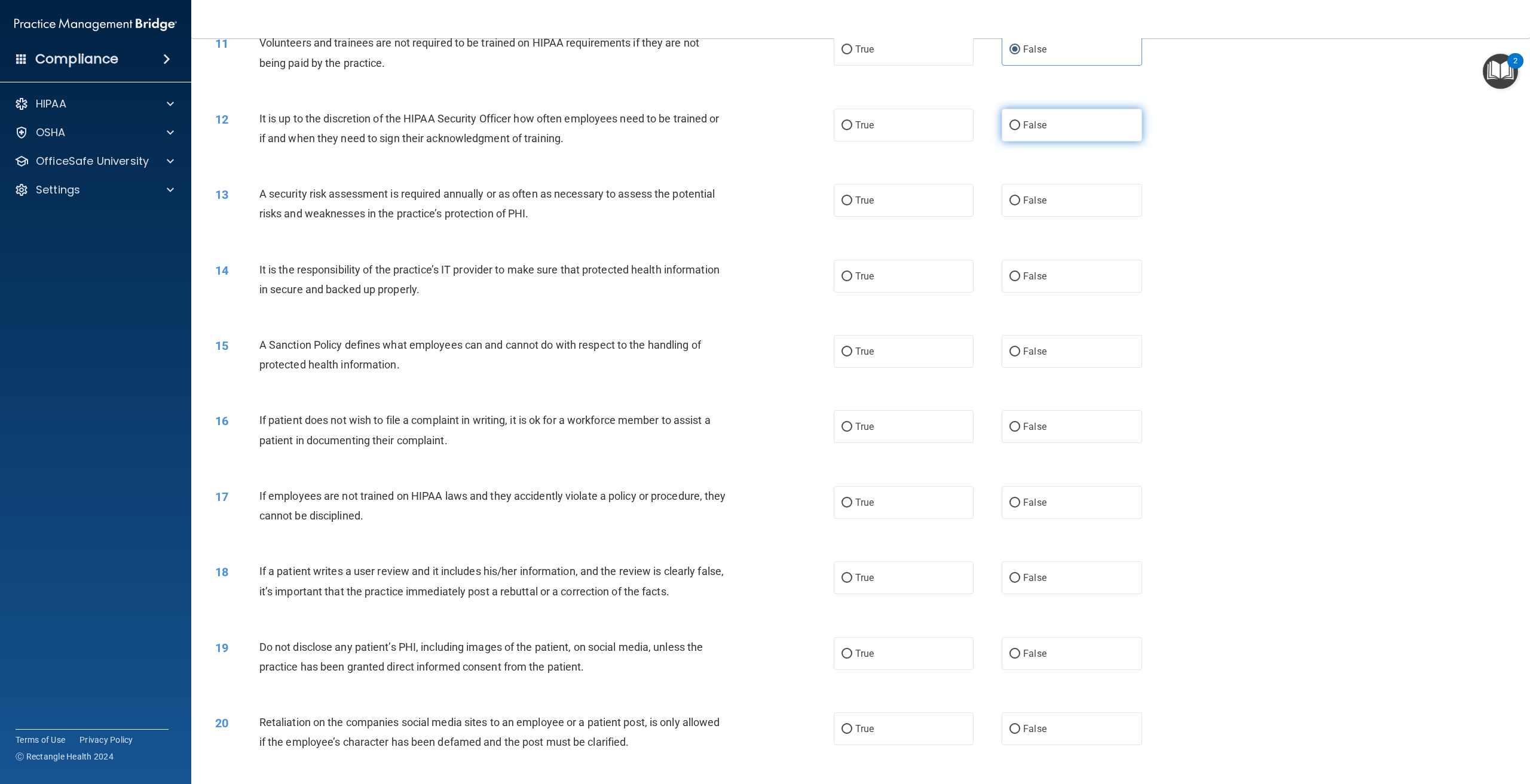
click at [1021, 135] on label "False" at bounding box center [1072, 125] width 140 height 33
click at [1020, 131] on input "False" at bounding box center [1014, 126] width 11 height 9
radio input "true"
click at [897, 206] on label "True" at bounding box center [903, 200] width 140 height 33
click at [852, 205] on input "True" at bounding box center [847, 200] width 11 height 9
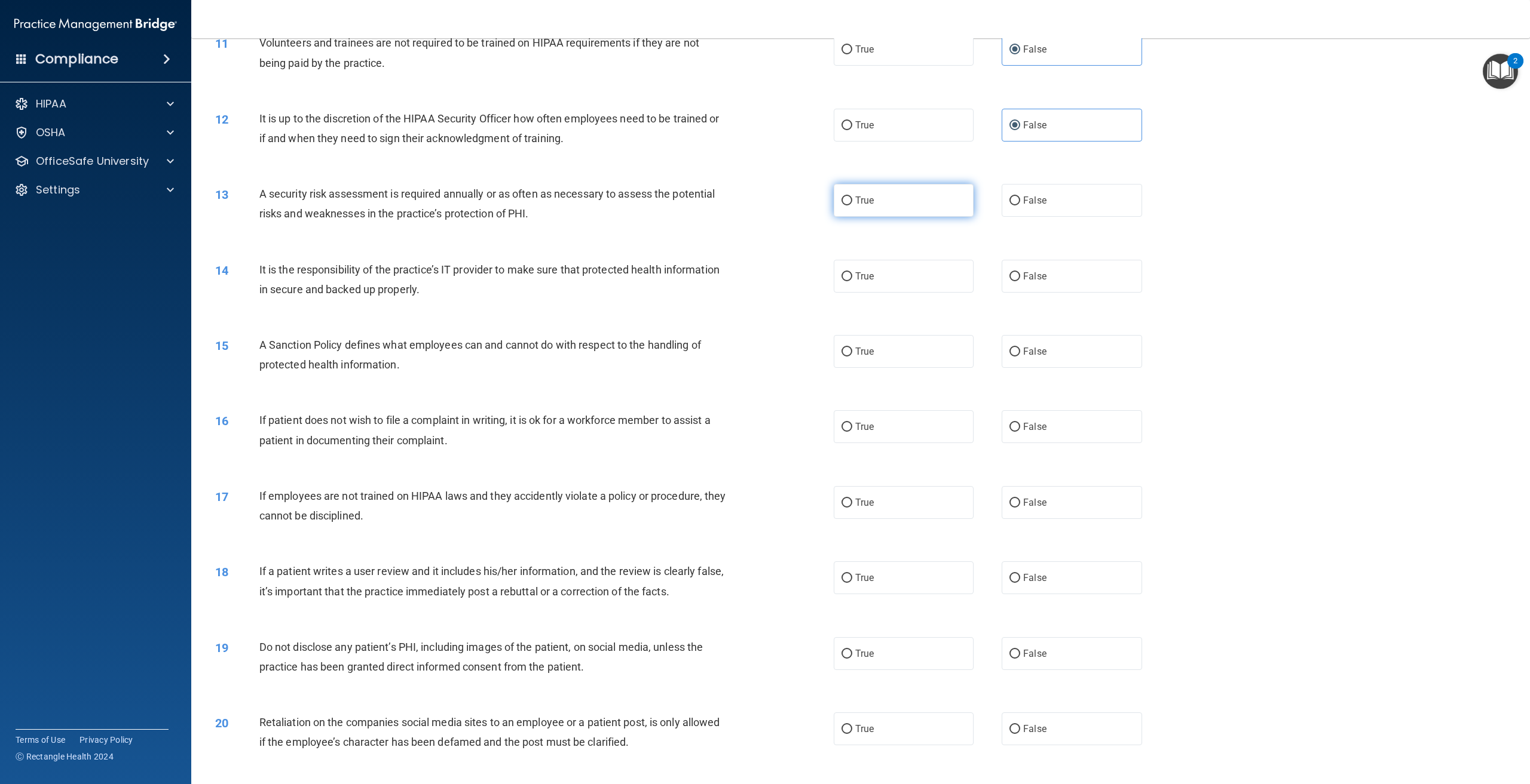
radio input "true"
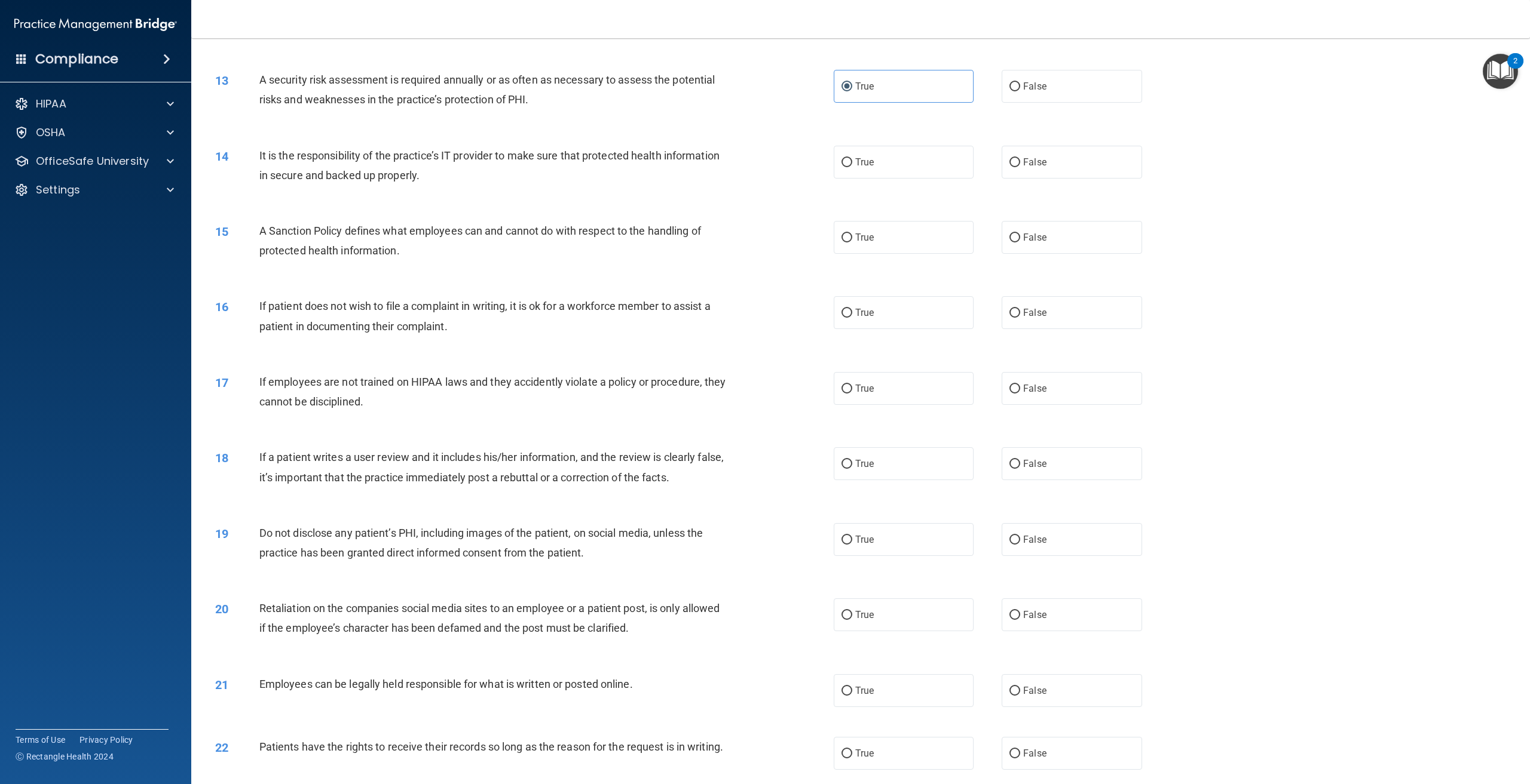
scroll to position [1075, 0]
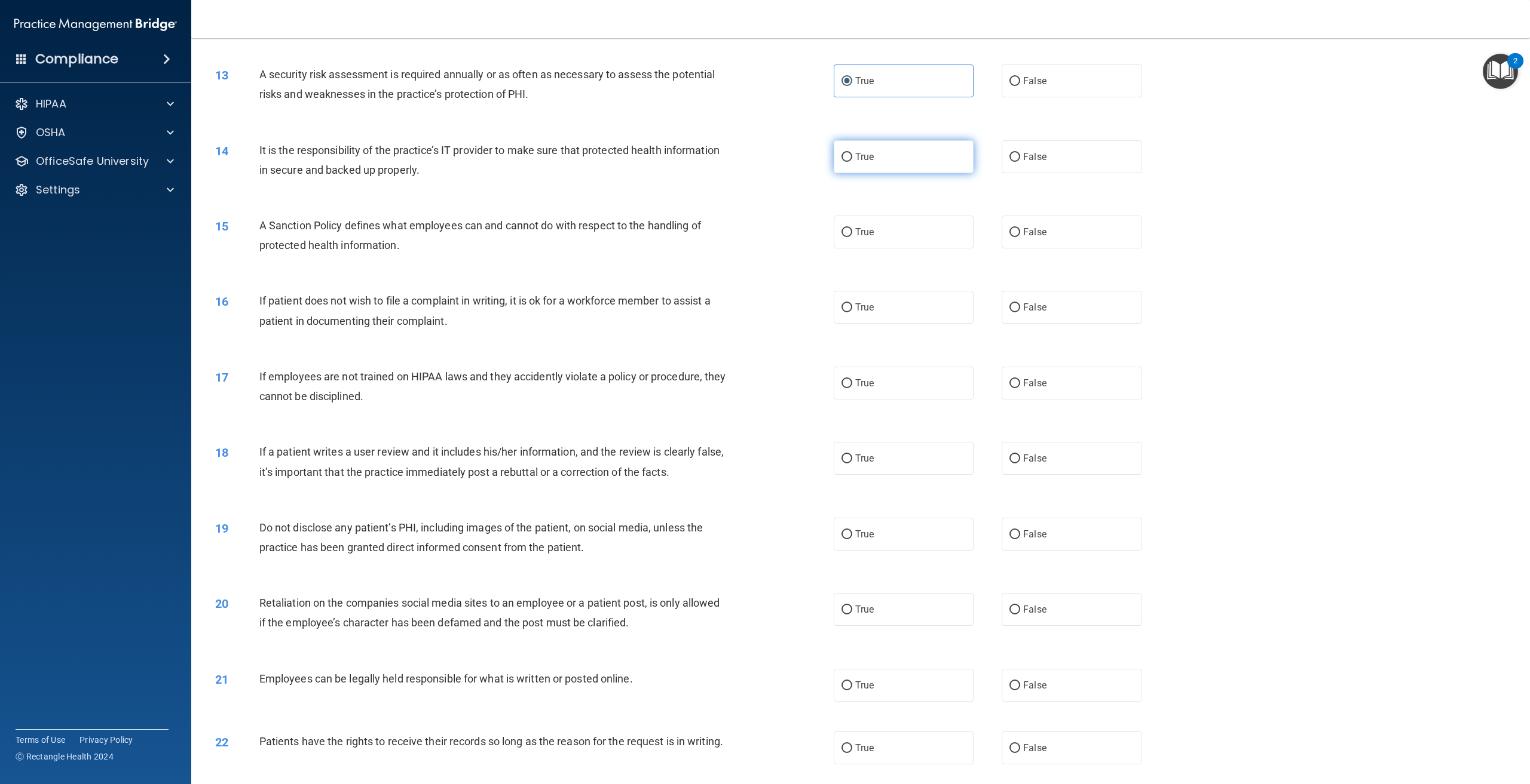
click at [888, 169] on label "True" at bounding box center [903, 157] width 140 height 33
click at [852, 162] on input "True" at bounding box center [847, 157] width 11 height 9
radio input "true"
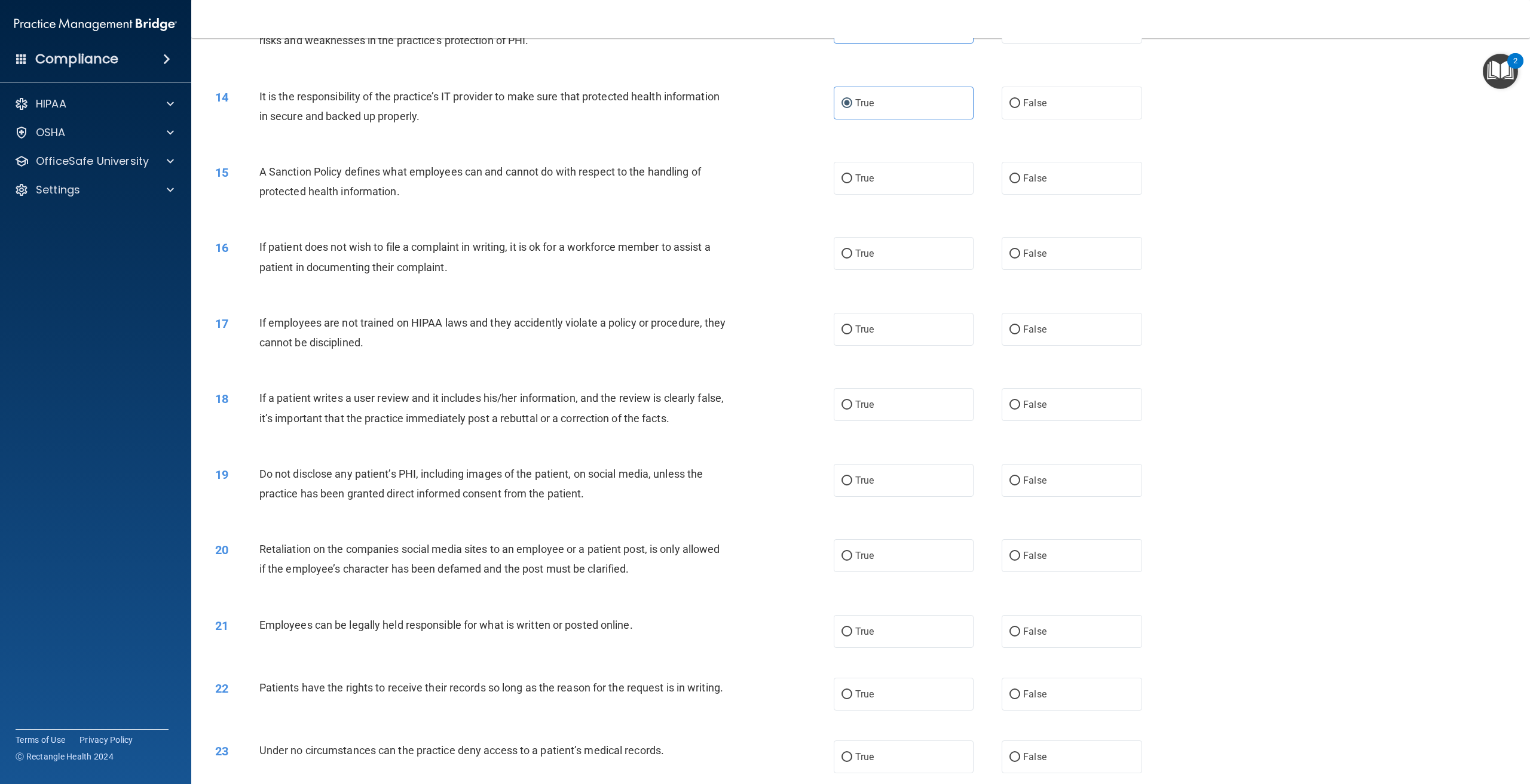
scroll to position [1194, 0]
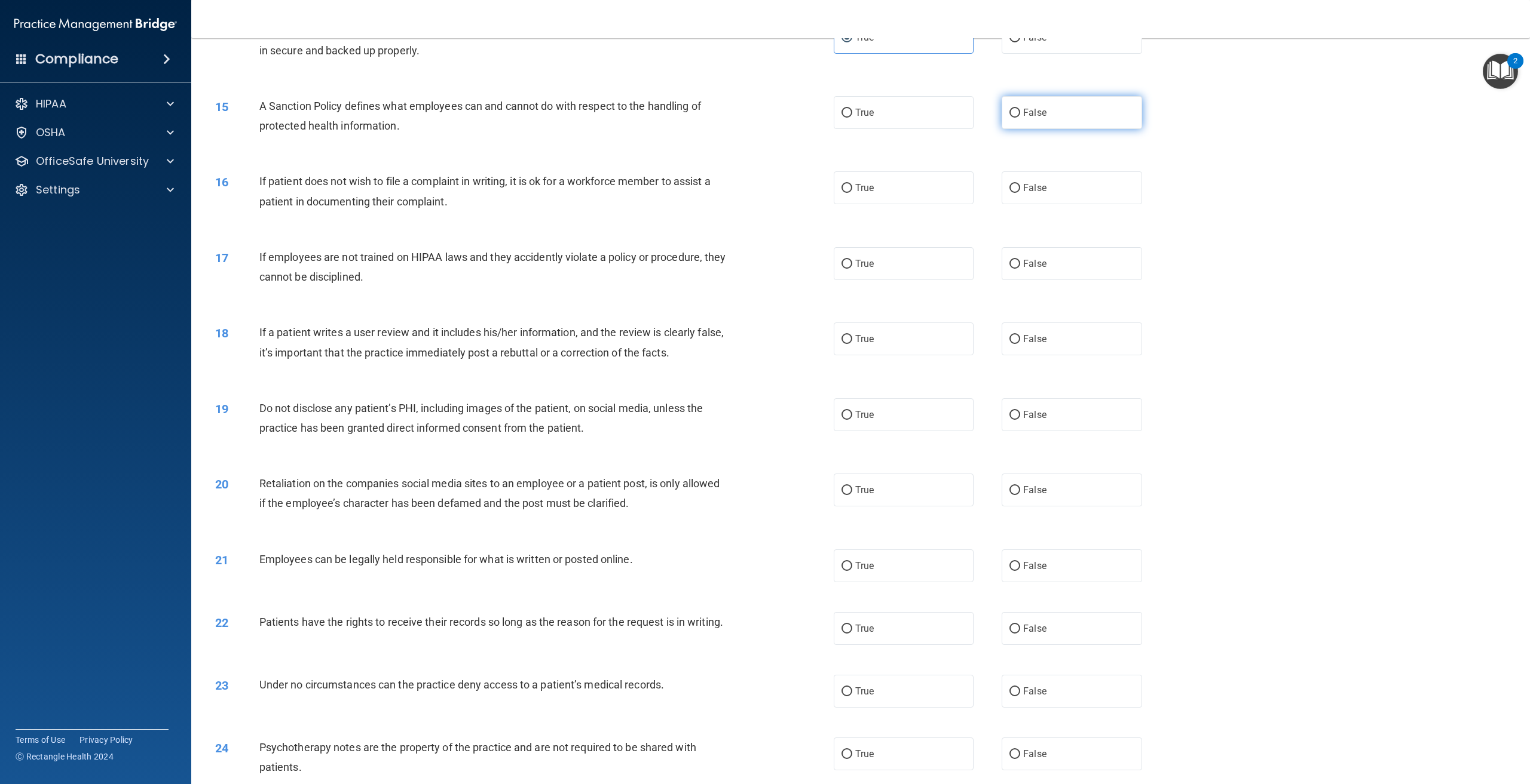
click at [1002, 120] on label "False" at bounding box center [1072, 112] width 140 height 33
click at [1009, 117] on input "False" at bounding box center [1014, 112] width 11 height 9
radio input "true"
click at [897, 117] on label "True" at bounding box center [903, 112] width 140 height 33
click at [852, 117] on input "True" at bounding box center [847, 112] width 11 height 9
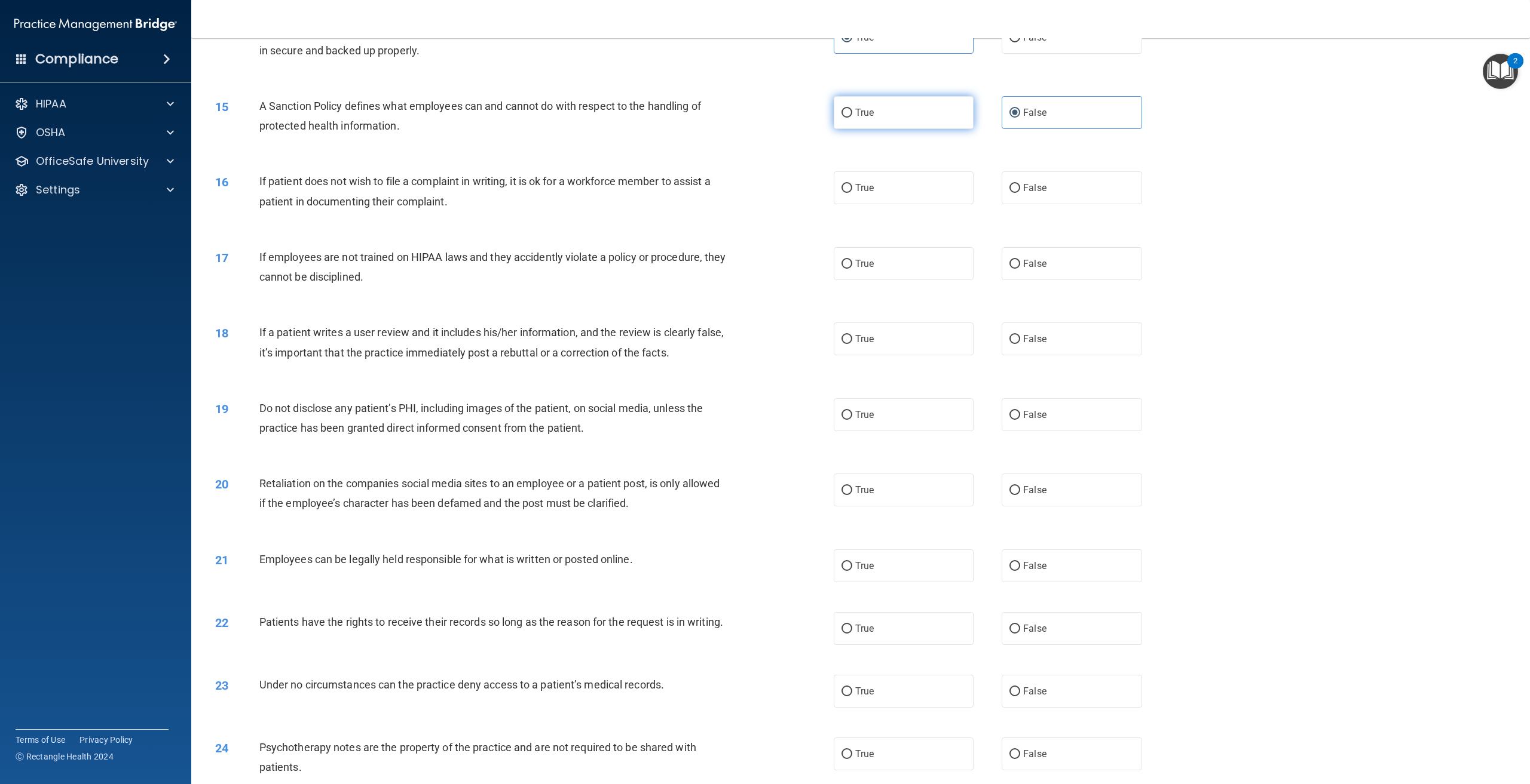
radio input "true"
radio input "false"
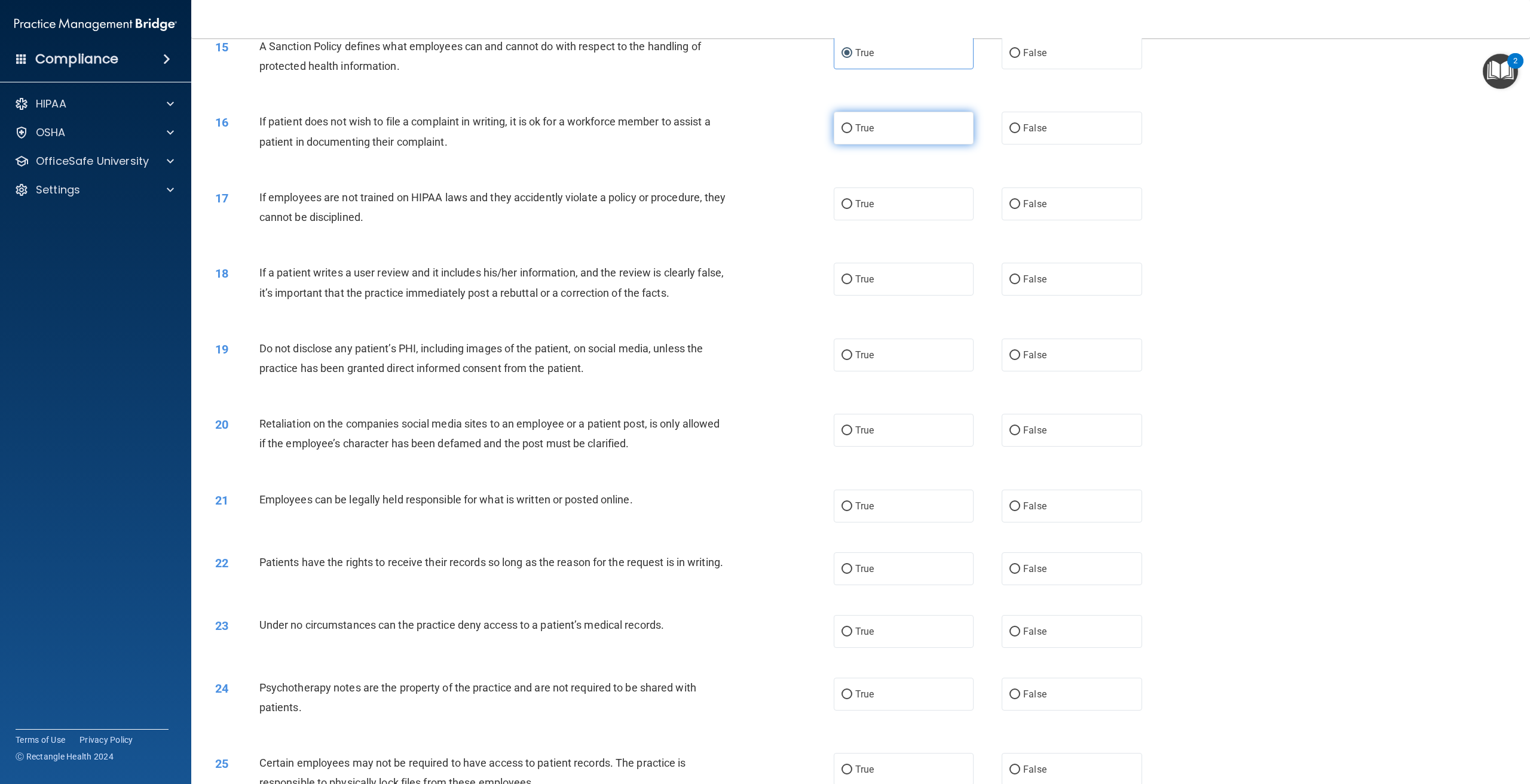
click at [920, 137] on label "True" at bounding box center [903, 128] width 140 height 33
click at [852, 133] on input "True" at bounding box center [847, 128] width 11 height 9
radio input "true"
click at [1092, 216] on label "False" at bounding box center [1072, 204] width 140 height 33
click at [1020, 209] on input "False" at bounding box center [1014, 204] width 11 height 9
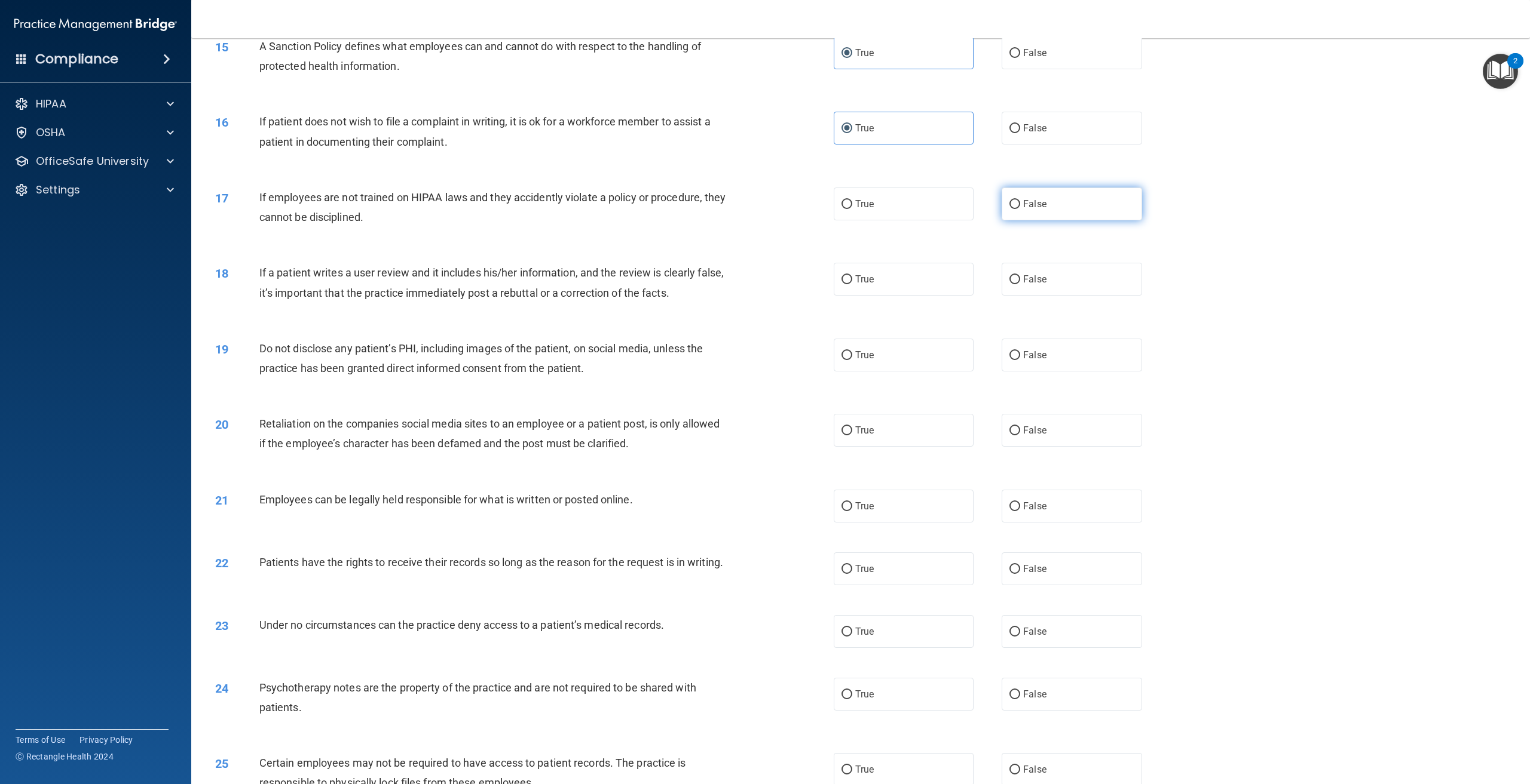
radio input "true"
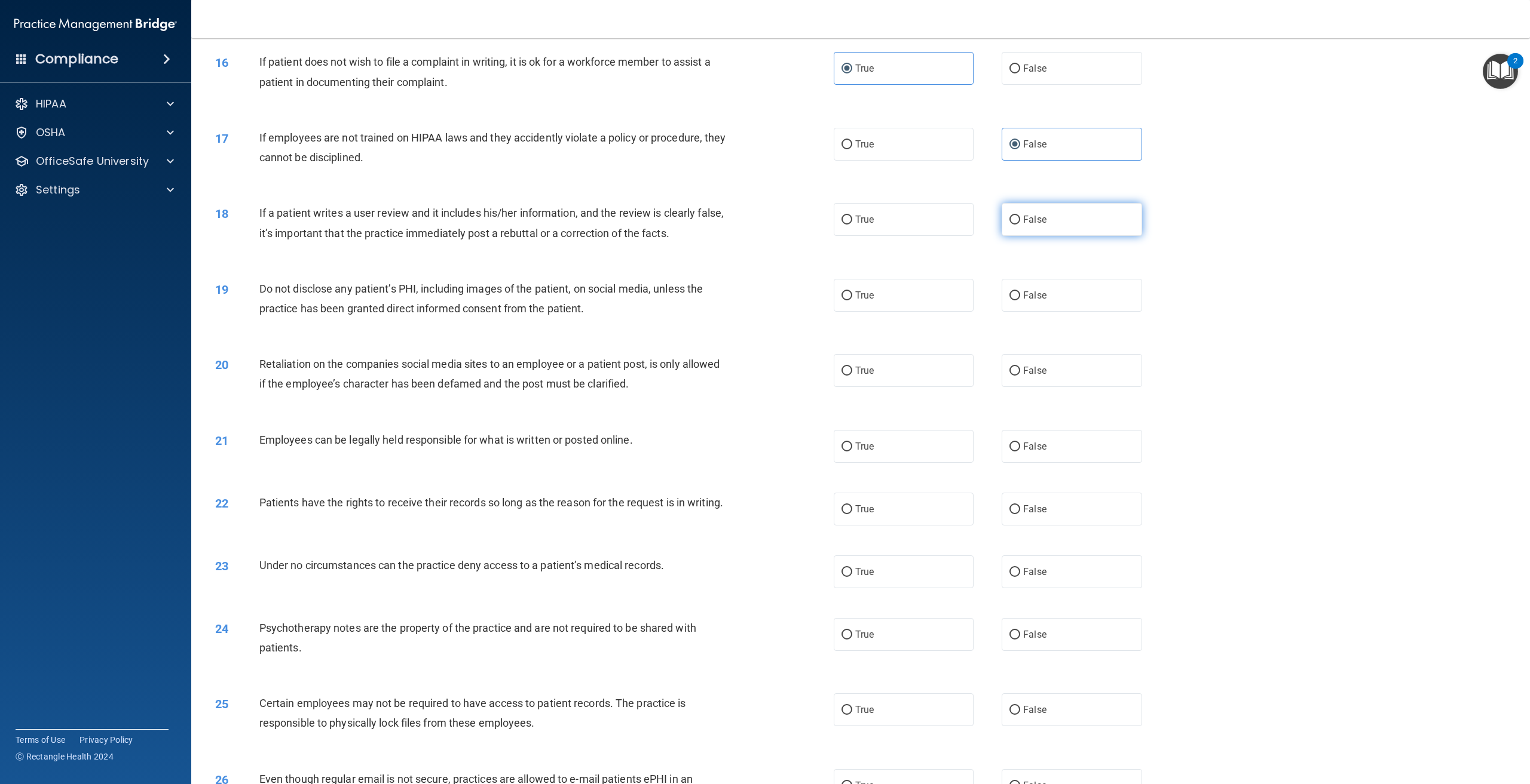
click at [1064, 228] on label "False" at bounding box center [1072, 219] width 140 height 33
click at [1020, 225] on input "False" at bounding box center [1014, 220] width 11 height 9
radio input "true"
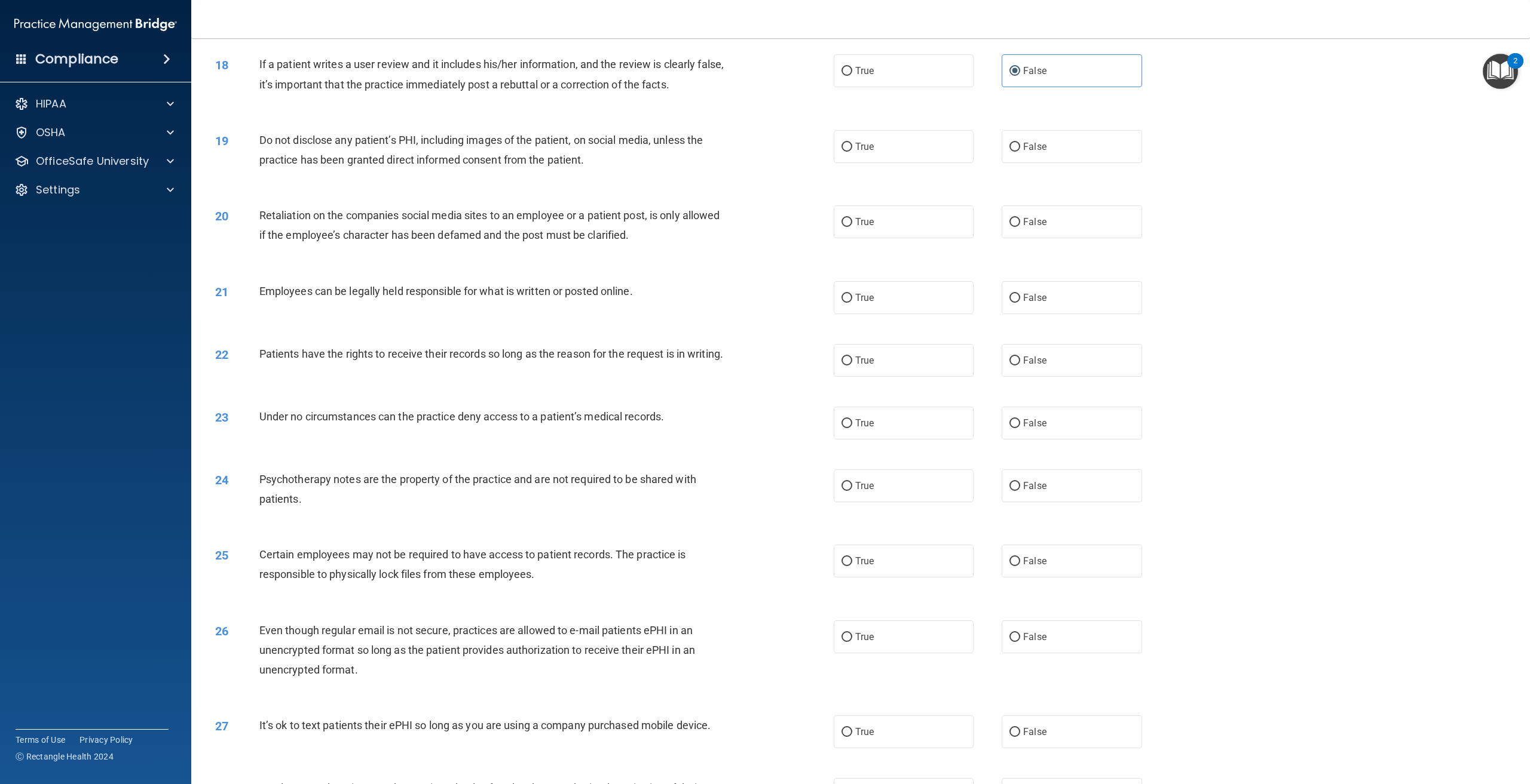
scroll to position [1493, 0]
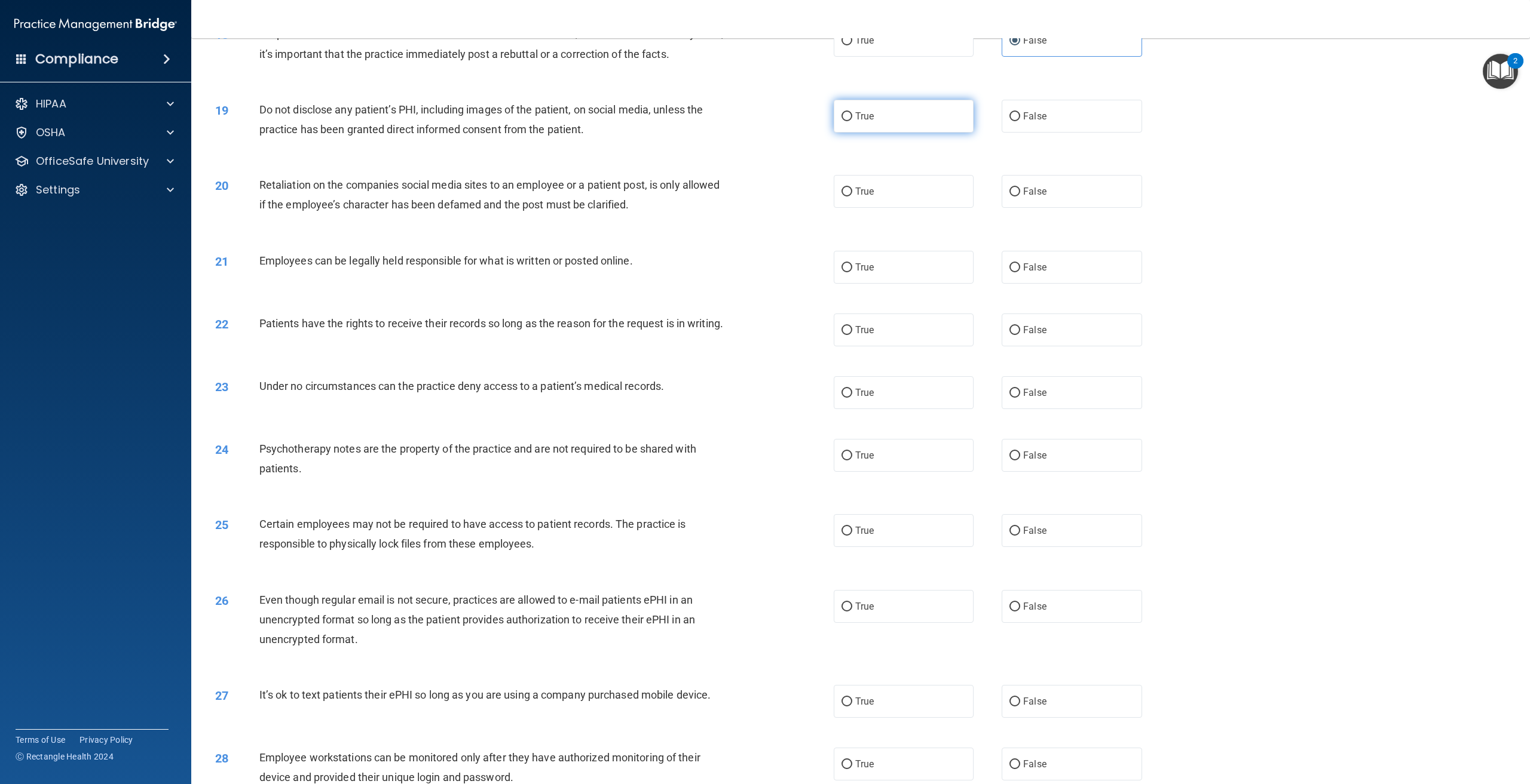
click at [835, 110] on label "True" at bounding box center [903, 117] width 140 height 33
click at [842, 112] on input "True" at bounding box center [847, 117] width 11 height 9
radio input "true"
click at [1009, 188] on input "False" at bounding box center [1014, 192] width 11 height 9
radio input "true"
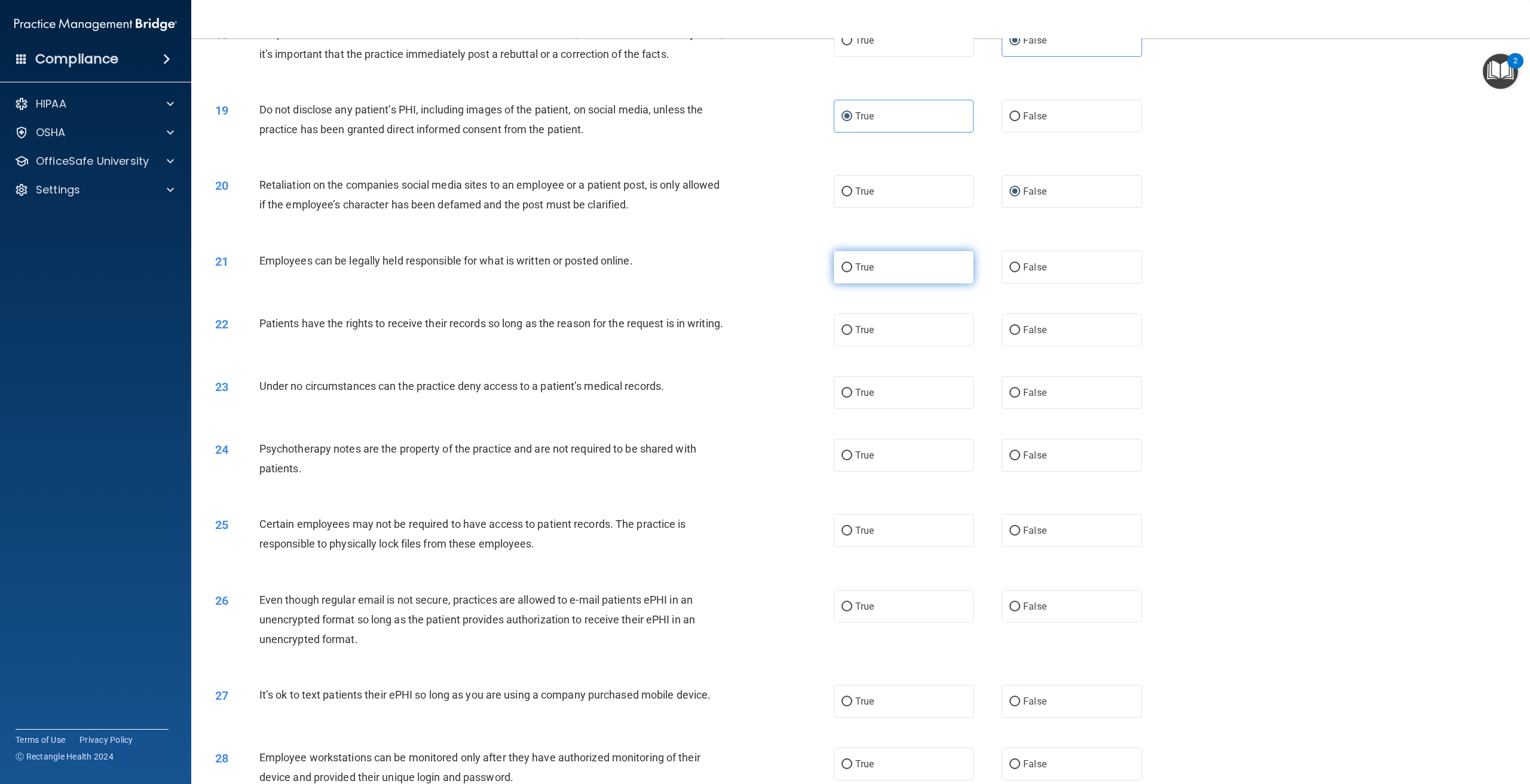
click at [849, 266] on label "True" at bounding box center [903, 268] width 140 height 33
click at [849, 266] on input "True" at bounding box center [847, 268] width 11 height 9
radio input "true"
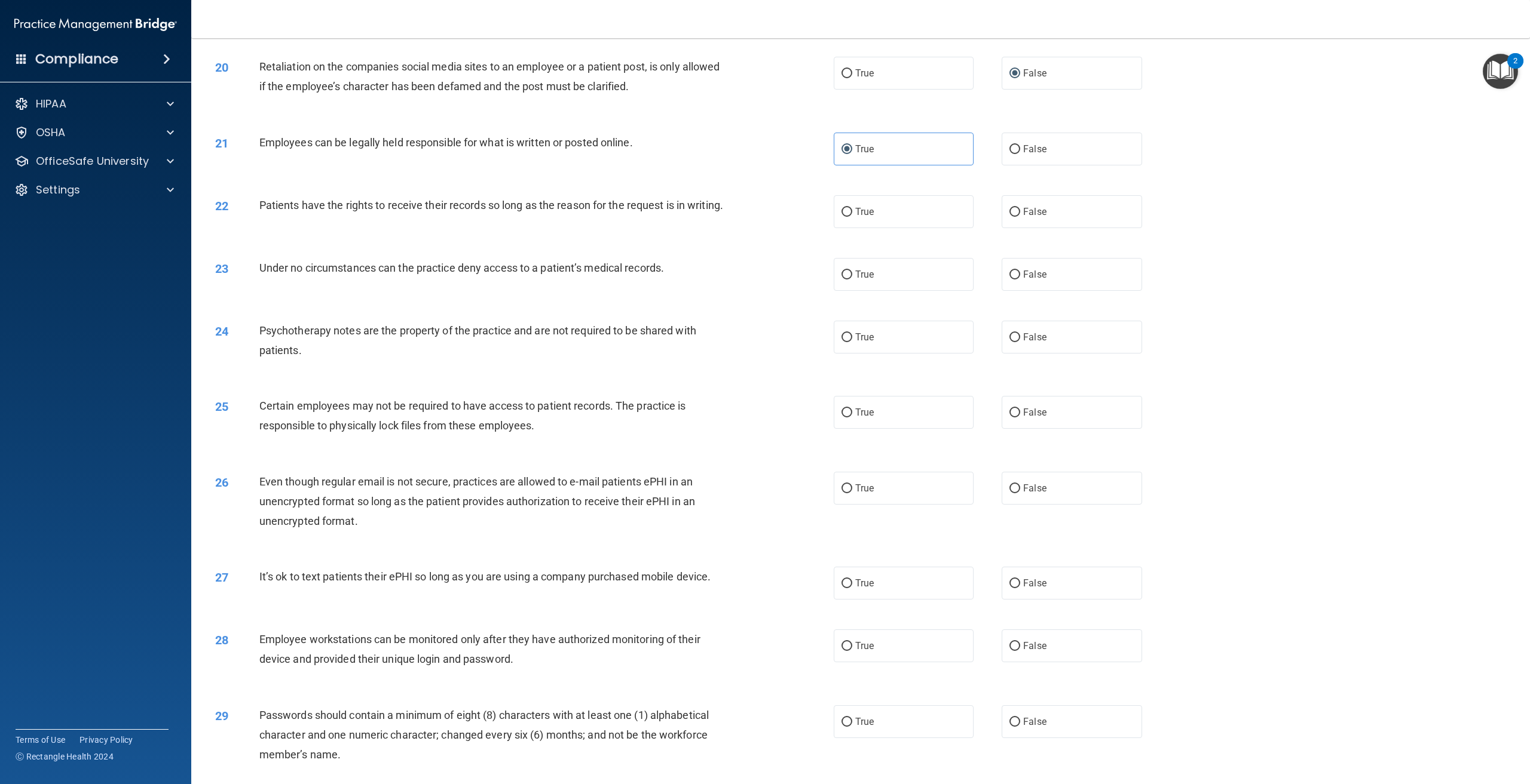
scroll to position [1613, 0]
click at [889, 221] on label "True" at bounding box center [903, 211] width 140 height 33
click at [852, 216] on input "True" at bounding box center [847, 211] width 11 height 9
radio input "true"
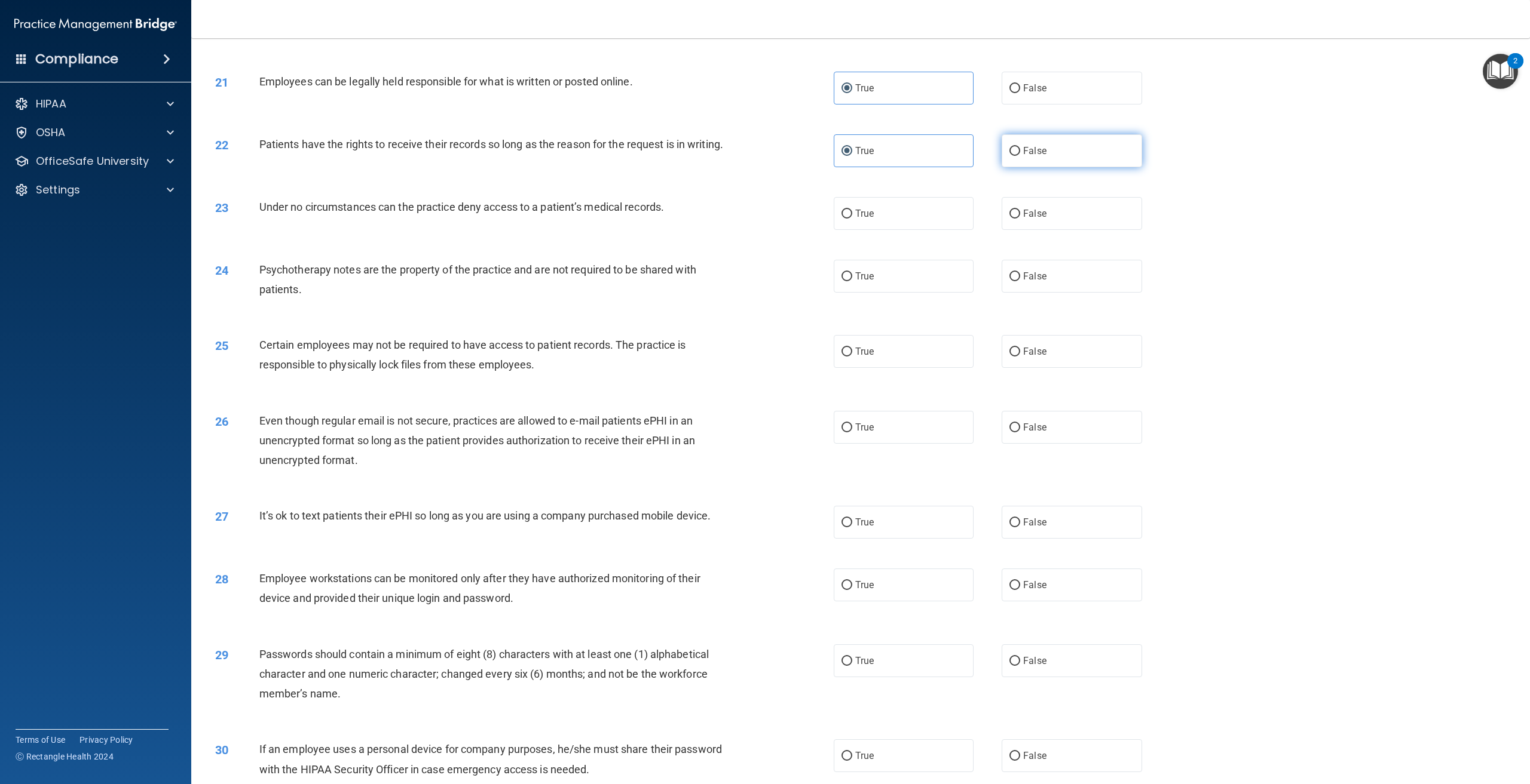
click at [1002, 145] on label "False" at bounding box center [1072, 151] width 140 height 33
click at [1009, 147] on input "False" at bounding box center [1014, 151] width 11 height 9
radio input "true"
radio input "false"
click at [881, 226] on label "True" at bounding box center [903, 213] width 140 height 33
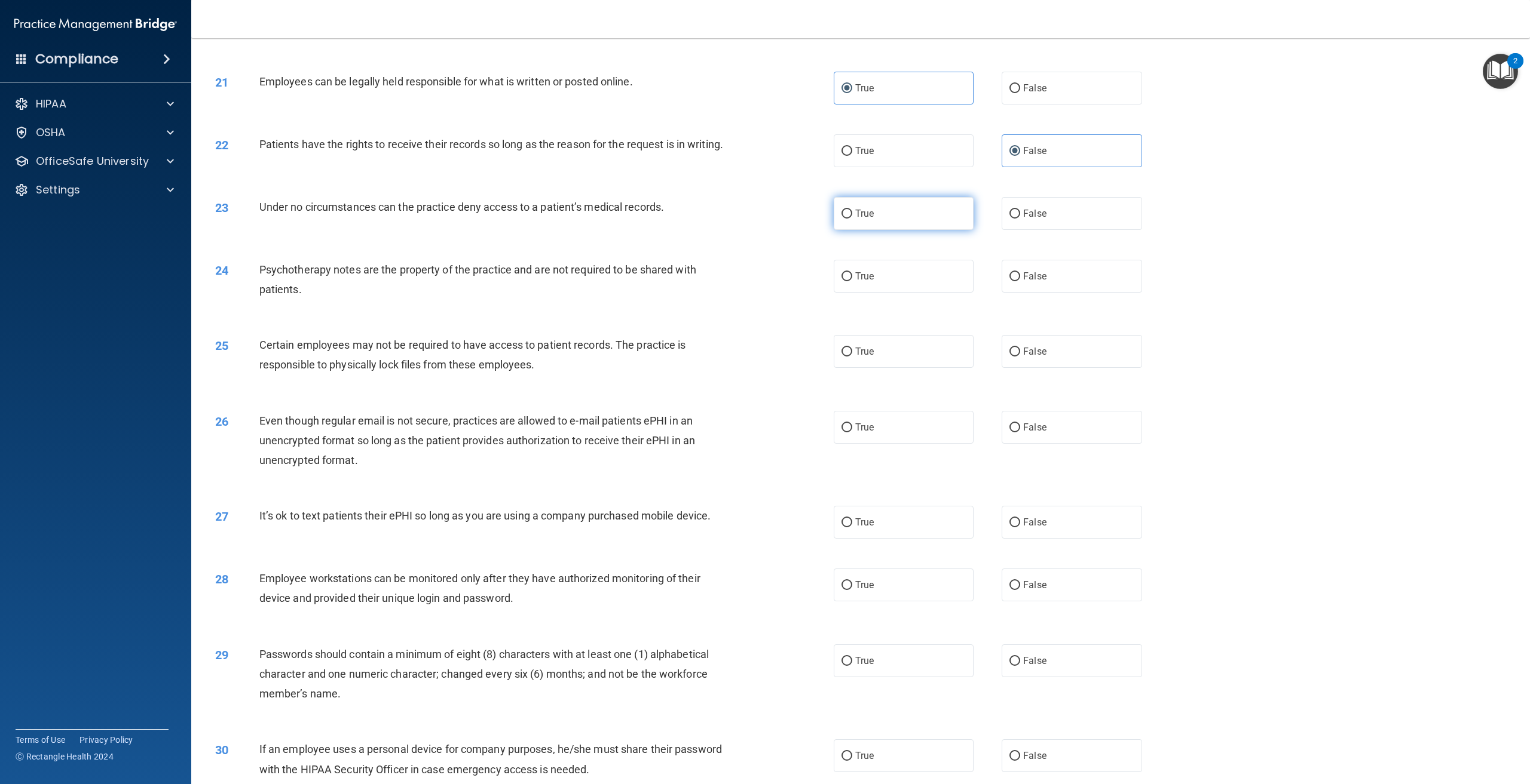
click at [852, 218] on input "True" at bounding box center [847, 213] width 11 height 9
radio input "true"
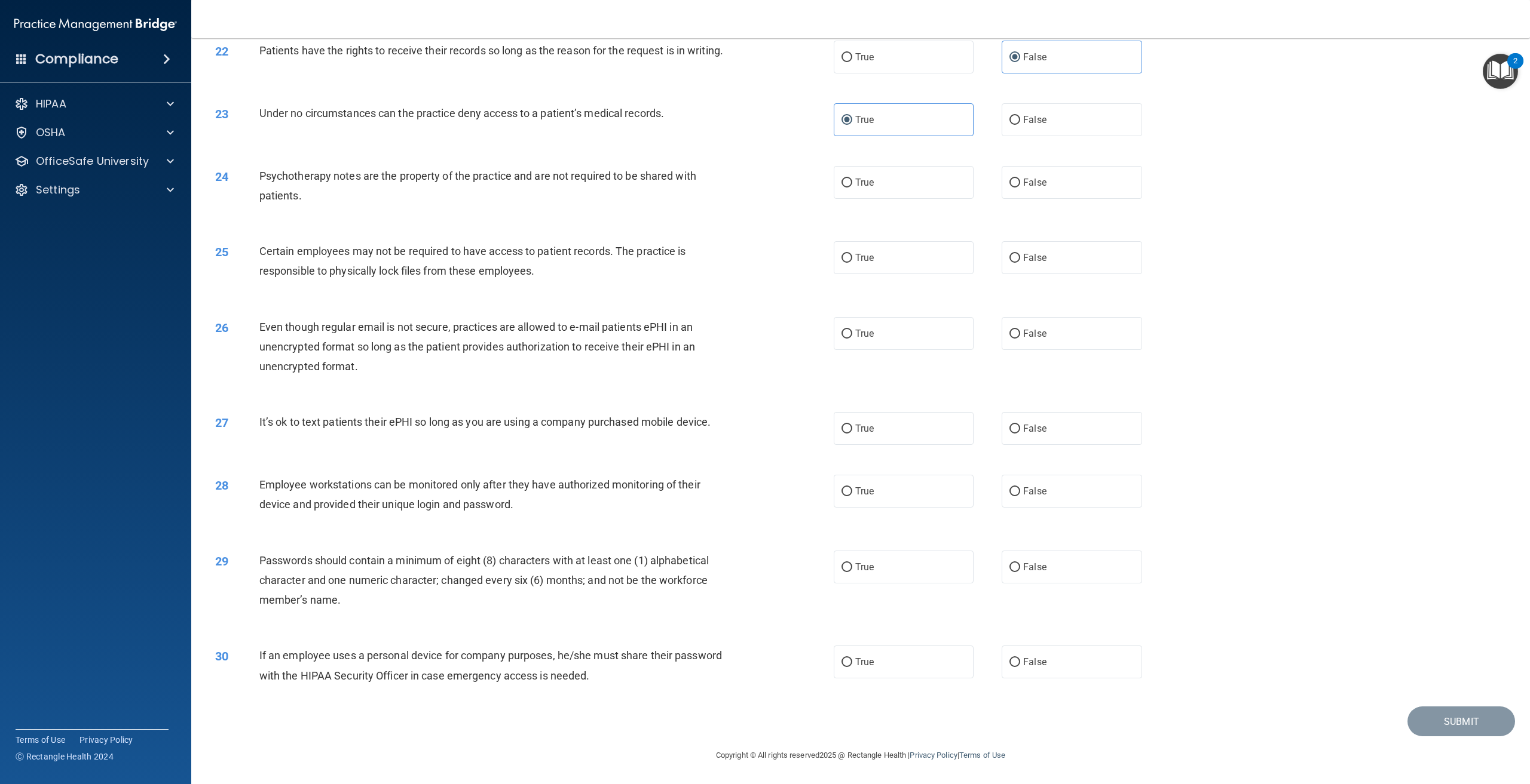
scroll to position [1780, 0]
click at [1057, 194] on label "False" at bounding box center [1072, 182] width 140 height 33
click at [1020, 188] on input "False" at bounding box center [1014, 183] width 11 height 9
radio input "true"
click at [961, 271] on label "True" at bounding box center [903, 258] width 140 height 33
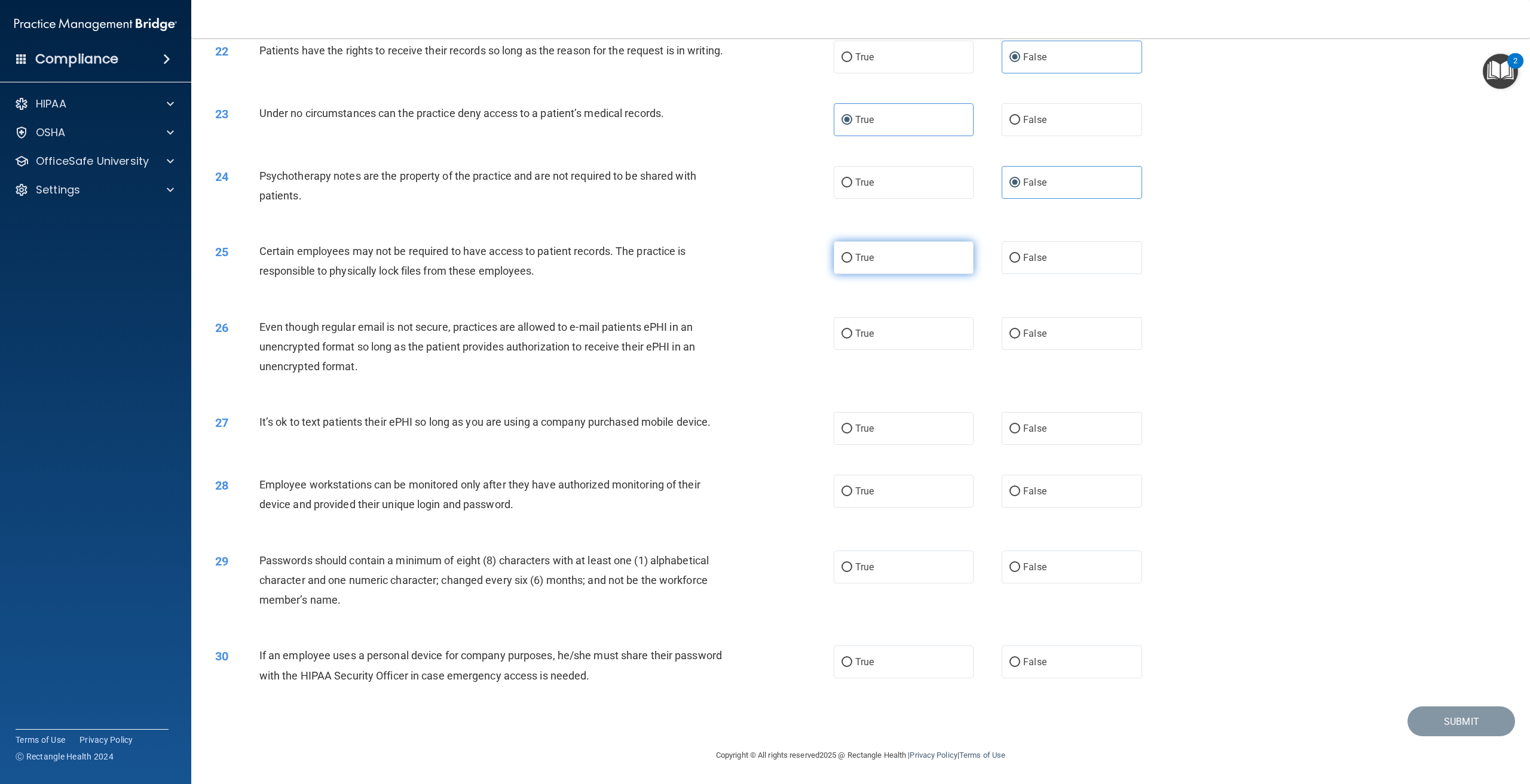
click at [852, 263] on input "True" at bounding box center [847, 258] width 11 height 9
radio input "true"
click at [1025, 334] on span "False" at bounding box center [1035, 334] width 23 height 11
click at [1020, 334] on input "False" at bounding box center [1014, 334] width 11 height 9
radio input "true"
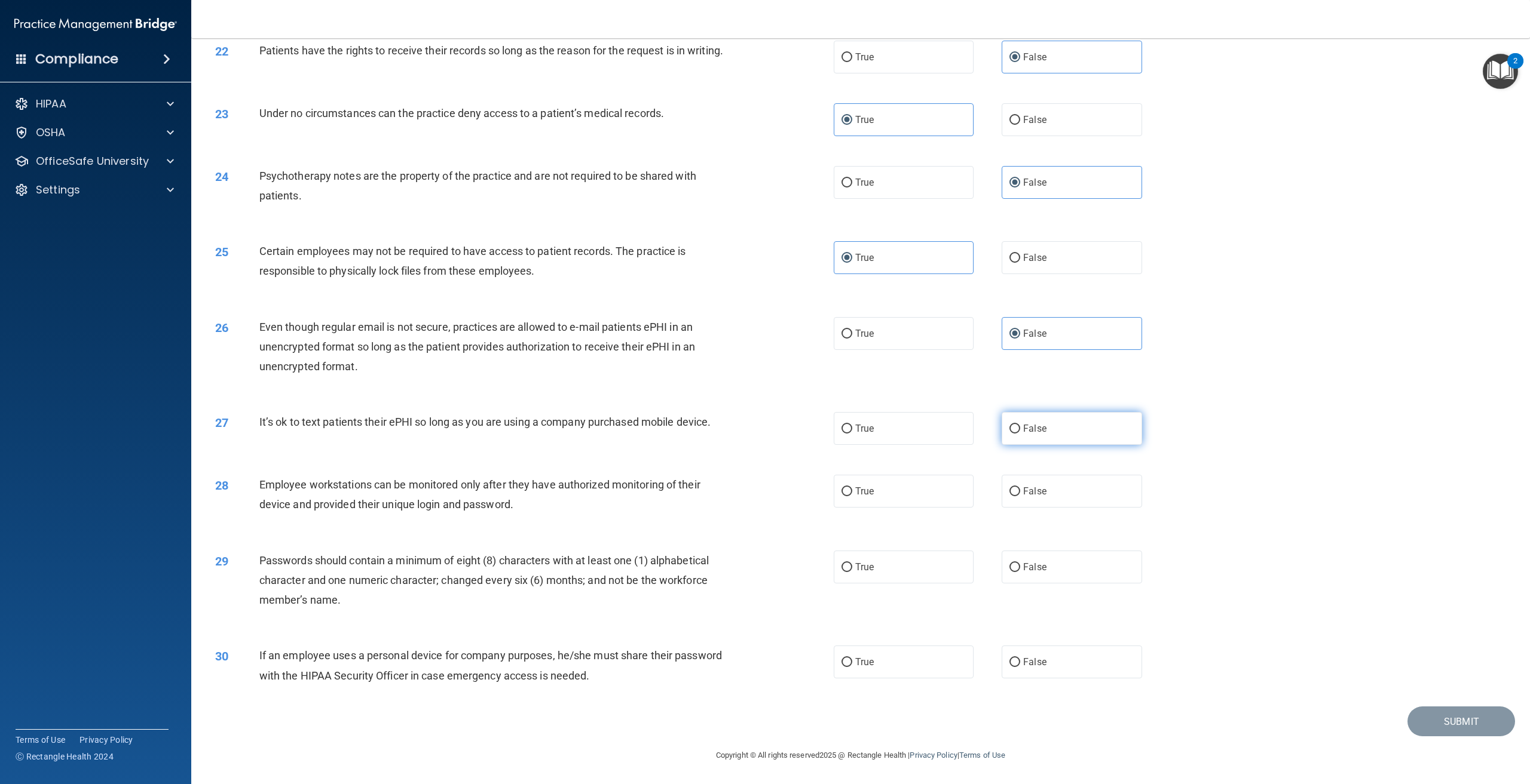
click at [1031, 435] on label "False" at bounding box center [1072, 429] width 140 height 33
click at [1020, 433] on input "False" at bounding box center [1014, 429] width 11 height 9
radio input "true"
click at [1074, 492] on label "False" at bounding box center [1072, 492] width 140 height 33
click at [1020, 492] on input "False" at bounding box center [1014, 492] width 11 height 9
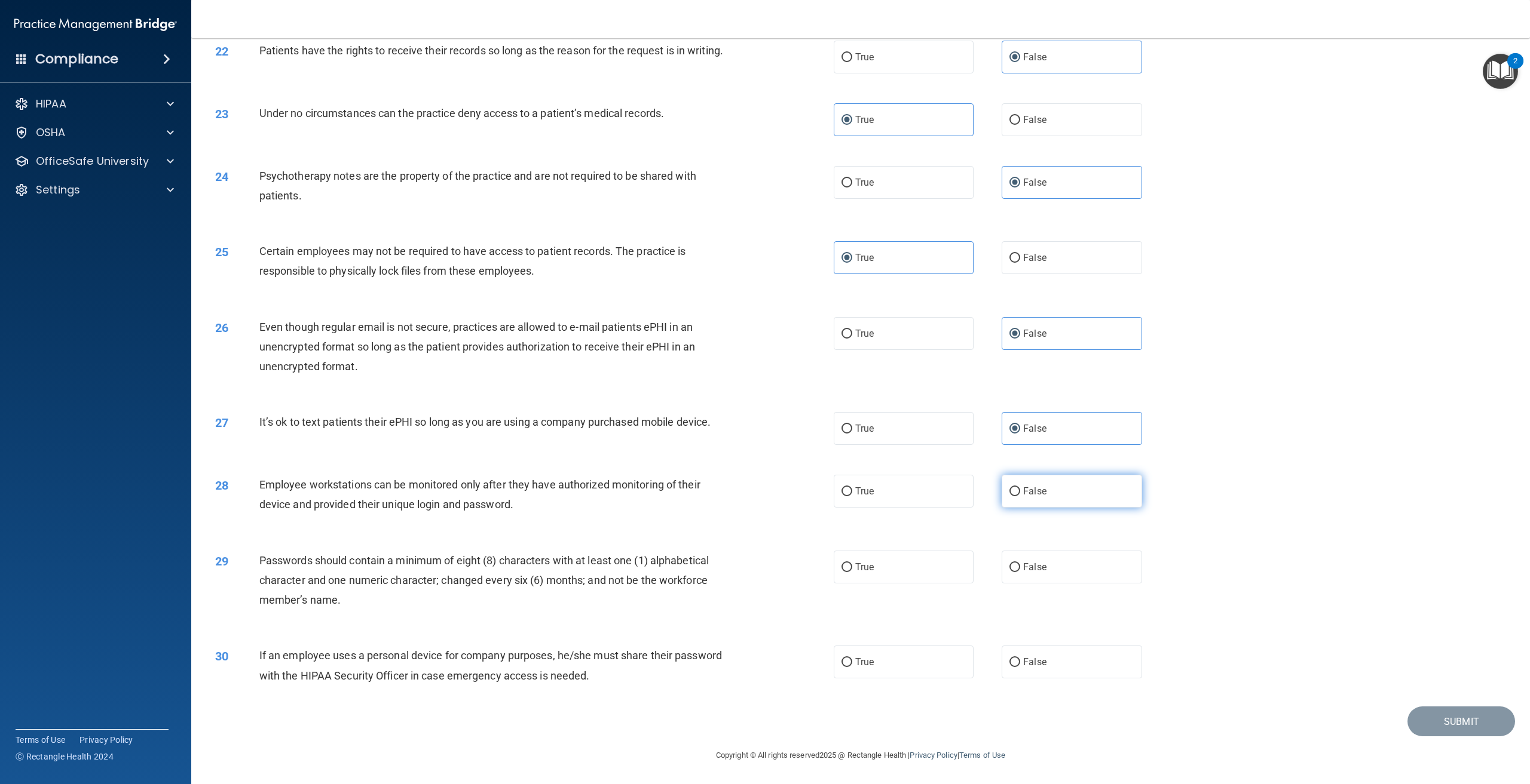
radio input "true"
click at [931, 570] on label "True" at bounding box center [903, 567] width 140 height 33
click at [852, 570] on input "True" at bounding box center [847, 567] width 11 height 9
radio input "true"
click at [1112, 666] on label "False" at bounding box center [1072, 663] width 140 height 33
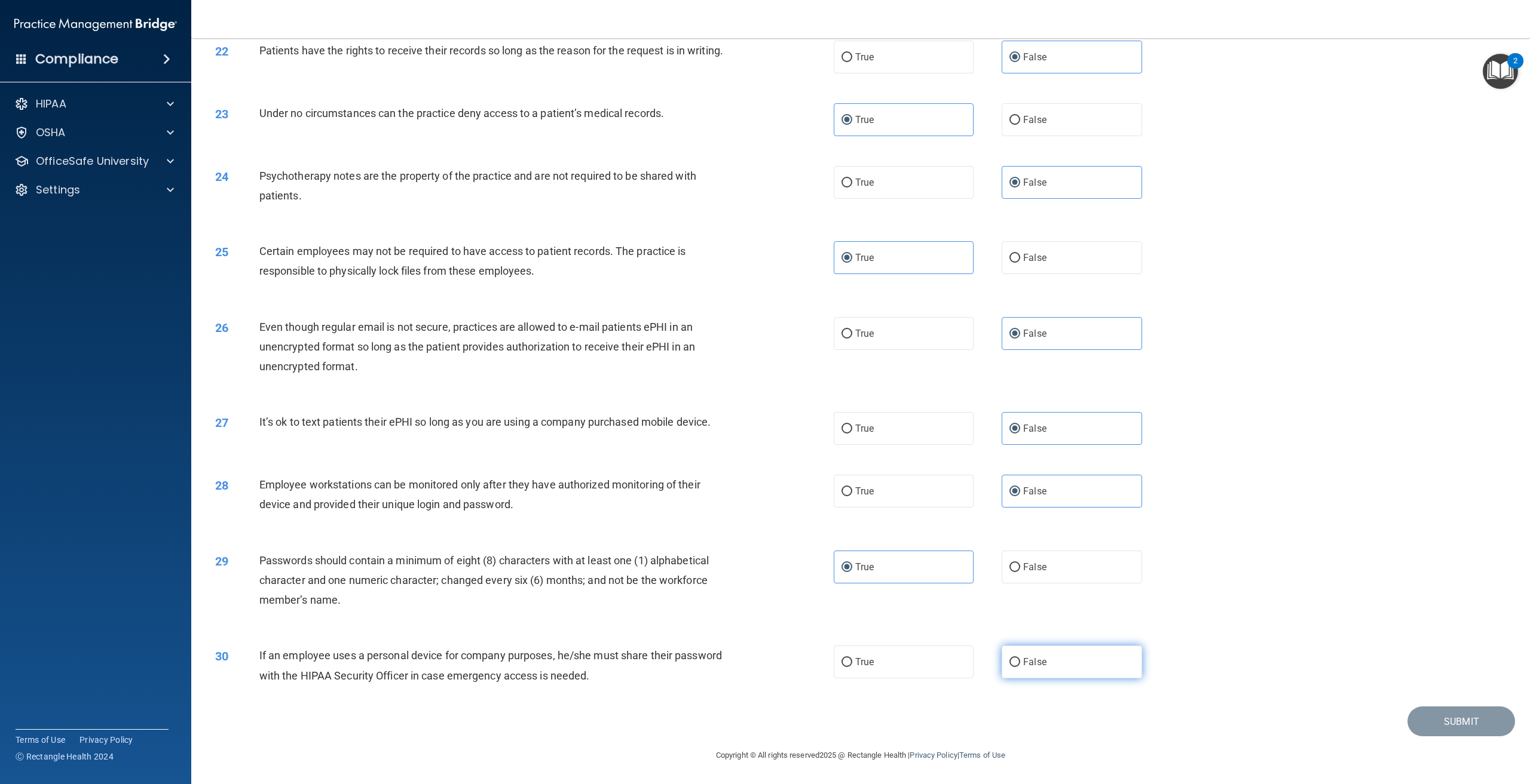
click at [1020, 666] on input "False" at bounding box center [1014, 663] width 11 height 9
radio input "true"
click at [1484, 704] on div "30 If an employee uses a personal device for company purposes, he/she must shar…" at bounding box center [861, 668] width 1309 height 76
click at [1463, 722] on button "Submit" at bounding box center [1461, 722] width 108 height 30
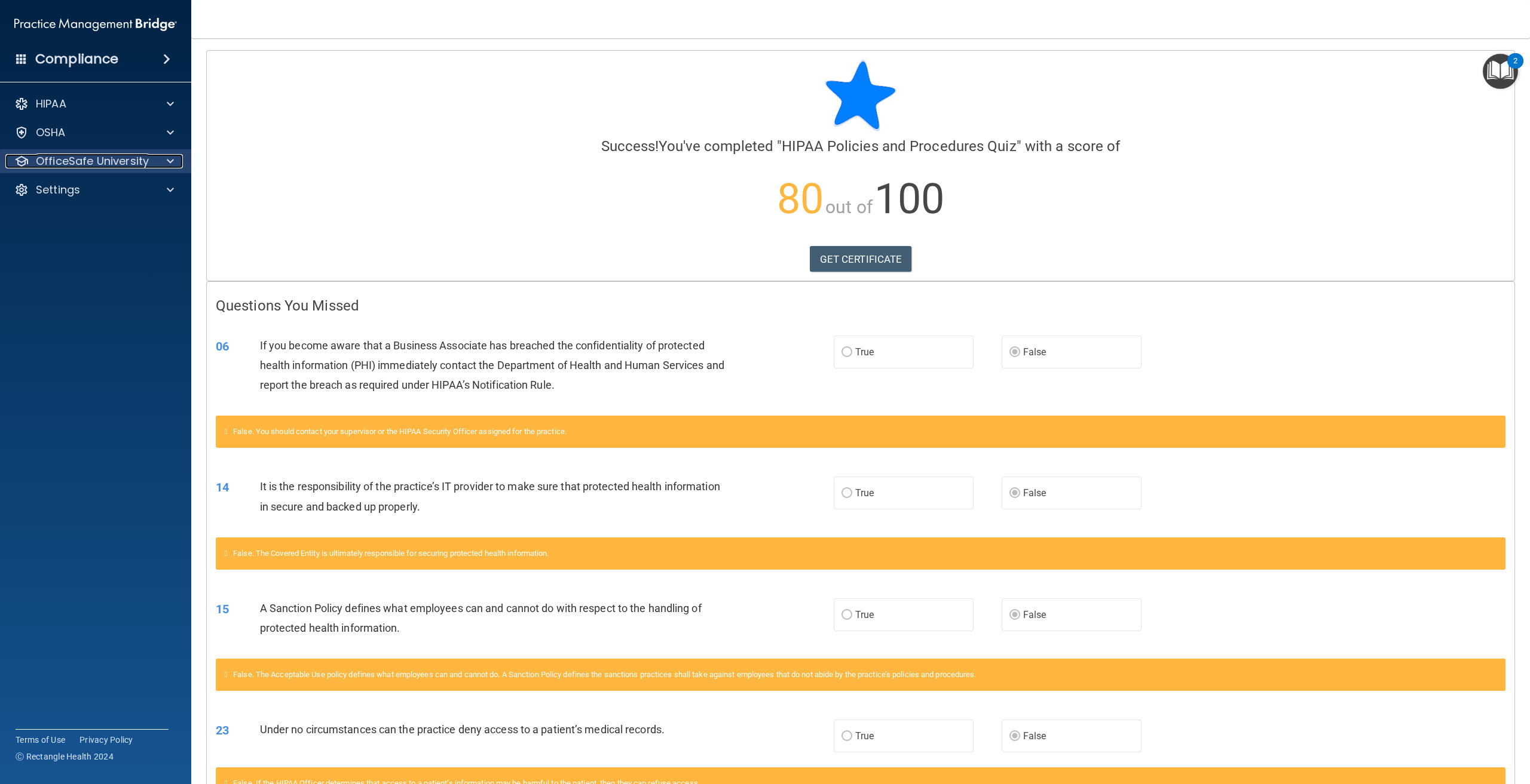
click at [154, 166] on div at bounding box center [168, 161] width 30 height 14
click at [157, 187] on div "HIPAA Training" at bounding box center [89, 190] width 163 height 12
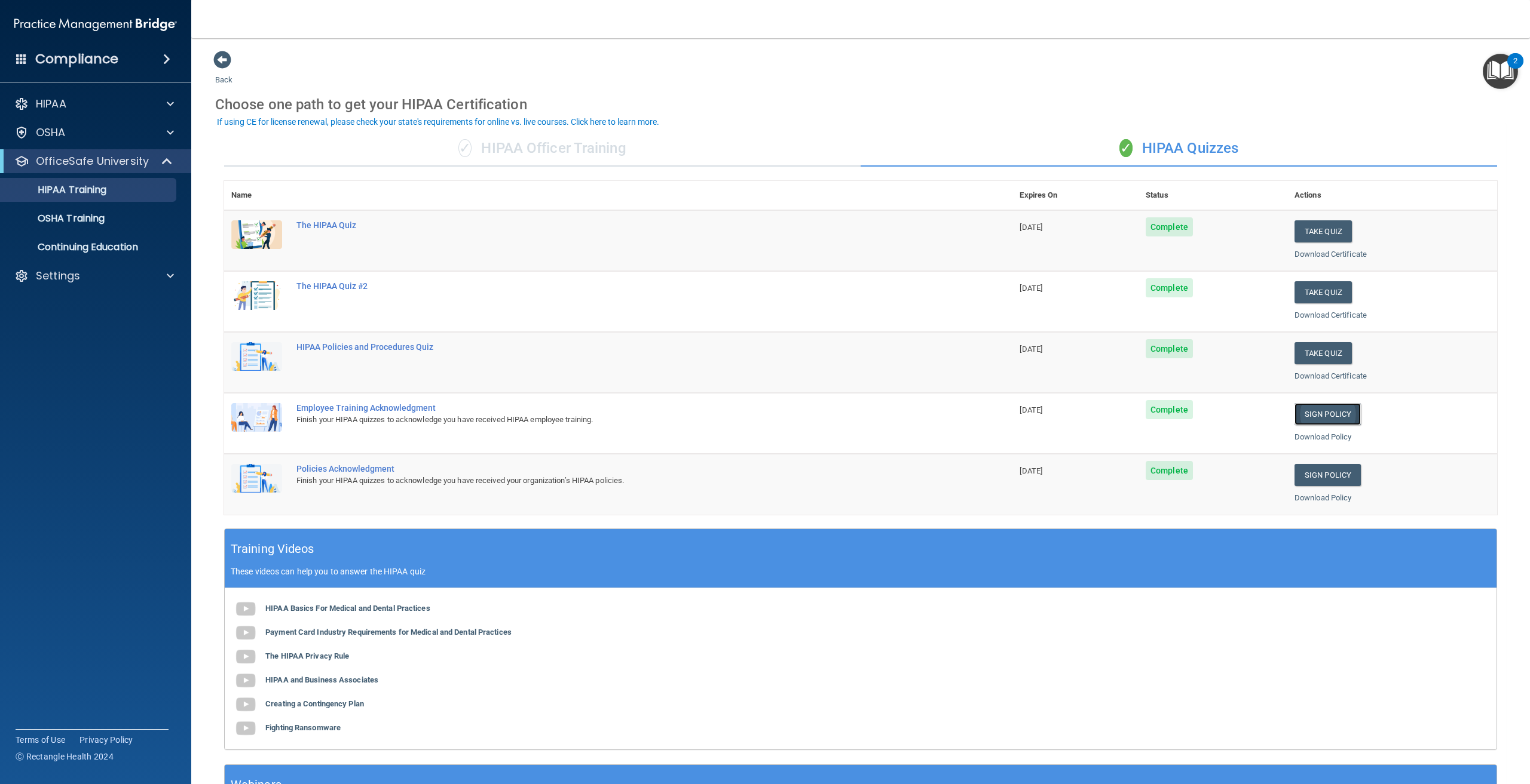
click at [1319, 415] on link "Sign Policy" at bounding box center [1327, 414] width 67 height 22
click at [101, 222] on p "OSHA Training" at bounding box center [56, 218] width 97 height 12
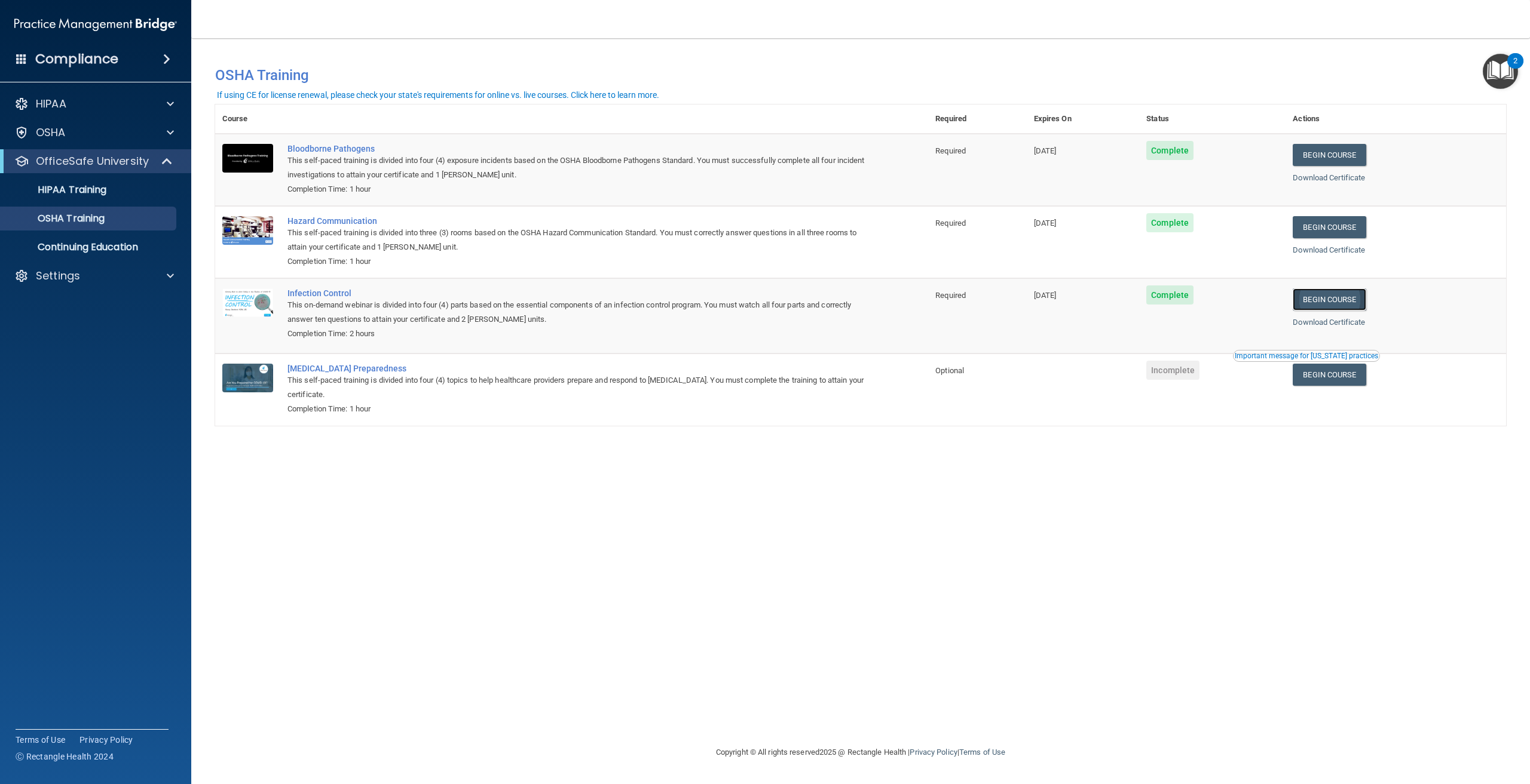
click at [1330, 296] on link "Begin Course" at bounding box center [1329, 299] width 73 height 22
click at [48, 213] on p "OSHA Training" at bounding box center [56, 218] width 97 height 12
click at [75, 195] on p "HIPAA Training" at bounding box center [57, 190] width 99 height 12
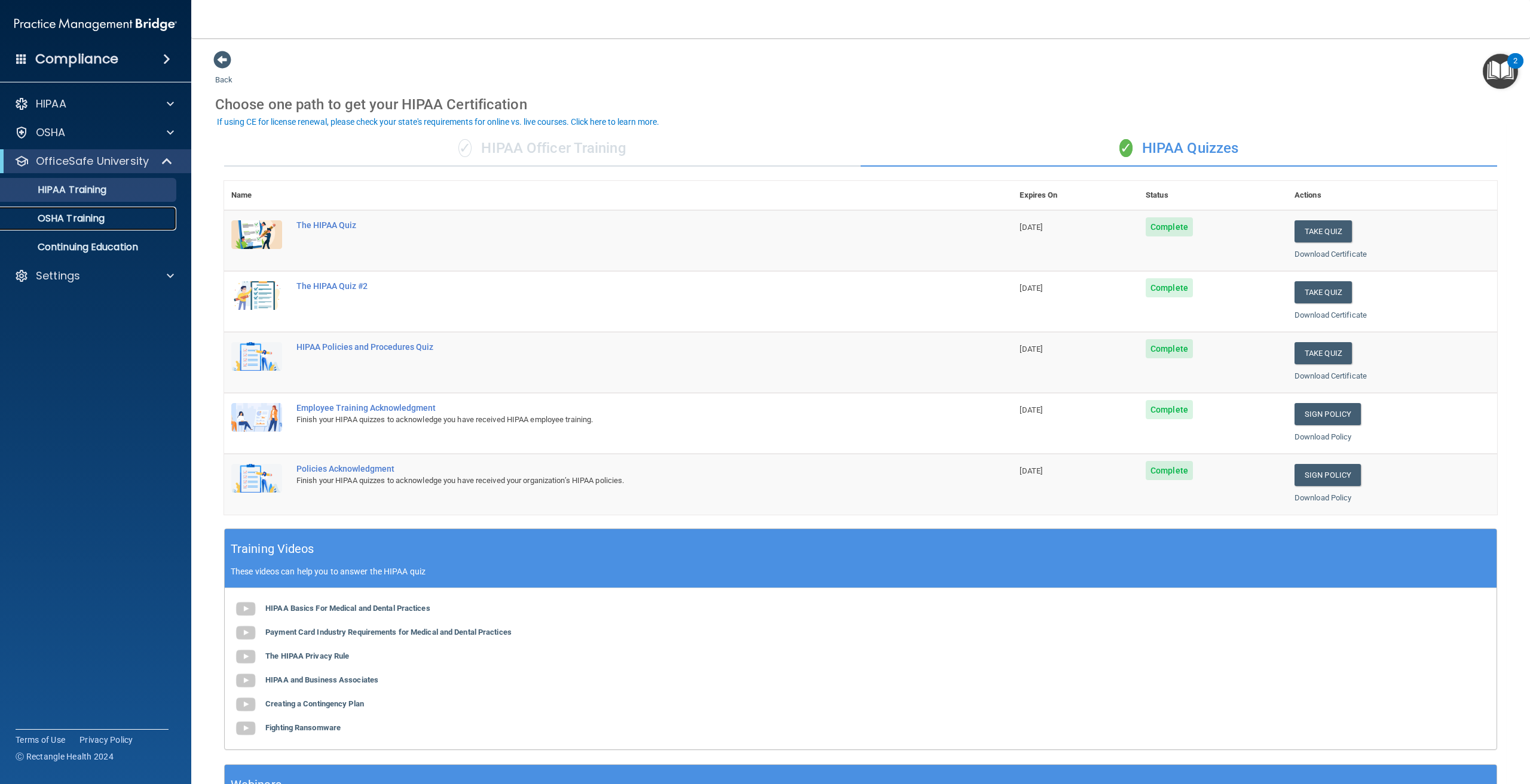
click at [90, 222] on p "OSHA Training" at bounding box center [56, 218] width 97 height 12
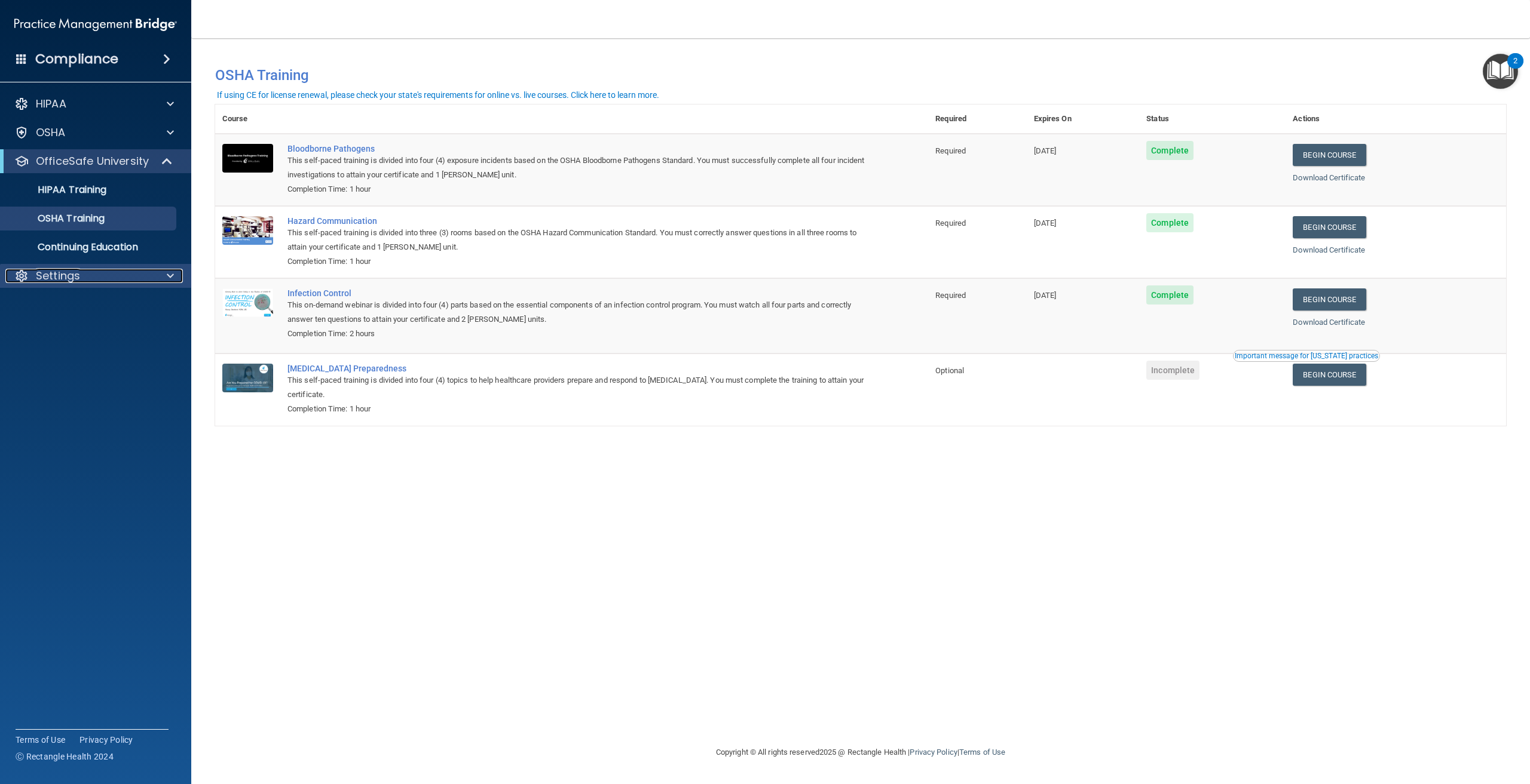
click at [111, 282] on div "Settings" at bounding box center [80, 275] width 148 height 14
click at [69, 343] on link "Sign Out" at bounding box center [81, 333] width 188 height 24
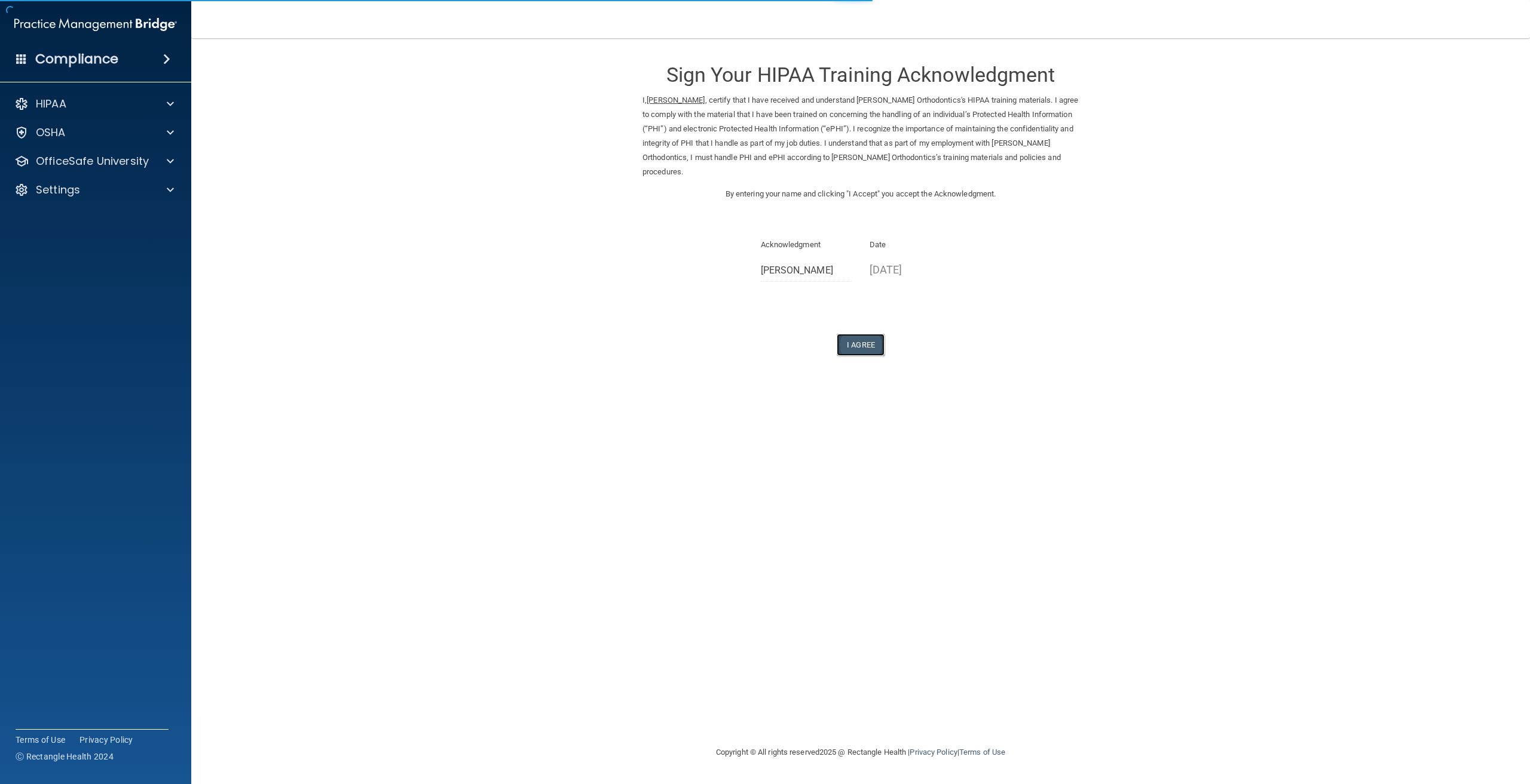
click at [861, 344] on button "I Agree" at bounding box center [861, 345] width 48 height 22
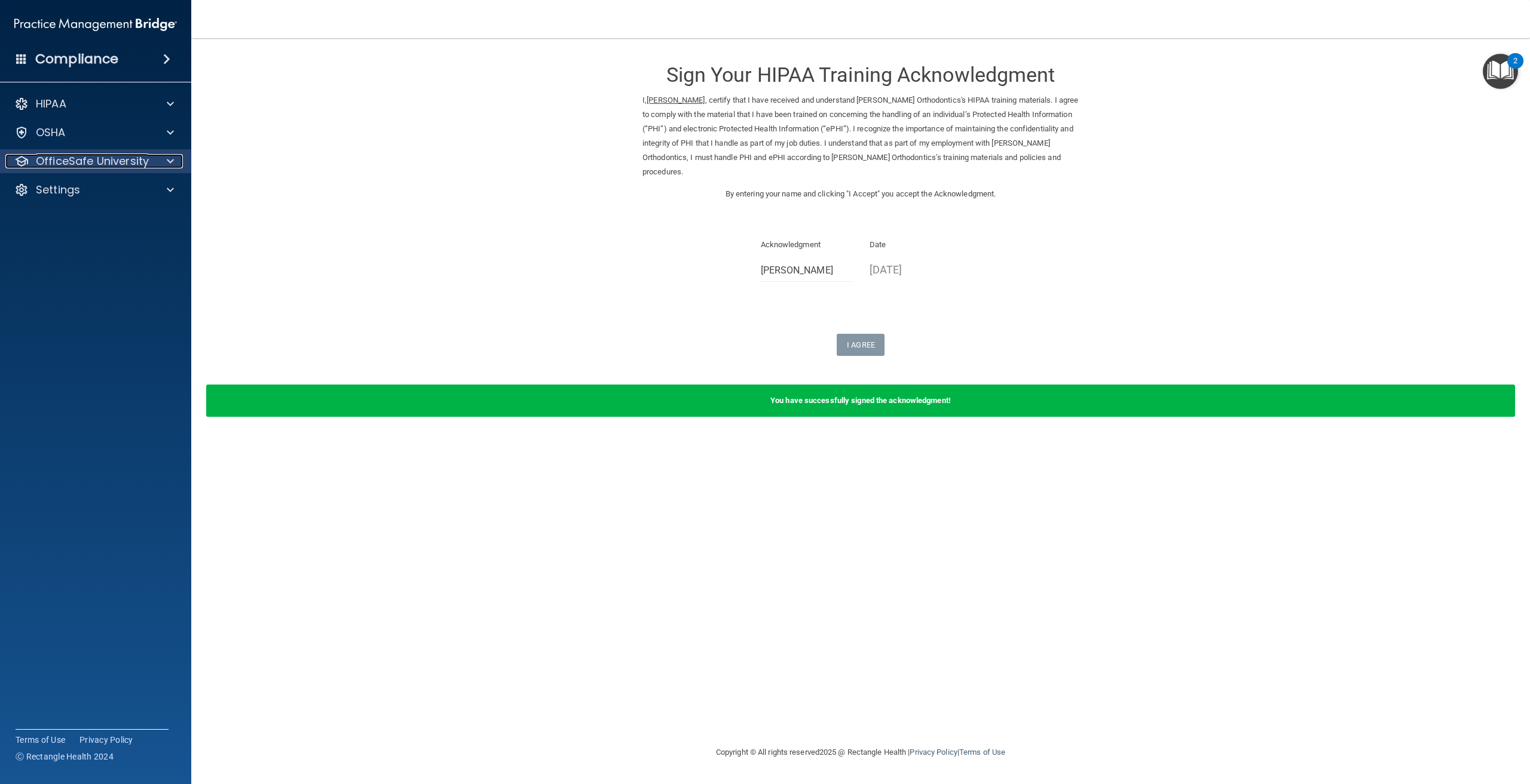
click at [89, 162] on p "OfficeSafe University" at bounding box center [93, 161] width 113 height 14
click at [131, 202] on ul "HIPAA Training OSHA Training Continuing Education" at bounding box center [95, 216] width 216 height 86
click at [129, 195] on div "HIPAA Training" at bounding box center [89, 190] width 163 height 12
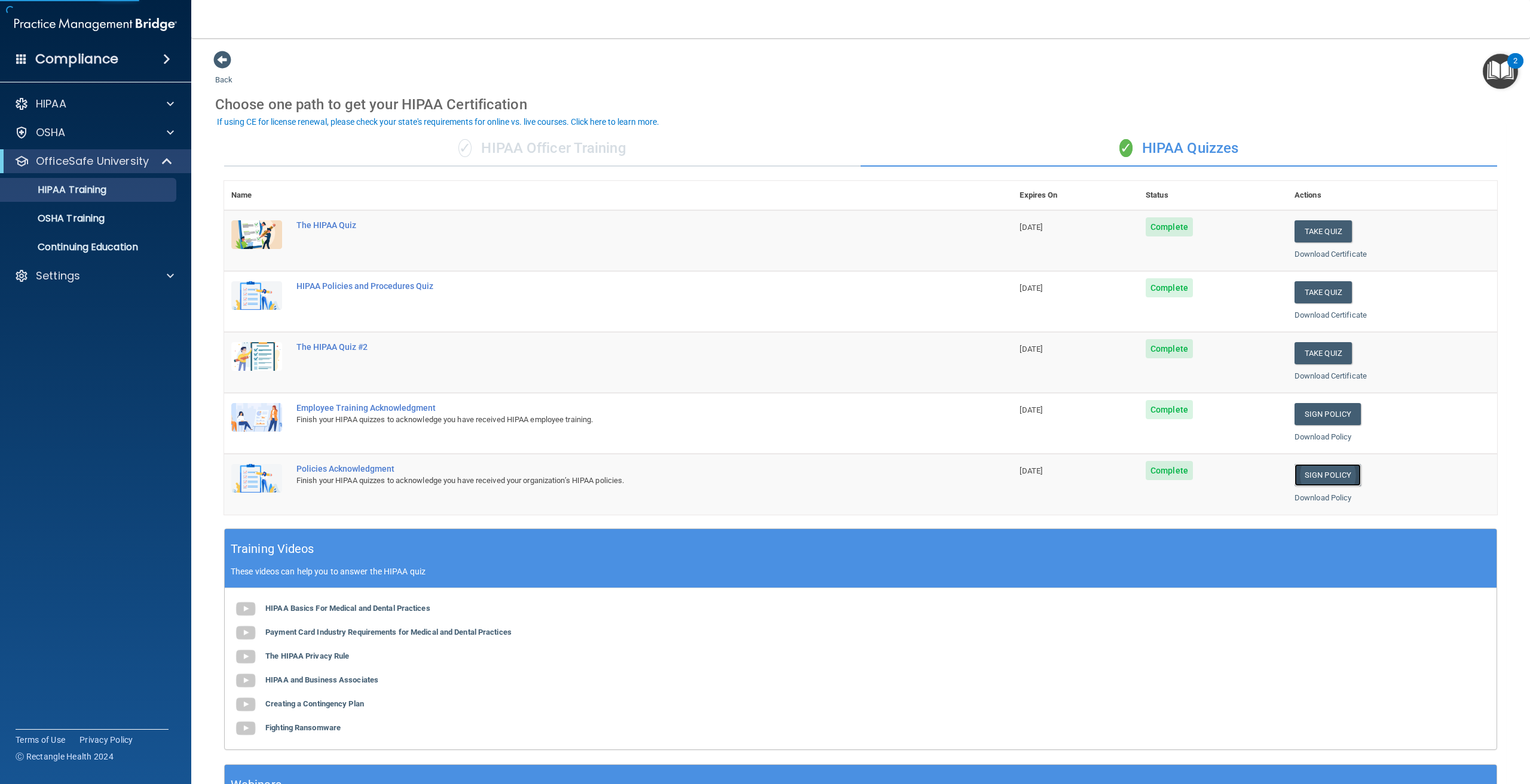
click at [1334, 482] on link "Sign Policy" at bounding box center [1327, 475] width 67 height 22
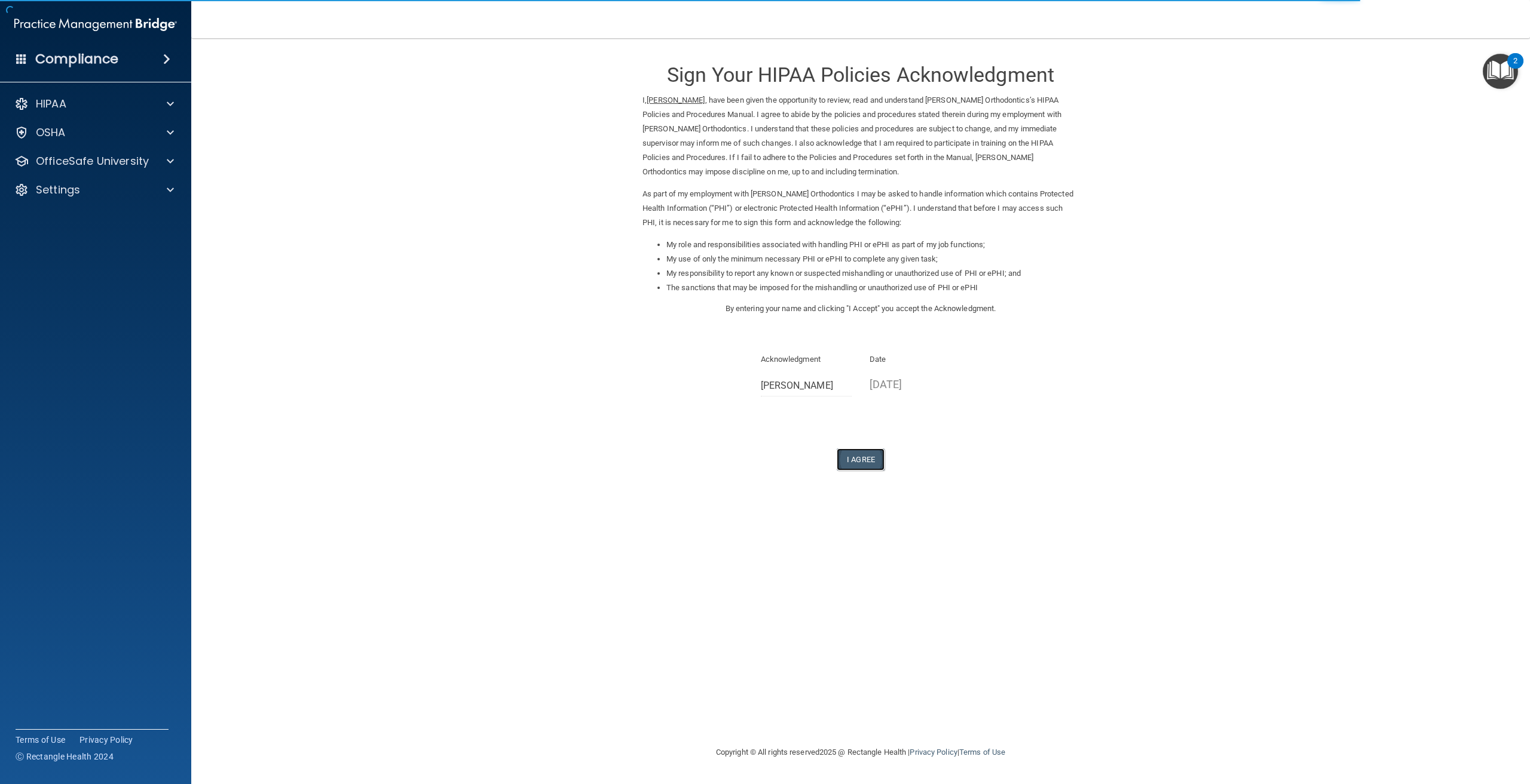
click at [861, 460] on button "I Agree" at bounding box center [861, 460] width 48 height 22
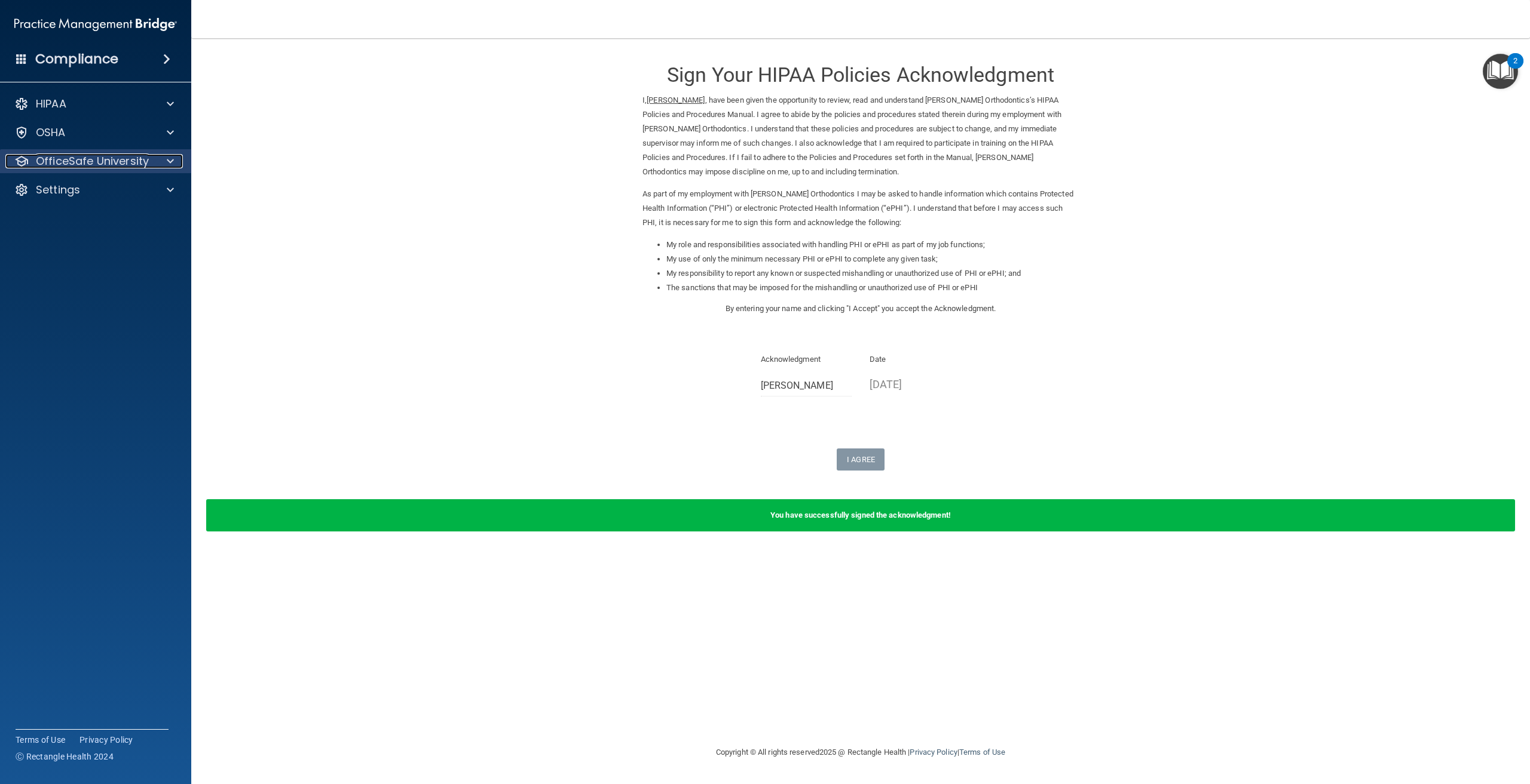
click at [172, 163] on span at bounding box center [170, 161] width 7 height 14
click at [83, 224] on p "OSHA Training" at bounding box center [56, 218] width 97 height 12
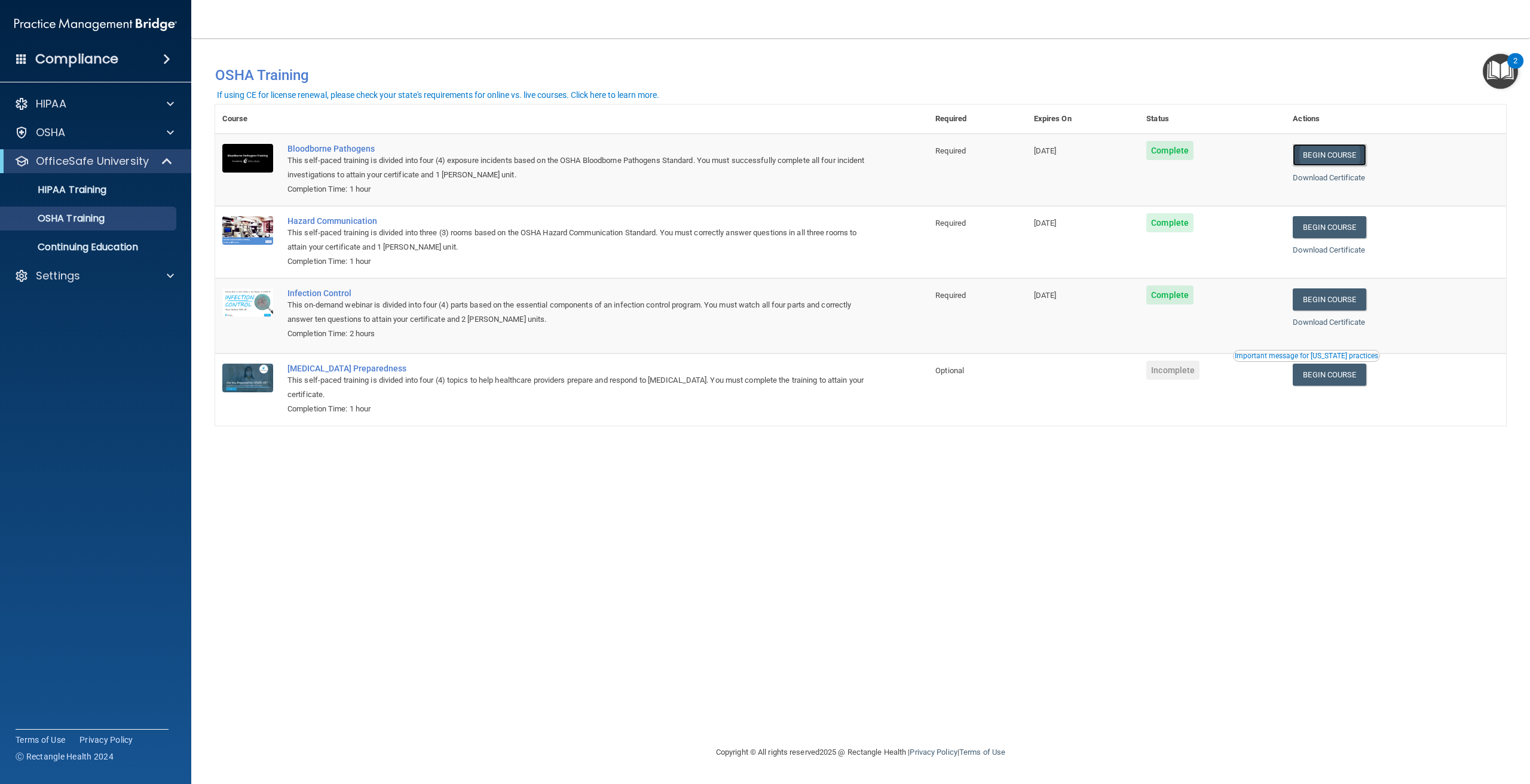
click at [1322, 156] on link "Begin Course" at bounding box center [1329, 154] width 73 height 22
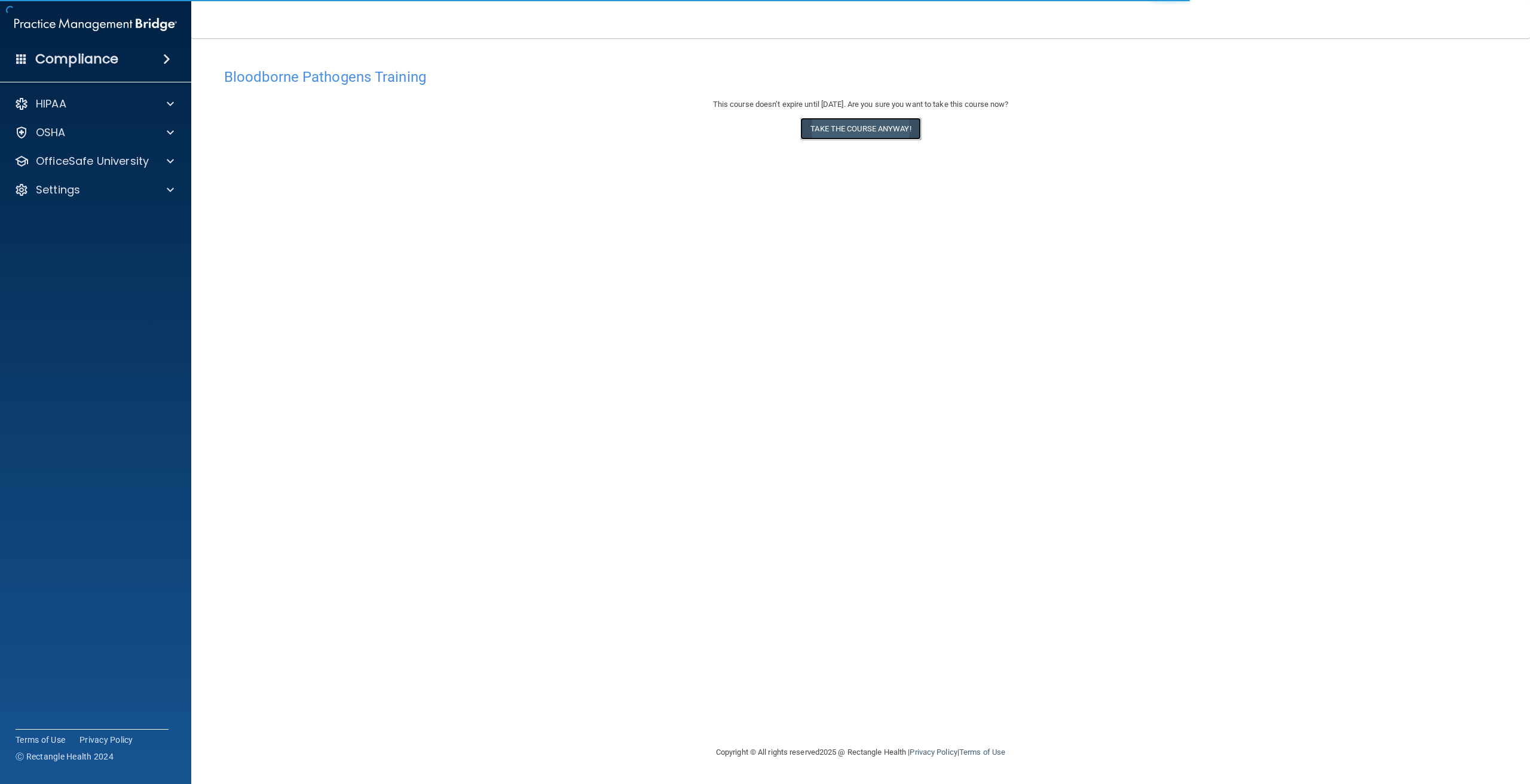
click at [855, 137] on button "Take the course anyway!" at bounding box center [860, 128] width 120 height 22
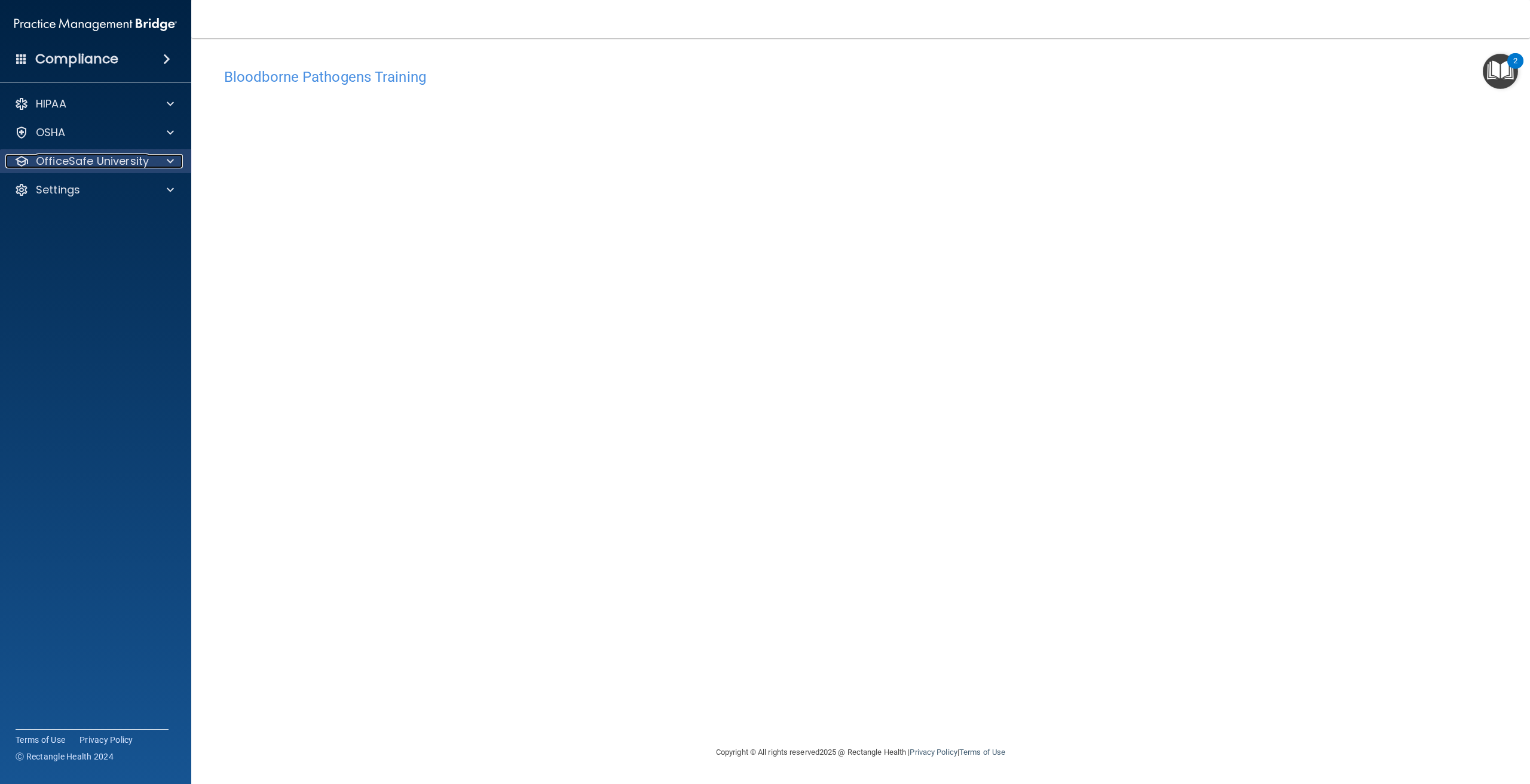
click at [67, 156] on p "OfficeSafe University" at bounding box center [93, 161] width 113 height 14
click at [107, 227] on link "OSHA Training" at bounding box center [81, 218] width 188 height 24
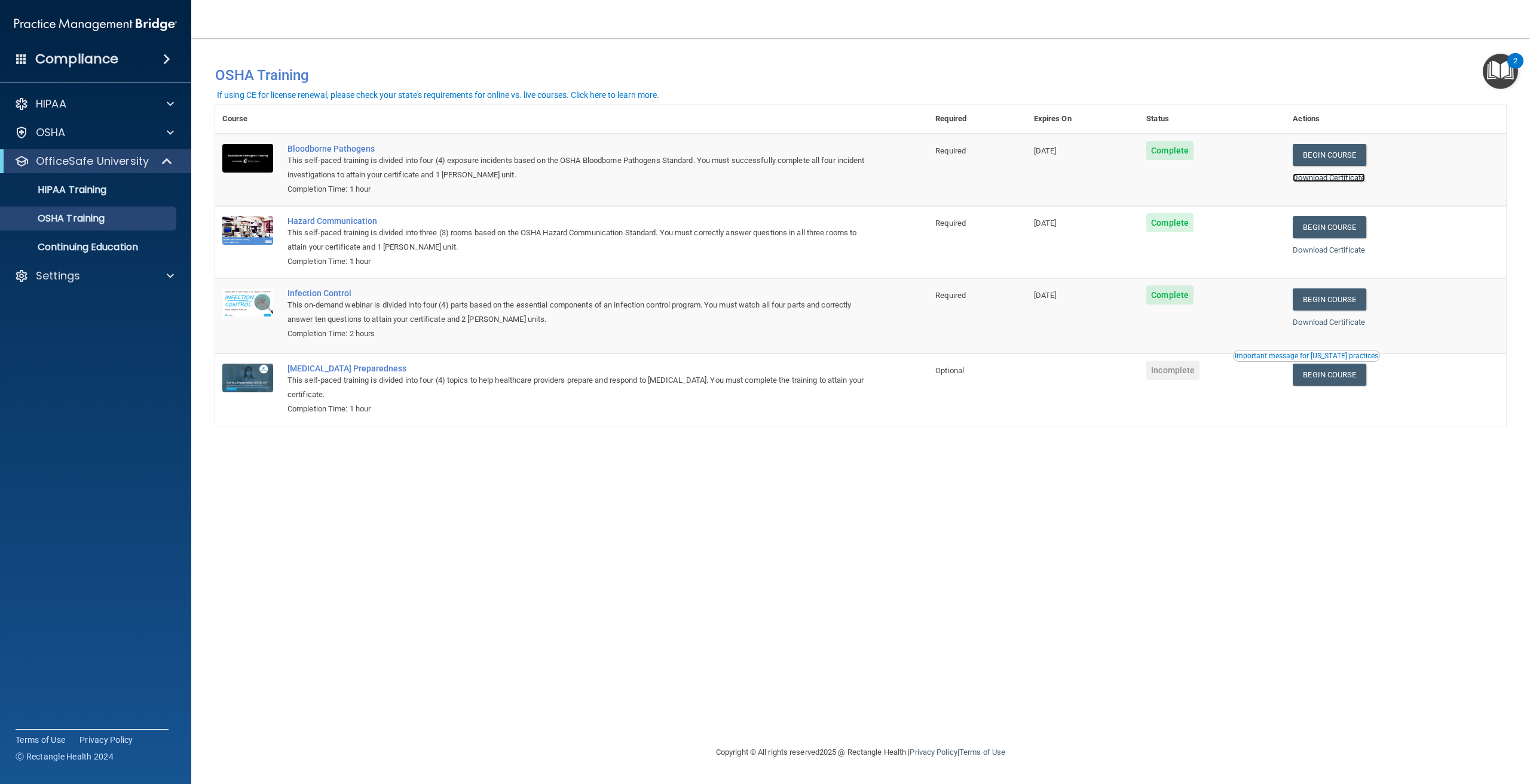
click at [1335, 178] on link "Download Certificate" at bounding box center [1329, 177] width 72 height 9
click at [1342, 232] on link "Begin Course" at bounding box center [1329, 227] width 73 height 22
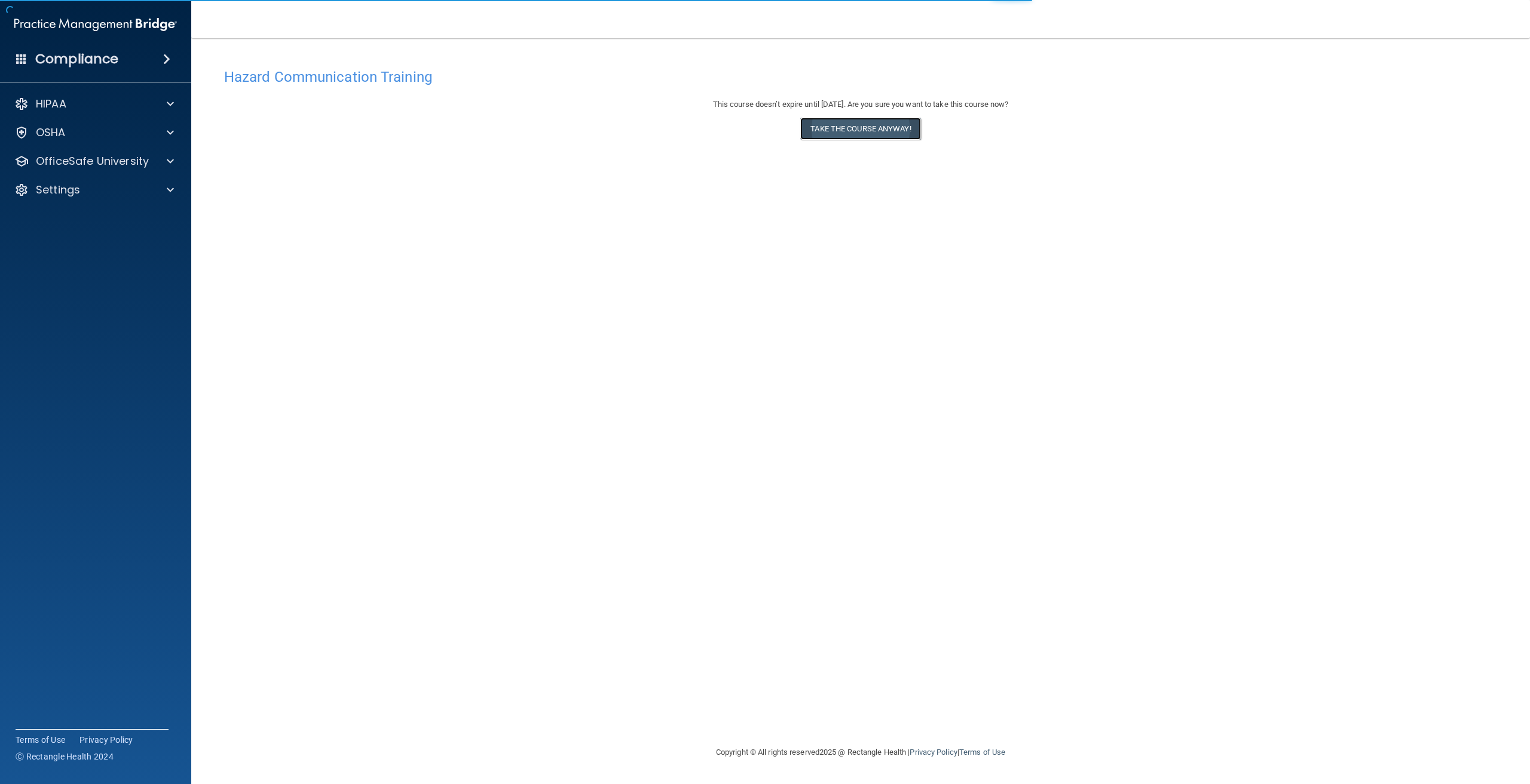
click at [868, 136] on button "Take the course anyway!" at bounding box center [860, 128] width 120 height 22
click at [816, 132] on button "Take the course anyway!" at bounding box center [860, 128] width 120 height 22
